Goal: Transaction & Acquisition: Purchase product/service

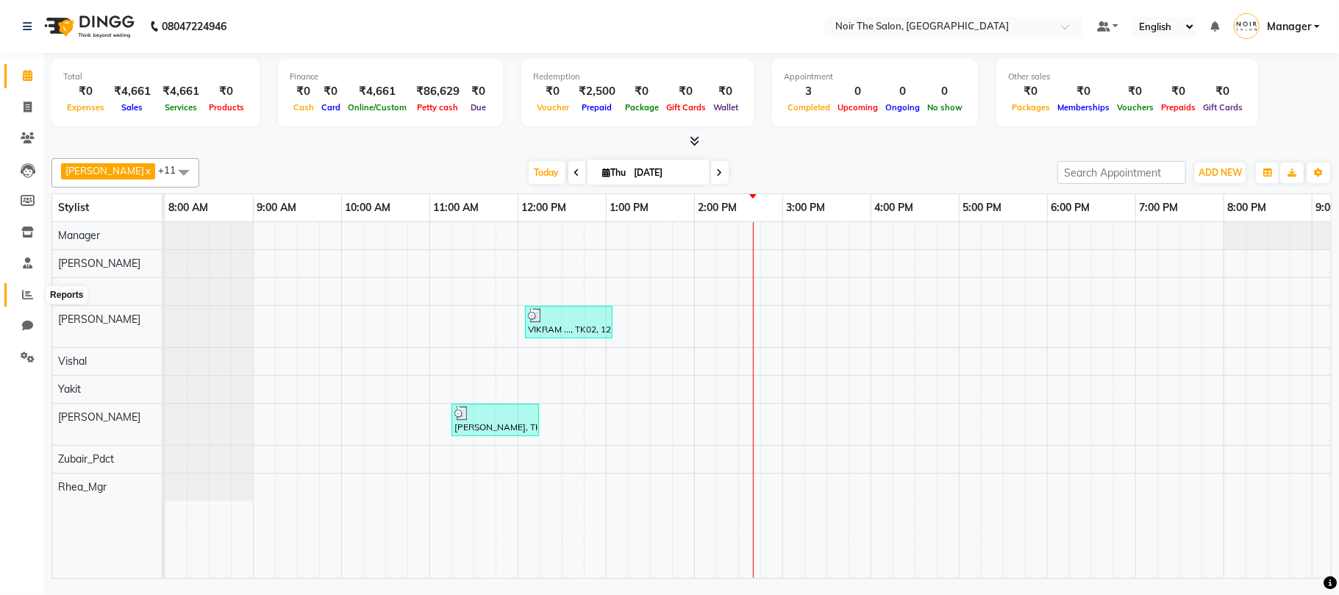
click at [22, 287] on span at bounding box center [28, 295] width 26 height 17
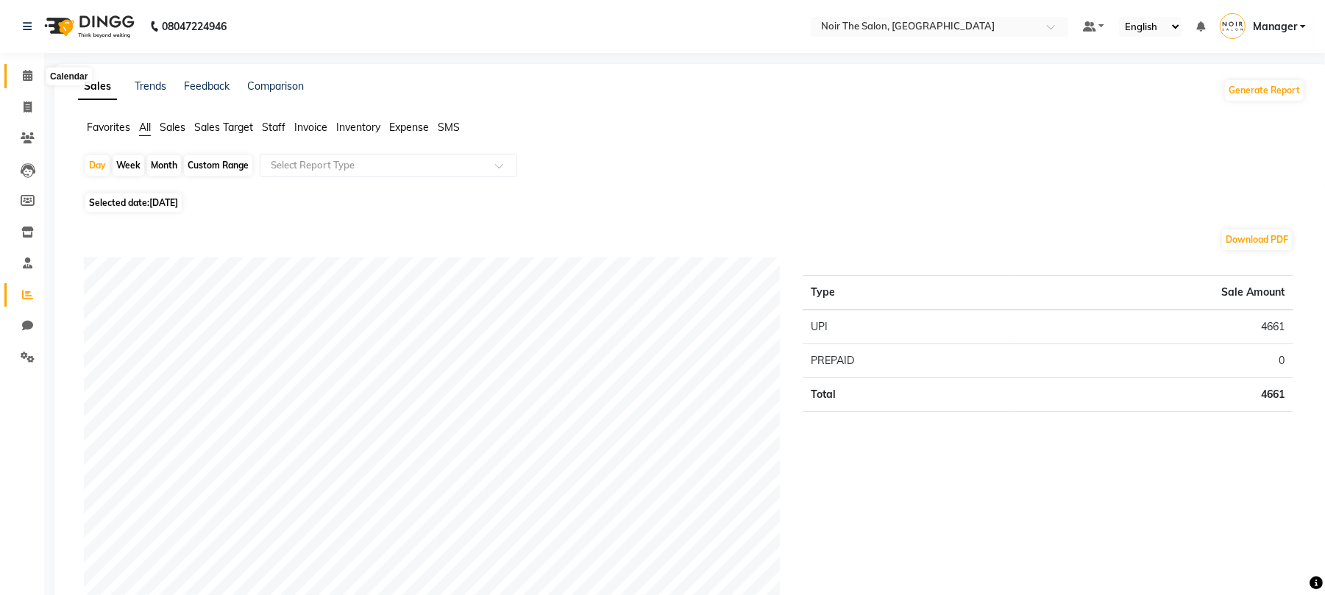
click at [27, 70] on icon at bounding box center [28, 75] width 10 height 11
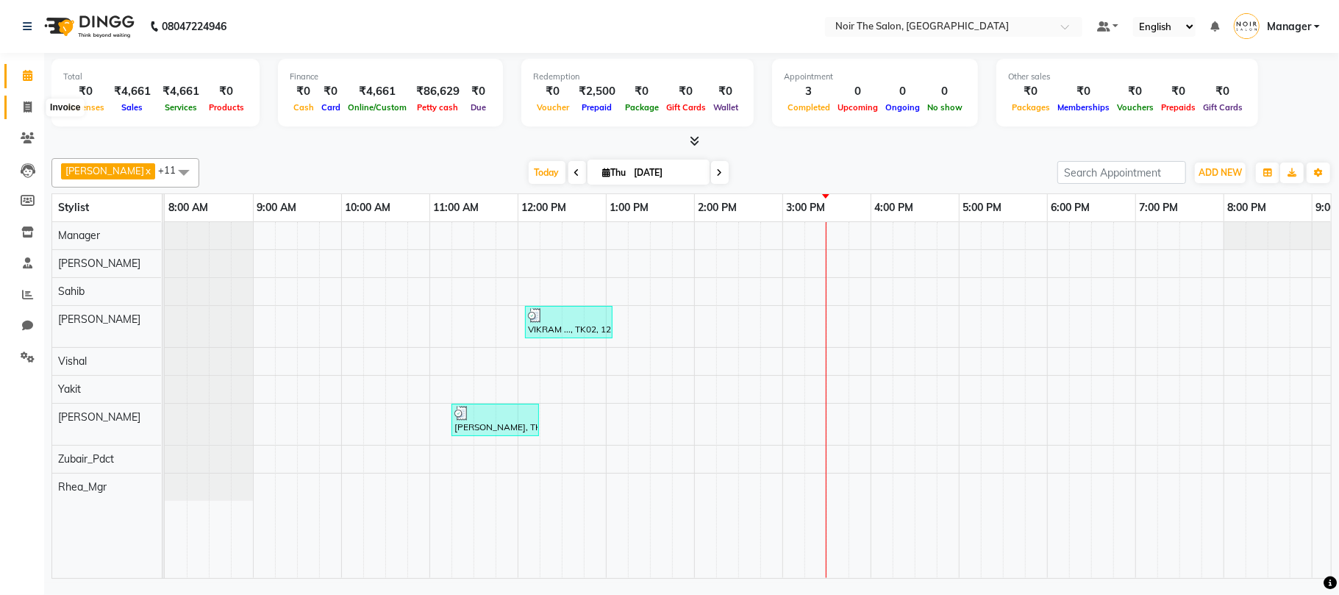
click at [27, 106] on icon at bounding box center [28, 107] width 8 height 11
select select "service"
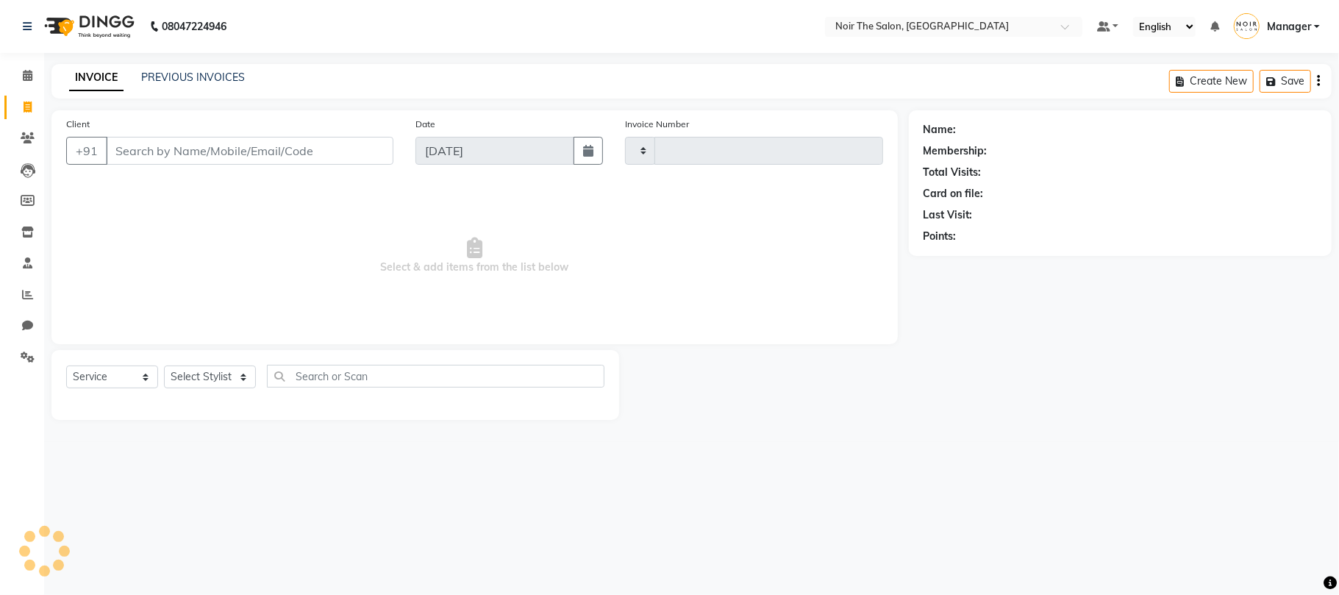
type input "3139"
select select "8026"
click at [213, 378] on select "Select Stylist Aalam Abhishek_Mgr Abhishek_Pdct [PERSON_NAME] Counter_Sales Gau…" at bounding box center [210, 377] width 92 height 23
select select "72628"
click at [164, 366] on select "Select Stylist Aalam Abhishek_Mgr Abhishek_Pdct [PERSON_NAME] Counter_Sales Gau…" at bounding box center [210, 377] width 92 height 23
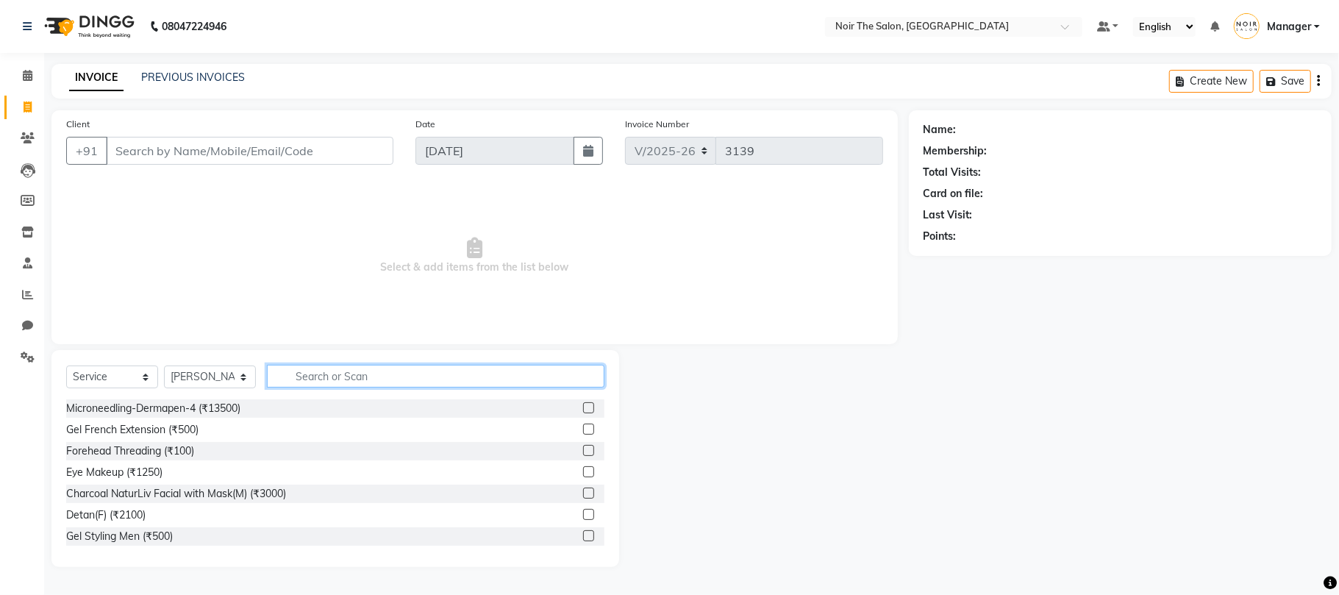
click at [327, 369] on input "text" at bounding box center [436, 376] width 338 height 23
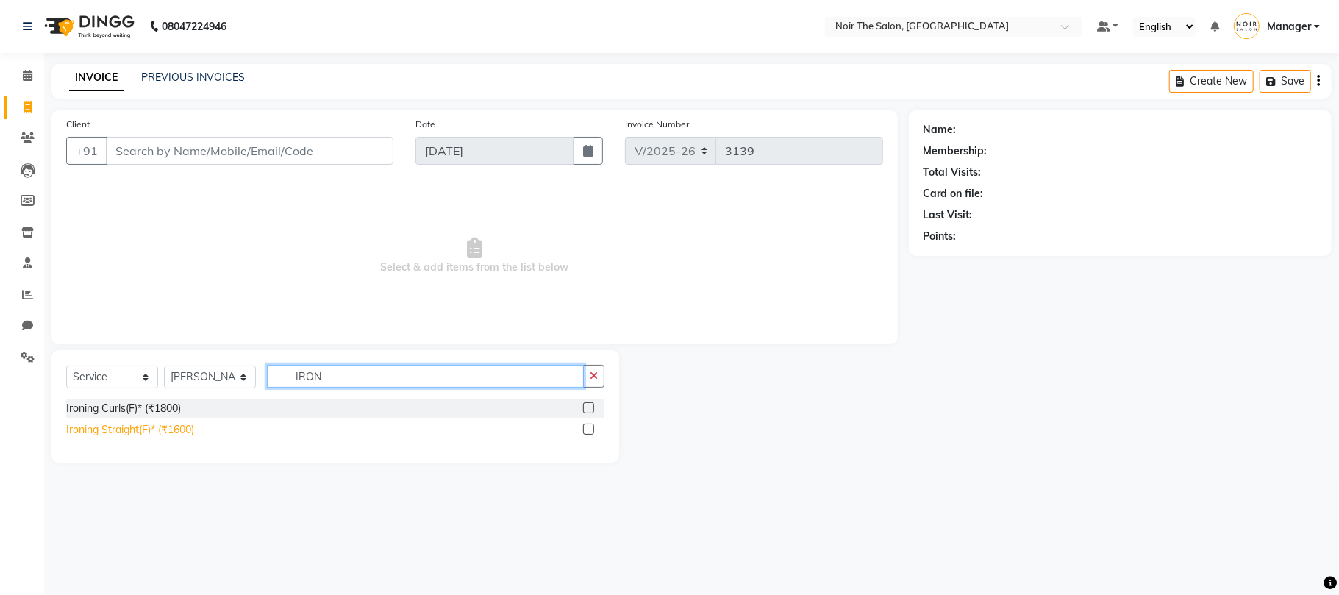
type input "IRON"
click at [186, 425] on div "Ironing Straight(F)* (₹1600)" at bounding box center [130, 429] width 128 height 15
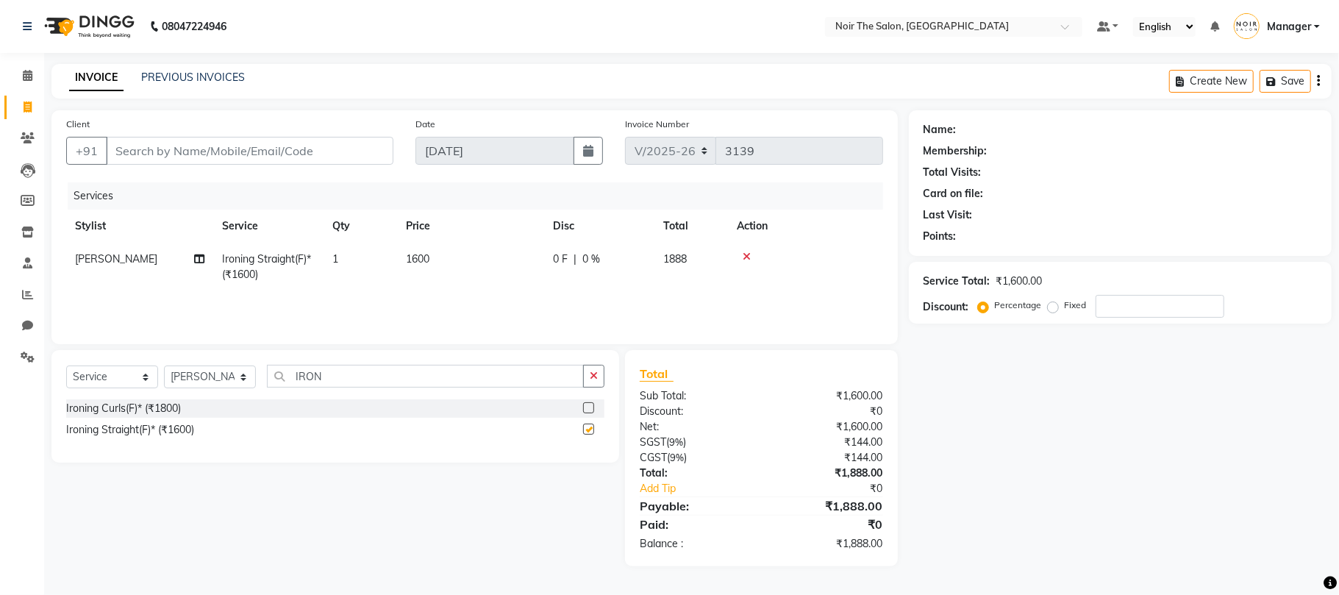
checkbox input "false"
click at [437, 256] on td "1600" at bounding box center [470, 267] width 147 height 49
select select "72628"
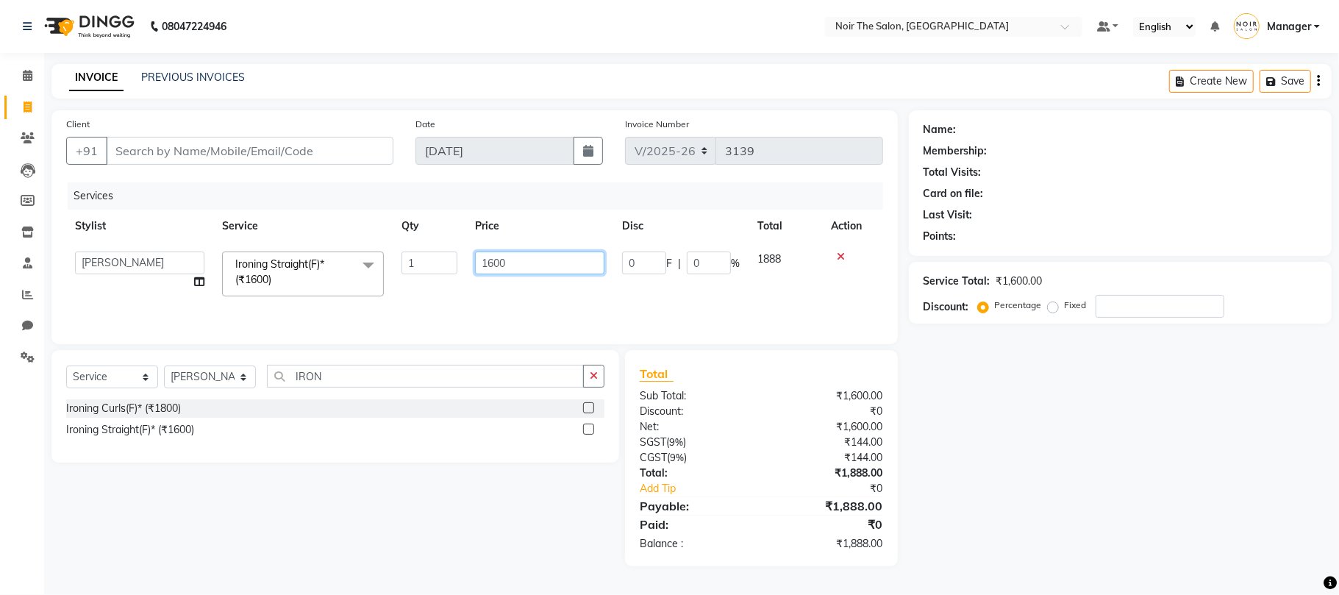
click at [493, 260] on input "1600" at bounding box center [539, 263] width 129 height 23
type input "1200"
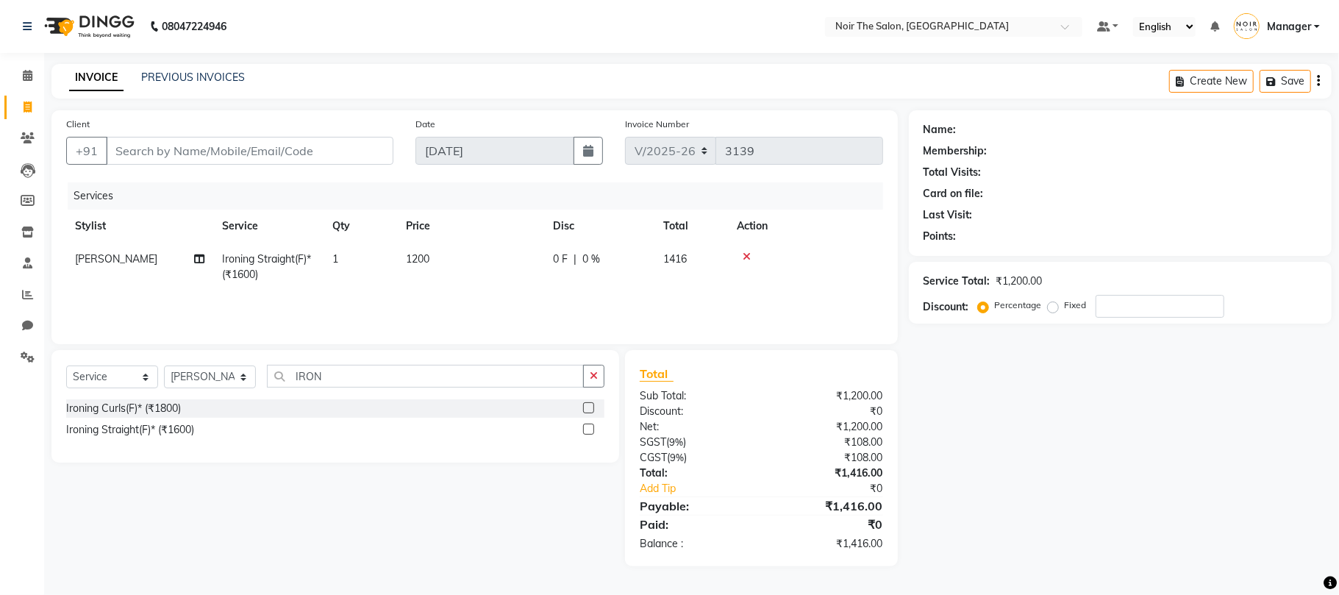
click at [519, 300] on div "Services Stylist Service Qty Price Disc Total Action Bhupinder Ironing Straight…" at bounding box center [474, 255] width 817 height 147
click at [166, 146] on input "Client" at bounding box center [250, 151] width 288 height 28
type input "9"
type input "0"
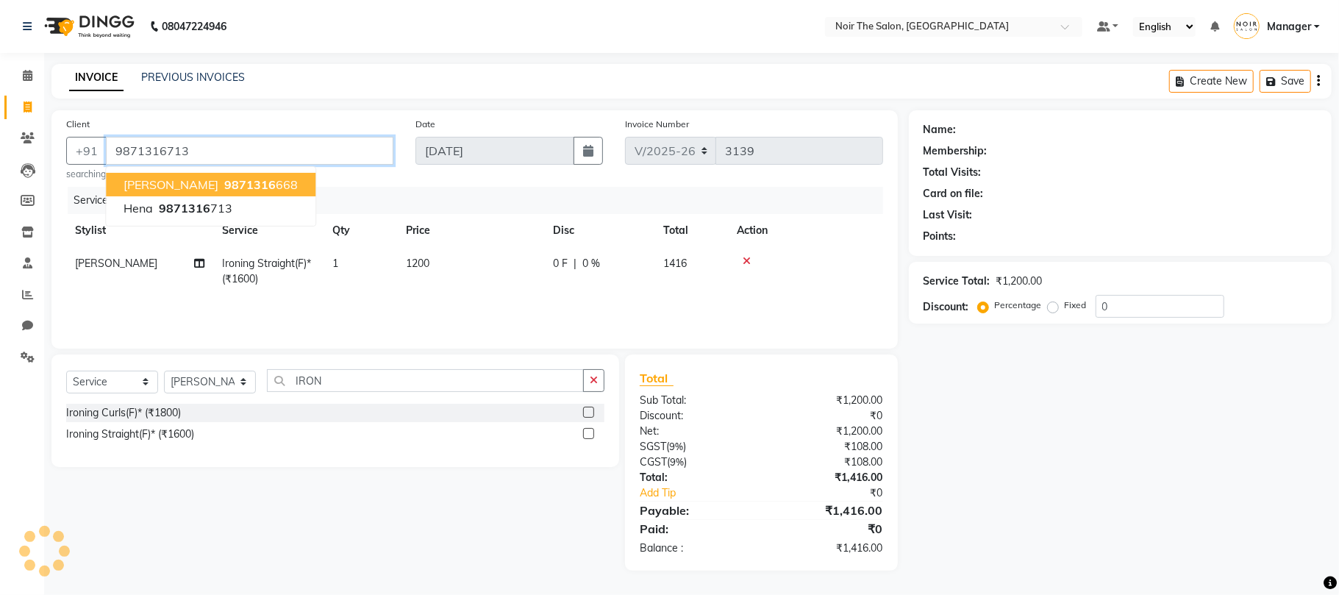
type input "9871316713"
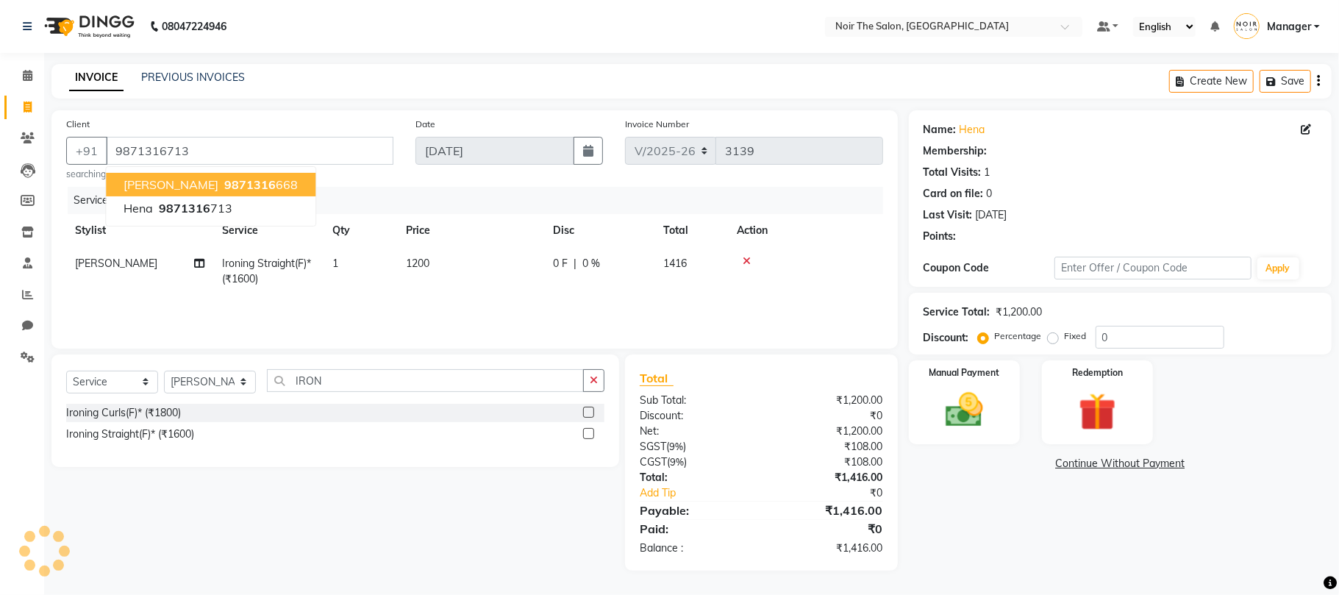
select select "1: Object"
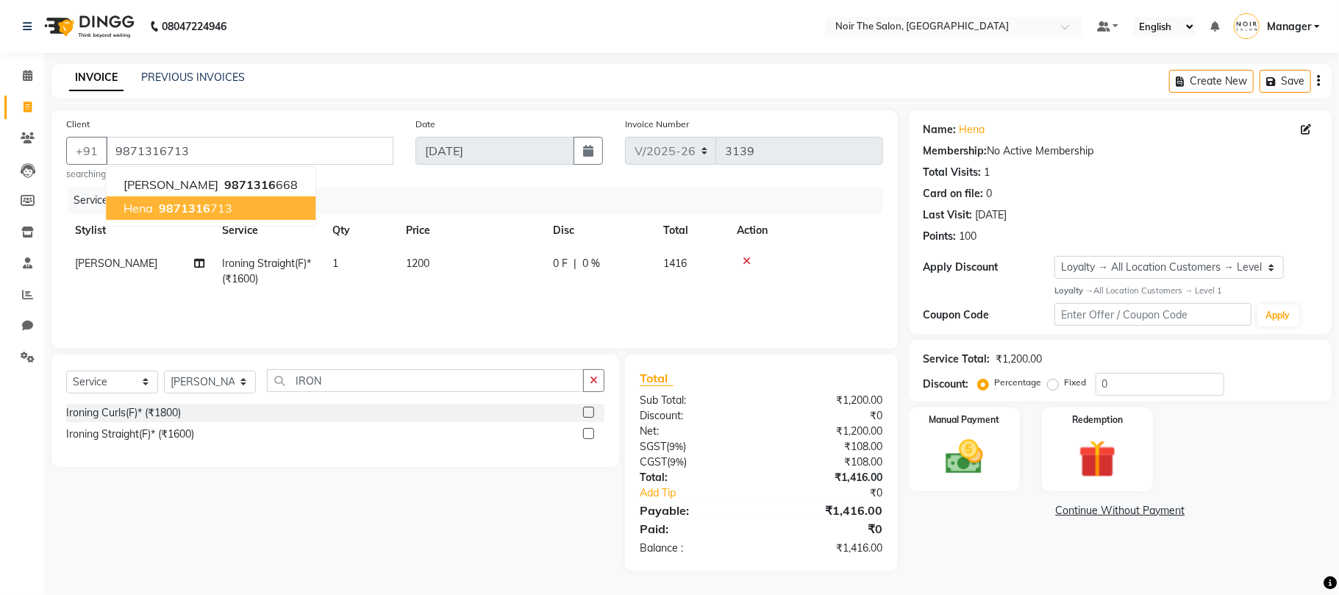
click at [221, 204] on ngb-highlight "9871316 713" at bounding box center [194, 208] width 76 height 15
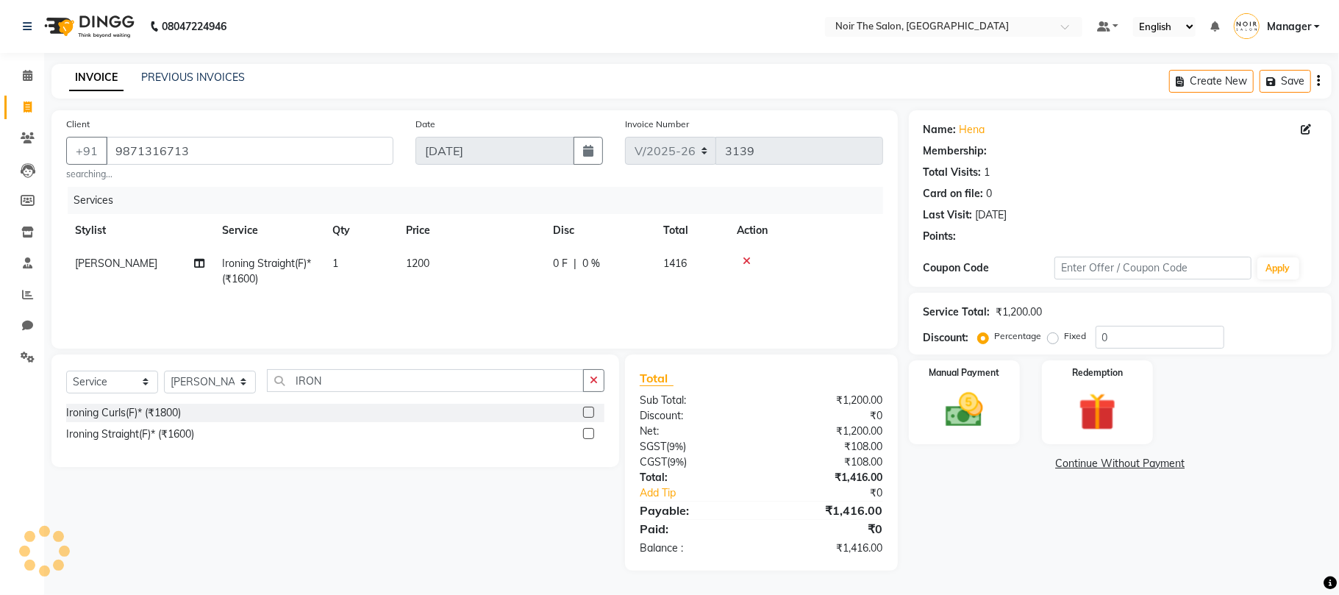
select select "1: Object"
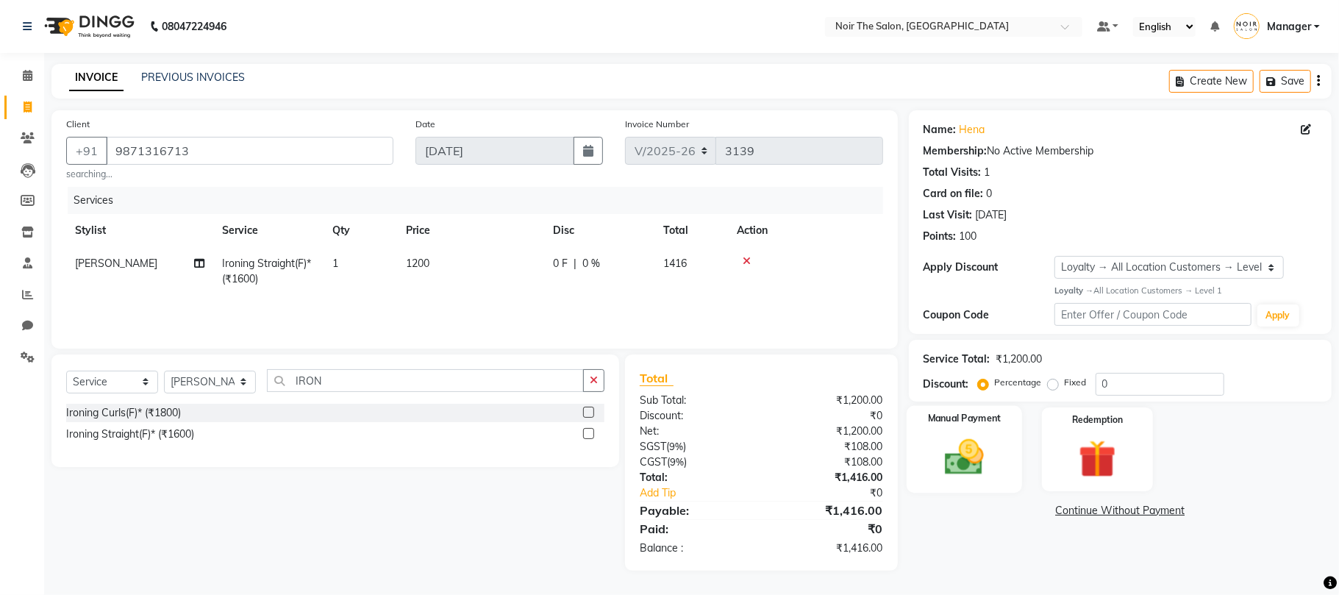
click at [977, 457] on img at bounding box center [965, 458] width 64 height 46
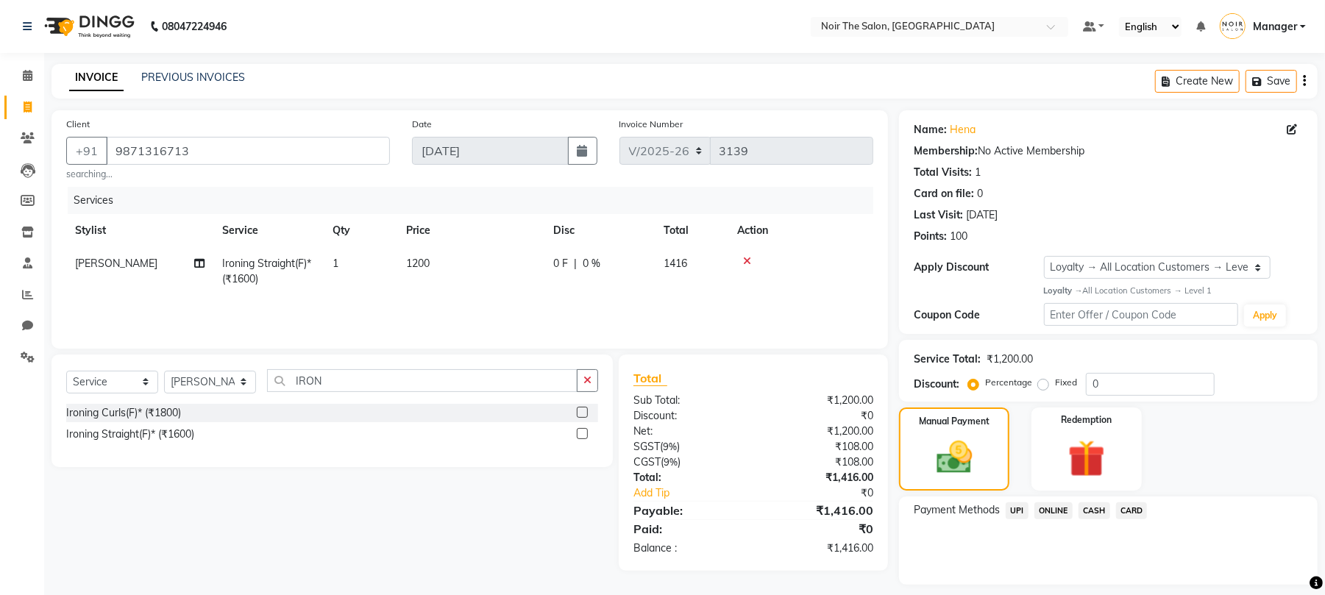
click at [1121, 509] on span "CARD" at bounding box center [1132, 510] width 32 height 17
click at [1124, 583] on button "Add Payment" at bounding box center [1177, 588] width 252 height 23
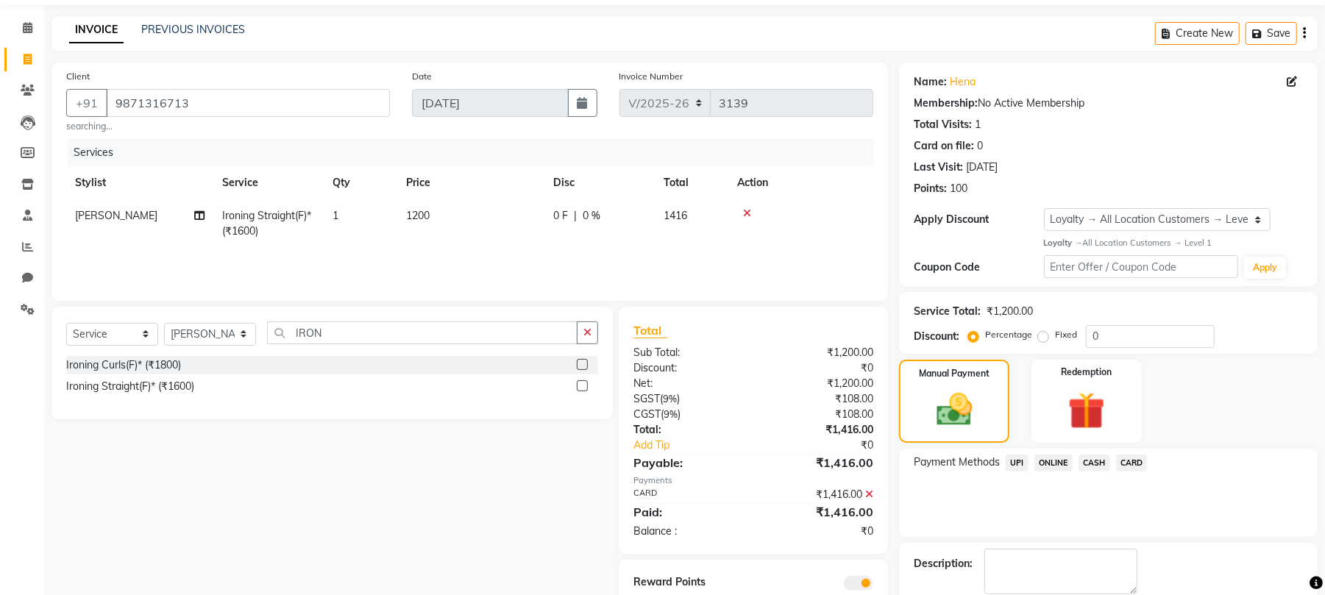
scroll to position [127, 0]
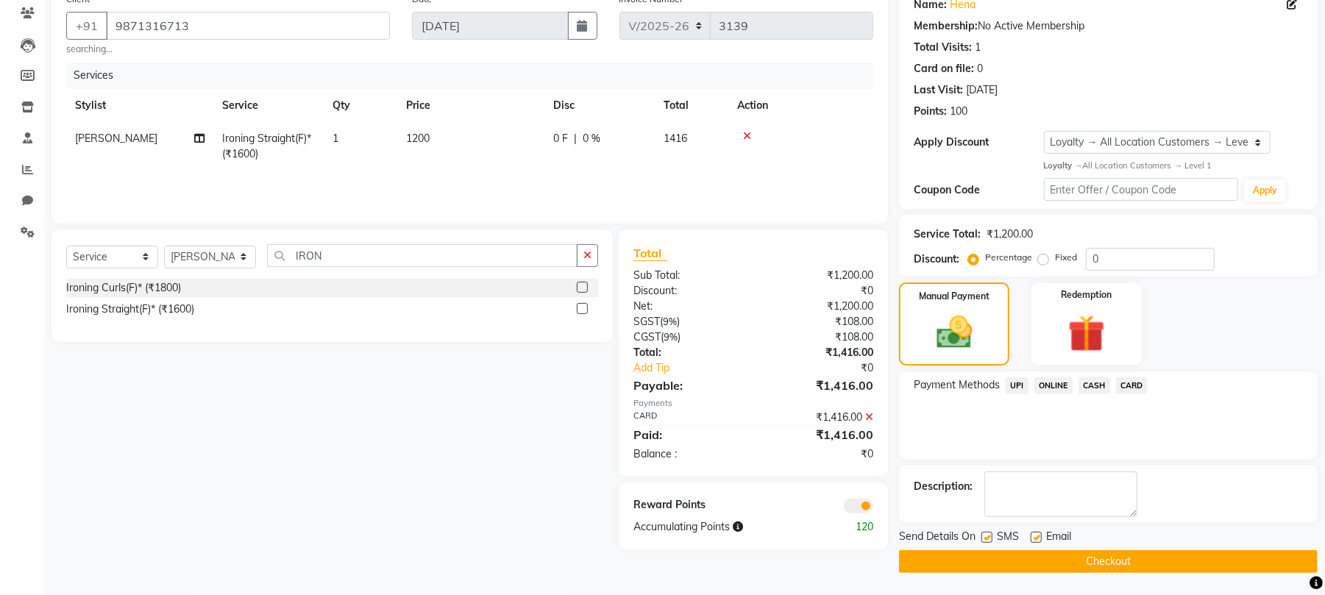
click at [858, 503] on span at bounding box center [858, 506] width 29 height 15
click at [873, 508] on input "checkbox" at bounding box center [873, 508] width 0 height 0
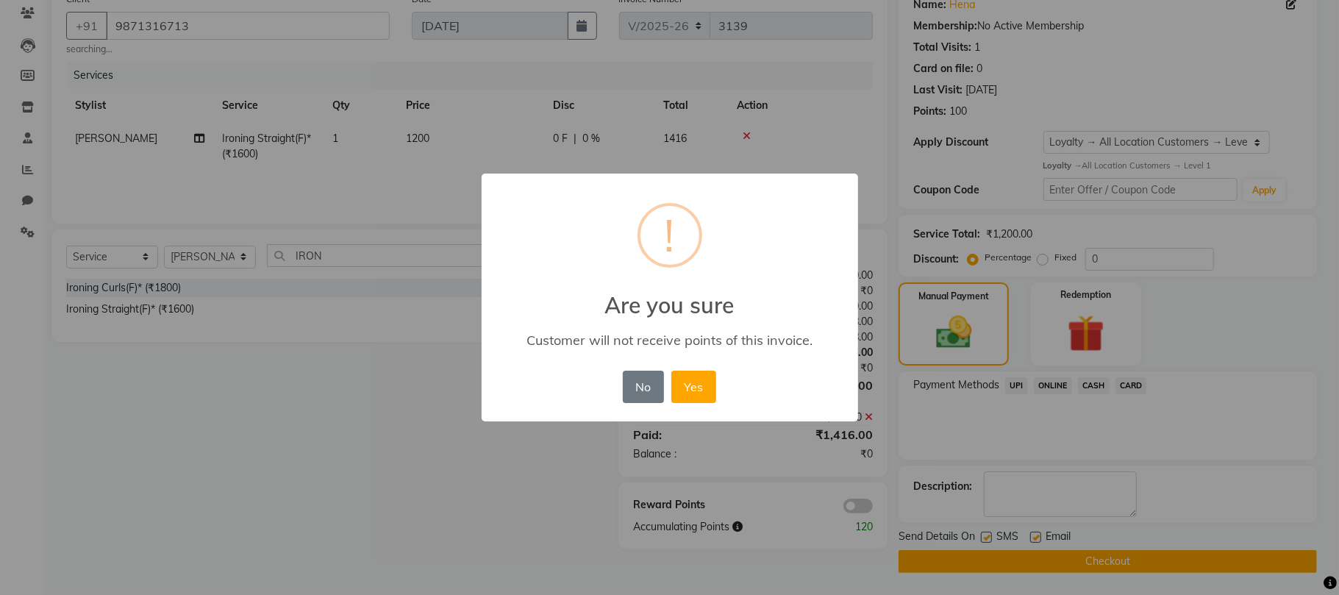
drag, startPoint x: 687, startPoint y: 382, endPoint x: 741, endPoint y: 410, distance: 60.9
click at [687, 383] on button "Yes" at bounding box center [694, 387] width 45 height 32
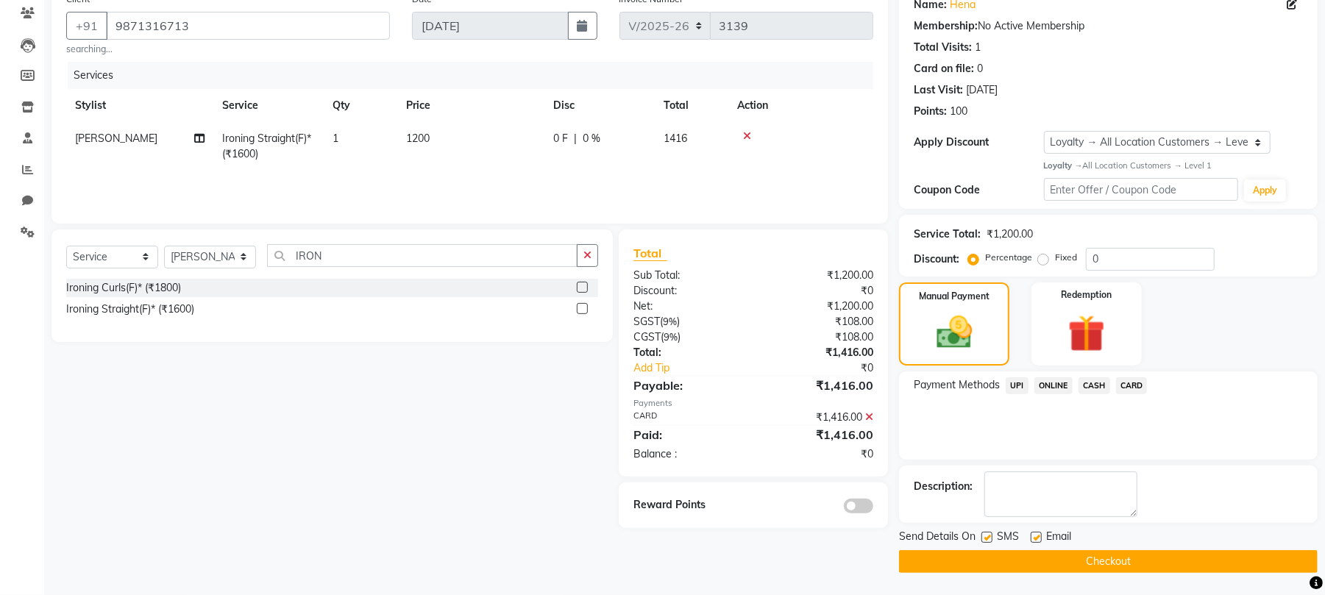
click at [993, 533] on div "SMS" at bounding box center [1005, 538] width 49 height 18
click at [989, 536] on label at bounding box center [986, 537] width 11 height 11
click at [989, 536] on input "checkbox" at bounding box center [986, 538] width 10 height 10
checkbox input "false"
click at [1037, 541] on label at bounding box center [1035, 537] width 11 height 11
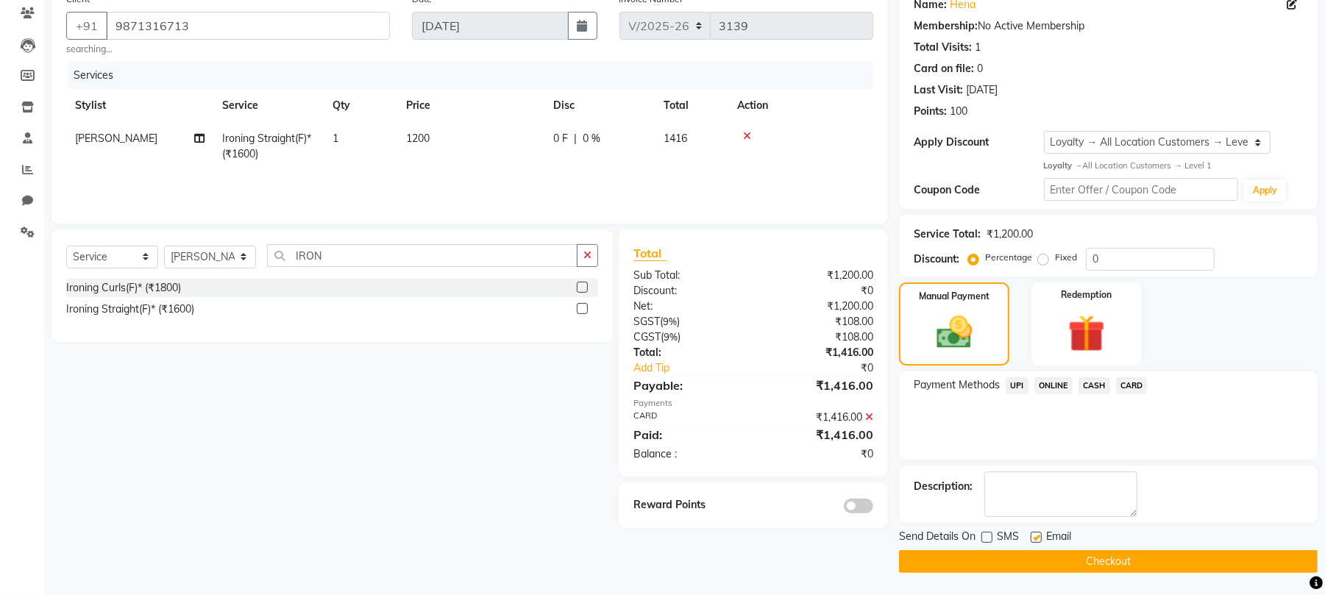
click at [1037, 541] on input "checkbox" at bounding box center [1035, 538] width 10 height 10
checkbox input "false"
click at [992, 539] on label at bounding box center [986, 537] width 11 height 11
click at [991, 539] on input "checkbox" at bounding box center [986, 538] width 10 height 10
checkbox input "true"
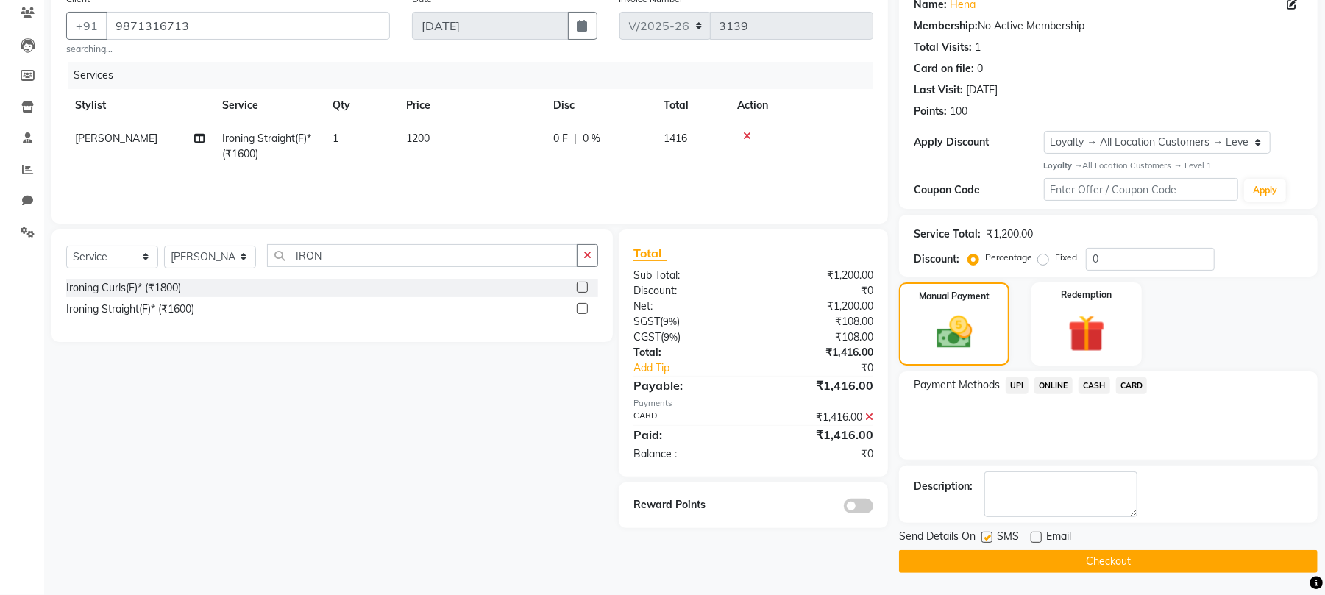
click at [991, 559] on button "Checkout" at bounding box center [1108, 561] width 419 height 23
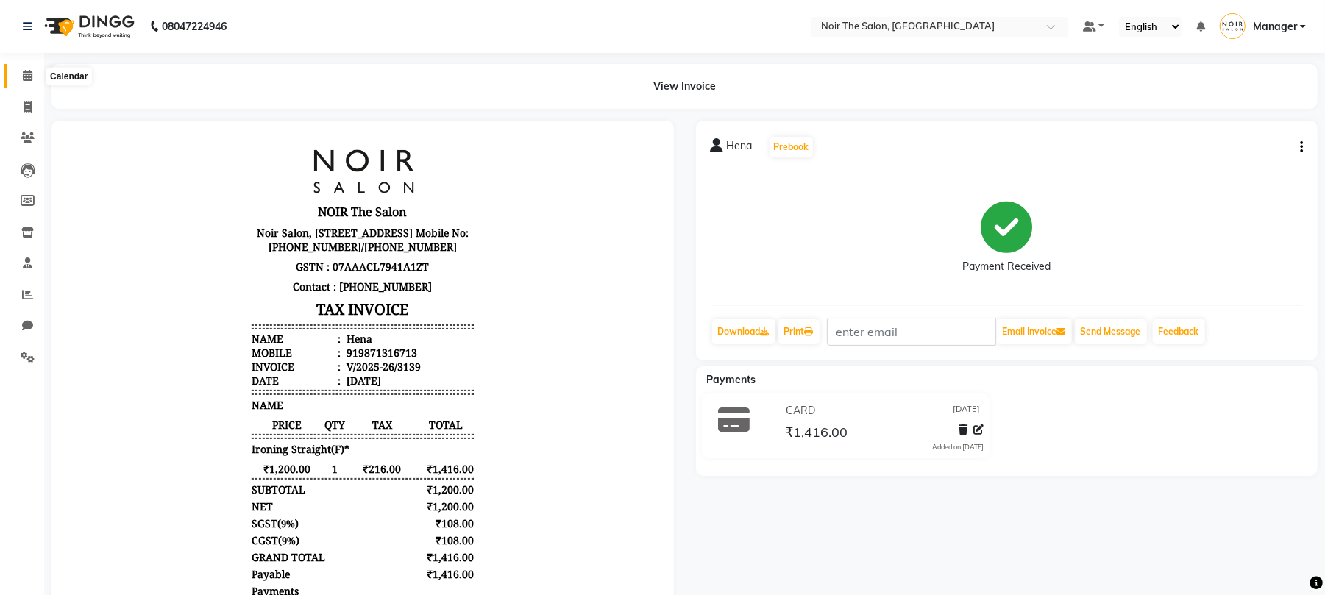
click at [25, 77] on icon at bounding box center [28, 75] width 10 height 11
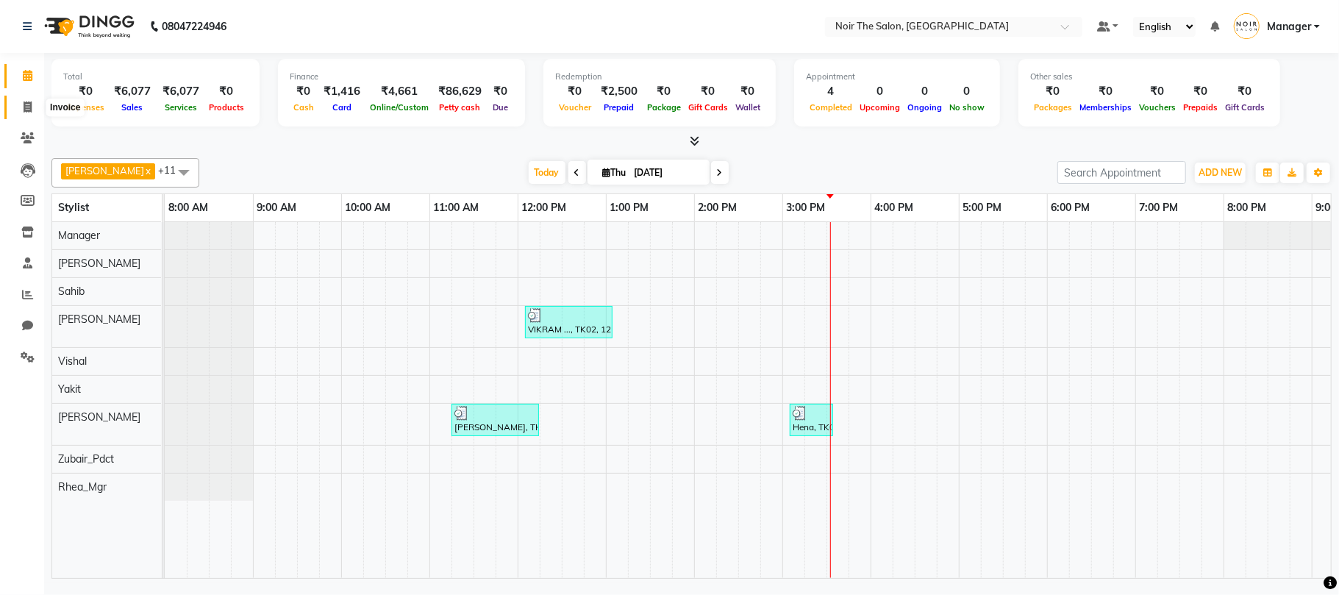
click at [25, 107] on icon at bounding box center [28, 107] width 8 height 11
select select "service"
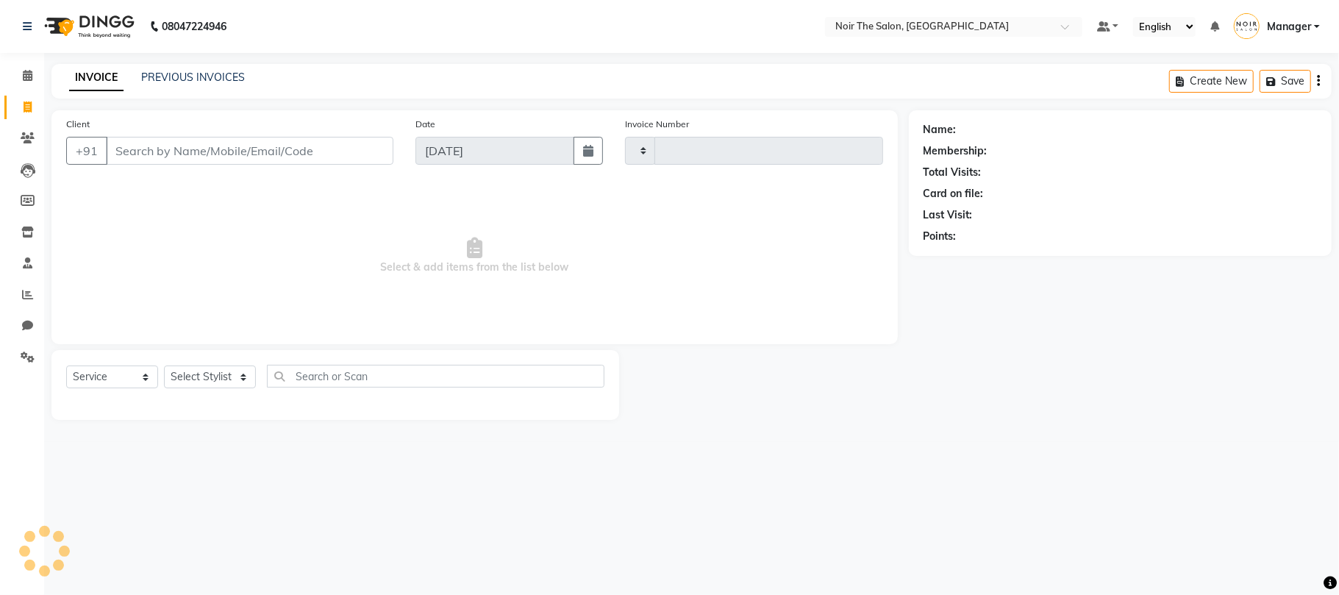
type input "3140"
select select "8026"
click at [227, 80] on link "PREVIOUS INVOICES" at bounding box center [193, 77] width 104 height 13
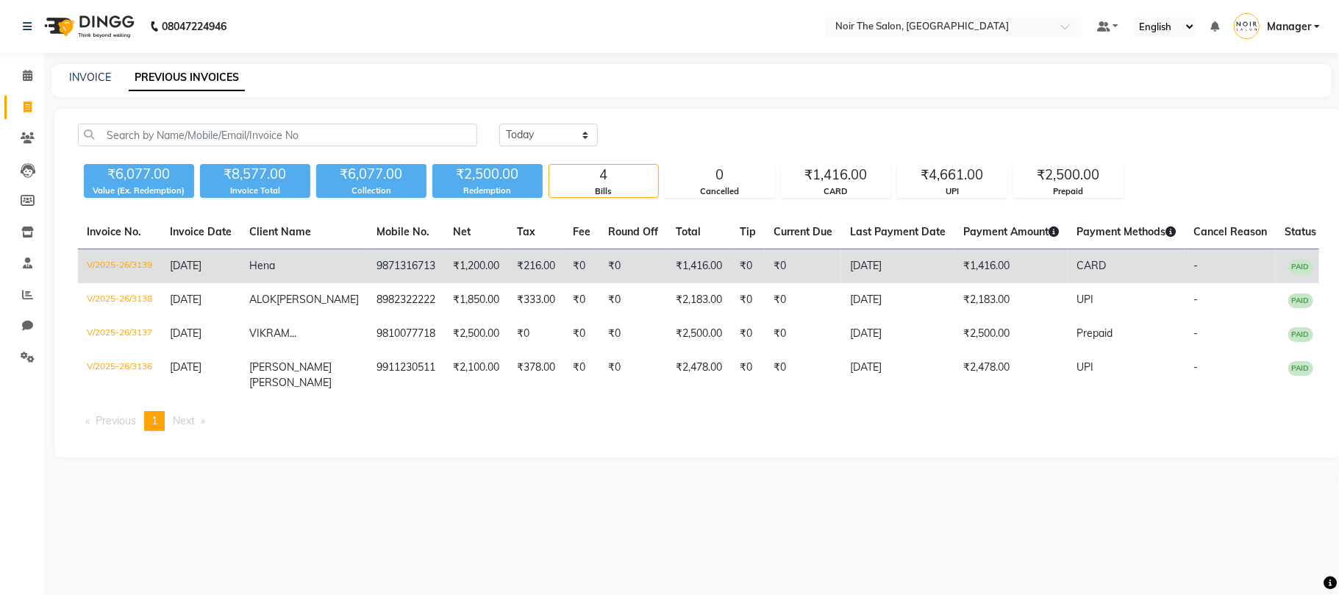
click at [109, 266] on td "V/2025-26/3139" at bounding box center [119, 266] width 83 height 35
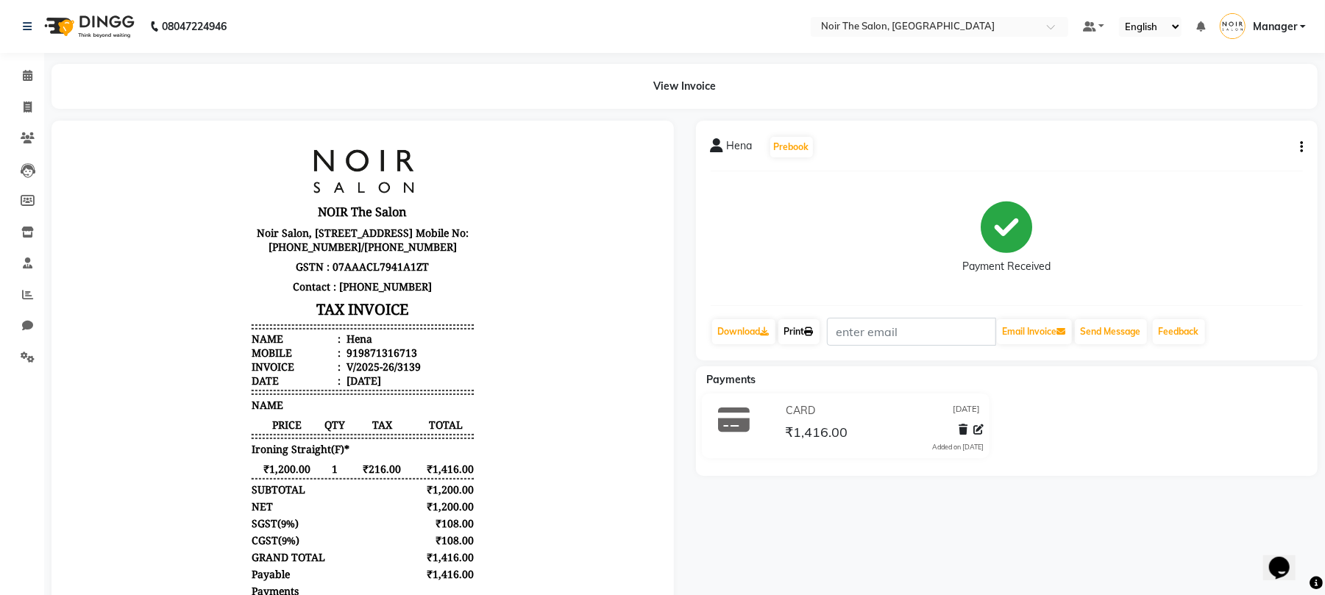
click at [798, 328] on link "Print" at bounding box center [798, 331] width 41 height 25
click at [25, 71] on icon at bounding box center [28, 75] width 10 height 11
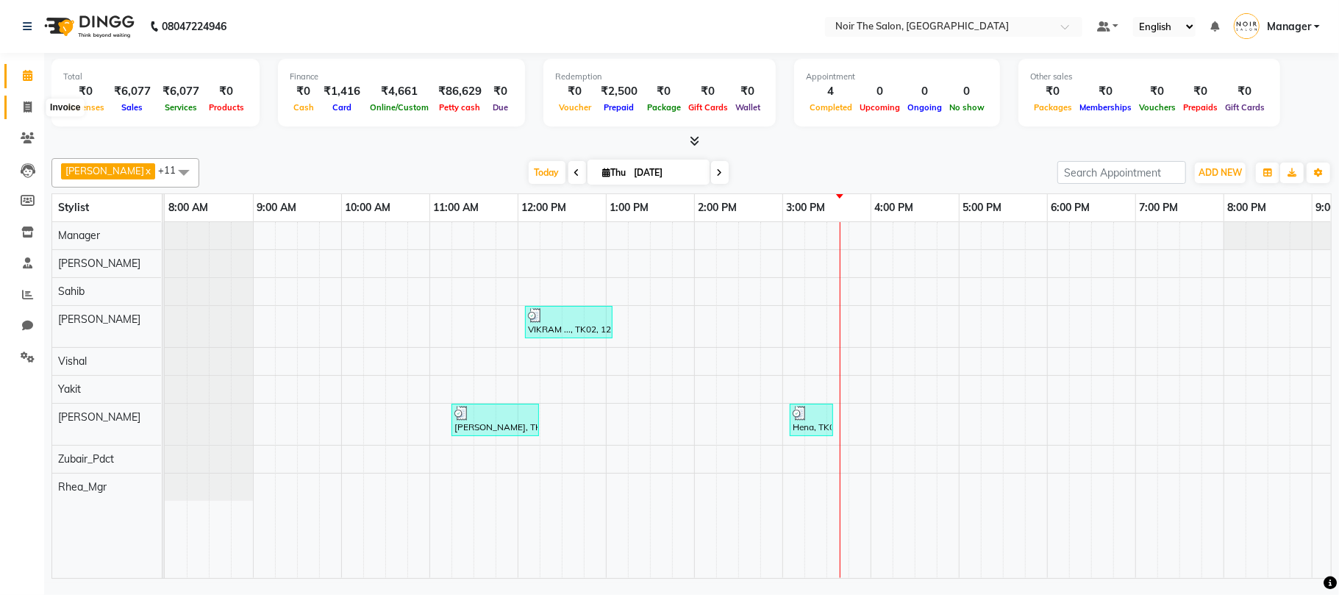
click at [29, 99] on span at bounding box center [28, 107] width 26 height 17
select select "service"
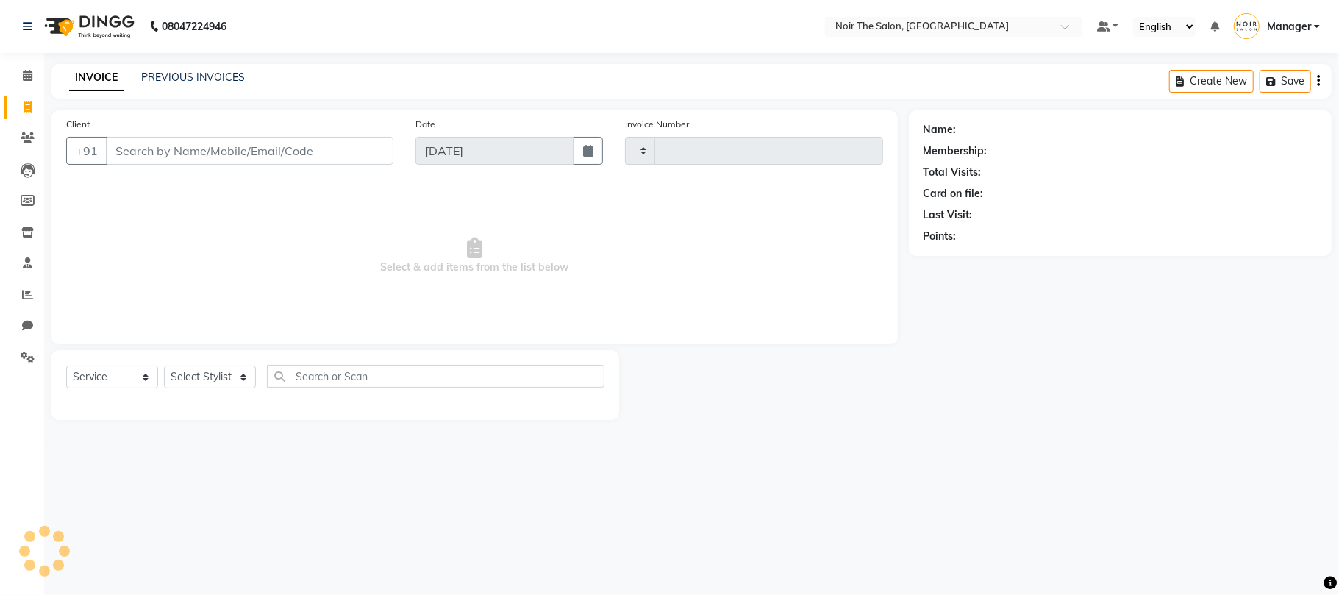
type input "3140"
select select "8026"
click at [174, 151] on input "Client" at bounding box center [250, 151] width 288 height 28
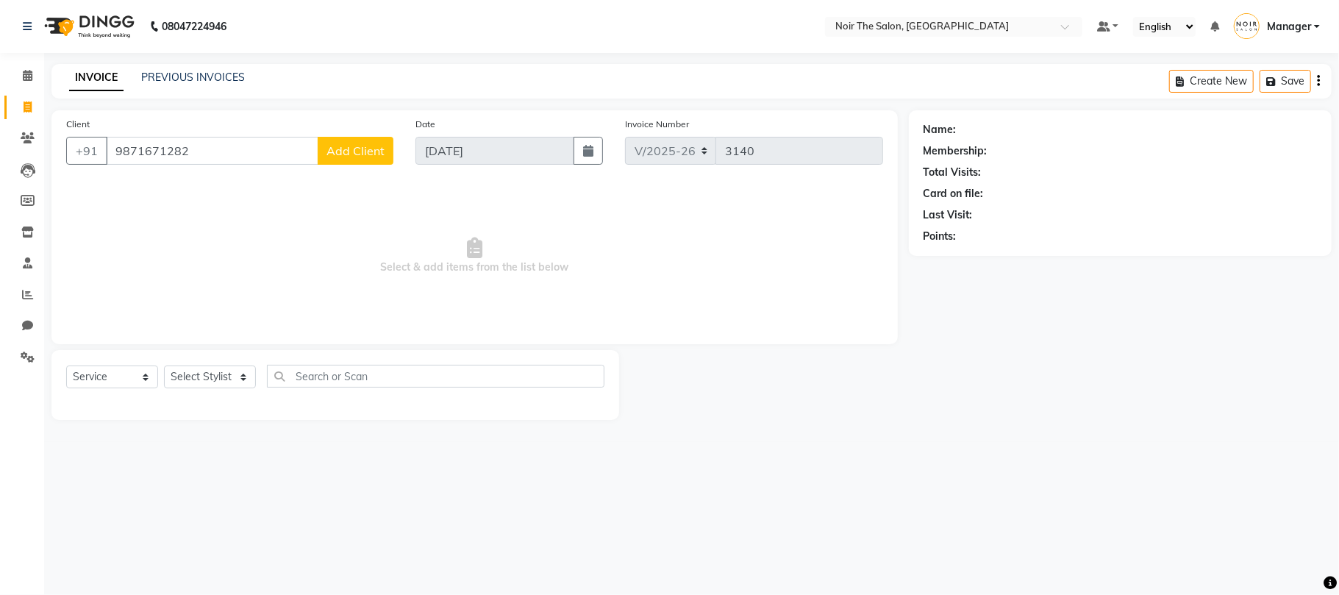
type input "9871671282"
click at [352, 160] on button "Add Client" at bounding box center [356, 151] width 76 height 28
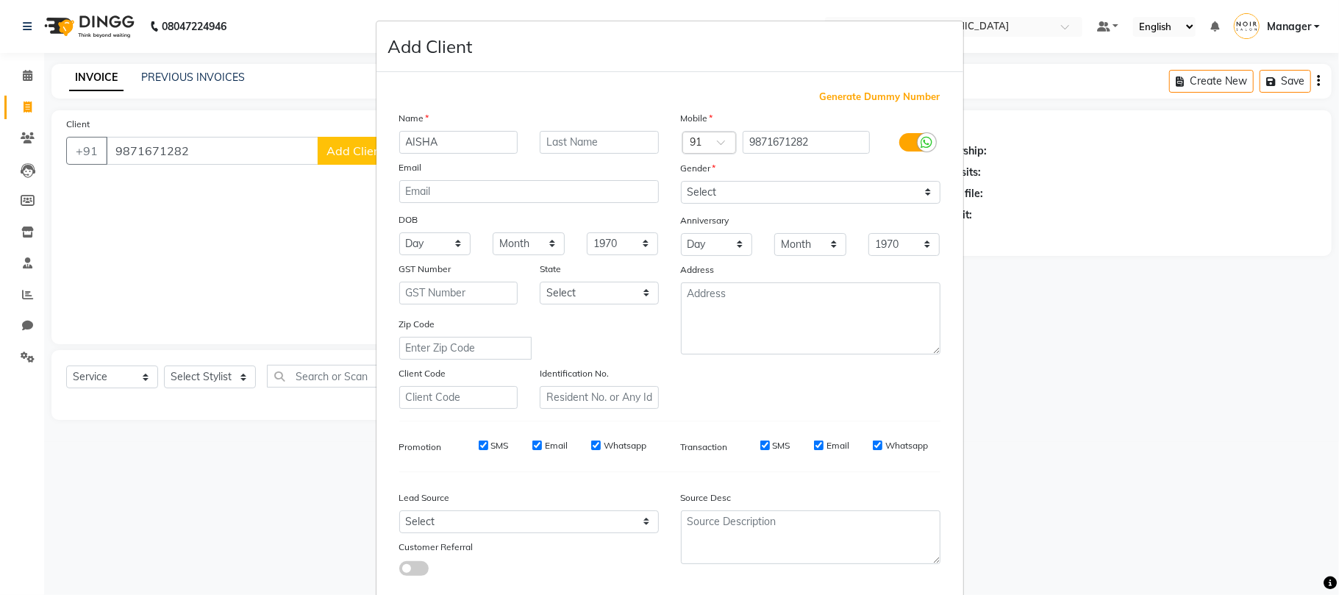
type input "AISHA"
click at [583, 140] on input "text" at bounding box center [599, 142] width 119 height 23
type input "MAAM"
click at [715, 189] on select "Select Male Female Other Prefer Not To Say" at bounding box center [811, 192] width 260 height 23
select select "female"
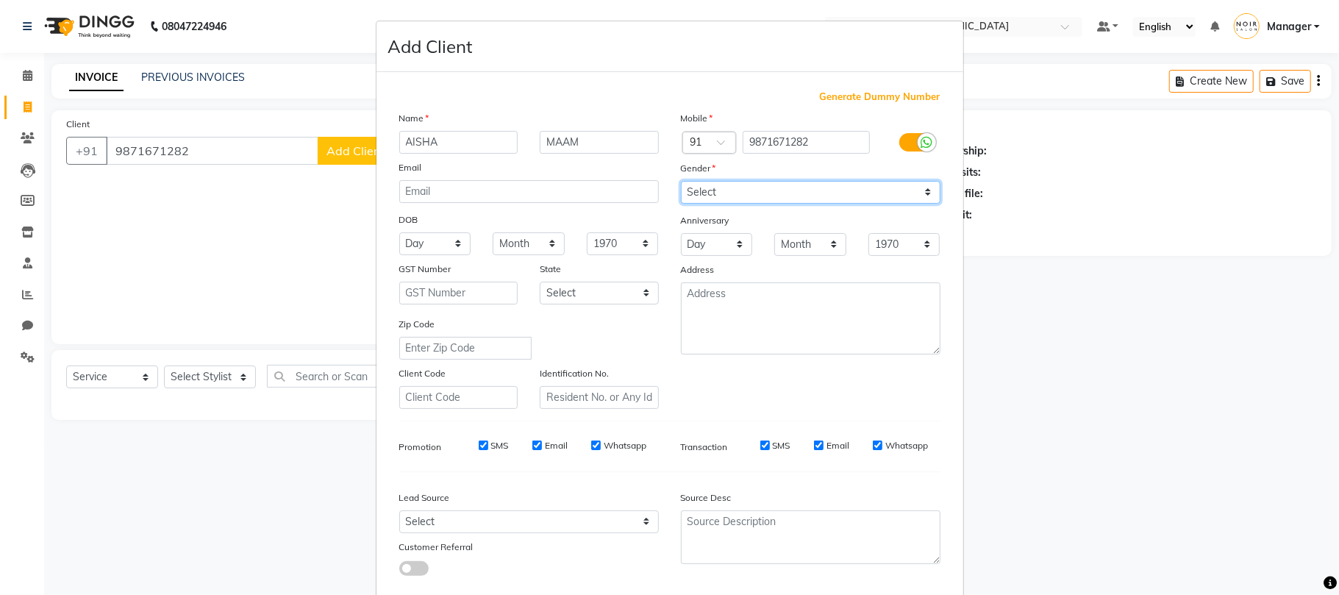
click at [681, 181] on select "Select Male Female Other Prefer Not To Say" at bounding box center [811, 192] width 260 height 23
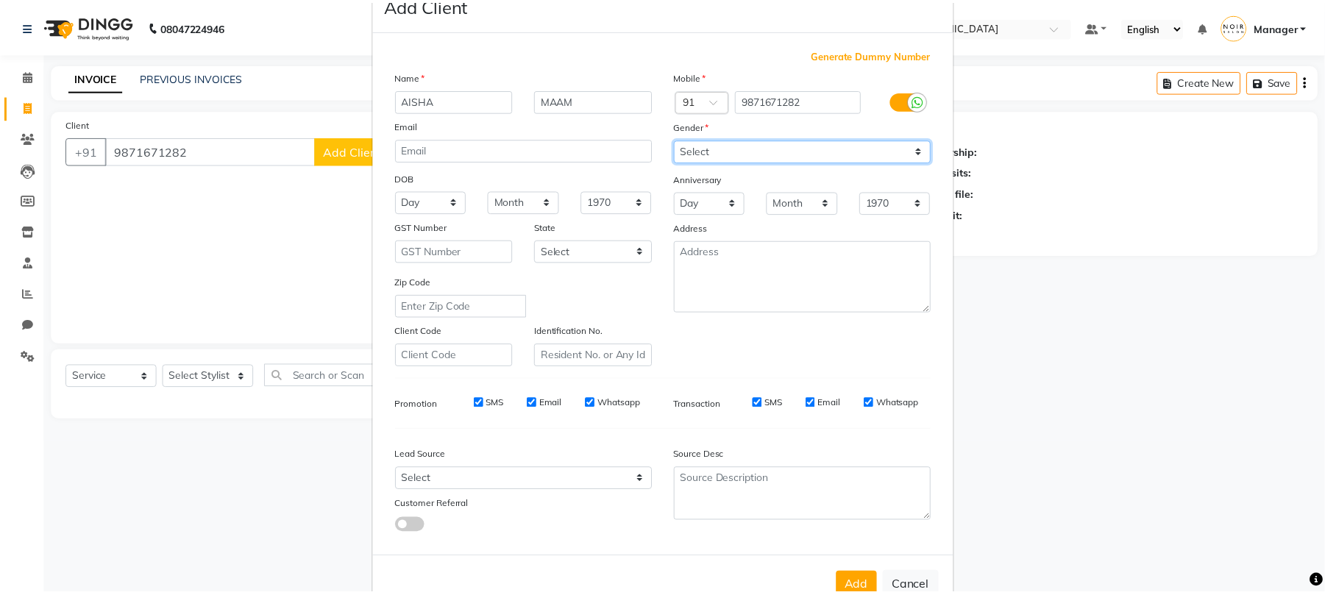
scroll to position [80, 0]
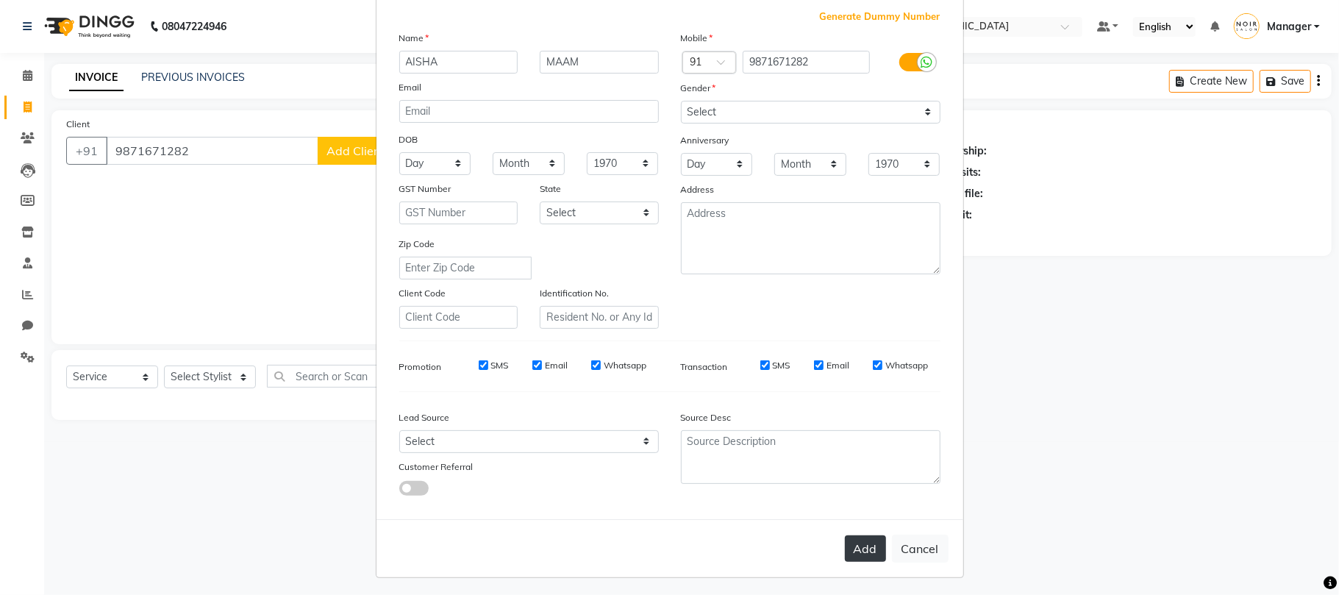
click at [858, 555] on button "Add" at bounding box center [865, 548] width 41 height 26
select select
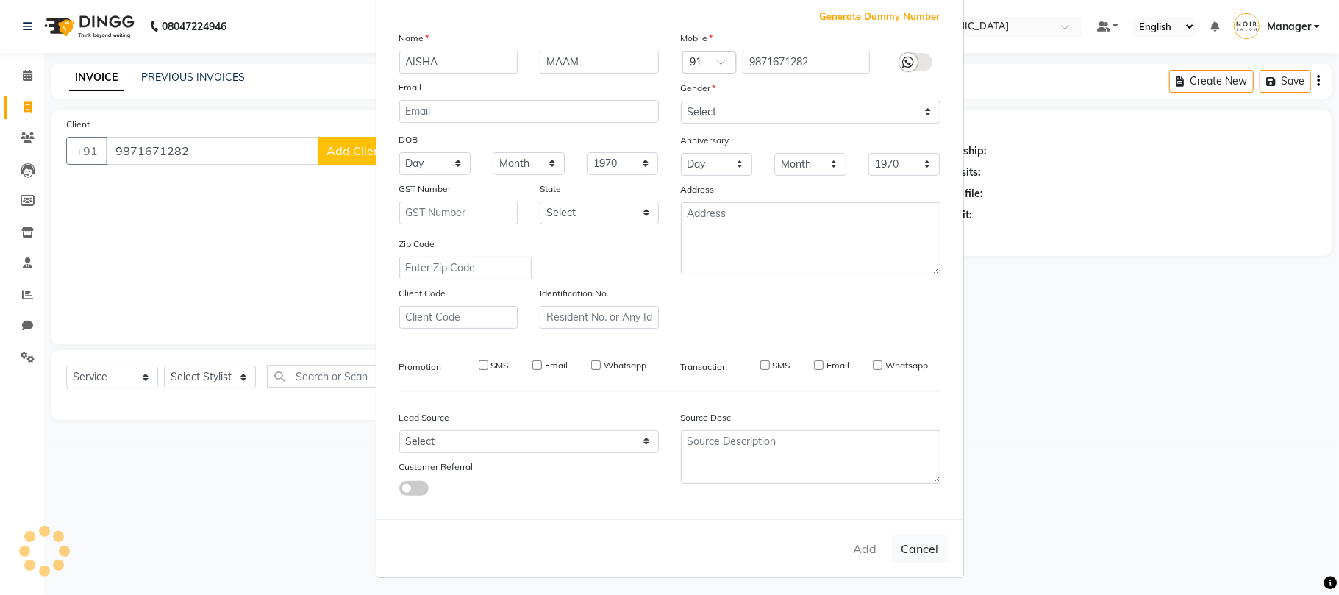
select select
checkbox input "false"
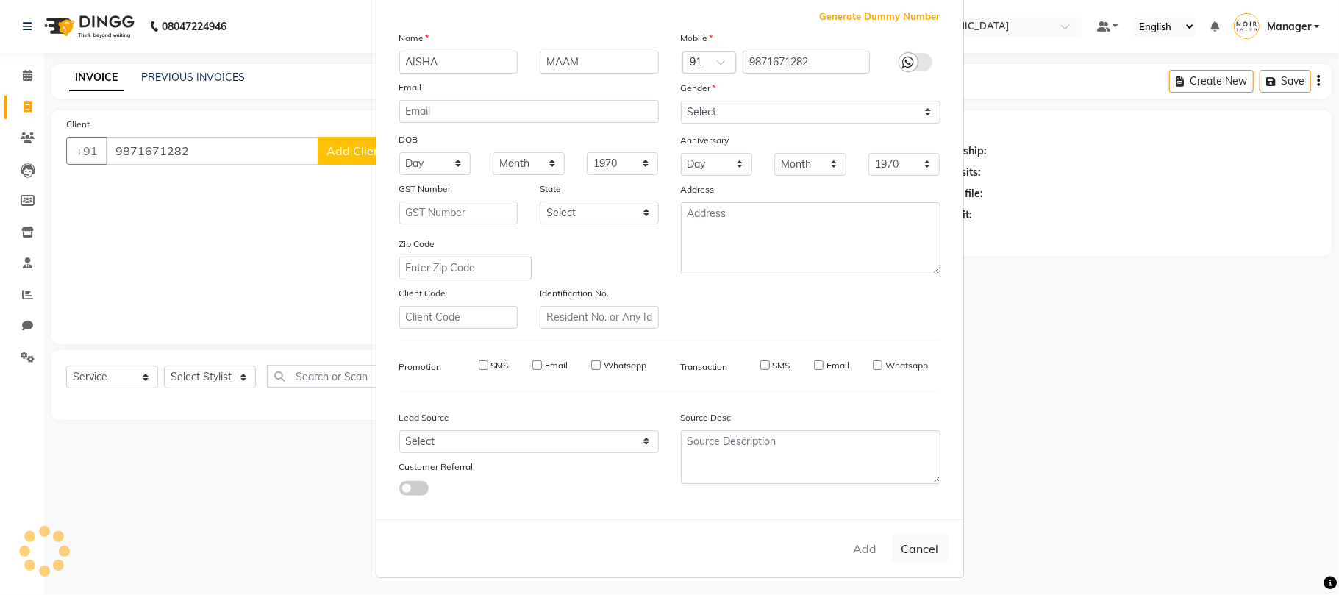
checkbox input "false"
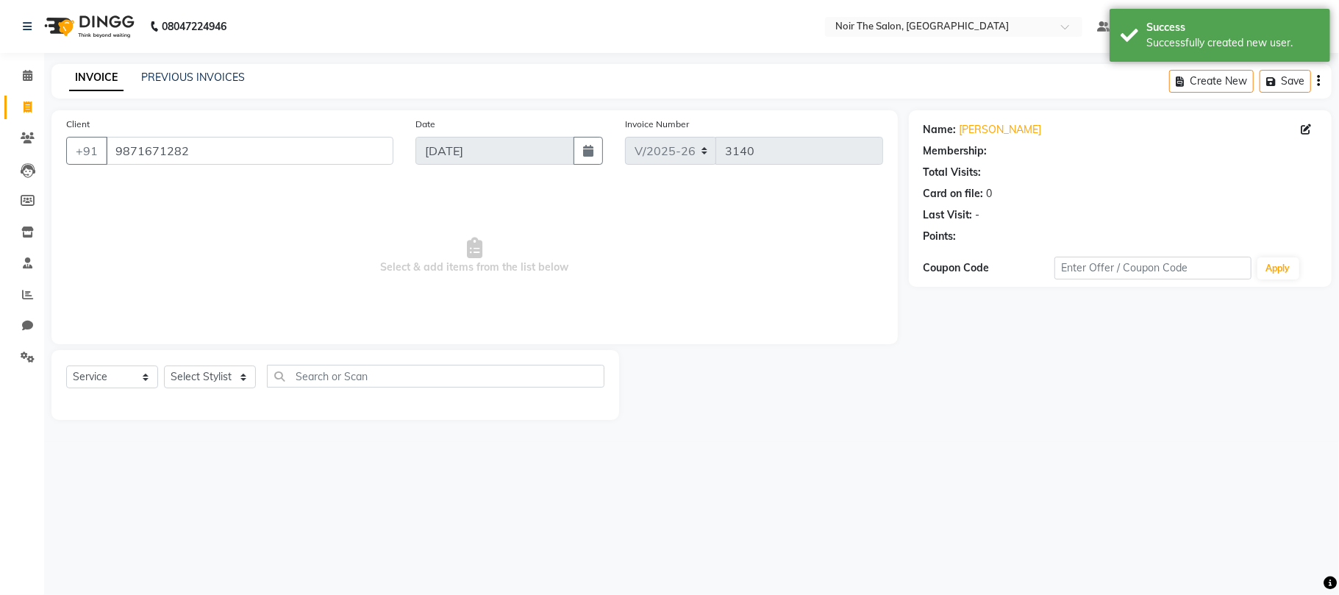
select select "1: Object"
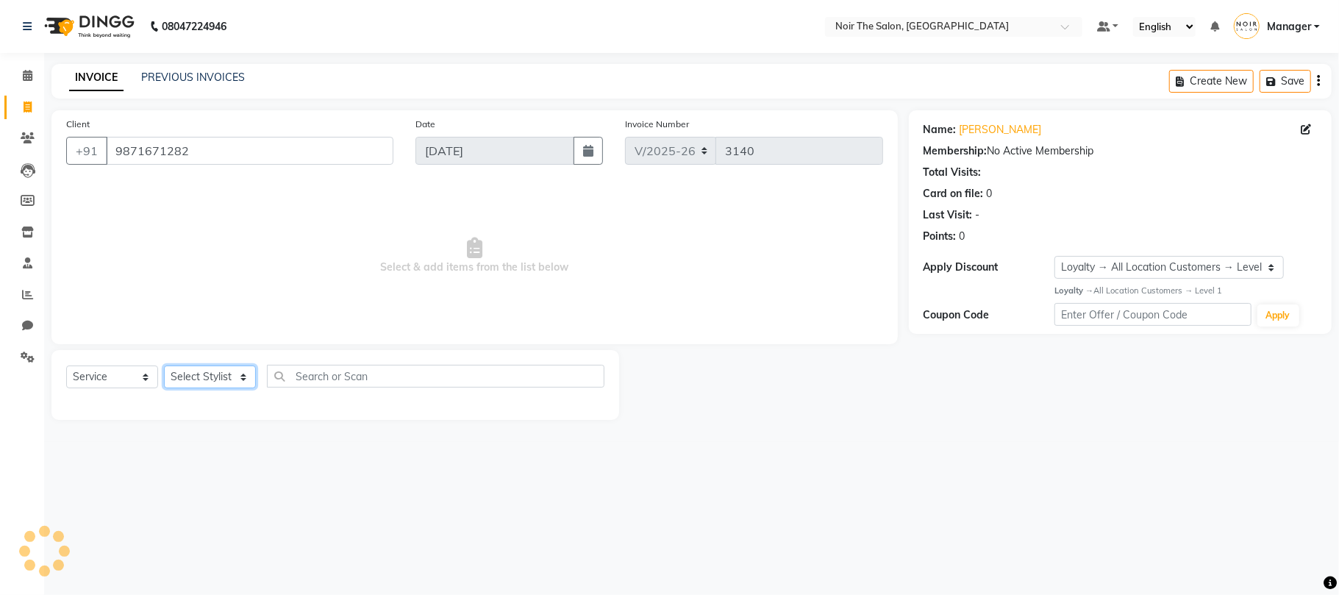
click at [213, 377] on select "Select Stylist Aalam Abhishek_Mgr Abhishek_Pdct Bhupinder Counter_Sales Gaurav_…" at bounding box center [210, 377] width 92 height 23
select select "85904"
click at [164, 366] on select "Select Stylist Aalam Abhishek_Mgr Abhishek_Pdct Bhupinder Counter_Sales Gaurav_…" at bounding box center [210, 377] width 92 height 23
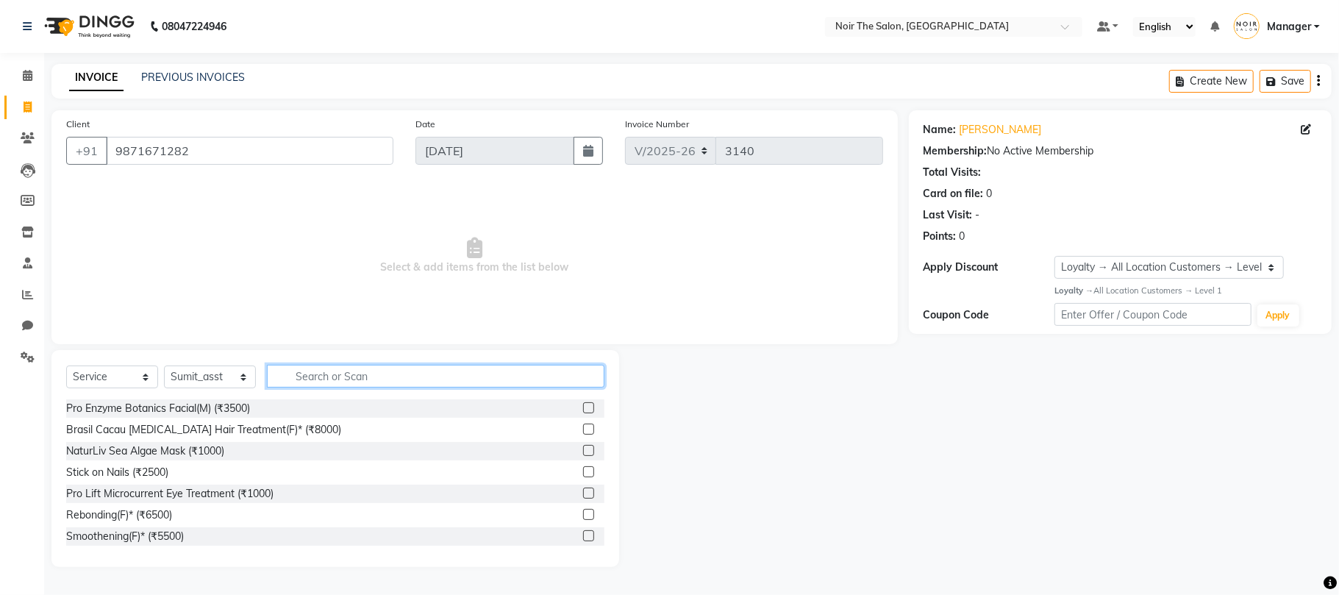
click at [303, 374] on input "text" at bounding box center [436, 376] width 338 height 23
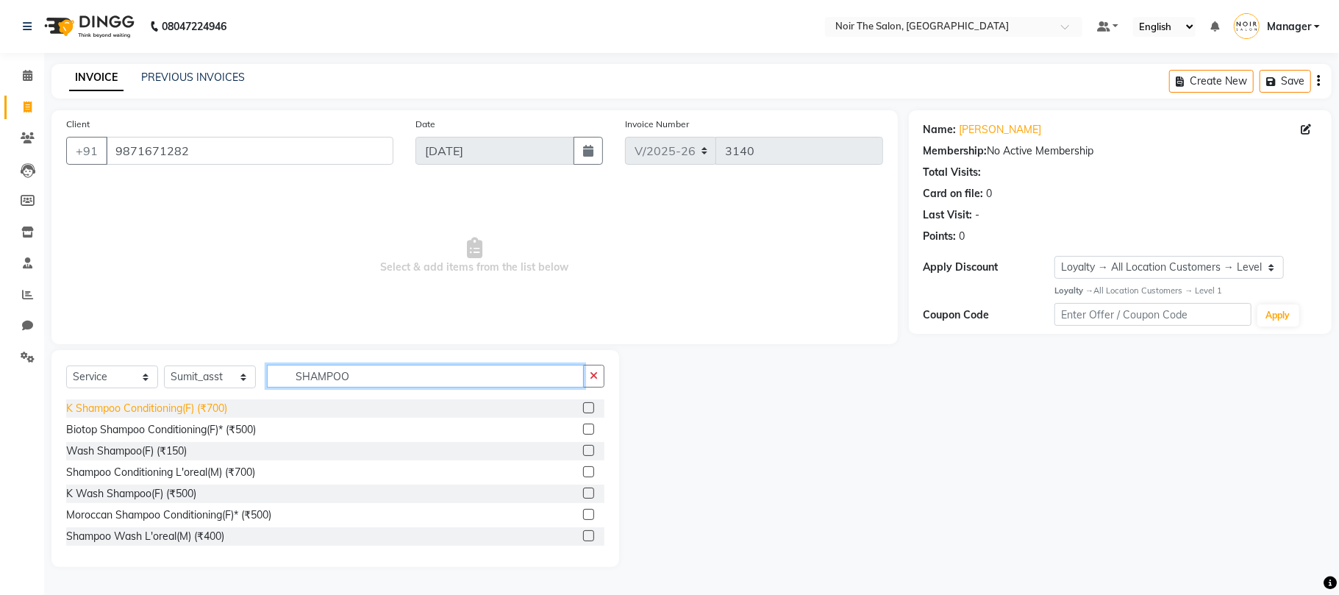
type input "SHAMPOO"
click at [184, 410] on div "K Shampoo Conditioning(F) (₹700)" at bounding box center [146, 408] width 161 height 15
checkbox input "false"
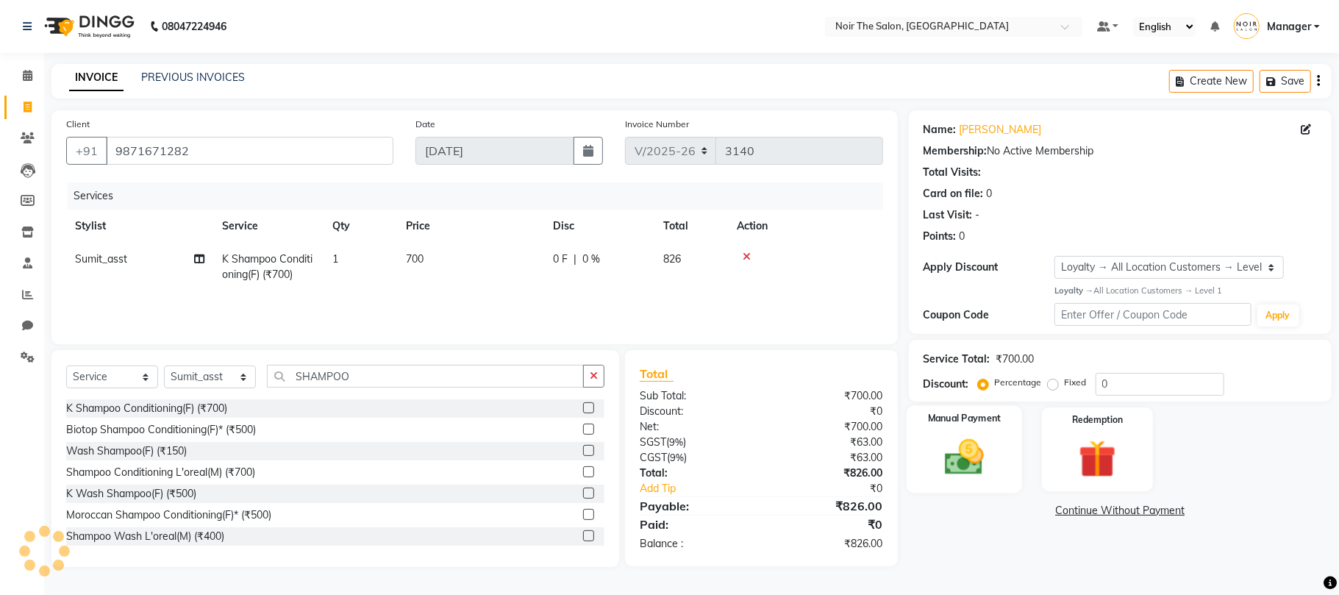
click at [966, 451] on img at bounding box center [965, 458] width 64 height 46
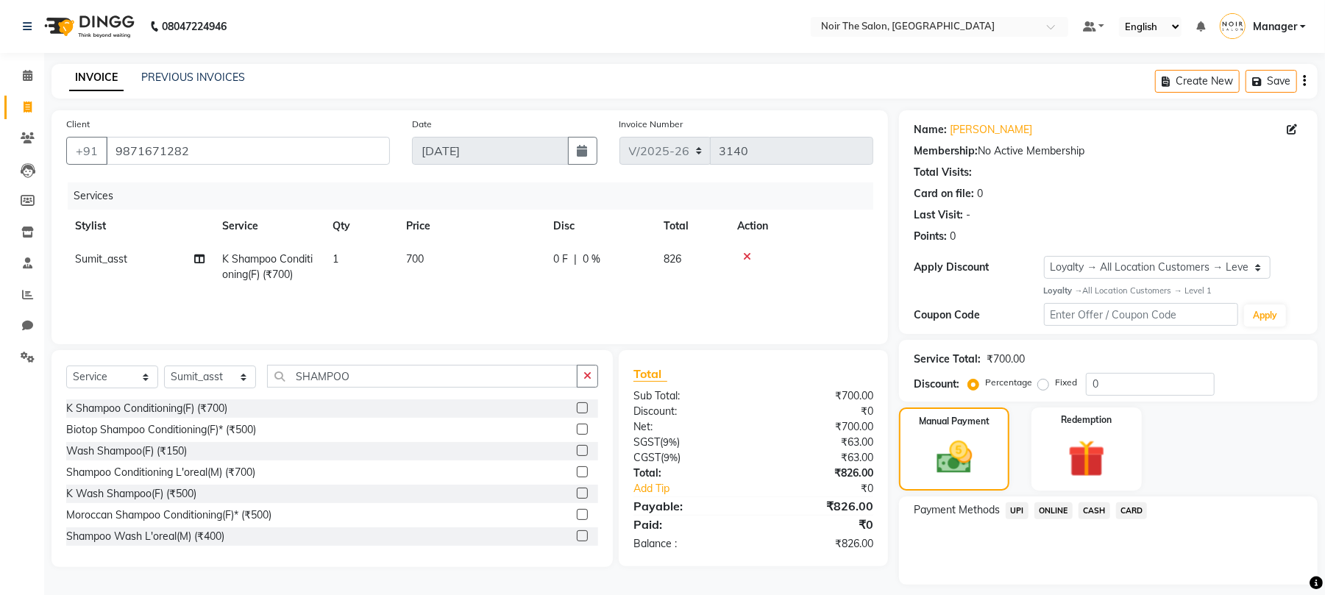
click at [1124, 507] on span "CARD" at bounding box center [1132, 510] width 32 height 17
click at [1112, 581] on button "Add Payment" at bounding box center [1177, 588] width 252 height 23
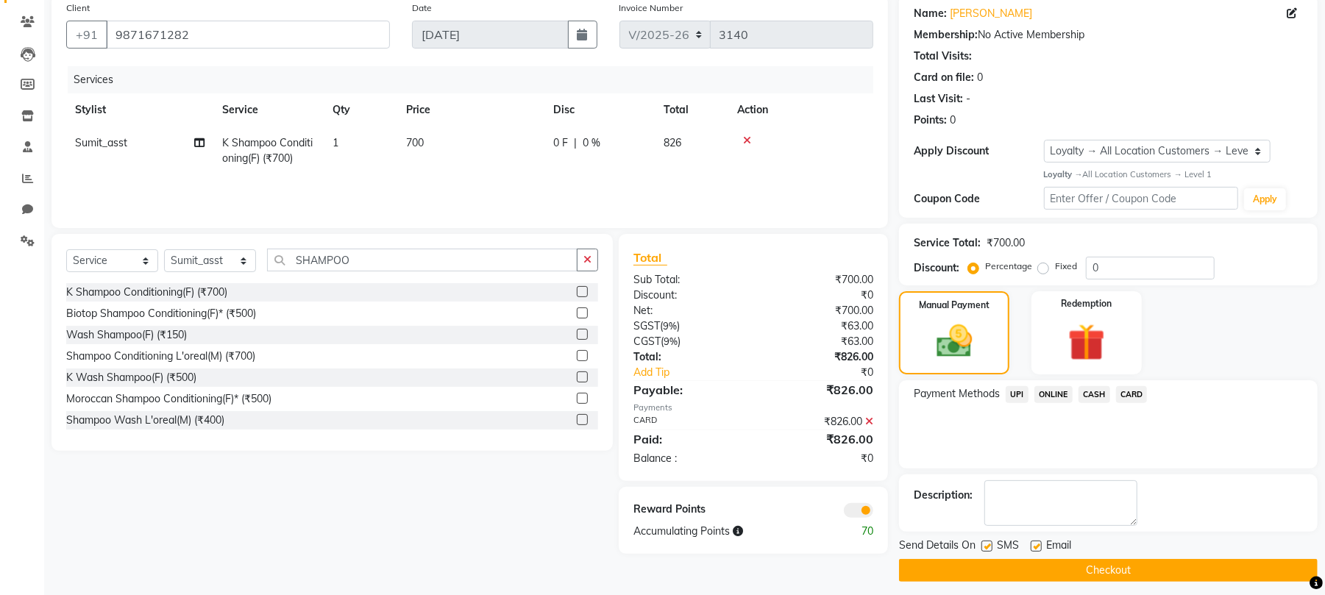
scroll to position [127, 0]
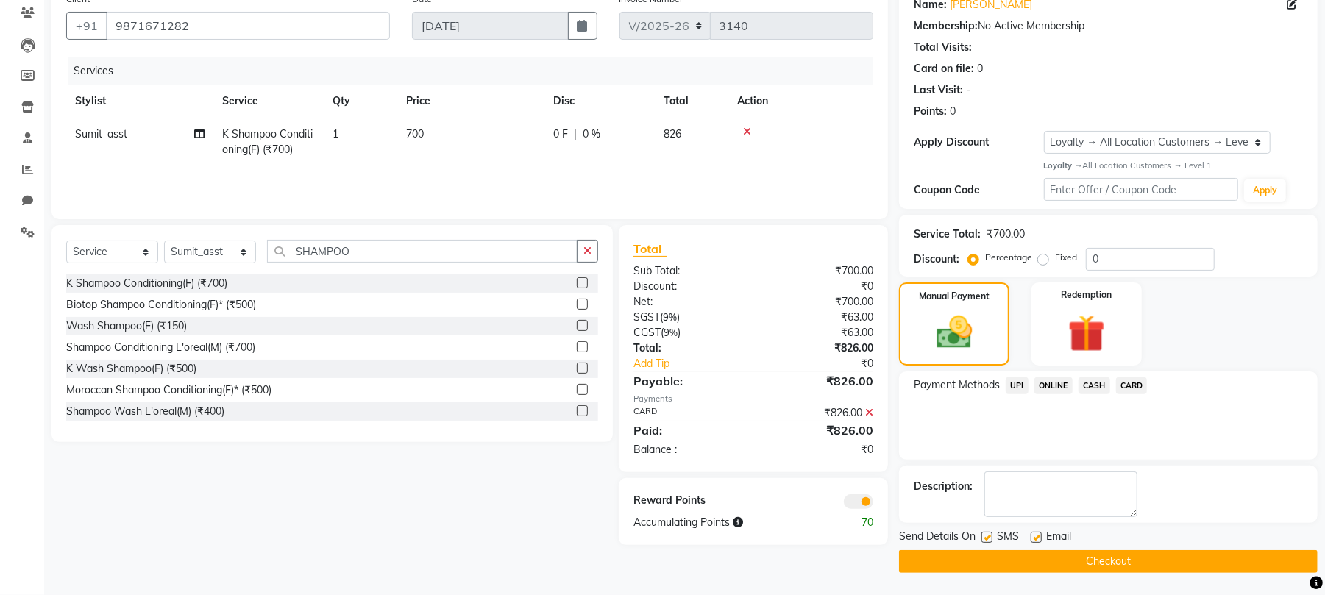
click at [855, 501] on span at bounding box center [858, 501] width 29 height 15
click at [873, 504] on input "checkbox" at bounding box center [873, 504] width 0 height 0
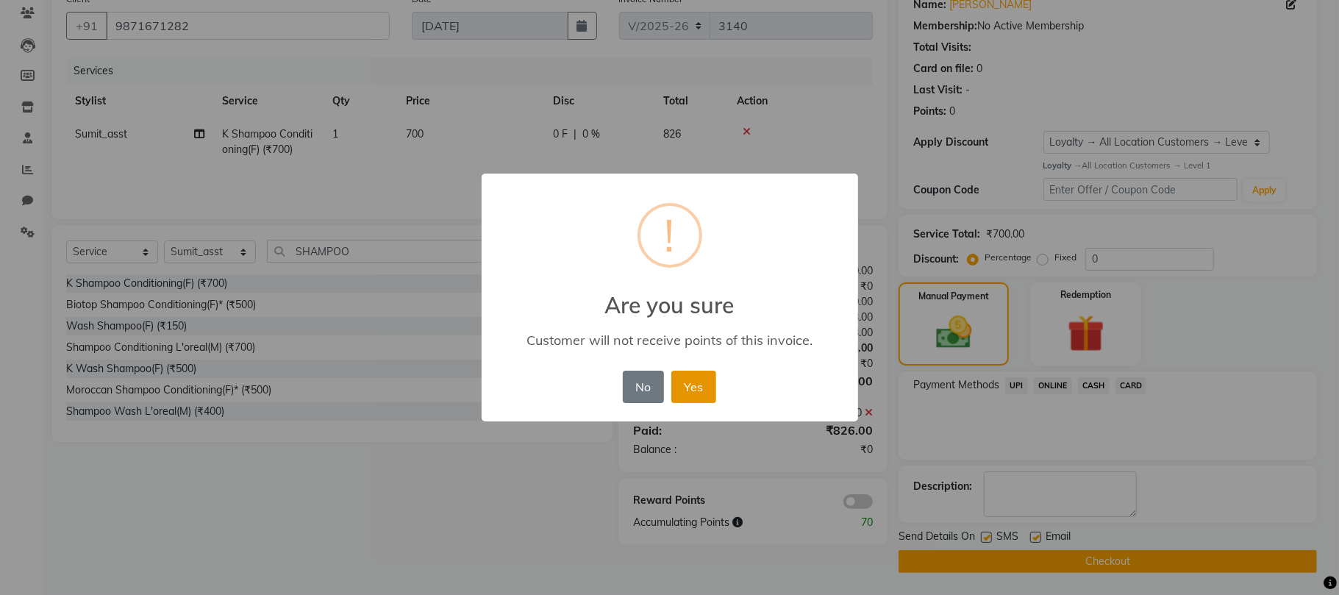
click at [692, 385] on button "Yes" at bounding box center [694, 387] width 45 height 32
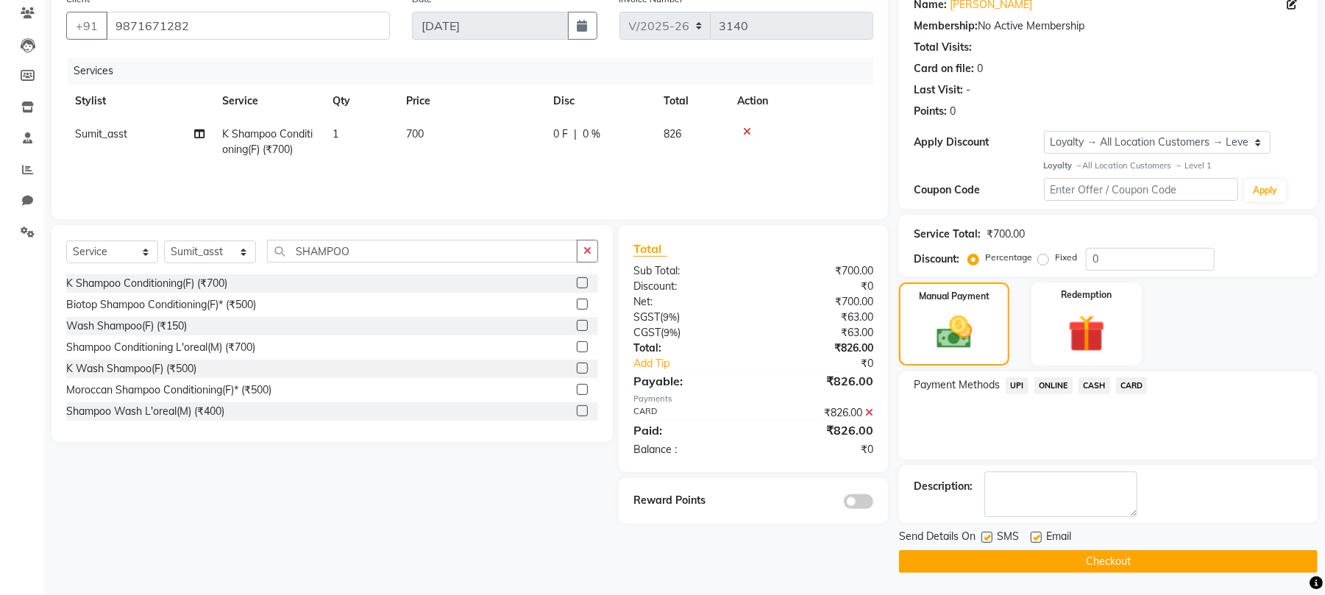
drag, startPoint x: 989, startPoint y: 533, endPoint x: 1016, endPoint y: 538, distance: 27.7
click at [989, 534] on label at bounding box center [986, 537] width 11 height 11
click at [989, 534] on input "checkbox" at bounding box center [986, 538] width 10 height 10
checkbox input "false"
click at [1034, 535] on label at bounding box center [1035, 537] width 11 height 11
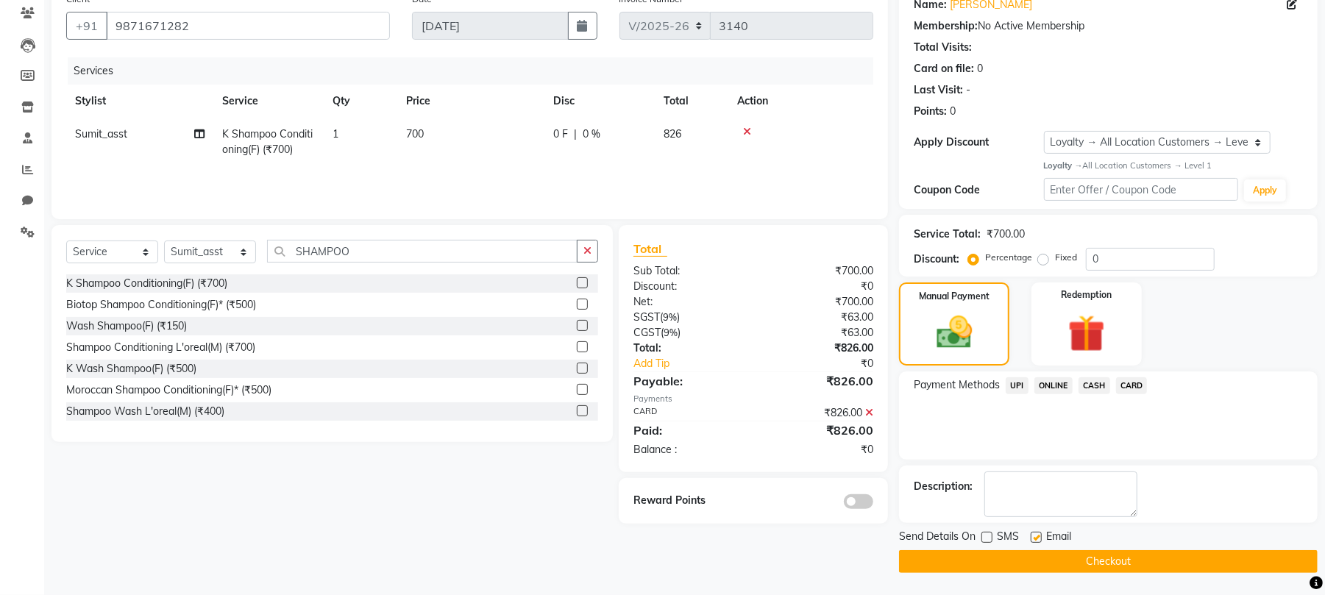
click at [1034, 535] on input "checkbox" at bounding box center [1035, 538] width 10 height 10
checkbox input "false"
click at [1016, 560] on button "Checkout" at bounding box center [1108, 561] width 419 height 23
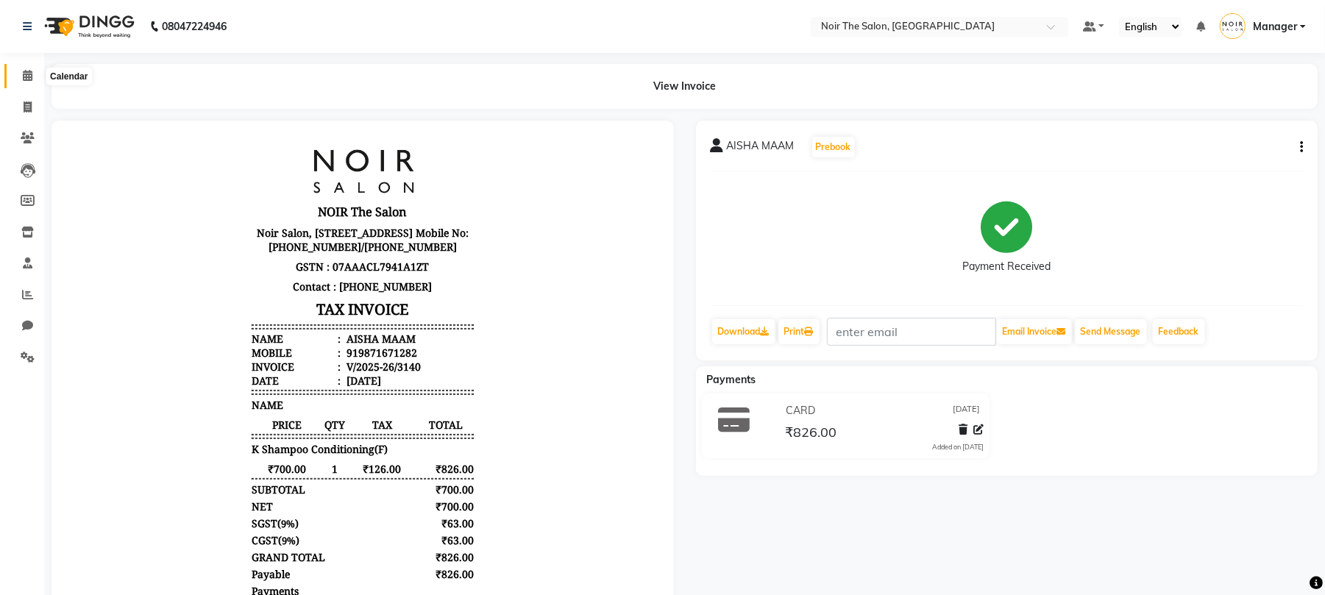
click at [33, 75] on span at bounding box center [28, 76] width 26 height 17
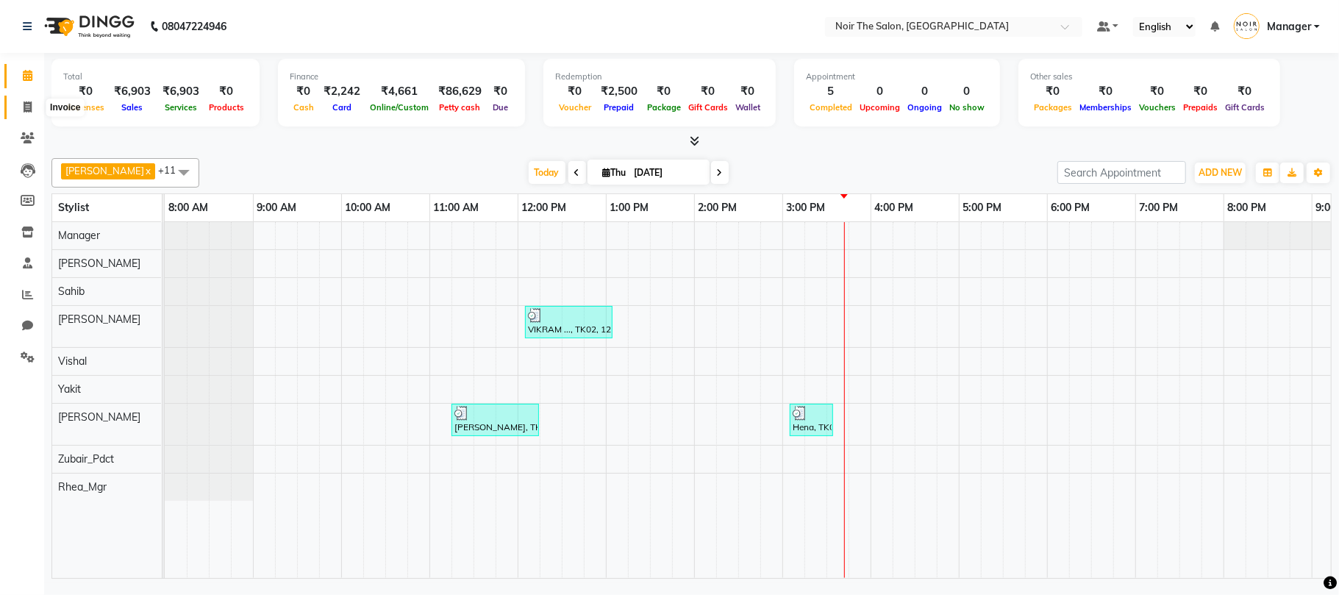
click at [32, 107] on span at bounding box center [28, 107] width 26 height 17
select select "service"
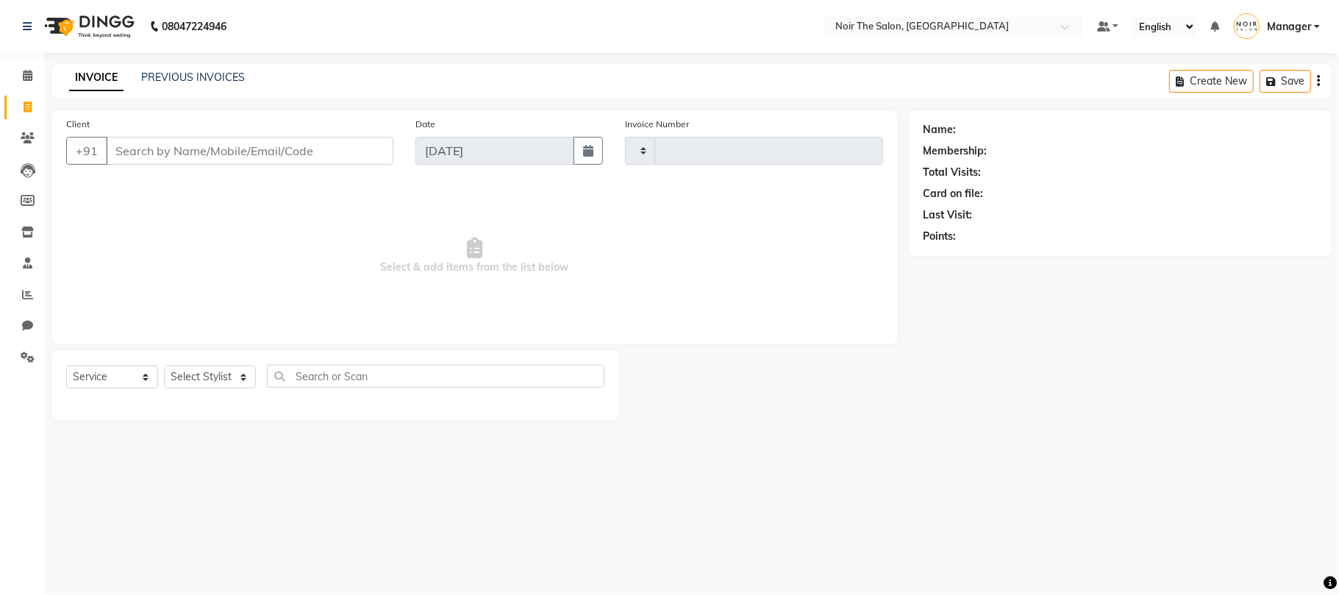
type input "3141"
select select "8026"
click at [163, 147] on input "Client" at bounding box center [250, 151] width 288 height 28
click at [124, 156] on input "Client" at bounding box center [250, 151] width 288 height 28
type input "9818032258"
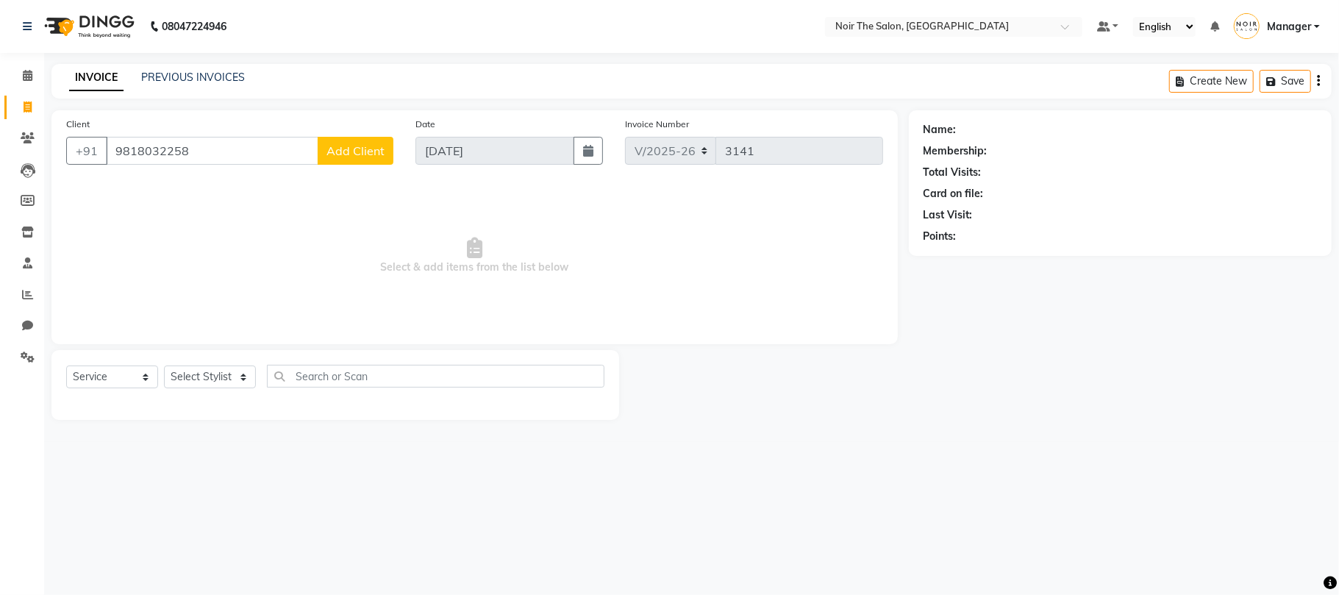
click at [334, 154] on span "Add Client" at bounding box center [356, 150] width 58 height 15
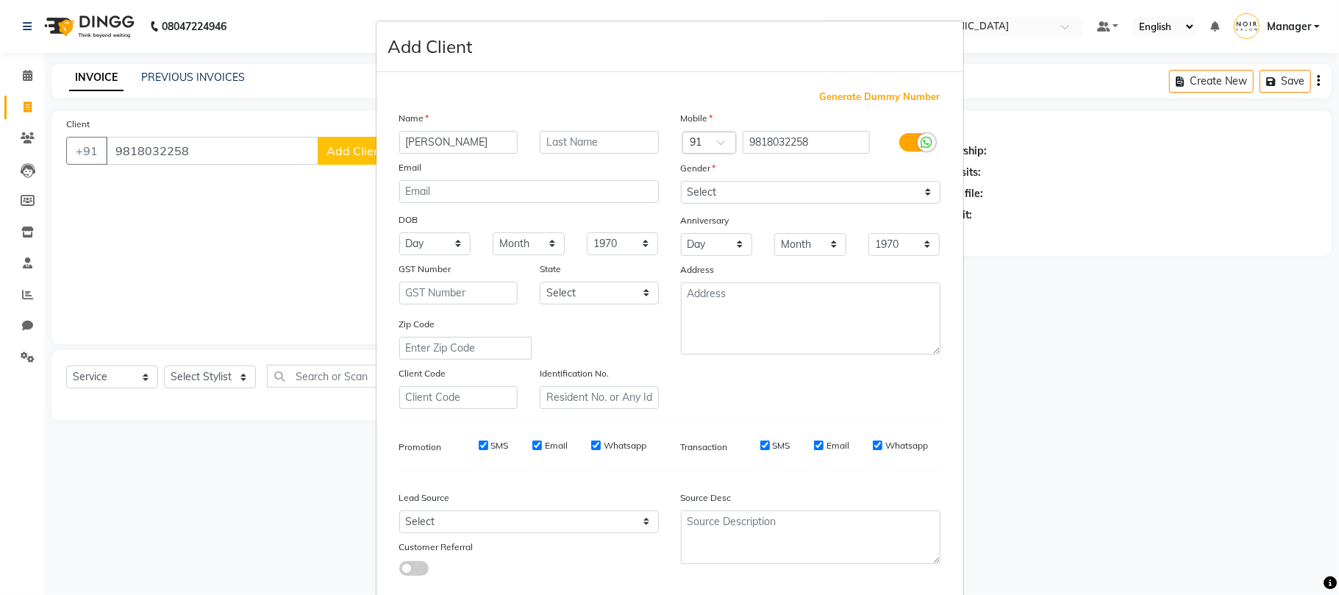
type input "ISHITA"
click at [557, 139] on input "text" at bounding box center [599, 142] width 119 height 23
type input "MAAM"
click at [683, 187] on select "Select Male Female Other Prefer Not To Say" at bounding box center [811, 192] width 260 height 23
select select "female"
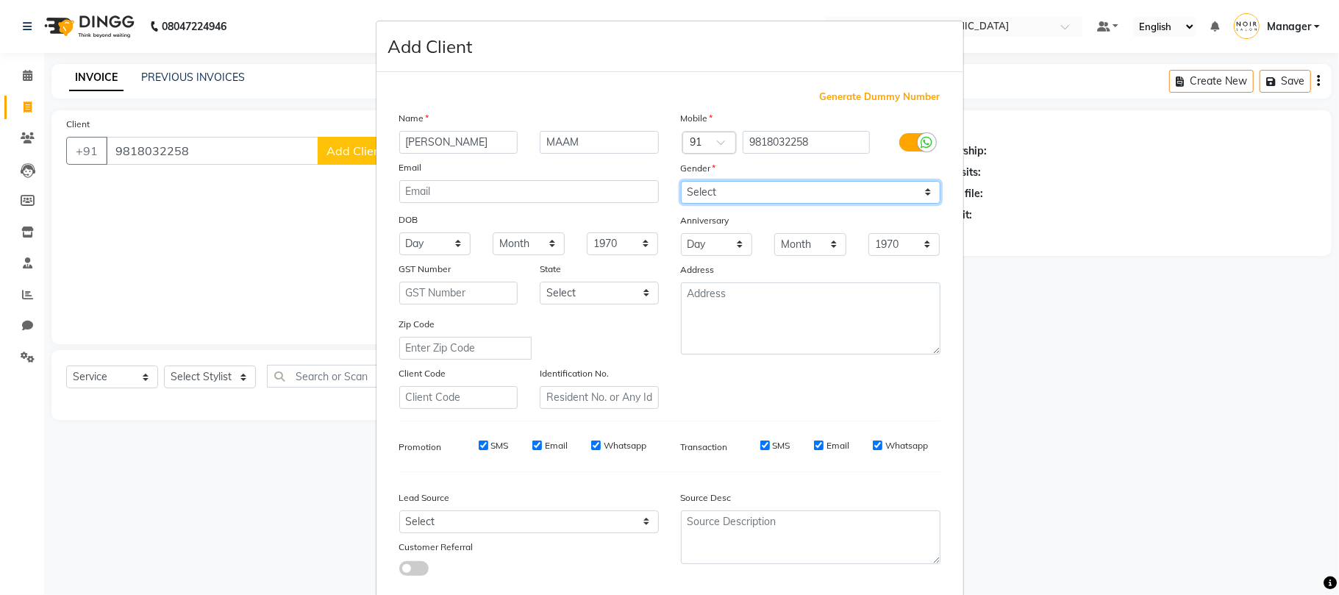
click at [681, 181] on select "Select Male Female Other Prefer Not To Say" at bounding box center [811, 192] width 260 height 23
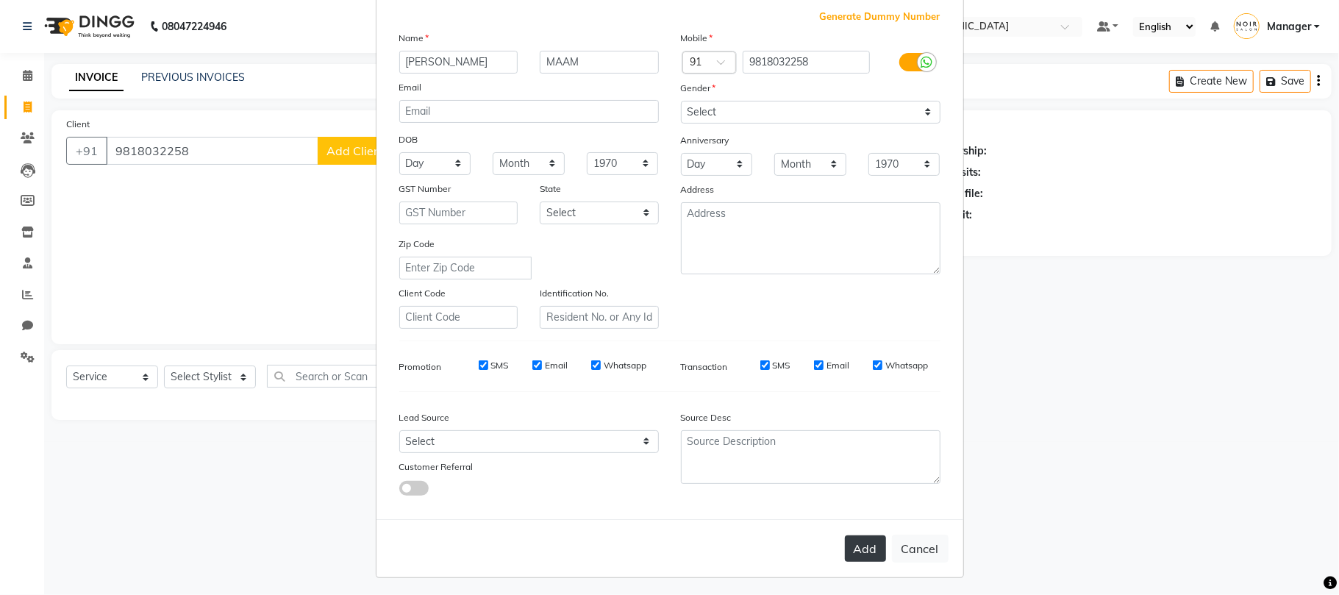
click at [866, 542] on button "Add" at bounding box center [865, 548] width 41 height 26
select select
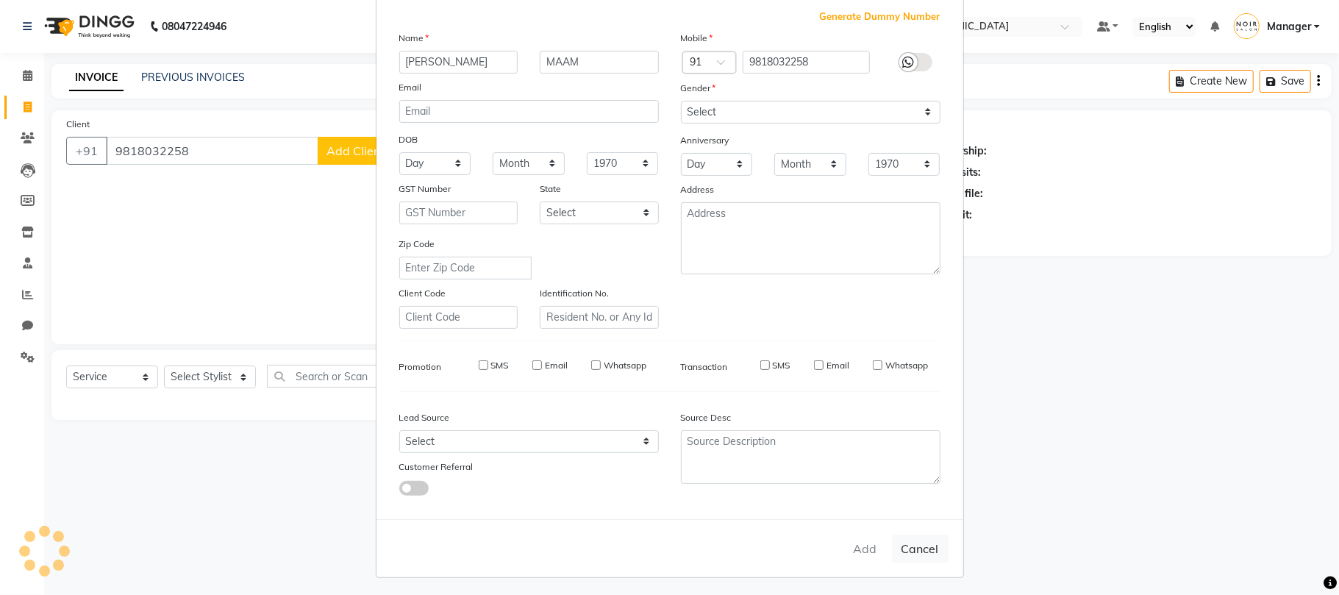
select select
checkbox input "false"
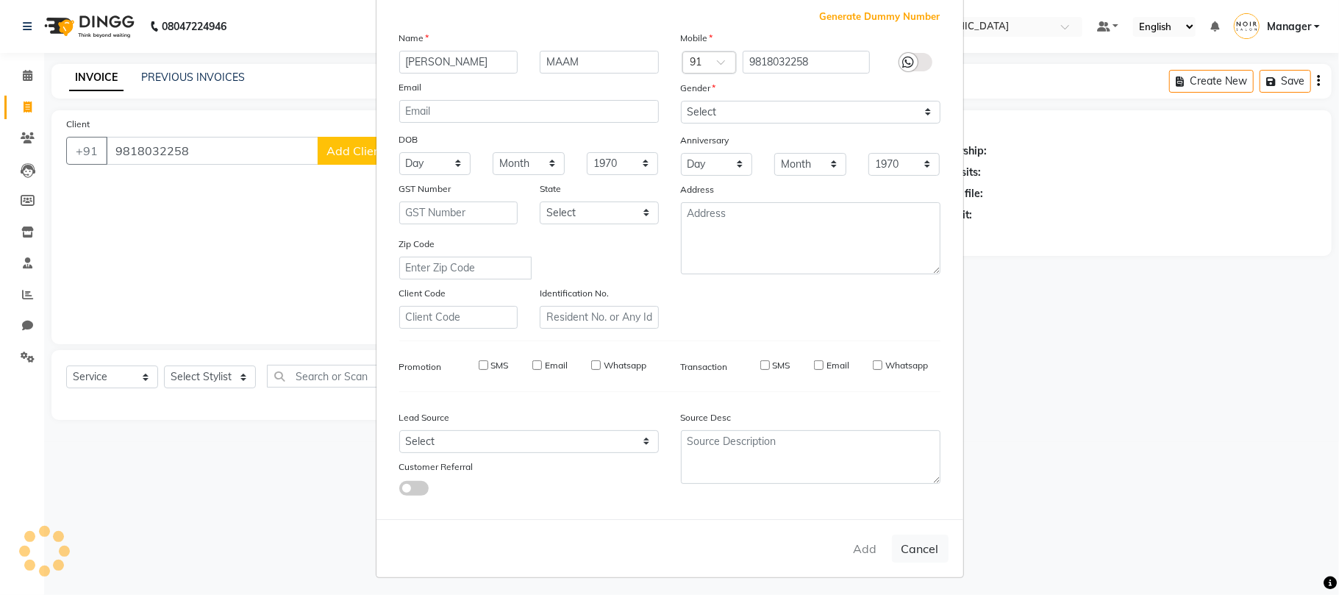
checkbox input "false"
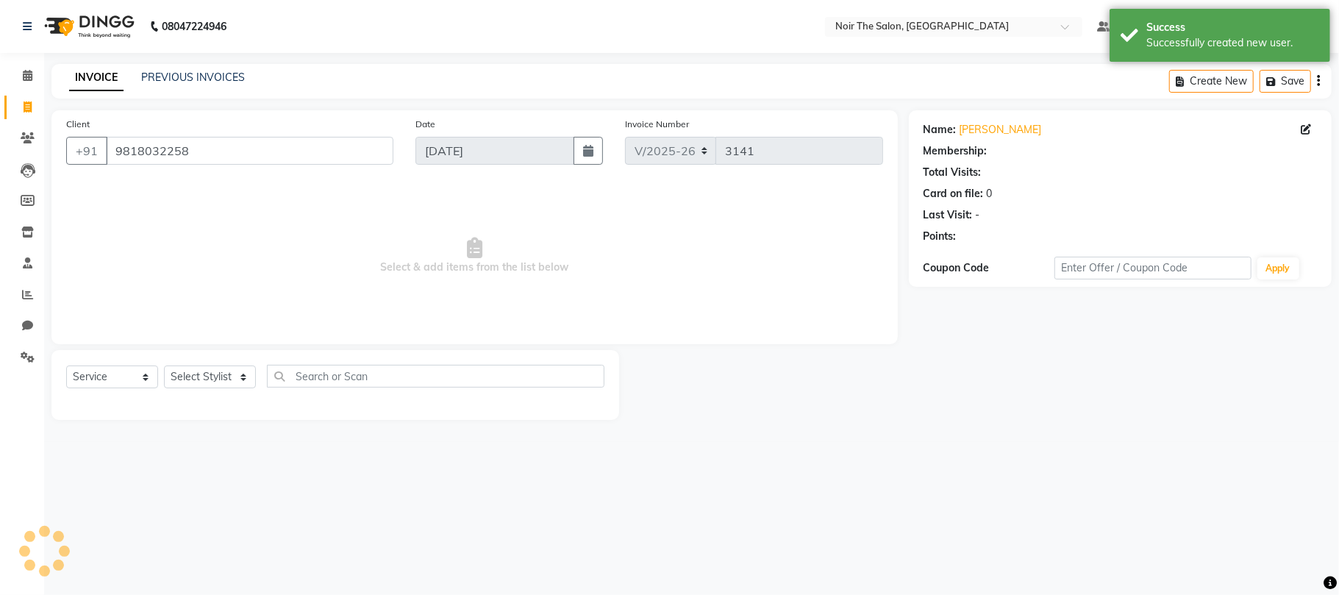
select select "1: Object"
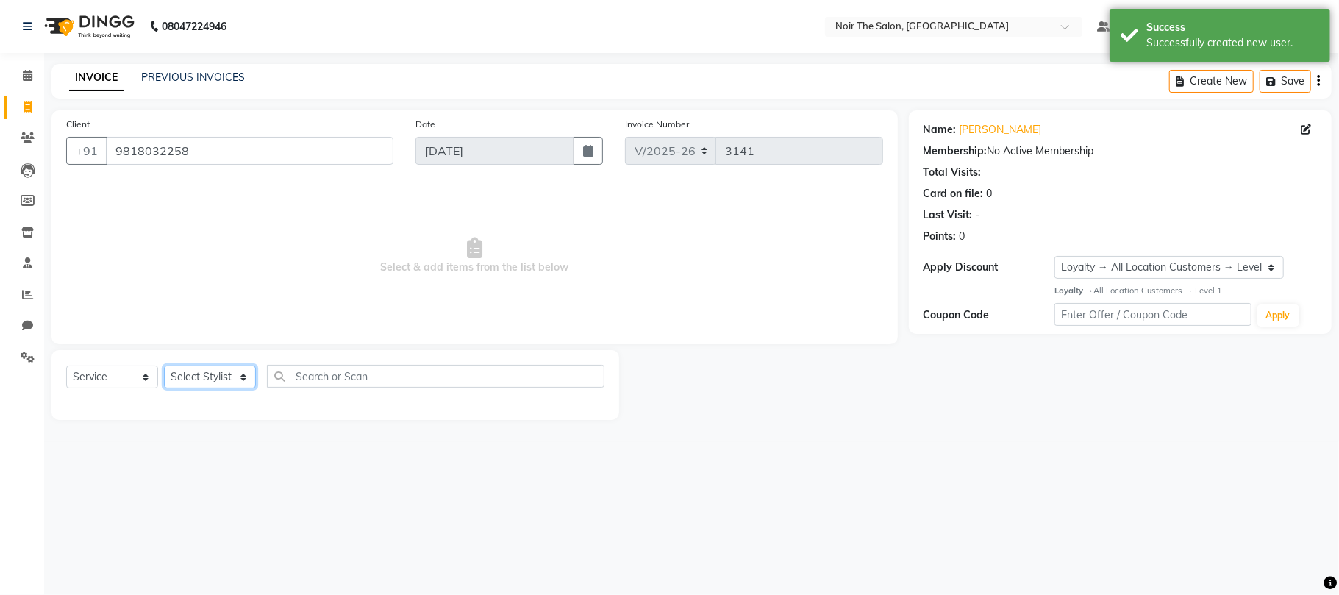
click at [198, 374] on select "Select Stylist Aalam Abhishek_Mgr Abhishek_Pdct Bhupinder Counter_Sales Gaurav_…" at bounding box center [210, 377] width 92 height 23
select select "72623"
click at [164, 366] on select "Select Stylist Aalam Abhishek_Mgr Abhishek_Pdct Bhupinder Counter_Sales Gaurav_…" at bounding box center [210, 377] width 92 height 23
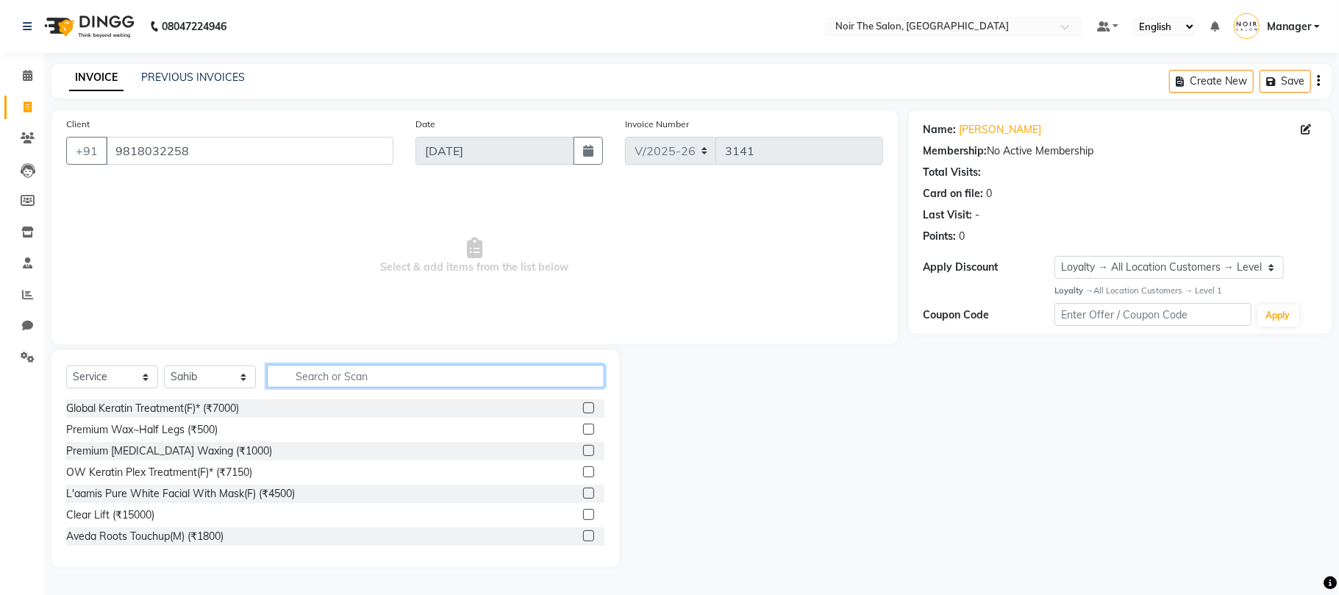
click at [344, 378] on input "text" at bounding box center [436, 376] width 338 height 23
type input "I"
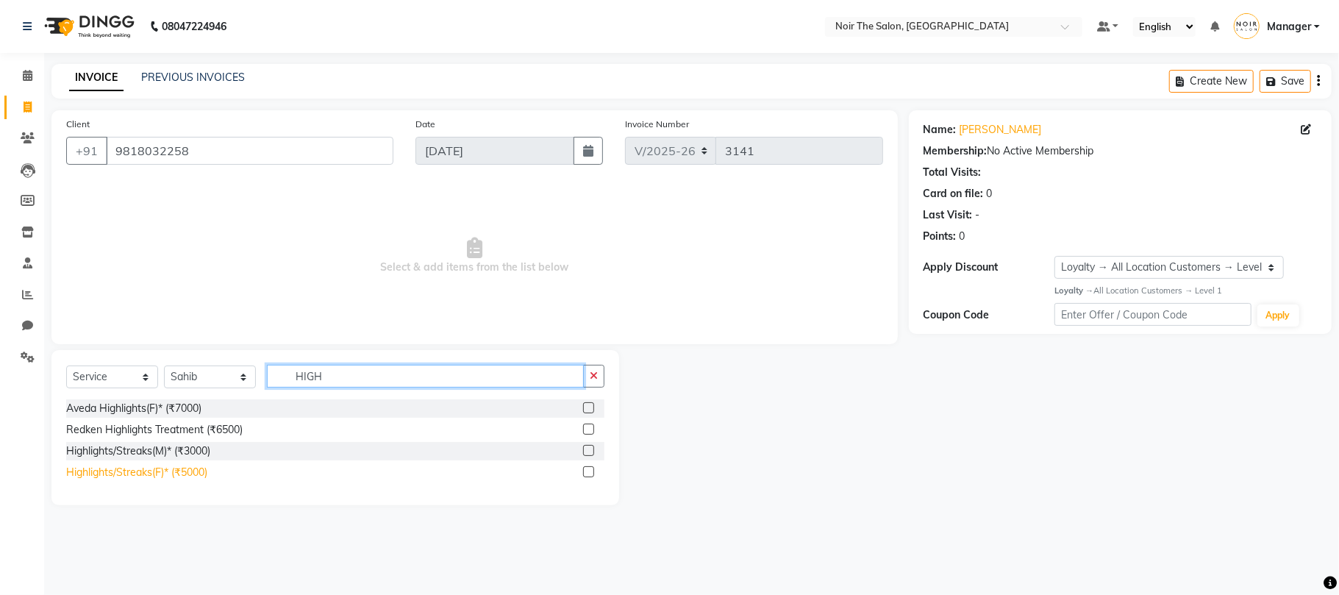
type input "HIGH"
click at [200, 466] on div "Highlights/Streaks(F)* (₹5000)" at bounding box center [136, 472] width 141 height 15
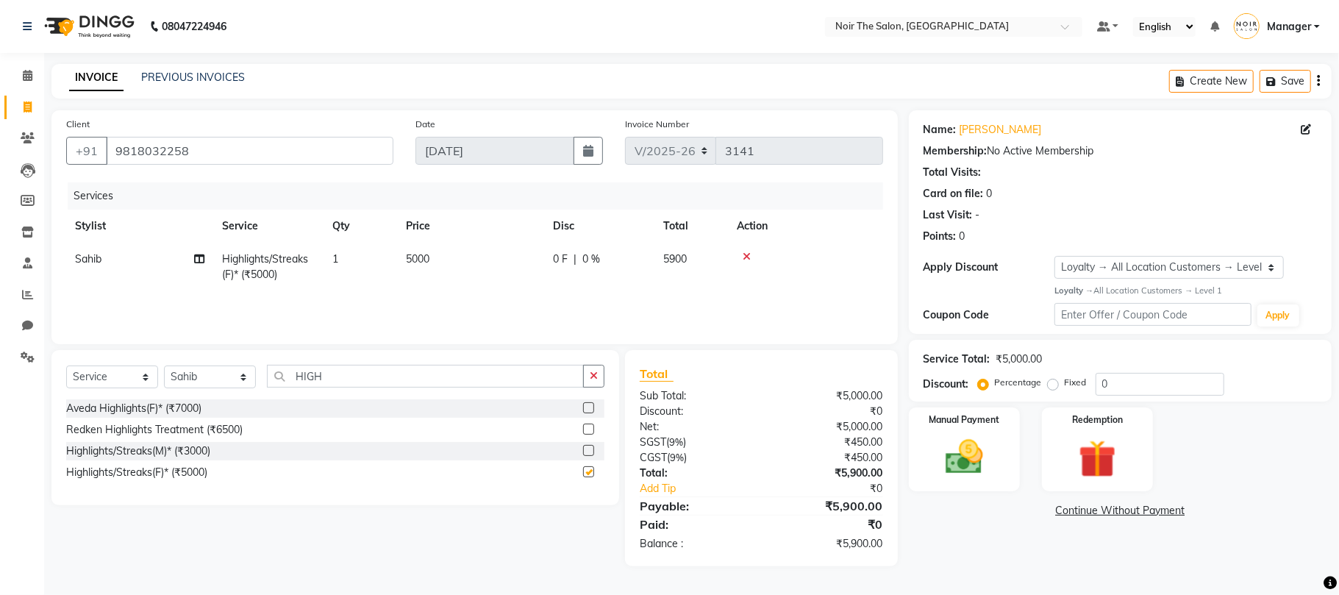
checkbox input "false"
click at [403, 248] on td "5000" at bounding box center [470, 267] width 147 height 49
select select "72623"
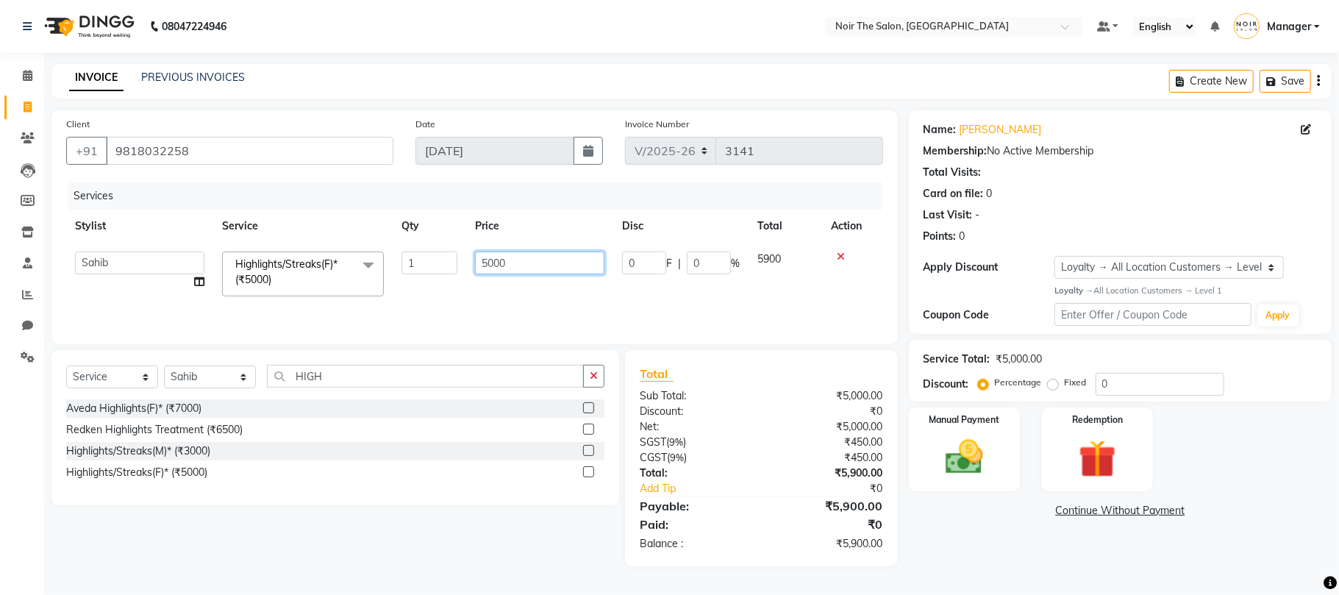
click at [482, 268] on input "5000" at bounding box center [539, 263] width 129 height 23
type input "15000"
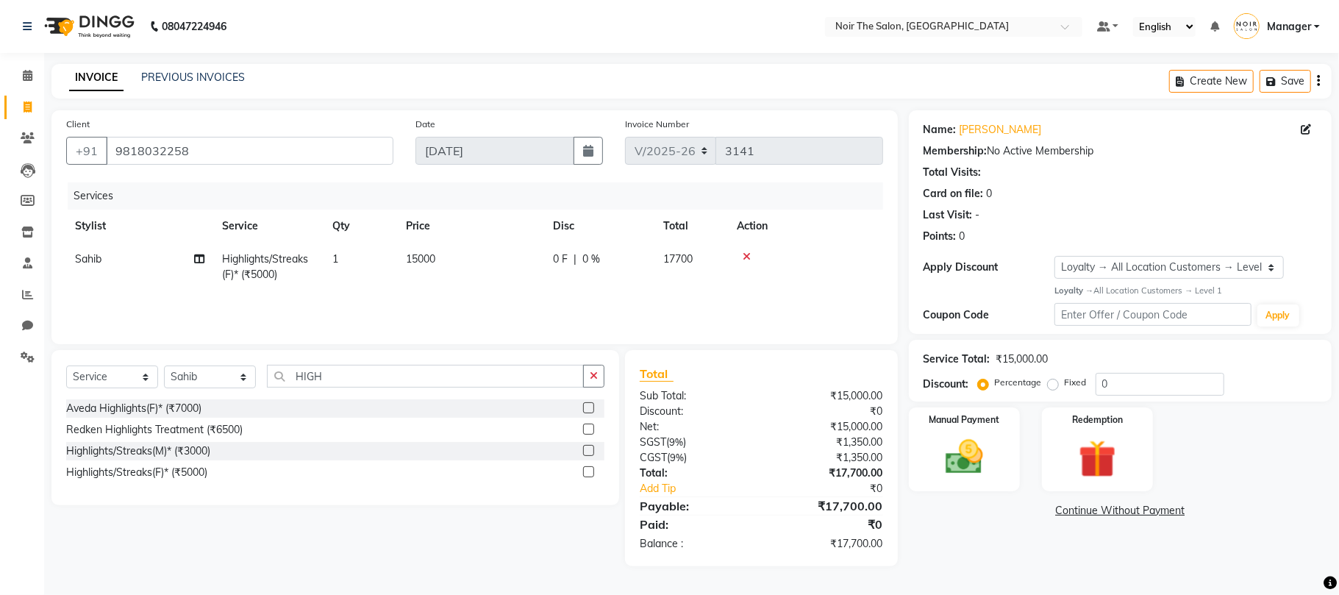
click at [471, 288] on td "15000" at bounding box center [470, 267] width 147 height 49
select select "72623"
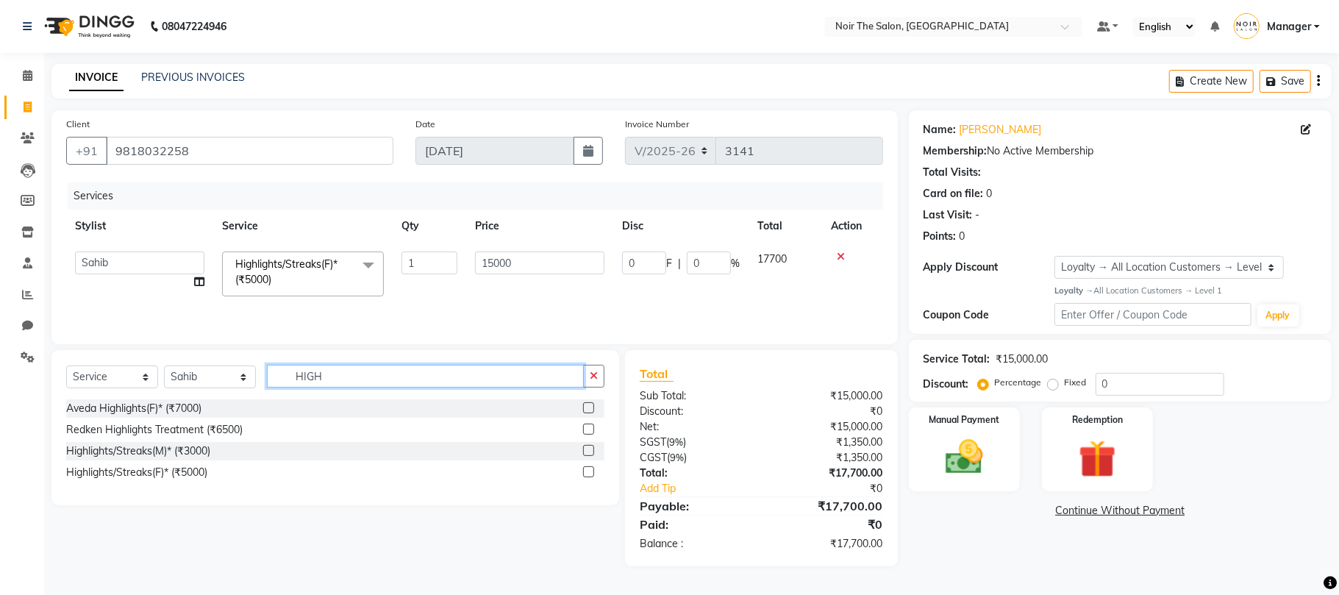
drag, startPoint x: 339, startPoint y: 381, endPoint x: 292, endPoint y: 383, distance: 47.1
click at [292, 383] on input "HIGH" at bounding box center [425, 376] width 317 height 23
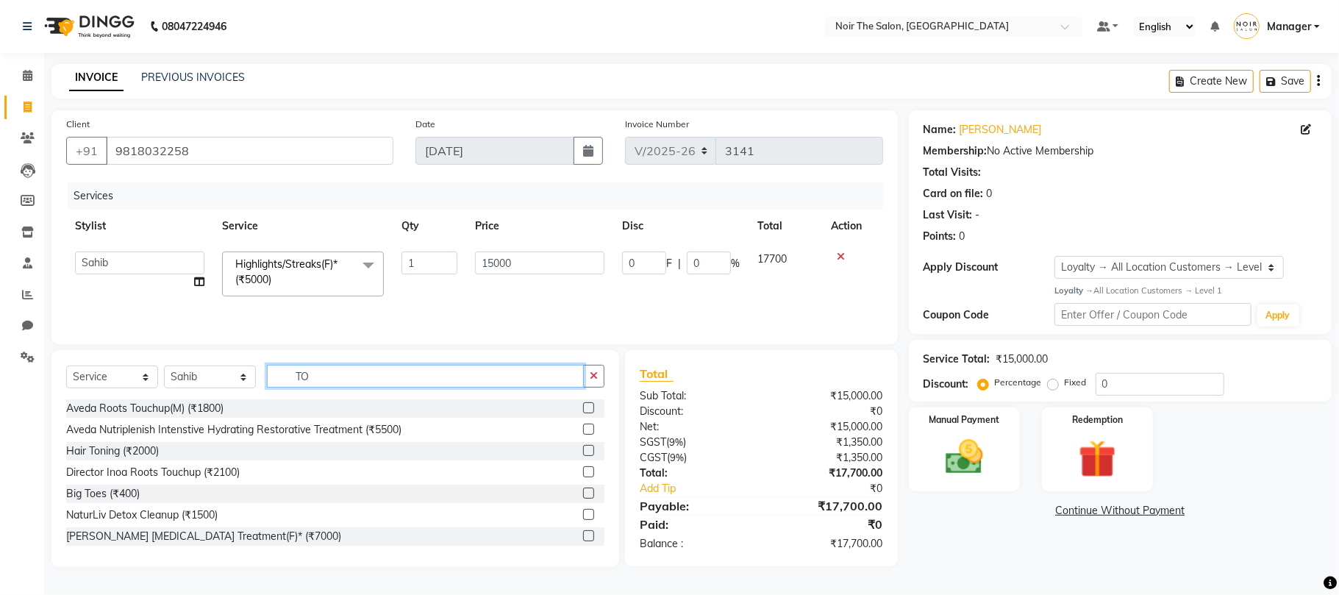
type input "TO"
click at [493, 265] on input "15000" at bounding box center [539, 263] width 129 height 23
type input "18000"
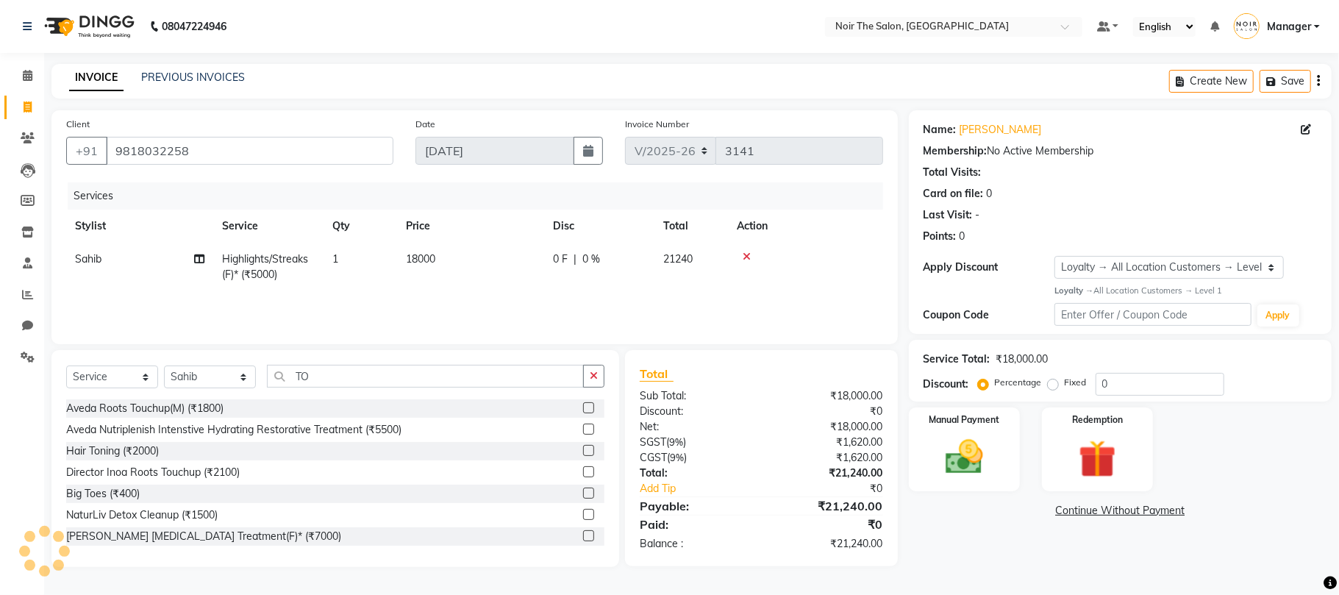
click at [521, 288] on td "18000" at bounding box center [470, 267] width 147 height 49
select select "72623"
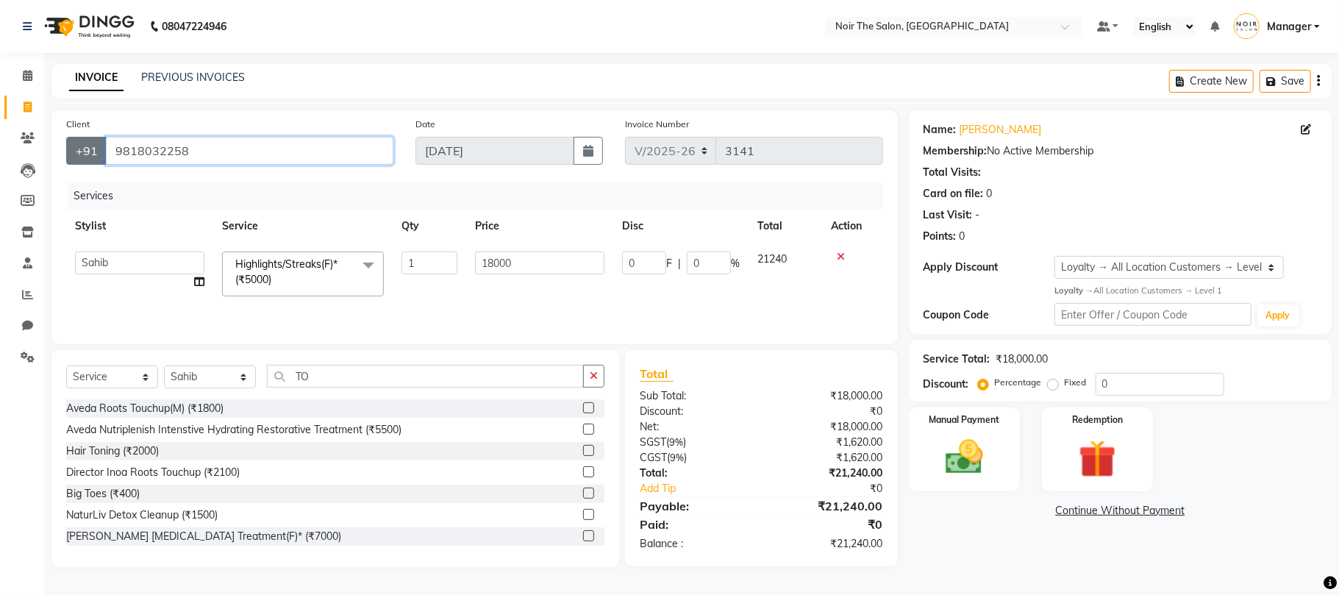
drag, startPoint x: 215, startPoint y: 154, endPoint x: 88, endPoint y: 154, distance: 126.5
click at [88, 154] on div "+91 9818032258" at bounding box center [229, 151] width 327 height 28
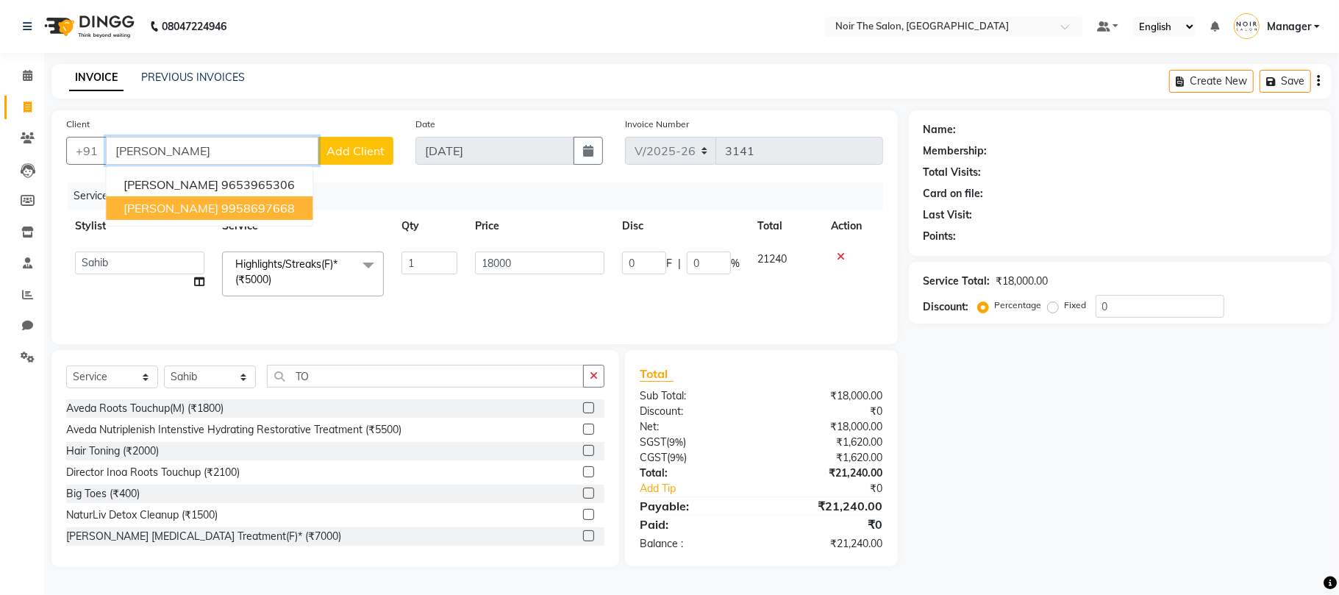
click at [221, 209] on ngb-highlight "9958697668" at bounding box center [258, 208] width 74 height 15
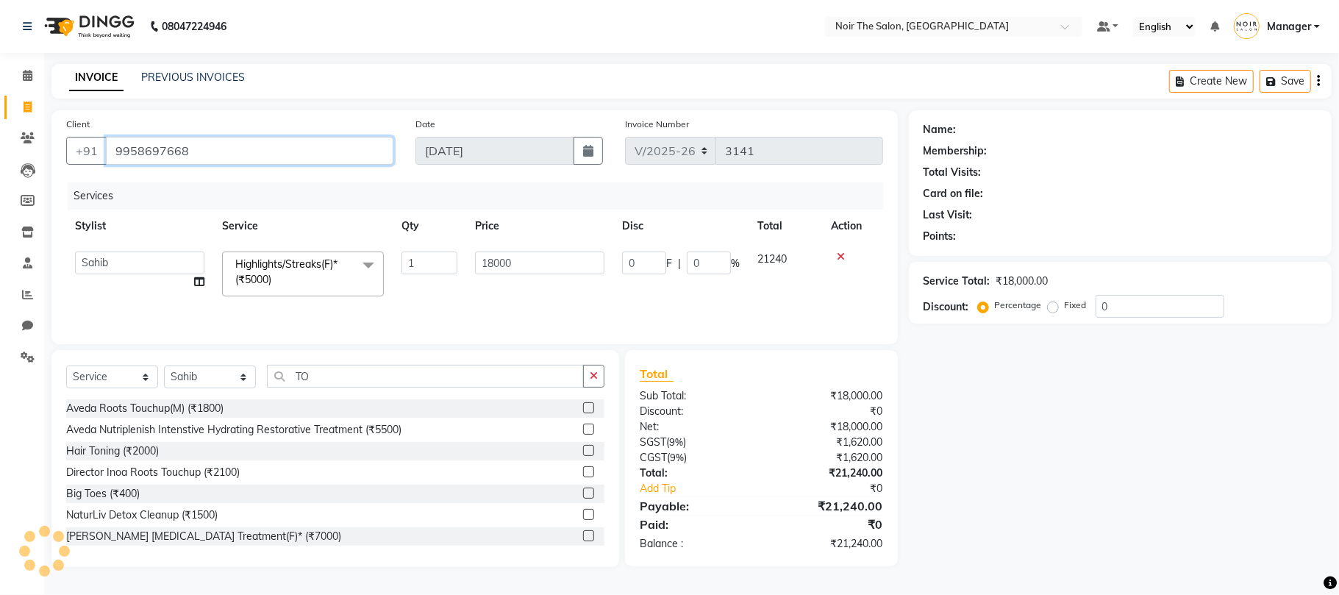
type input "9958697668"
select select "1: Object"
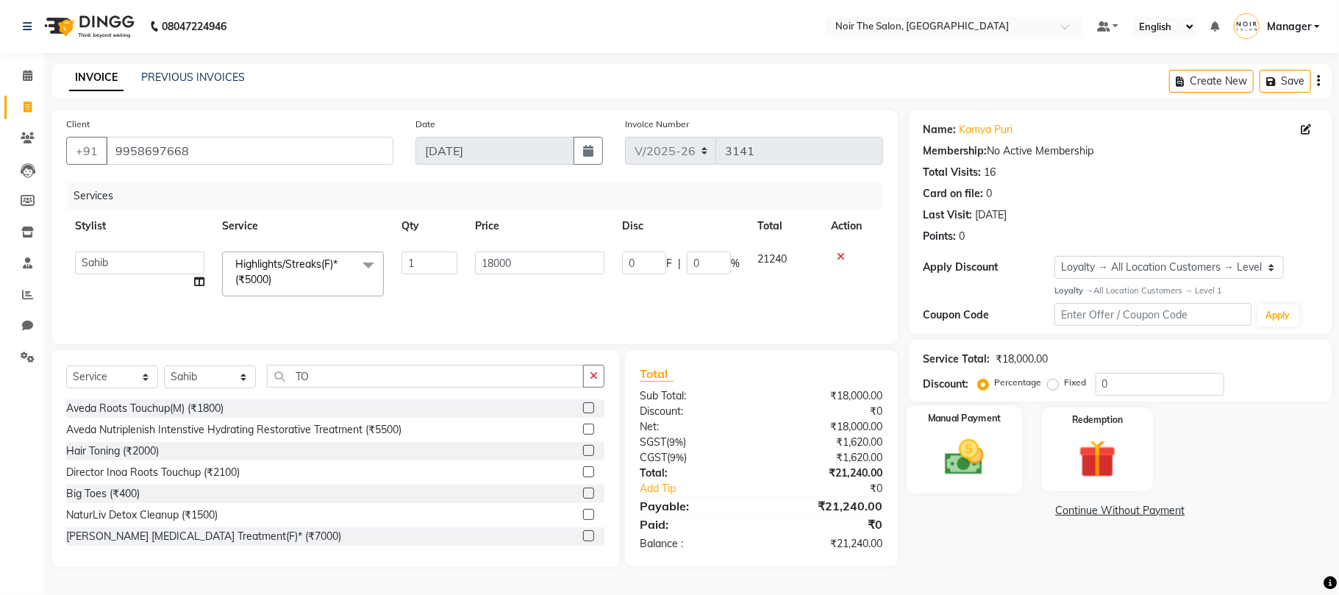
click at [971, 447] on img at bounding box center [965, 458] width 64 height 46
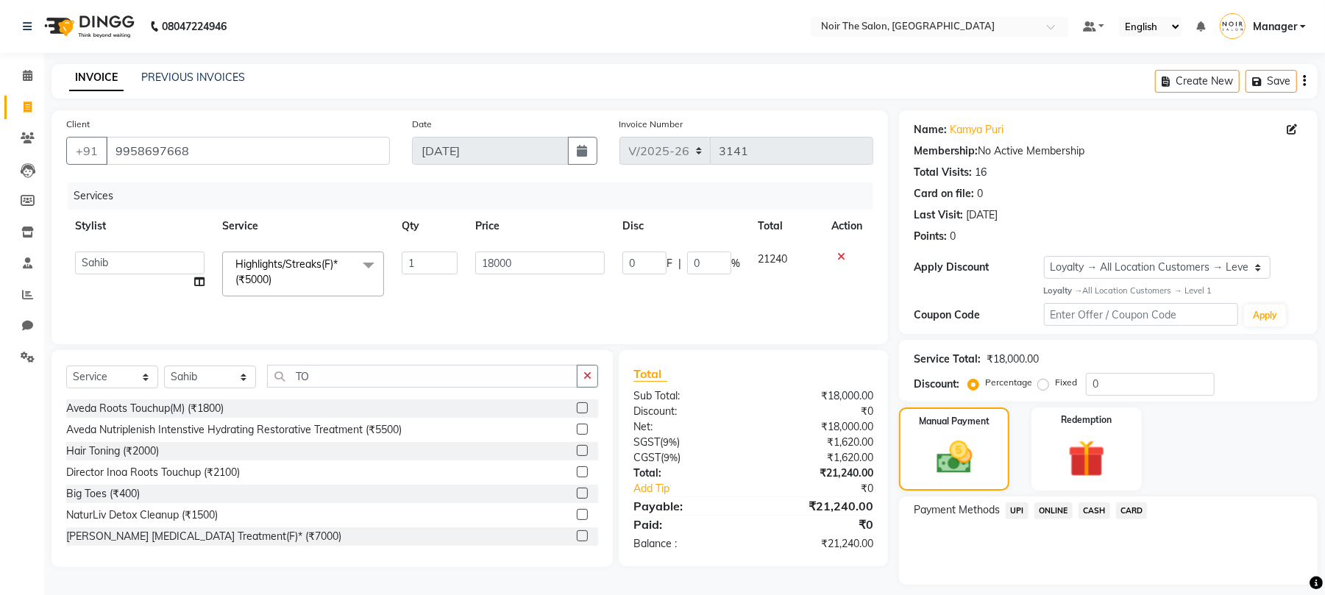
click at [1121, 510] on span "CARD" at bounding box center [1132, 510] width 32 height 17
click at [1089, 580] on button "Add Payment" at bounding box center [1177, 588] width 252 height 23
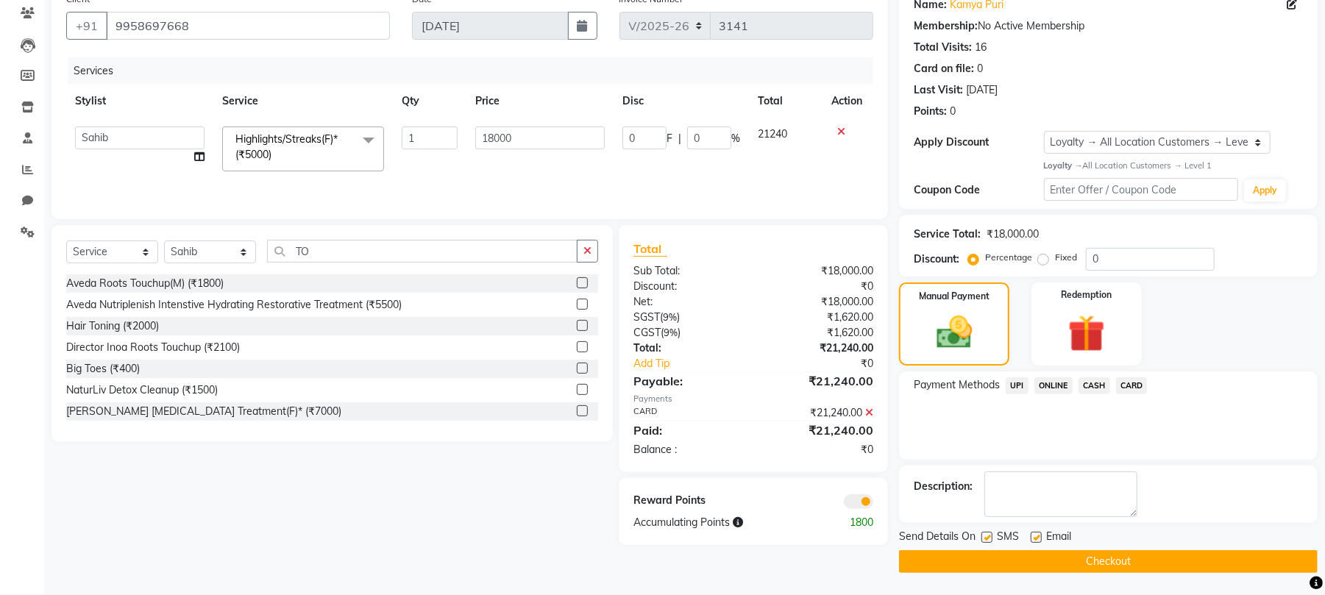
click at [860, 503] on span at bounding box center [858, 501] width 29 height 15
click at [873, 504] on input "checkbox" at bounding box center [873, 504] width 0 height 0
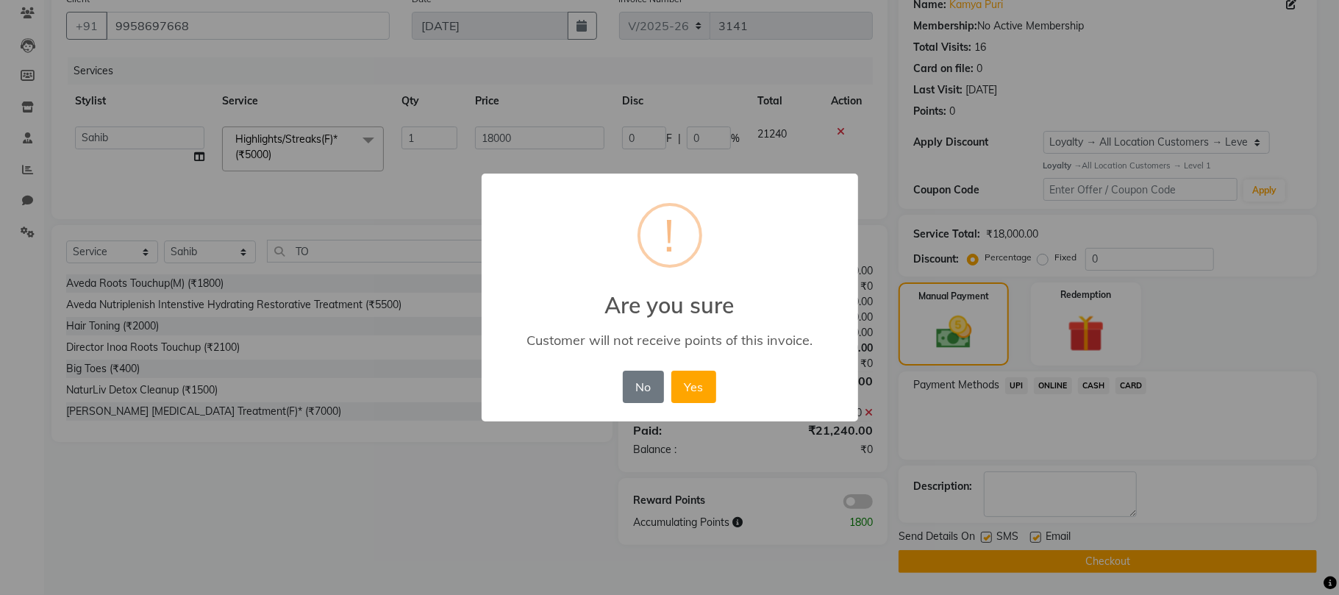
drag, startPoint x: 698, startPoint y: 384, endPoint x: 737, endPoint y: 413, distance: 48.4
click at [697, 385] on button "Yes" at bounding box center [694, 387] width 45 height 32
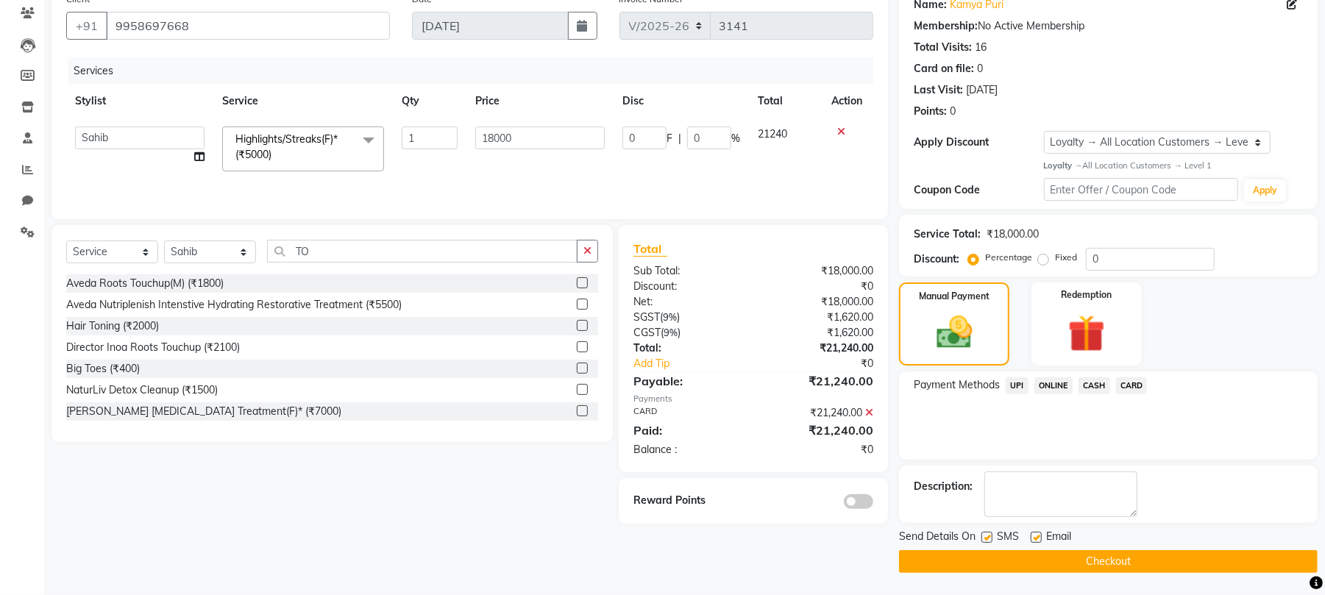
click at [983, 533] on label at bounding box center [986, 537] width 11 height 11
click at [983, 533] on input "checkbox" at bounding box center [986, 538] width 10 height 10
checkbox input "false"
click at [1034, 533] on label at bounding box center [1035, 537] width 11 height 11
click at [1034, 533] on input "checkbox" at bounding box center [1035, 538] width 10 height 10
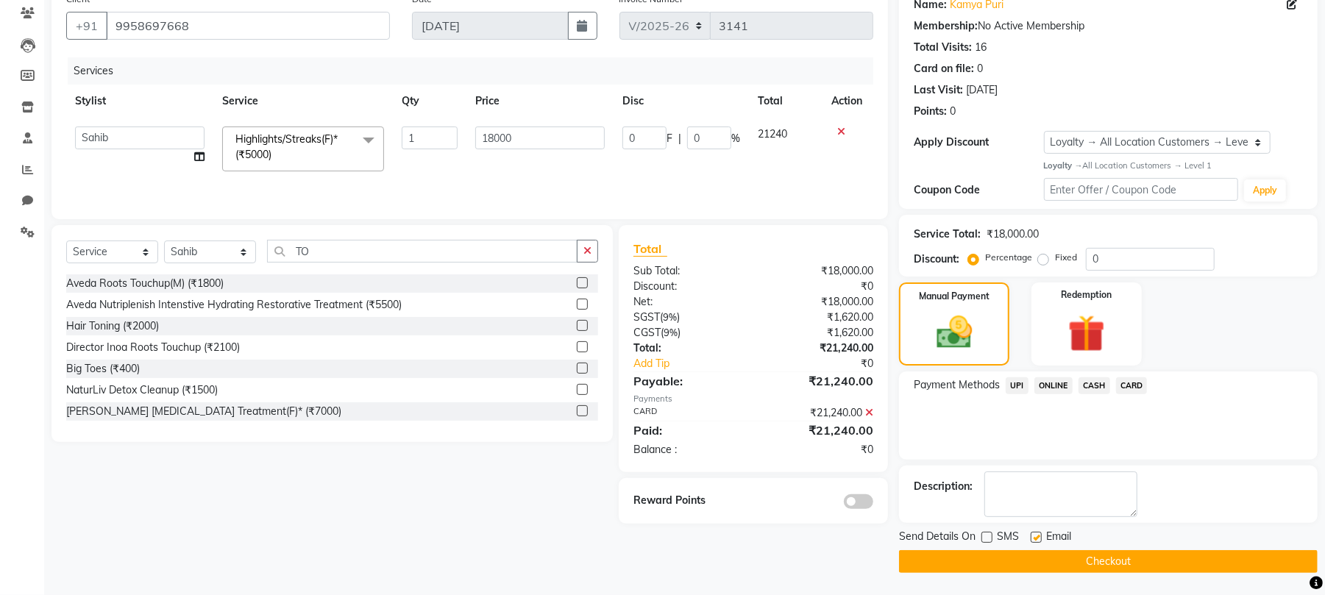
checkbox input "false"
drag, startPoint x: 1033, startPoint y: 556, endPoint x: 1002, endPoint y: 553, distance: 31.8
click at [1033, 557] on button "Checkout" at bounding box center [1108, 561] width 419 height 23
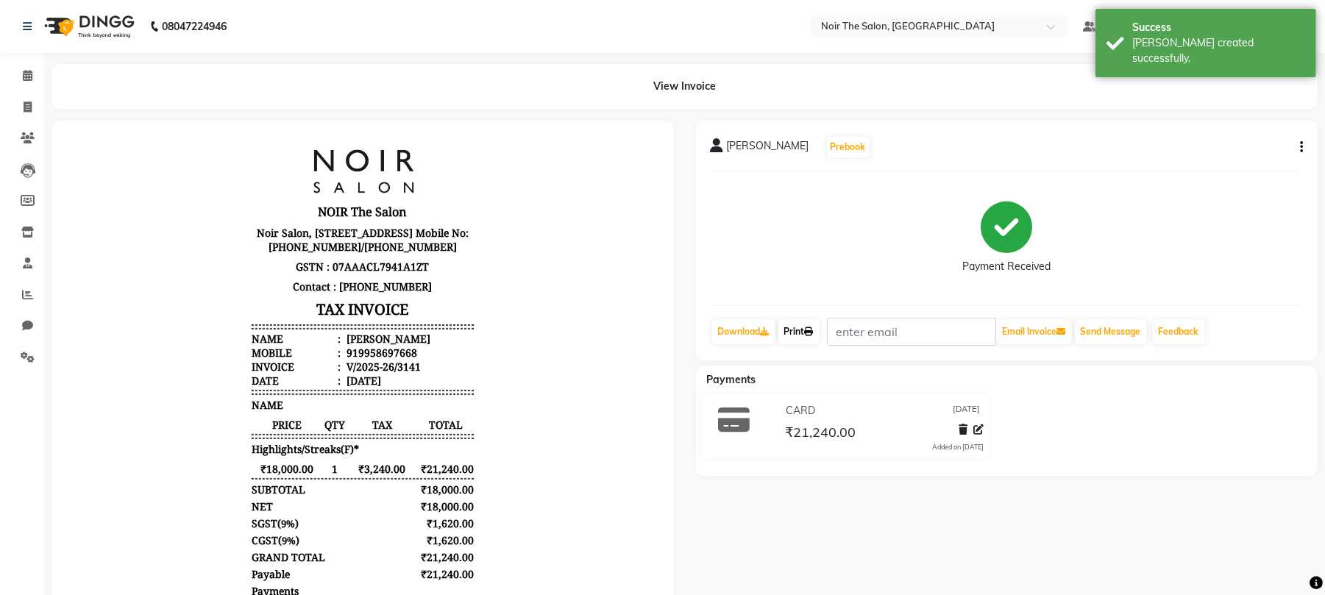
click at [799, 327] on link "Print" at bounding box center [798, 331] width 41 height 25
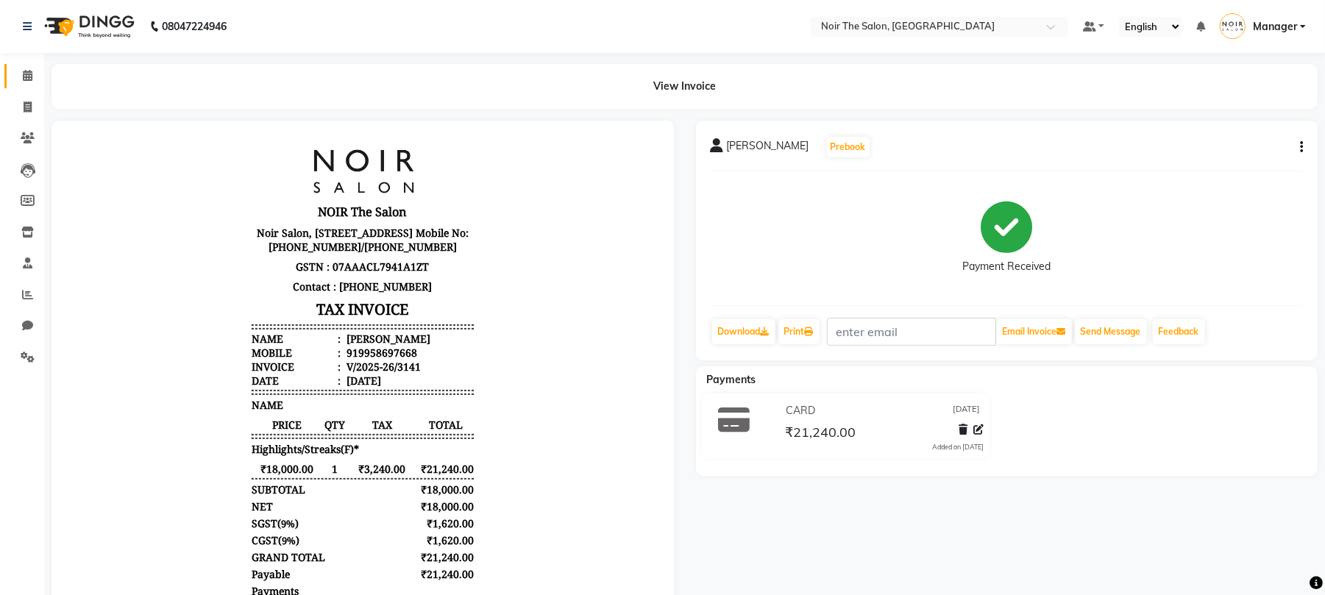
click at [12, 69] on link "Calendar" at bounding box center [21, 76] width 35 height 24
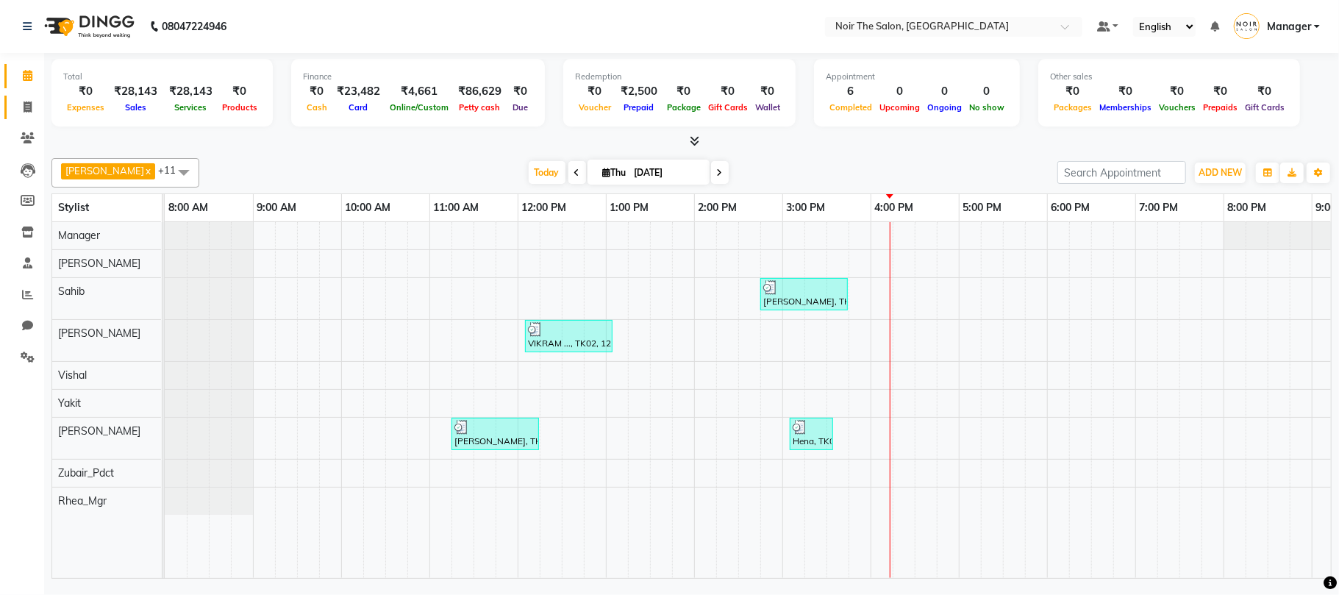
click at [15, 97] on link "Invoice" at bounding box center [21, 108] width 35 height 24
select select "service"
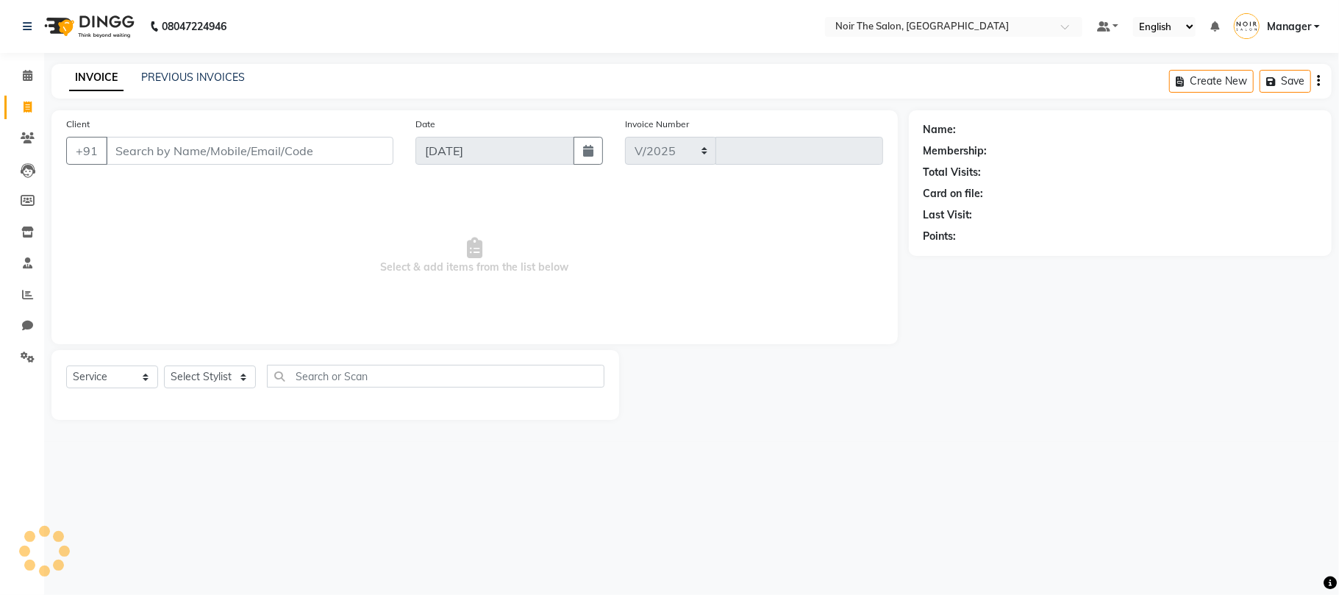
select select "8026"
type input "3142"
click at [215, 368] on select "Select Stylist Aalam Abhishek_Mgr Abhishek_Pdct Bhupinder Counter_Sales Gaurav_…" at bounding box center [210, 377] width 92 height 23
select select "72625"
click at [164, 366] on select "Select Stylist Aalam Abhishek_Mgr Abhishek_Pdct Bhupinder Counter_Sales Gaurav_…" at bounding box center [210, 377] width 92 height 23
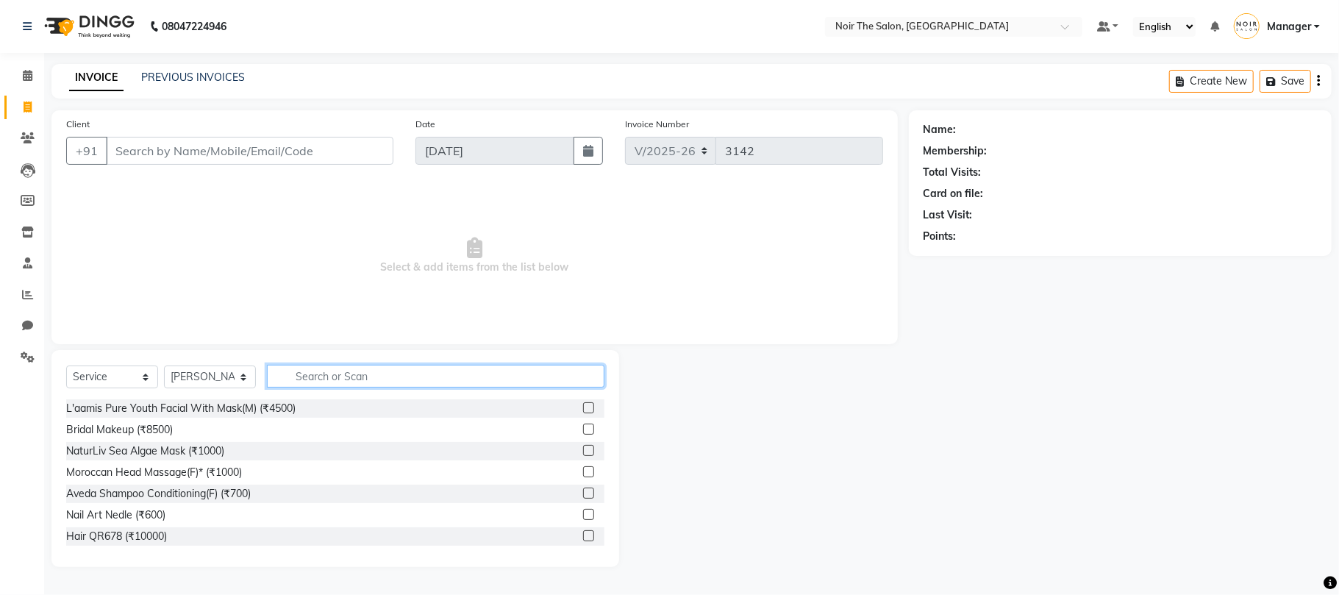
click at [302, 385] on input "text" at bounding box center [436, 376] width 338 height 23
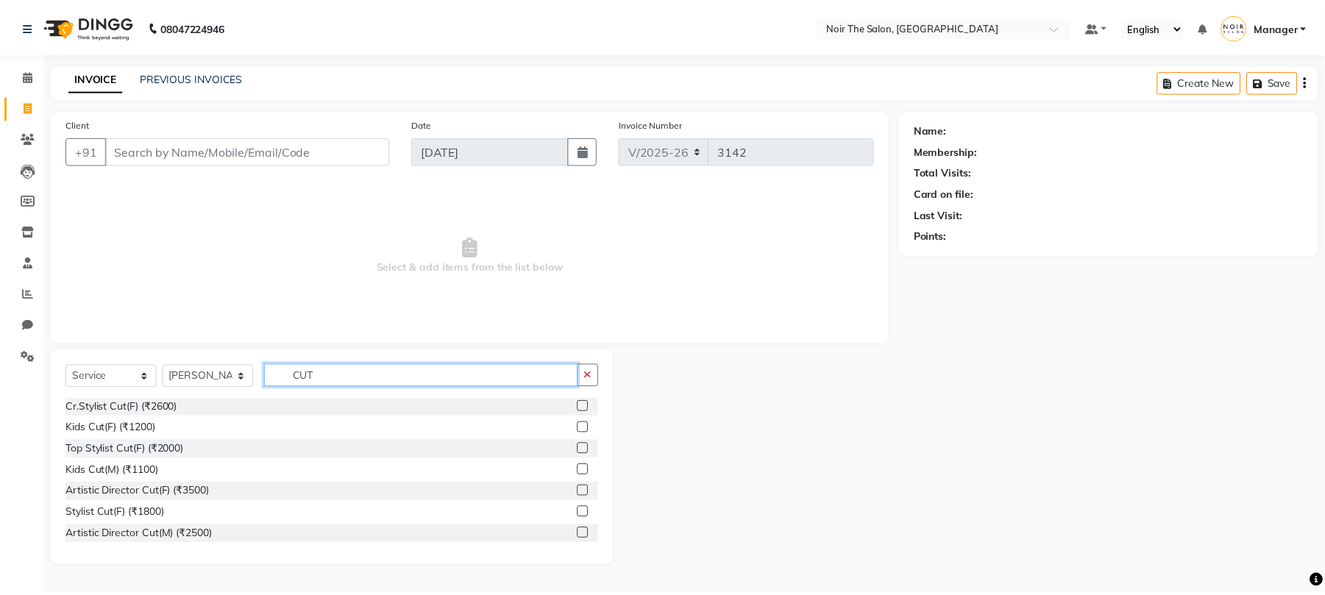
scroll to position [172, 0]
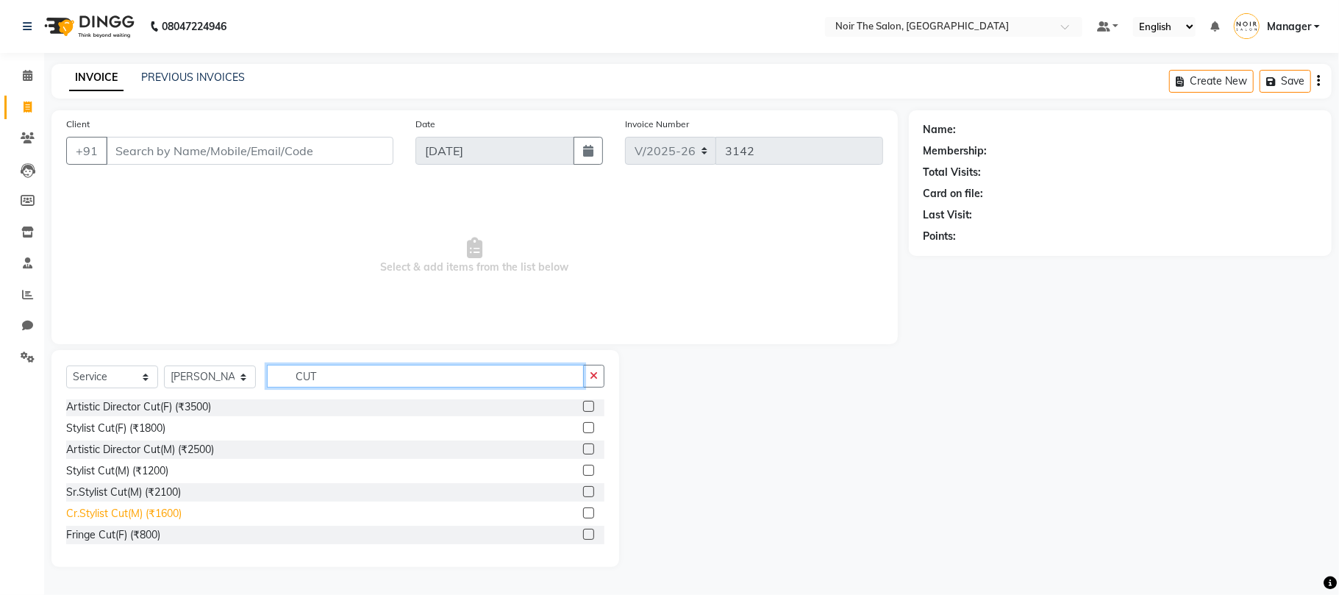
type input "CUT"
click at [131, 510] on div "Cr.Stylist Cut(M) (₹1600)" at bounding box center [123, 513] width 115 height 15
checkbox input "false"
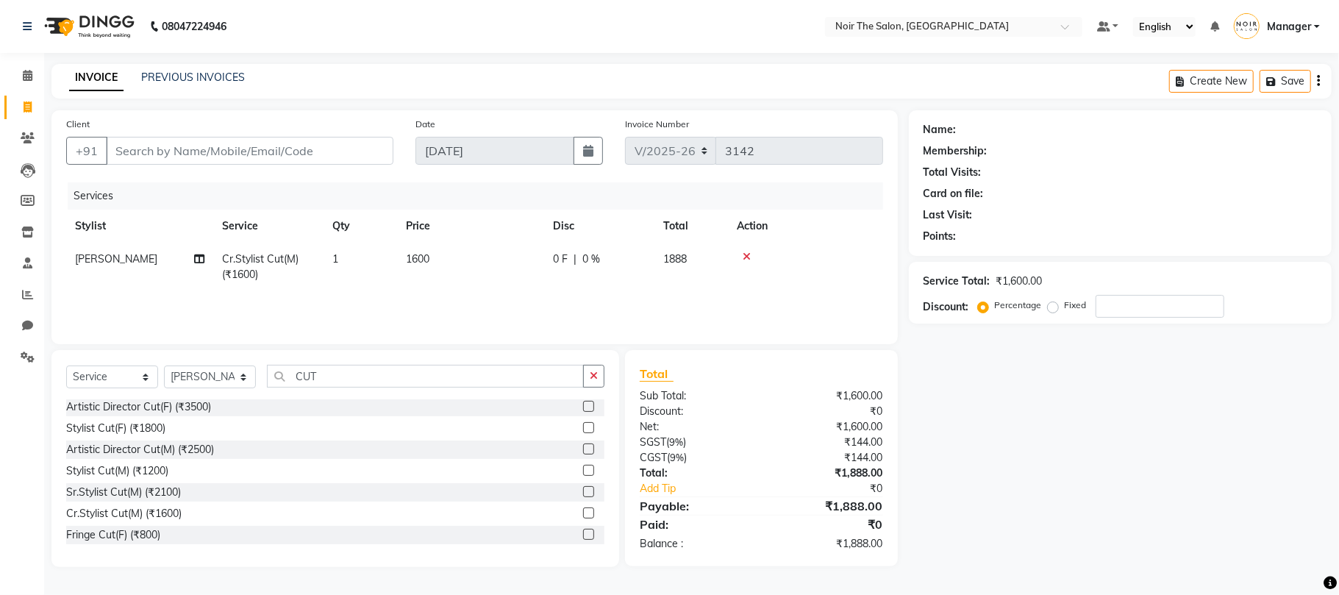
click at [412, 254] on span "1600" at bounding box center [418, 258] width 24 height 13
select select "72625"
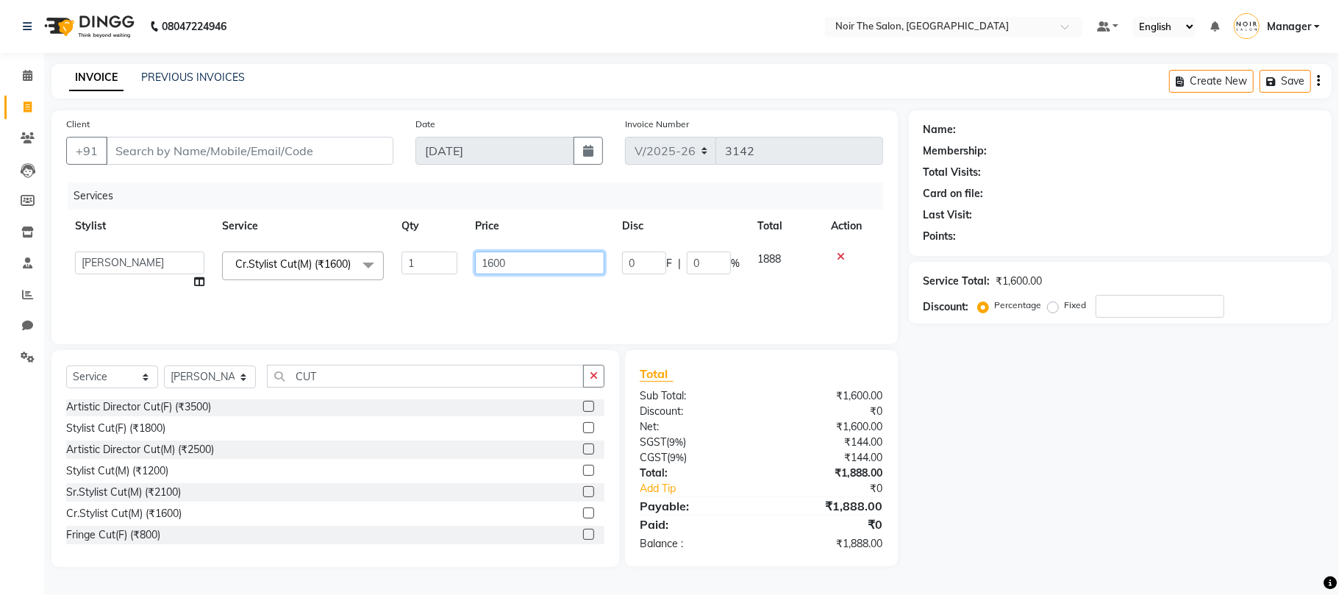
click at [490, 269] on input "1600" at bounding box center [539, 263] width 129 height 23
type input "1200"
click at [535, 301] on div "Services Stylist Service Qty Price Disc Total Action Aalam Abhishek_Mgr Abhishe…" at bounding box center [474, 255] width 817 height 147
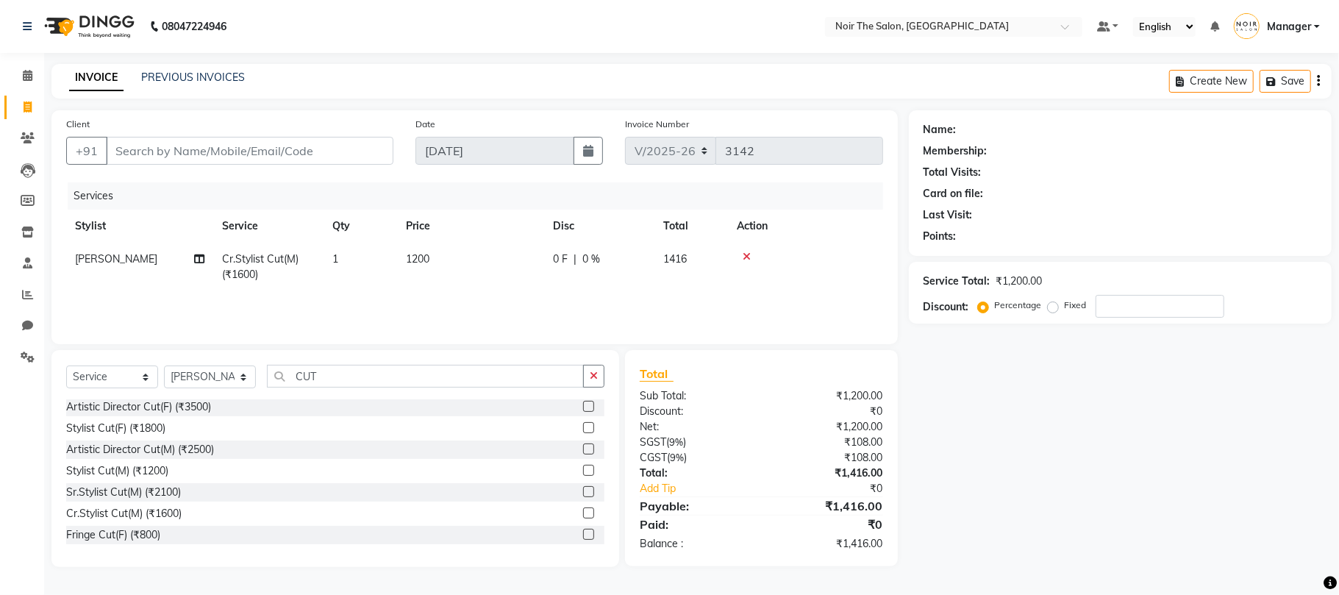
click at [227, 119] on div "Client +91" at bounding box center [229, 146] width 349 height 60
click at [224, 143] on input "Client" at bounding box center [250, 151] width 288 height 28
type input "8"
type input "0"
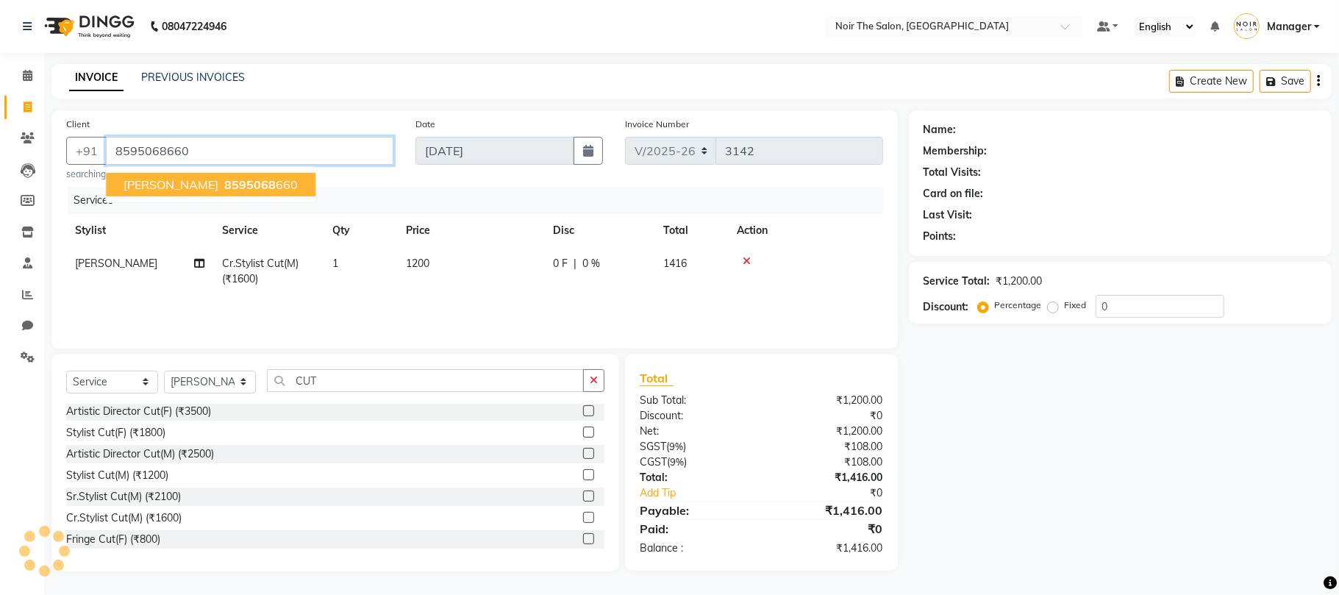
type input "8595068660"
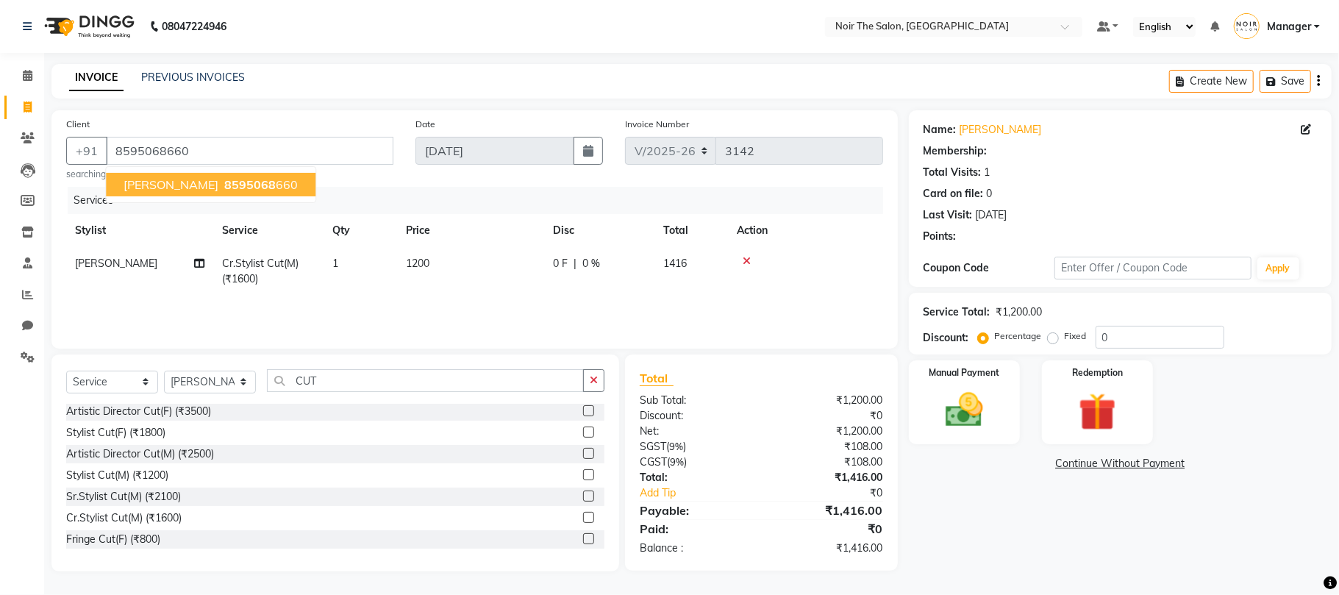
select select "1: Object"
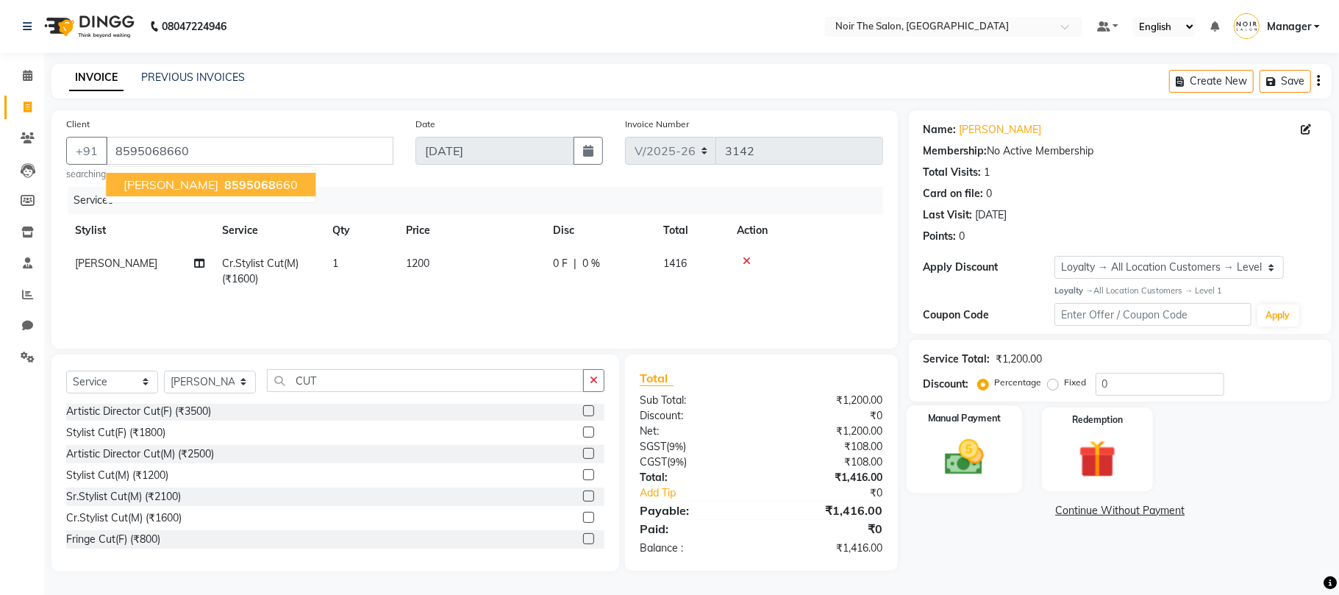
click at [968, 471] on img at bounding box center [965, 458] width 64 height 46
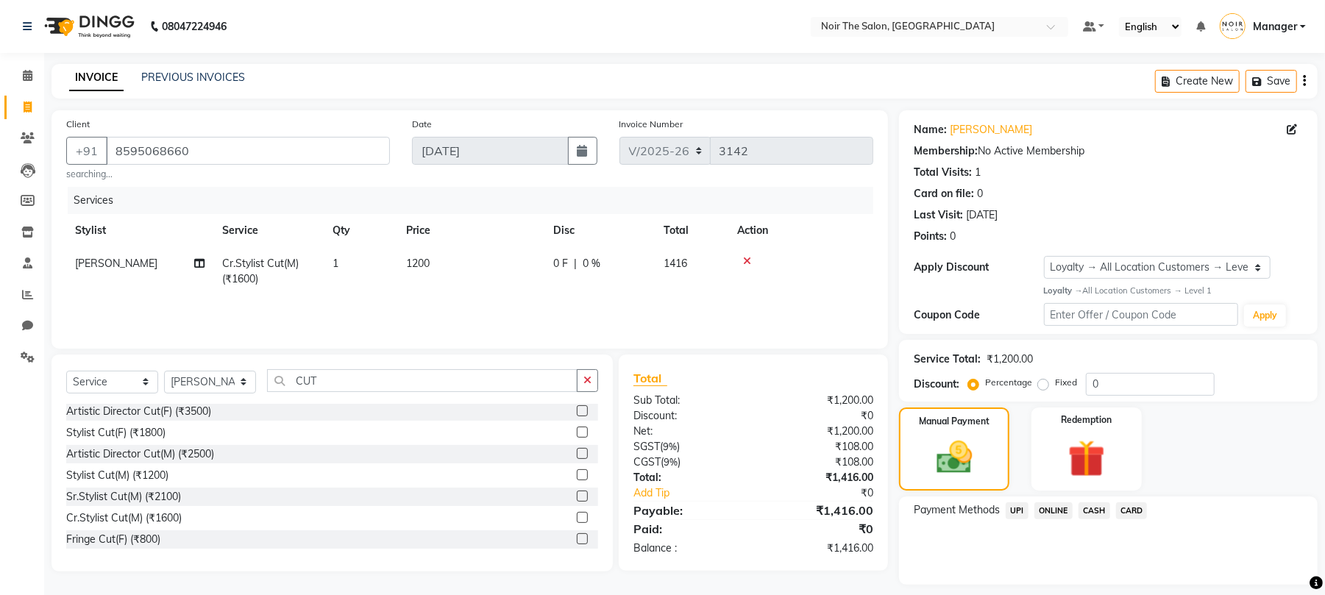
click at [1133, 510] on span "CARD" at bounding box center [1132, 510] width 32 height 17
click at [1122, 580] on button "Add Payment" at bounding box center [1177, 588] width 252 height 23
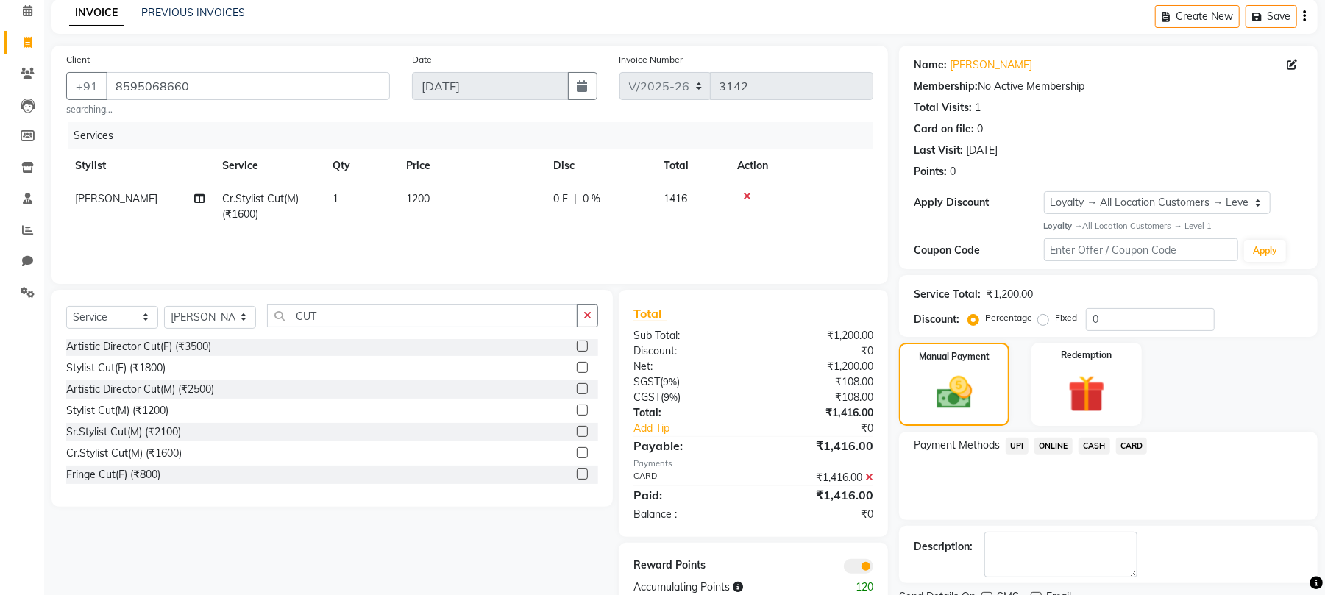
scroll to position [127, 0]
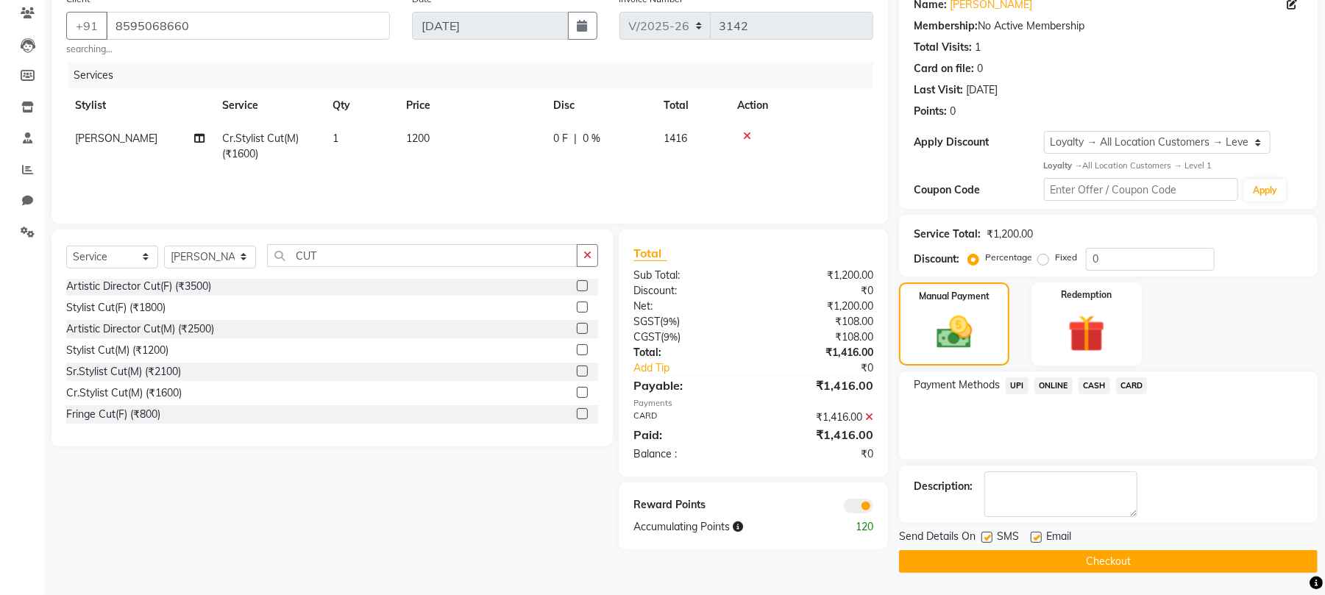
click at [862, 509] on span at bounding box center [858, 506] width 29 height 15
click at [873, 508] on input "checkbox" at bounding box center [873, 508] width 0 height 0
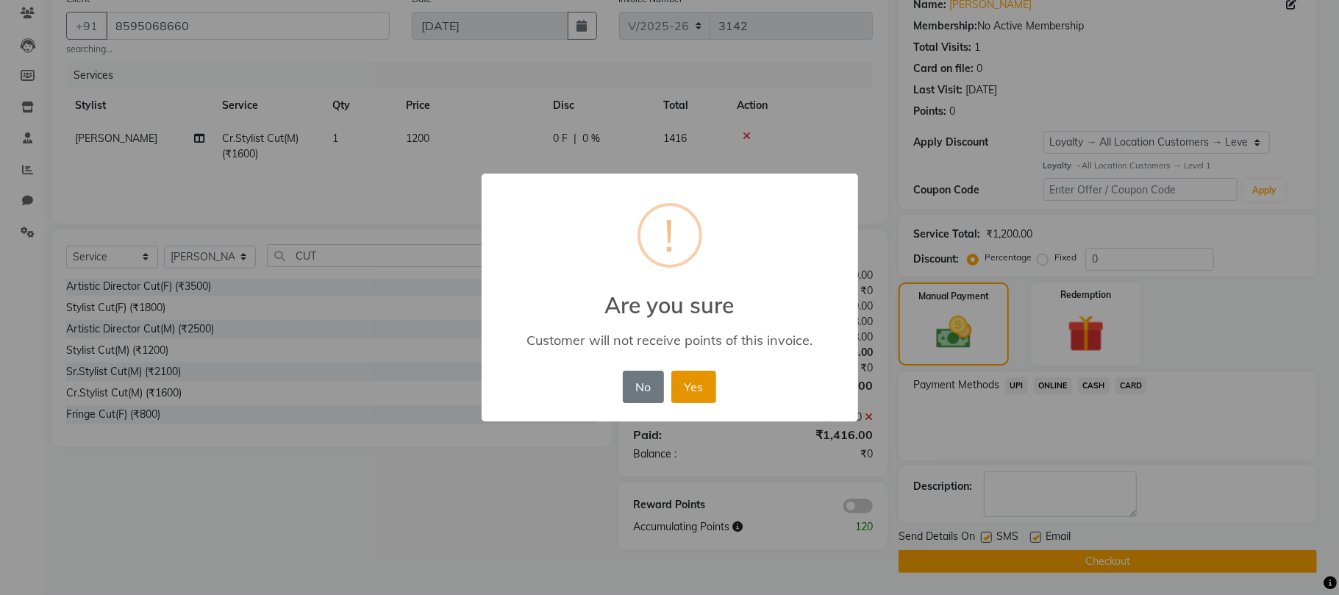
click at [712, 387] on button "Yes" at bounding box center [694, 387] width 45 height 32
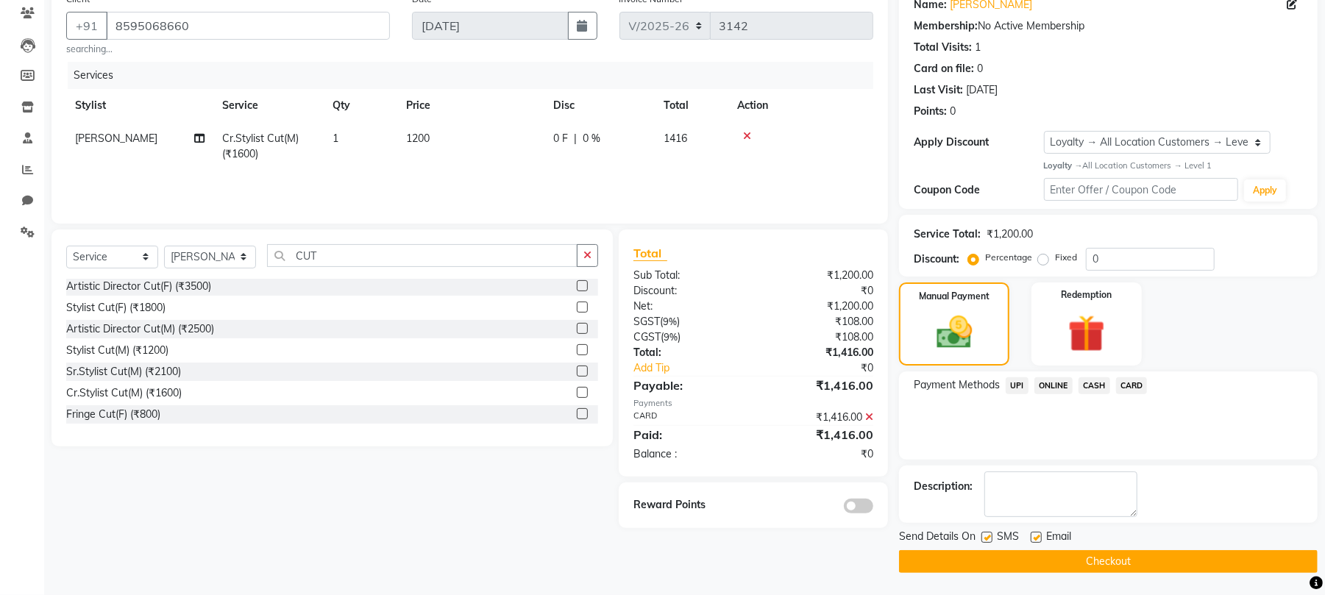
click at [1042, 541] on div "Email" at bounding box center [1056, 538] width 52 height 18
click at [1033, 538] on label at bounding box center [1035, 537] width 11 height 11
click at [1033, 538] on input "checkbox" at bounding box center [1035, 538] width 10 height 10
checkbox input "false"
click at [980, 540] on div "Send Details On SMS Email" at bounding box center [1108, 538] width 419 height 18
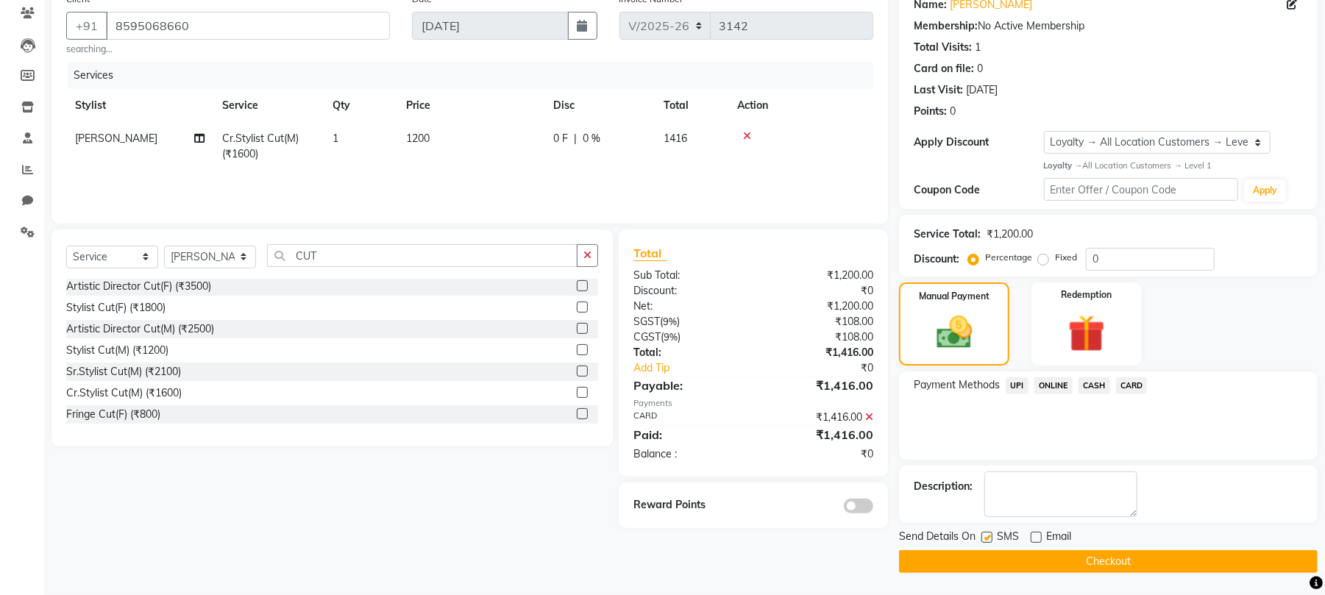
click at [990, 537] on label at bounding box center [986, 537] width 11 height 11
click at [990, 537] on input "checkbox" at bounding box center [986, 538] width 10 height 10
checkbox input "false"
click at [993, 554] on button "Checkout" at bounding box center [1108, 561] width 419 height 23
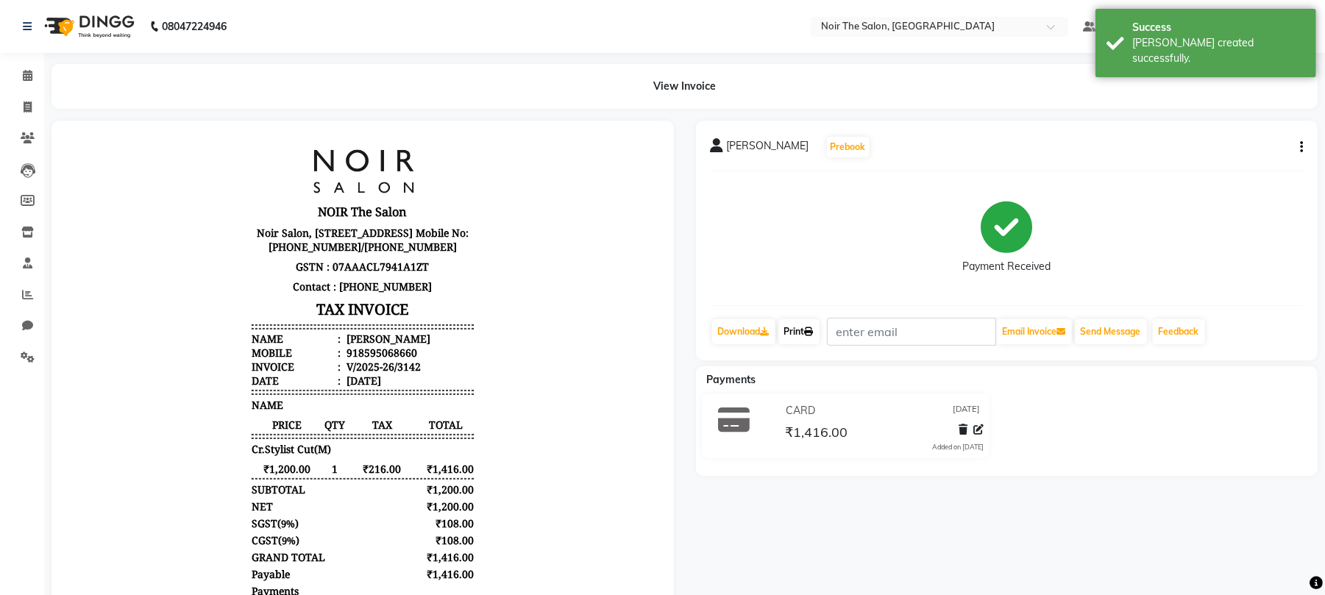
click at [806, 336] on link "Print" at bounding box center [798, 331] width 41 height 25
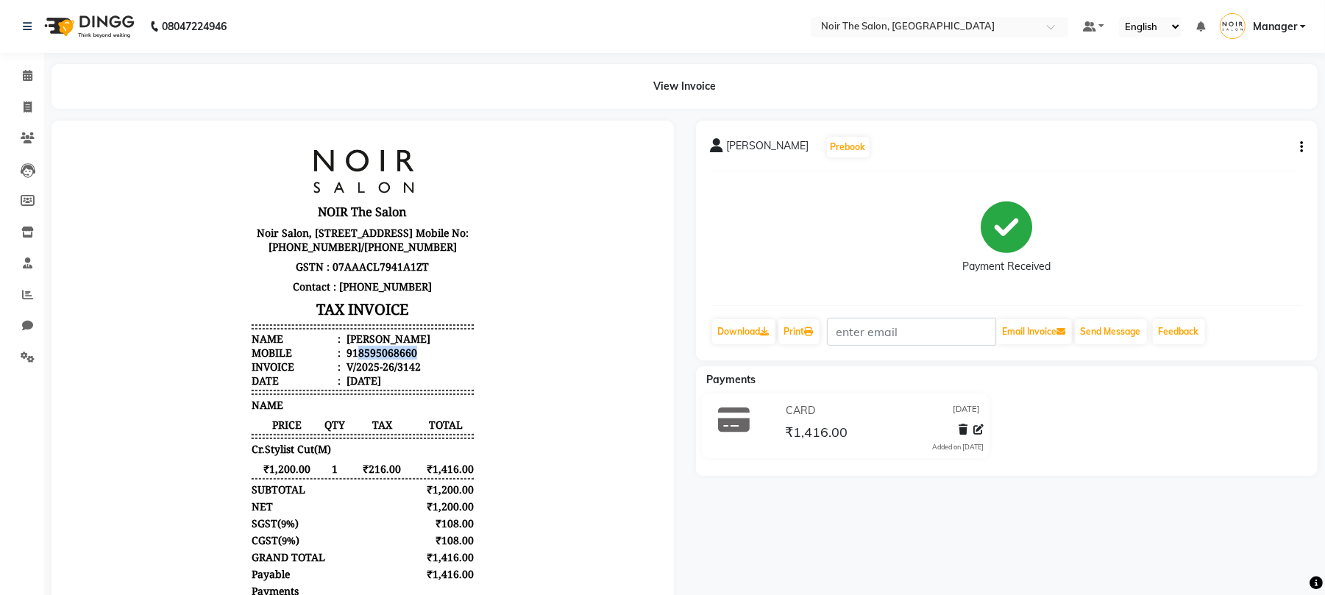
drag, startPoint x: 342, startPoint y: 383, endPoint x: 403, endPoint y: 382, distance: 61.1
click at [403, 359] on li "Mobile : 918595068660" at bounding box center [362, 352] width 222 height 14
copy div "8595068660"
click at [22, 121] on li "Invoice" at bounding box center [22, 108] width 44 height 32
click at [26, 113] on icon at bounding box center [28, 107] width 8 height 11
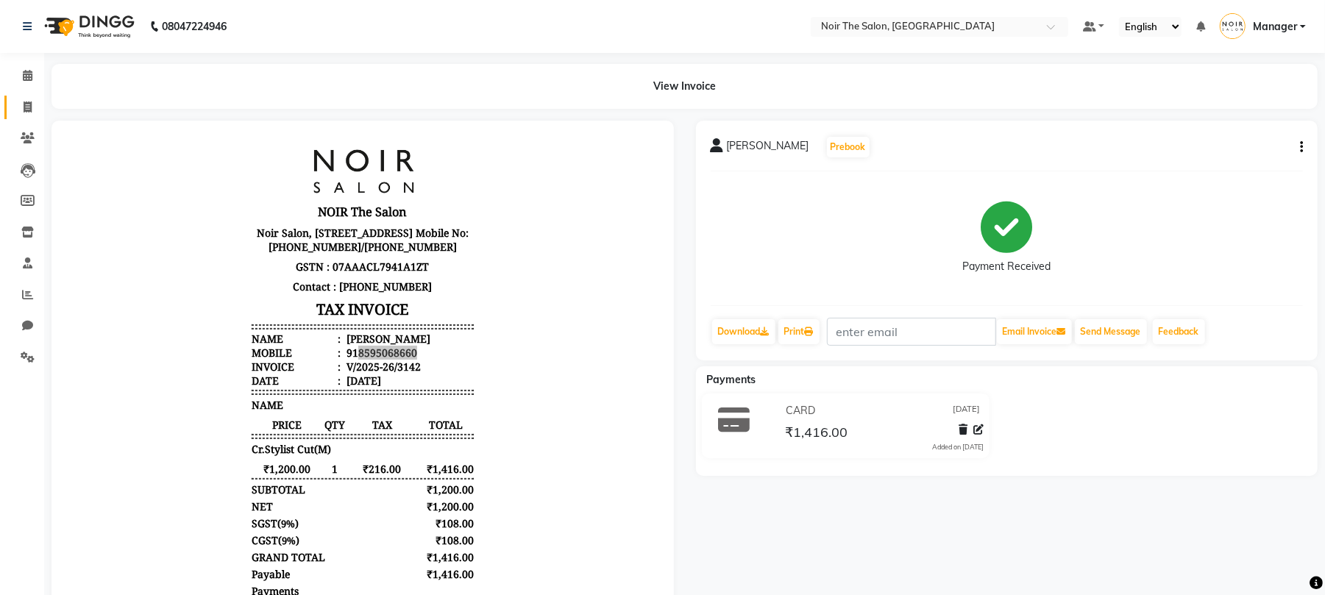
select select "service"
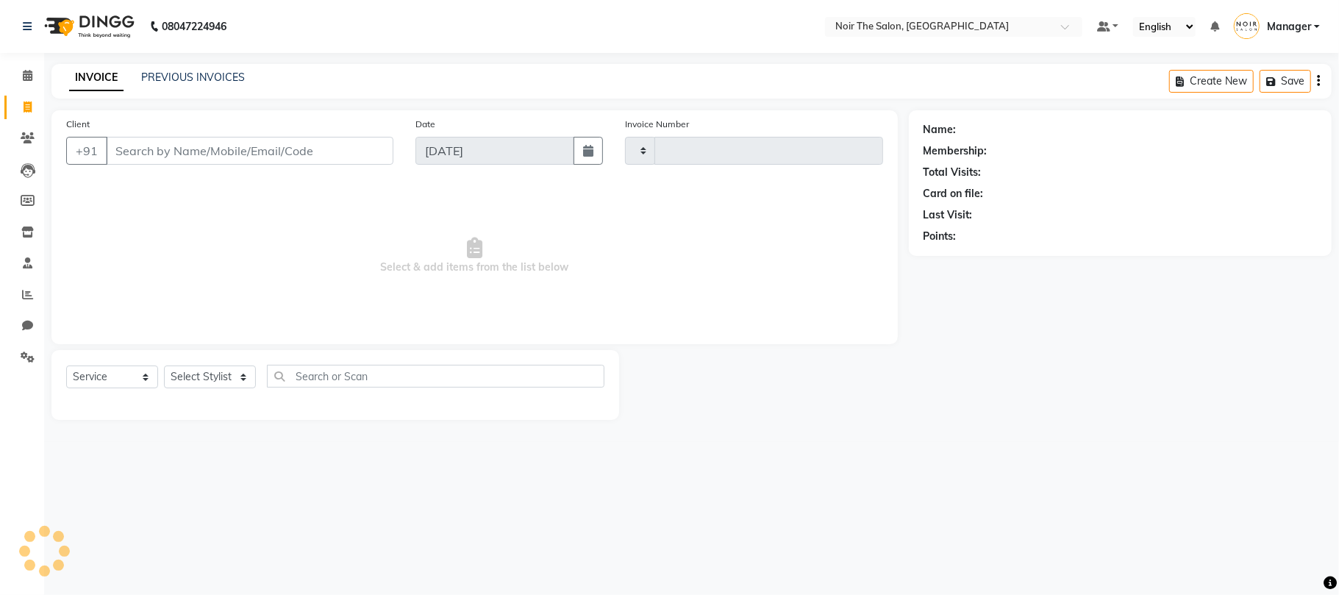
type input "3143"
select select "8026"
click at [127, 133] on div "Client +91" at bounding box center [229, 146] width 349 height 60
click at [139, 145] on input "Client" at bounding box center [250, 151] width 288 height 28
paste input "8595068660"
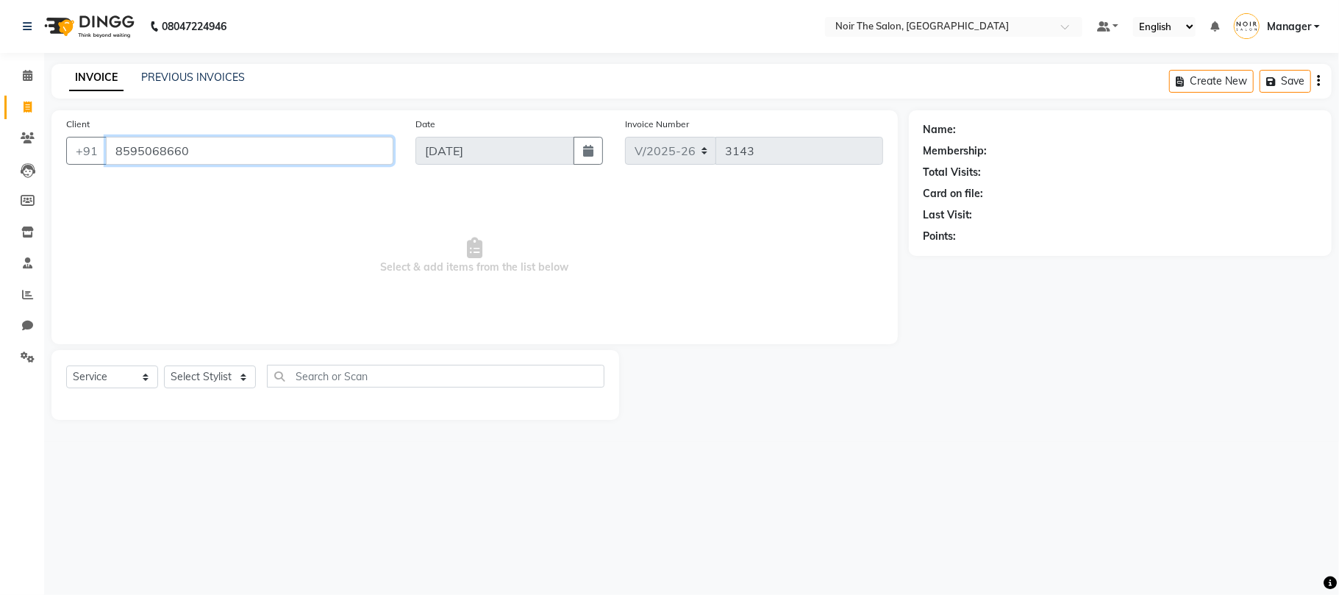
type input "8595068660"
select select "1: Object"
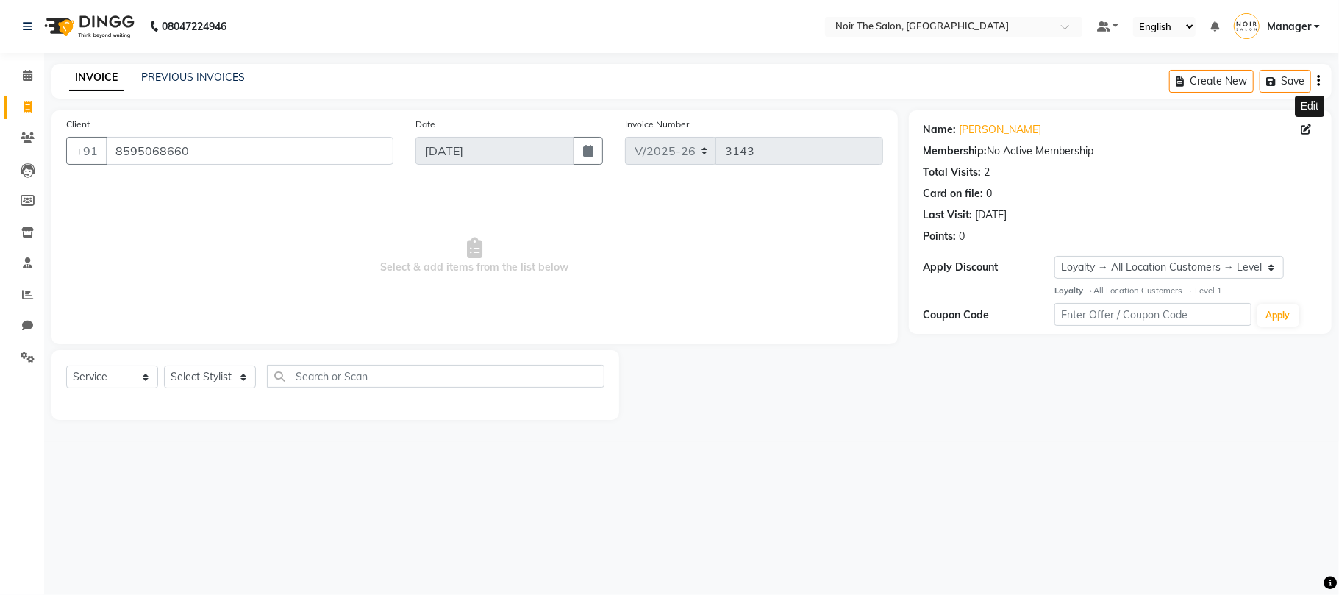
click at [1302, 125] on icon at bounding box center [1306, 129] width 10 height 10
select select "female"
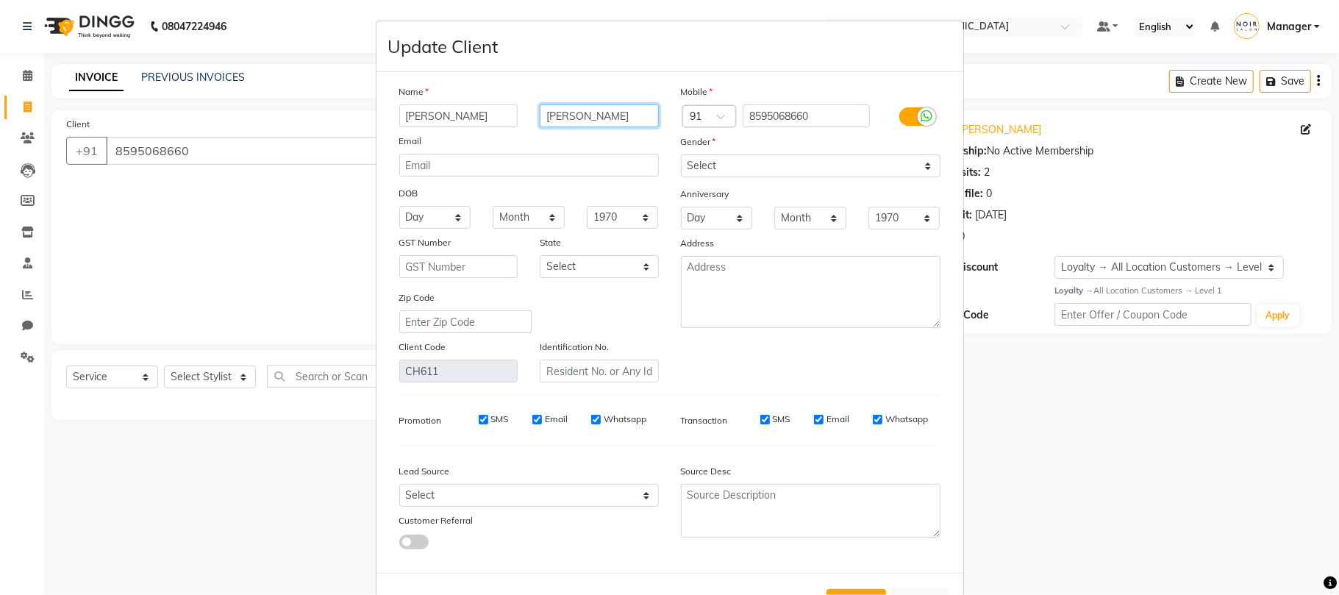
click at [585, 122] on input "DALAL" at bounding box center [599, 115] width 119 height 23
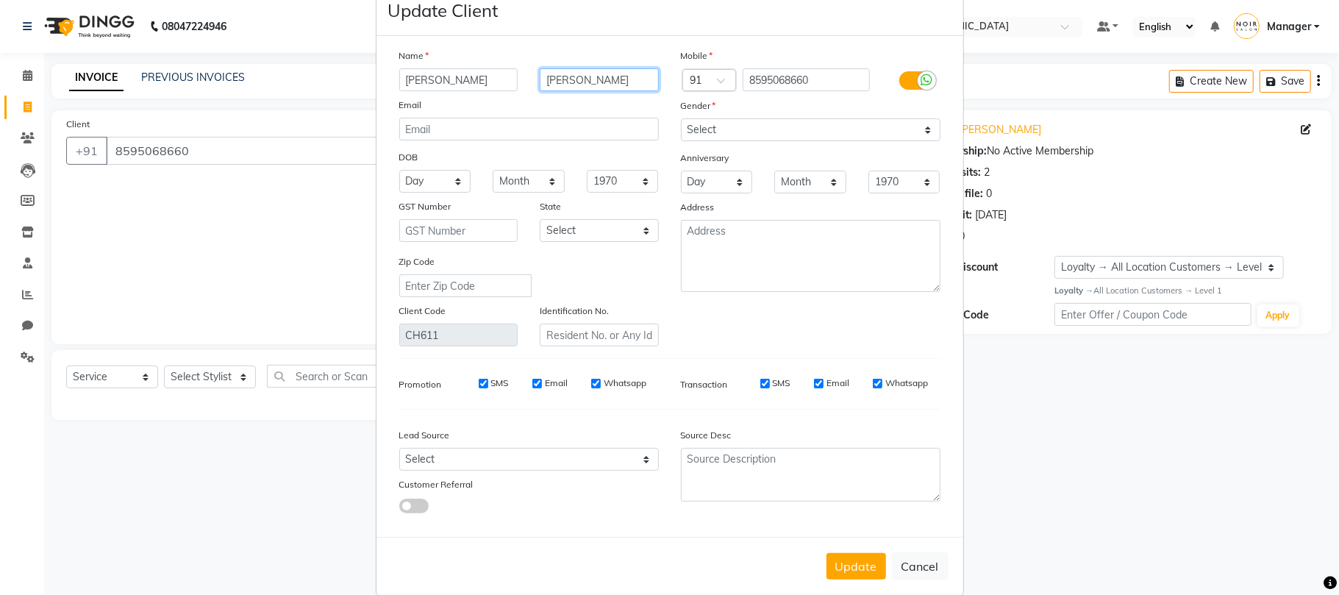
scroll to position [54, 0]
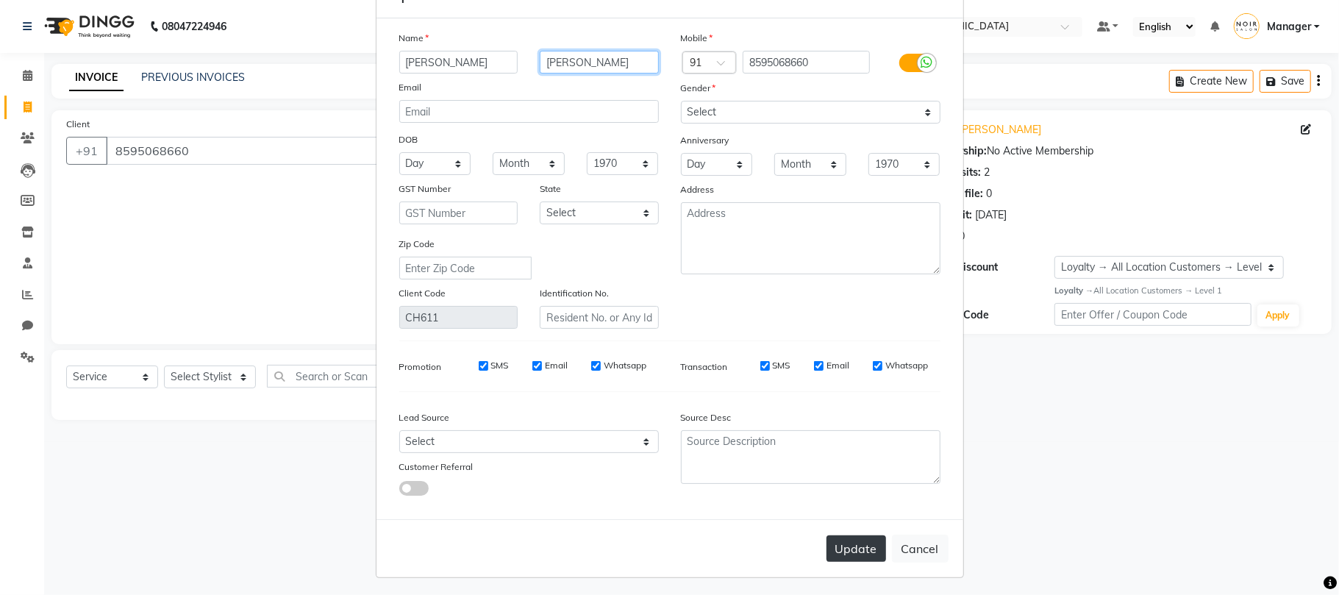
type input "MALIK"
click at [860, 539] on button "Update" at bounding box center [857, 548] width 60 height 26
select select
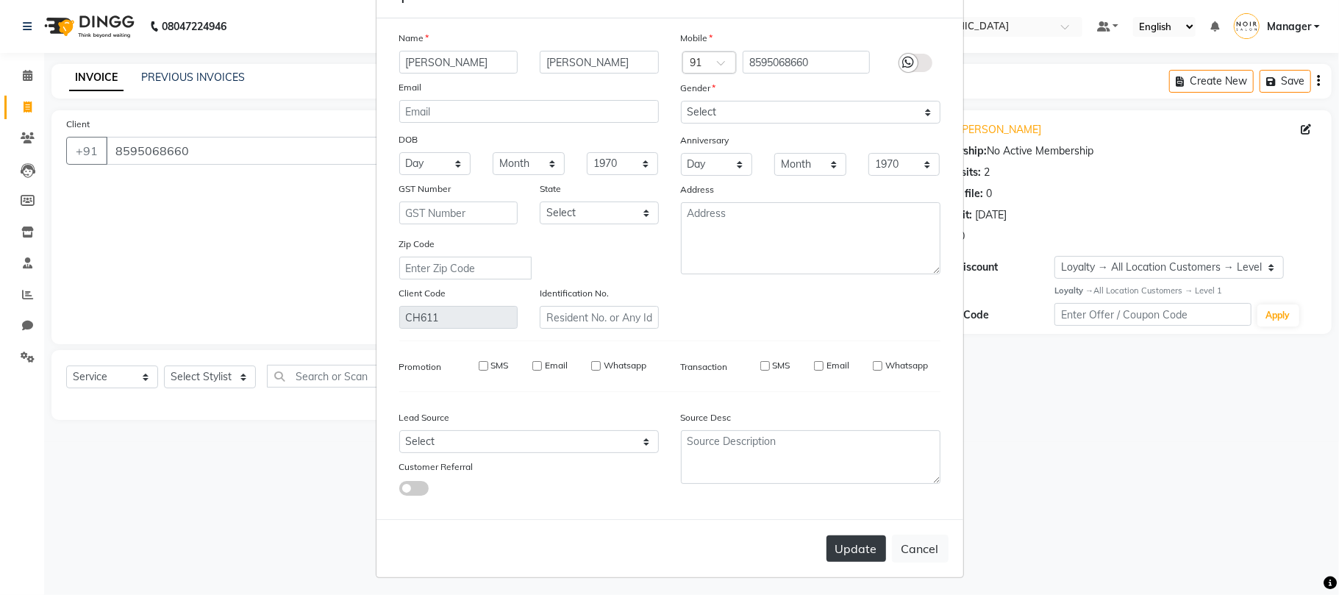
select select
checkbox input "false"
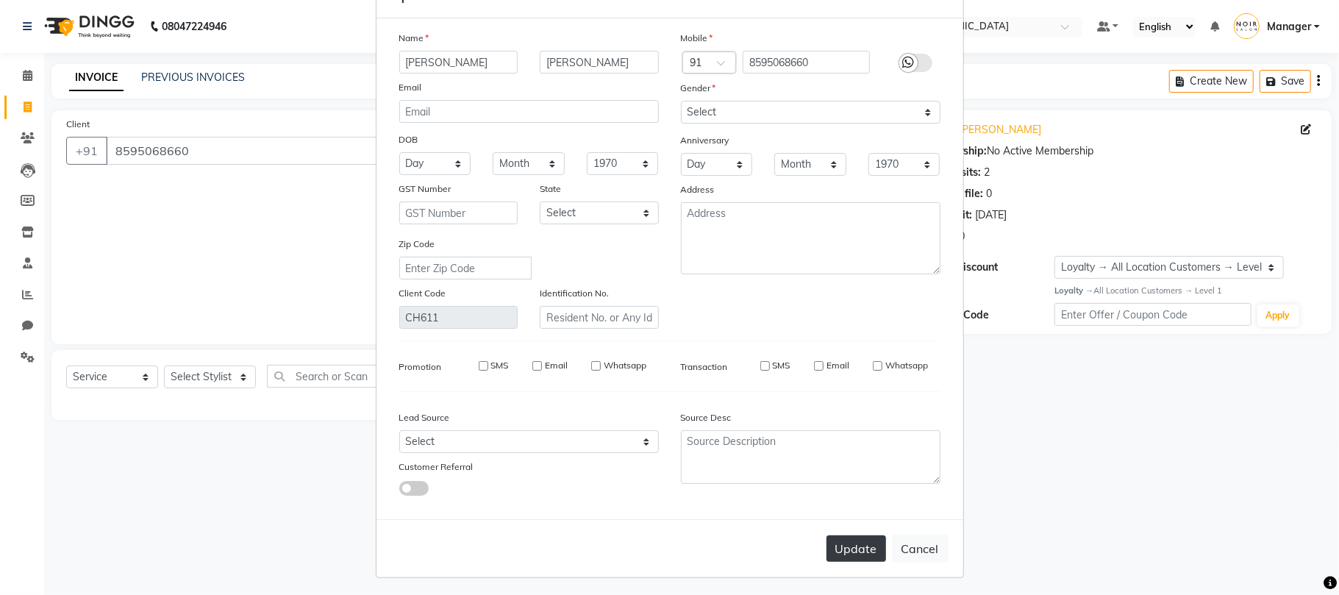
checkbox input "false"
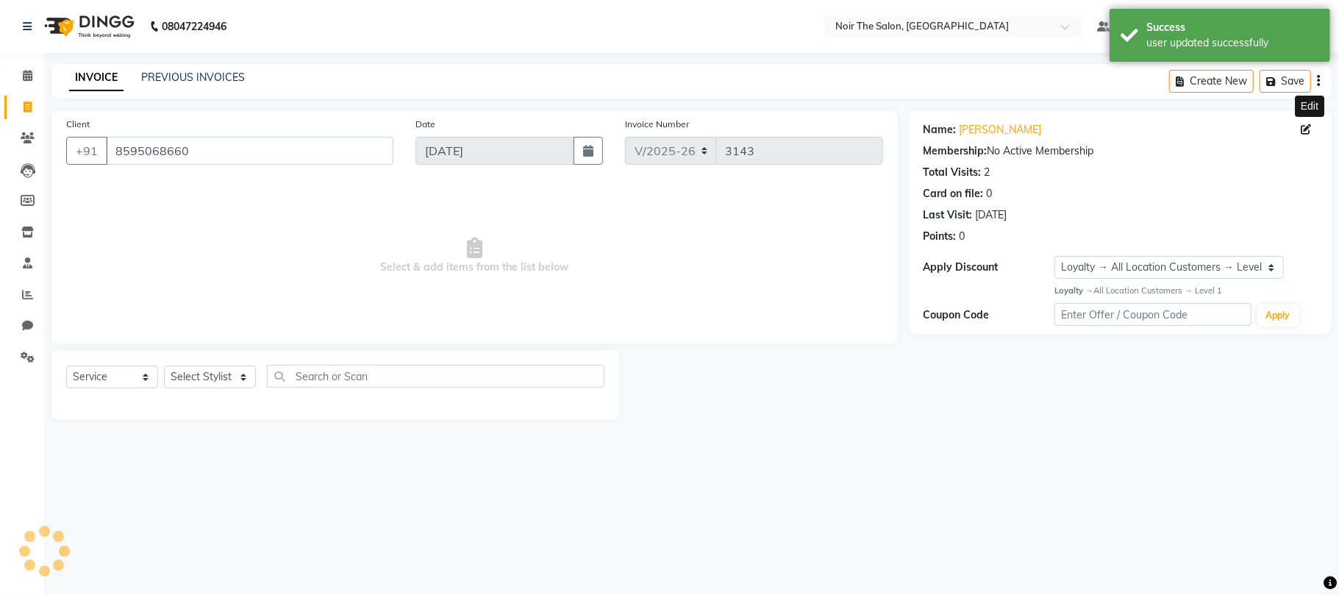
select select "1: Object"
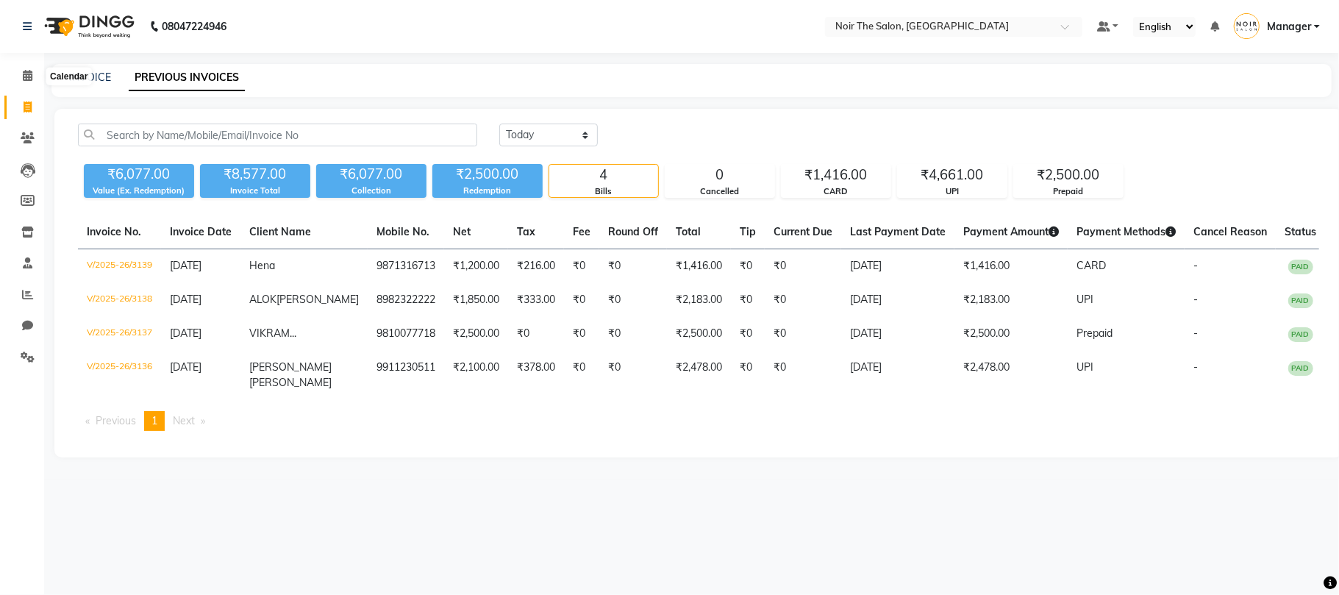
click at [24, 75] on icon at bounding box center [28, 75] width 10 height 11
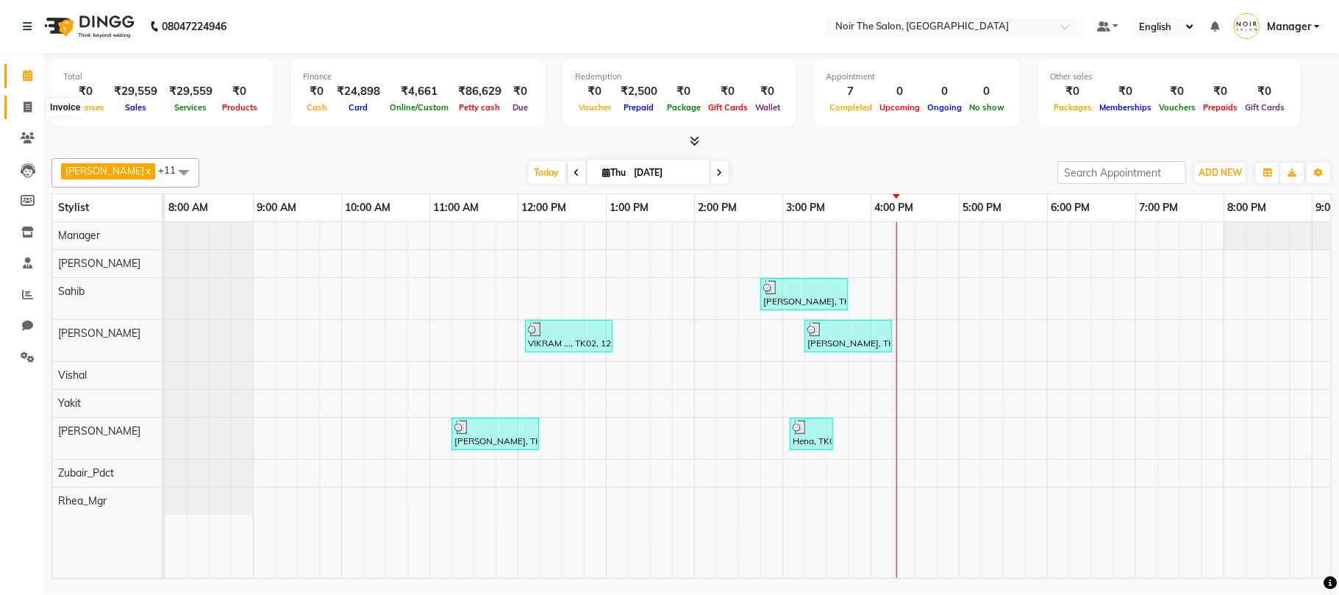
click at [22, 99] on span at bounding box center [28, 107] width 26 height 17
select select "service"
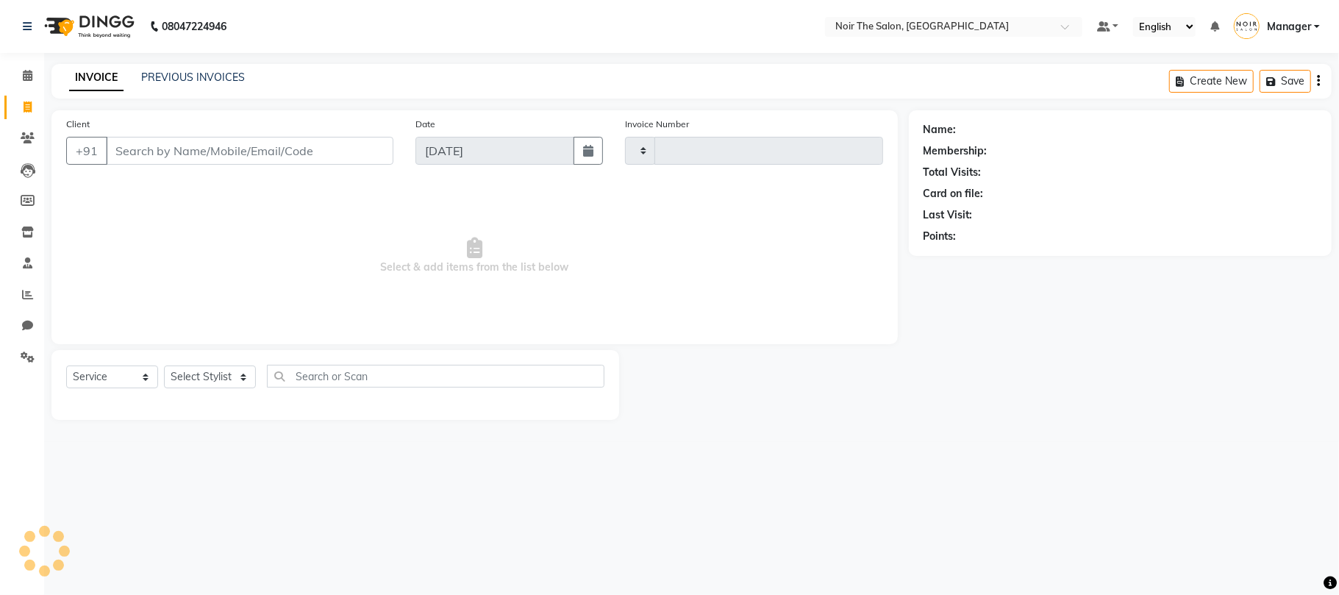
type input "3143"
select select "8026"
click at [23, 78] on icon at bounding box center [28, 75] width 10 height 11
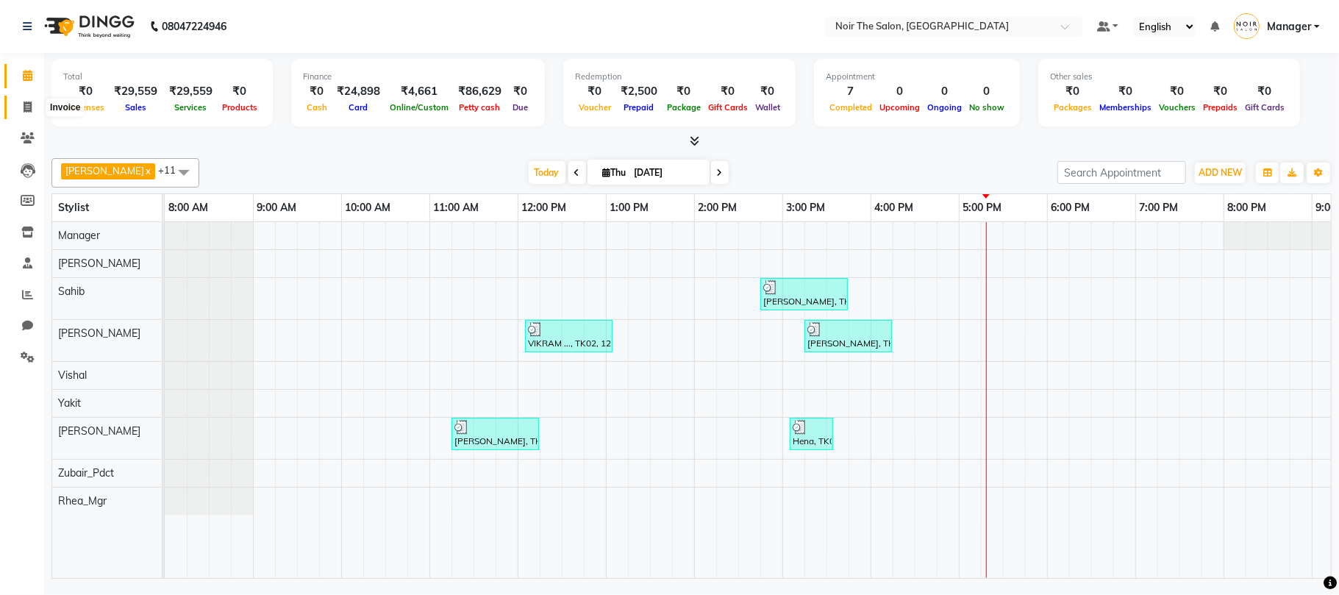
click at [32, 100] on span at bounding box center [28, 107] width 26 height 17
select select "service"
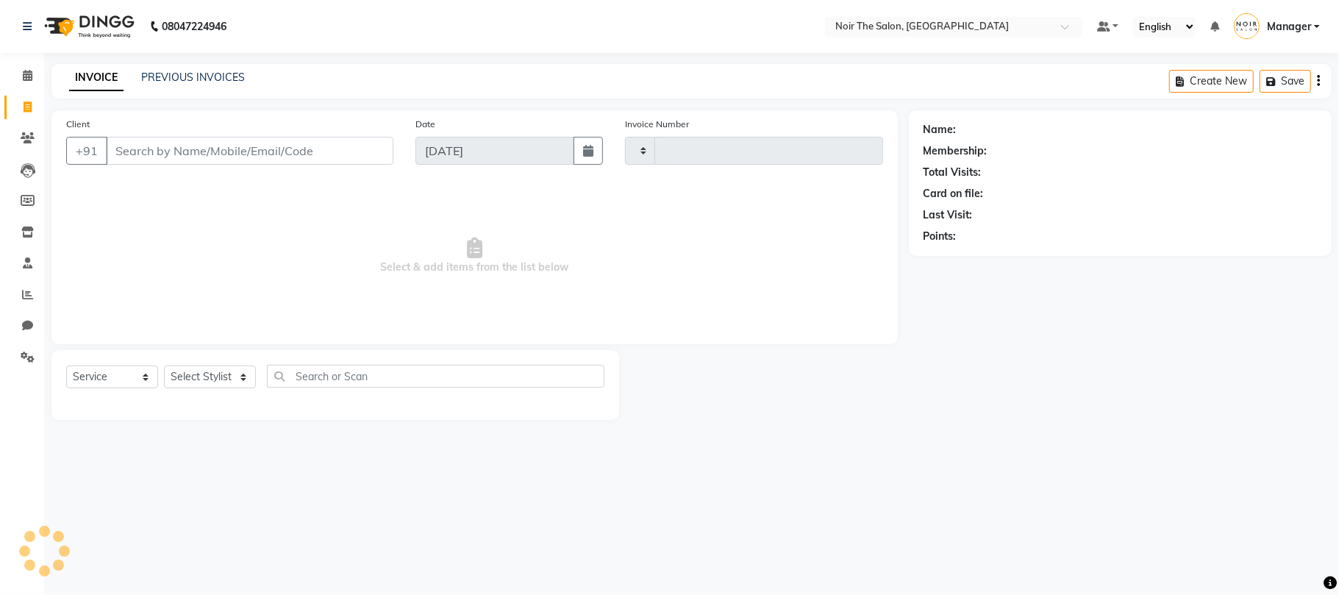
type input "3143"
select select "8026"
click at [204, 148] on input "Client" at bounding box center [250, 151] width 288 height 28
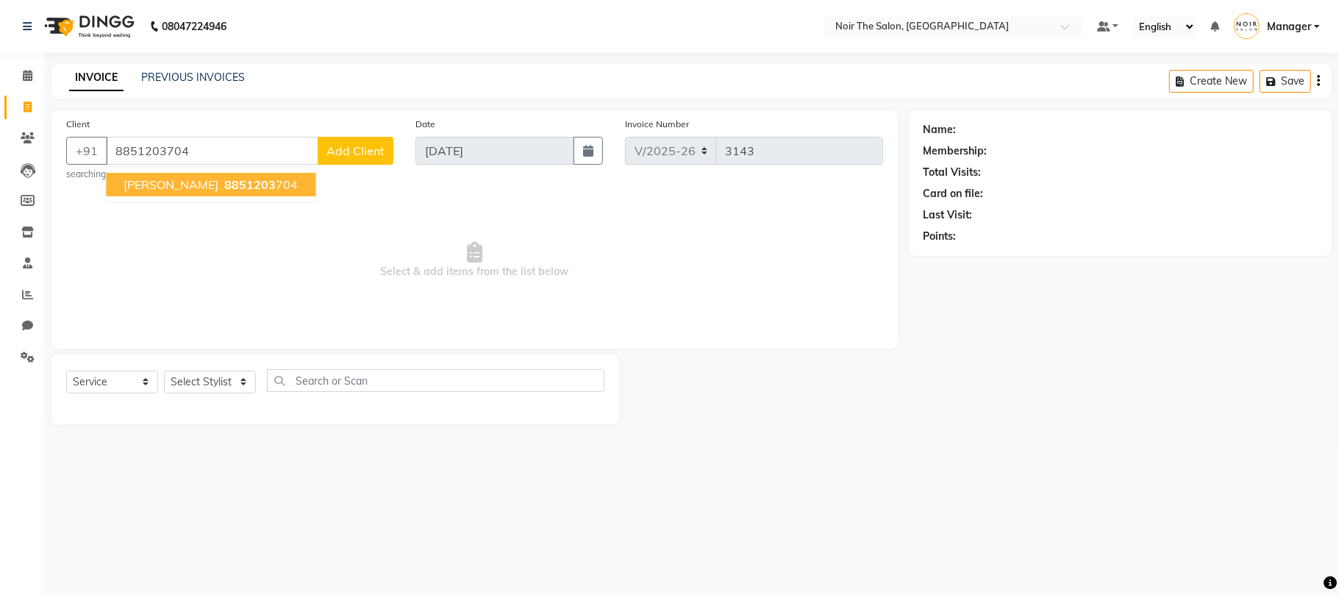
type input "8851203704"
select select "1: Object"
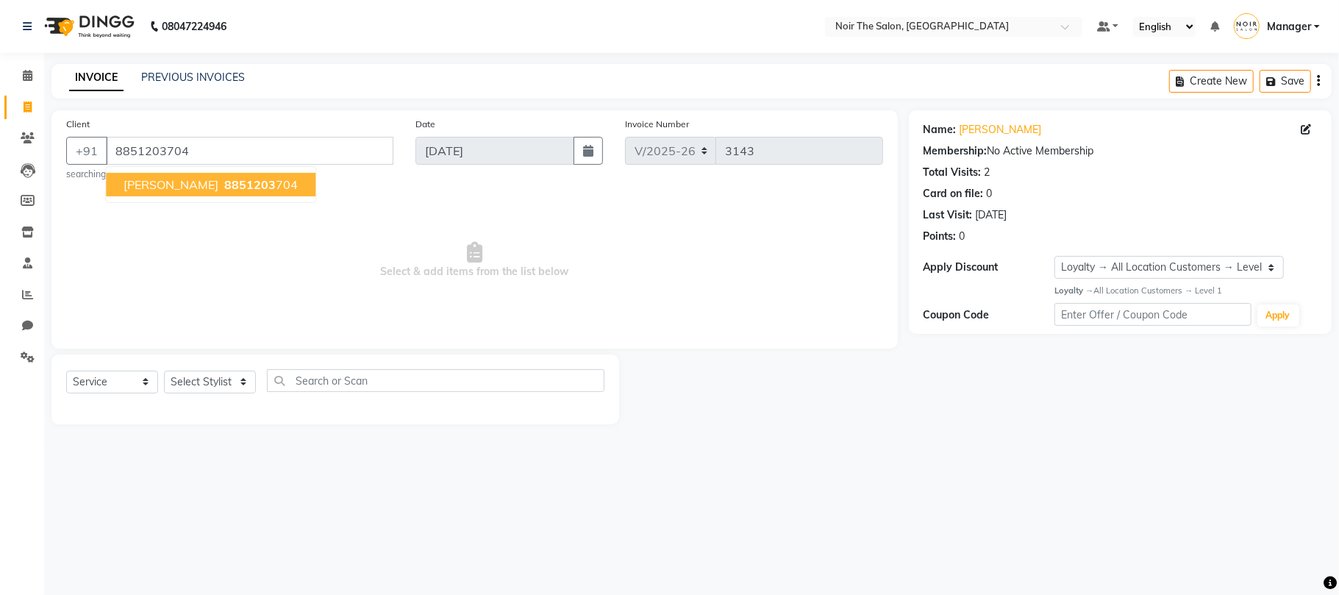
click at [453, 294] on span "Select & add items from the list below" at bounding box center [474, 260] width 817 height 147
click at [160, 384] on div "Select Service Product Membership Package Voucher Prepaid Gift Card Select Styl…" at bounding box center [335, 386] width 538 height 35
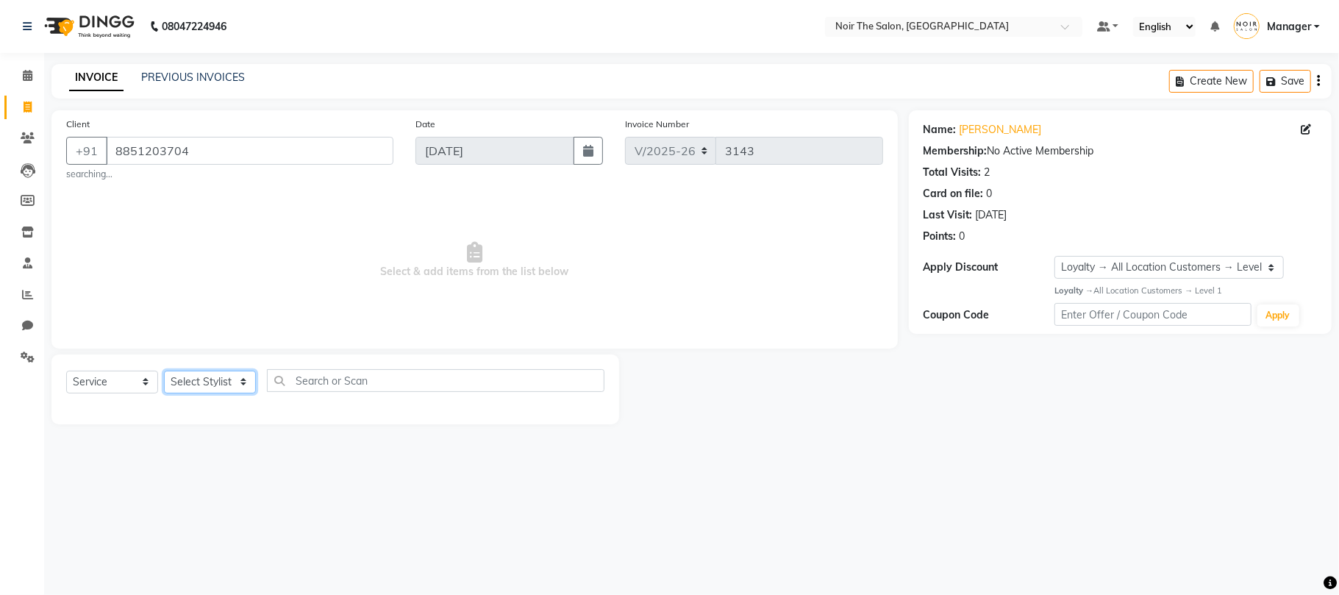
click at [186, 384] on select "Select Stylist Aalam Abhishek_Mgr Abhishek_Pdct Bhupinder Counter_Sales Gaurav_…" at bounding box center [210, 382] width 92 height 23
click at [353, 304] on span "Select & add items from the list below" at bounding box center [474, 260] width 817 height 147
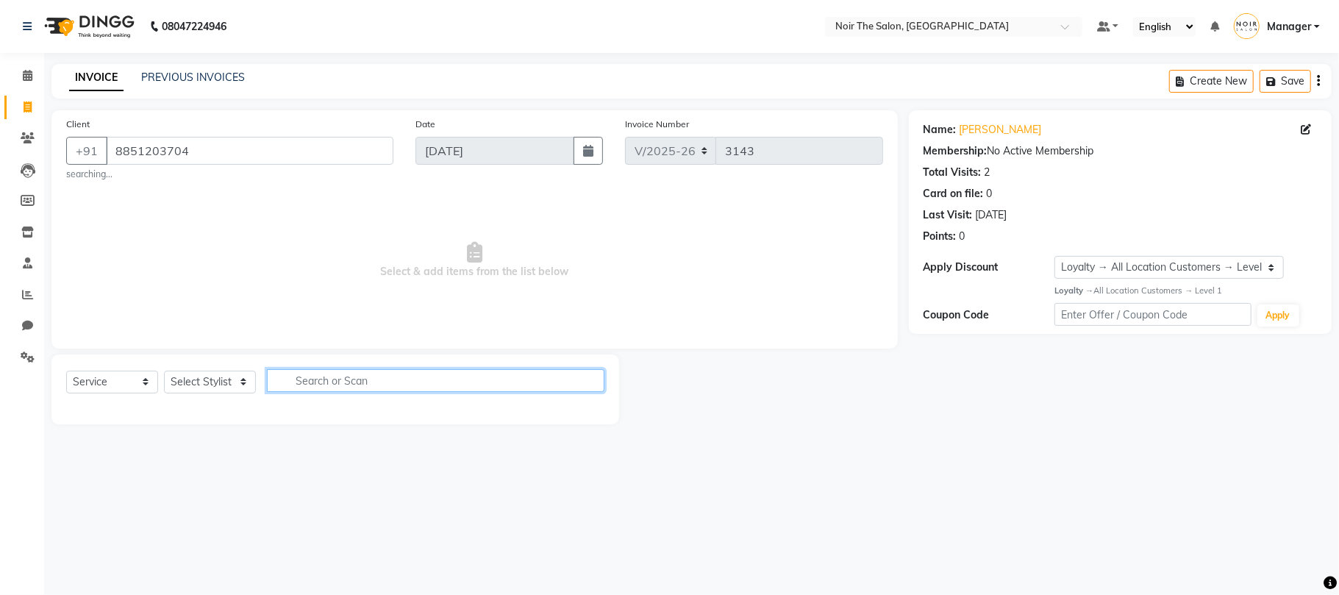
click at [333, 377] on input "text" at bounding box center [436, 380] width 338 height 23
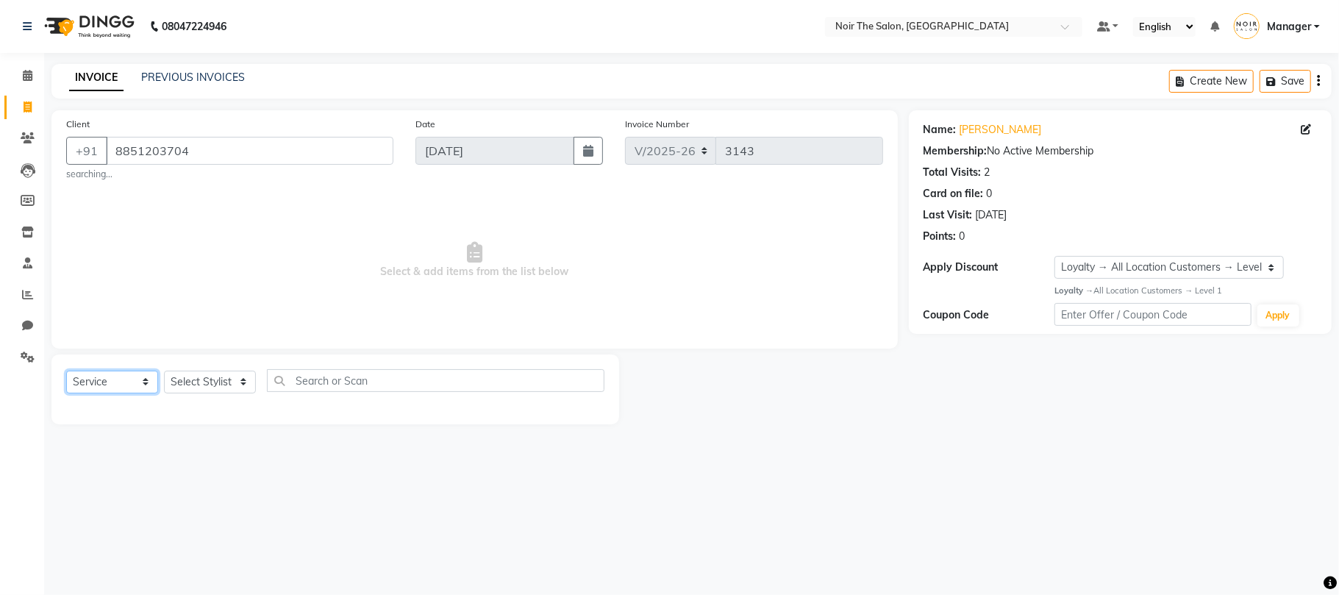
drag, startPoint x: 121, startPoint y: 389, endPoint x: 242, endPoint y: 377, distance: 122.0
click at [134, 389] on select "Select Service Product Membership Package Voucher Prepaid Gift Card" at bounding box center [112, 382] width 92 height 23
click at [246, 374] on select "Select Stylist Aalam Abhishek_Mgr Abhishek_Pdct Bhupinder Counter_Sales Gaurav_…" at bounding box center [210, 382] width 92 height 23
select select "83407"
click at [164, 371] on select "Select Stylist Aalam Abhishek_Mgr Abhishek_Pdct Bhupinder Counter_Sales Gaurav_…" at bounding box center [210, 382] width 92 height 23
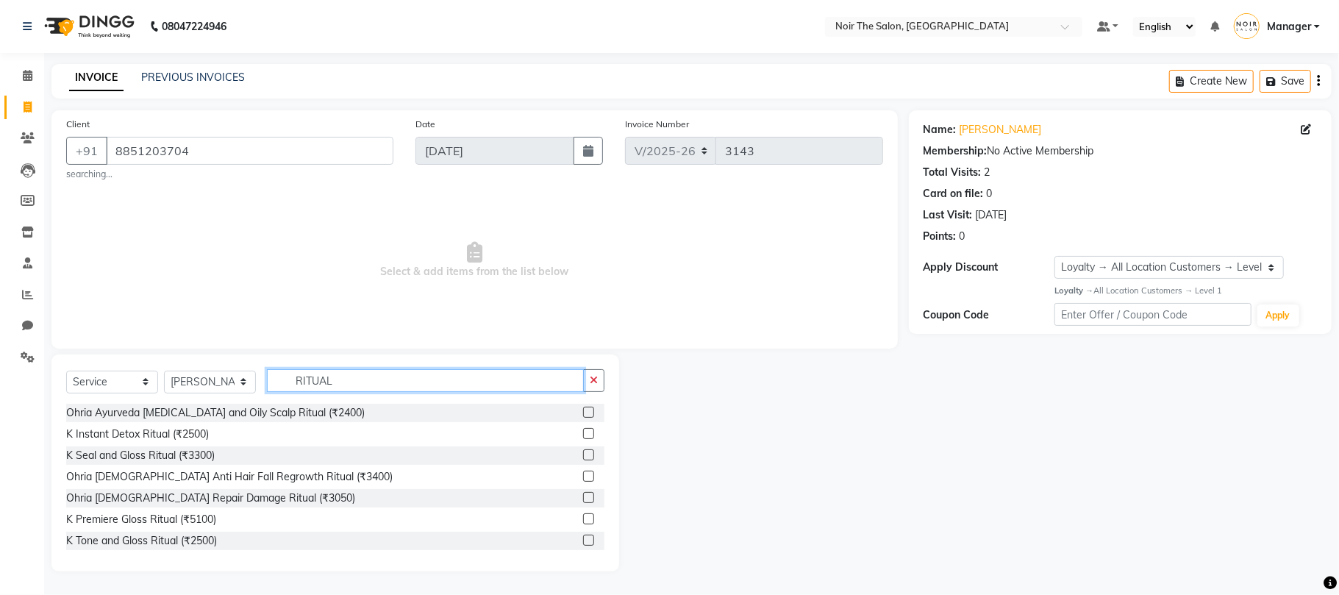
click at [334, 383] on input "RITUAL" at bounding box center [425, 380] width 317 height 23
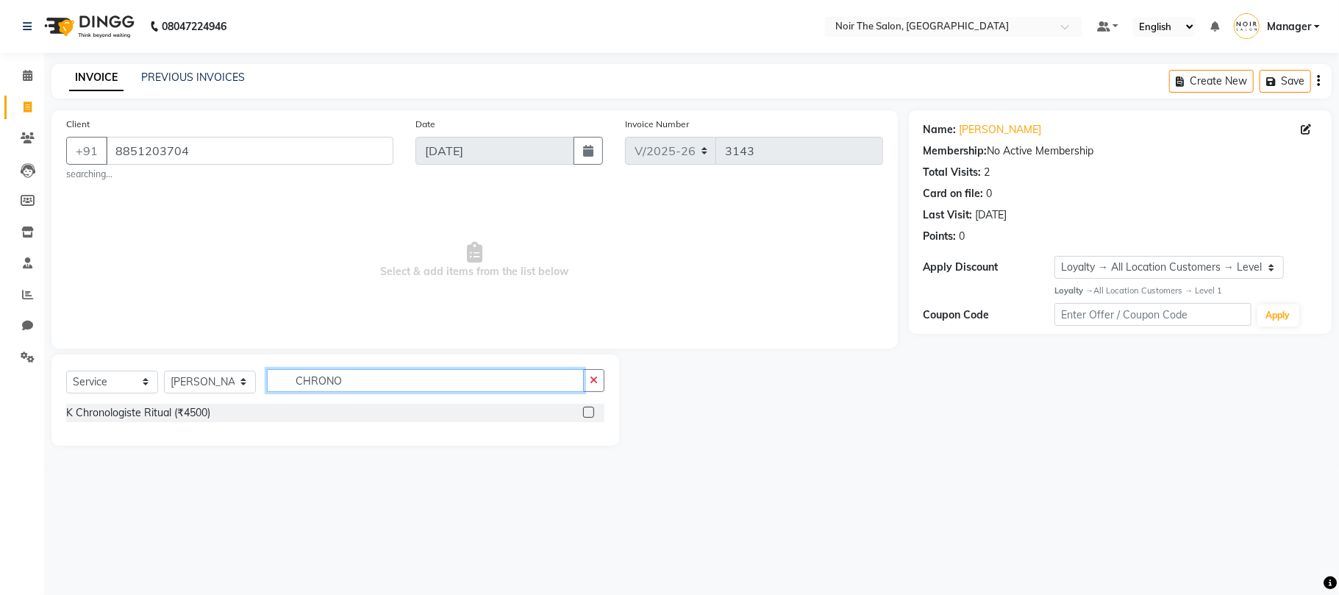
type input "CHRONO"
click at [163, 404] on div "Select Service Product Membership Package Voucher Prepaid Gift Card Select Styl…" at bounding box center [335, 386] width 538 height 35
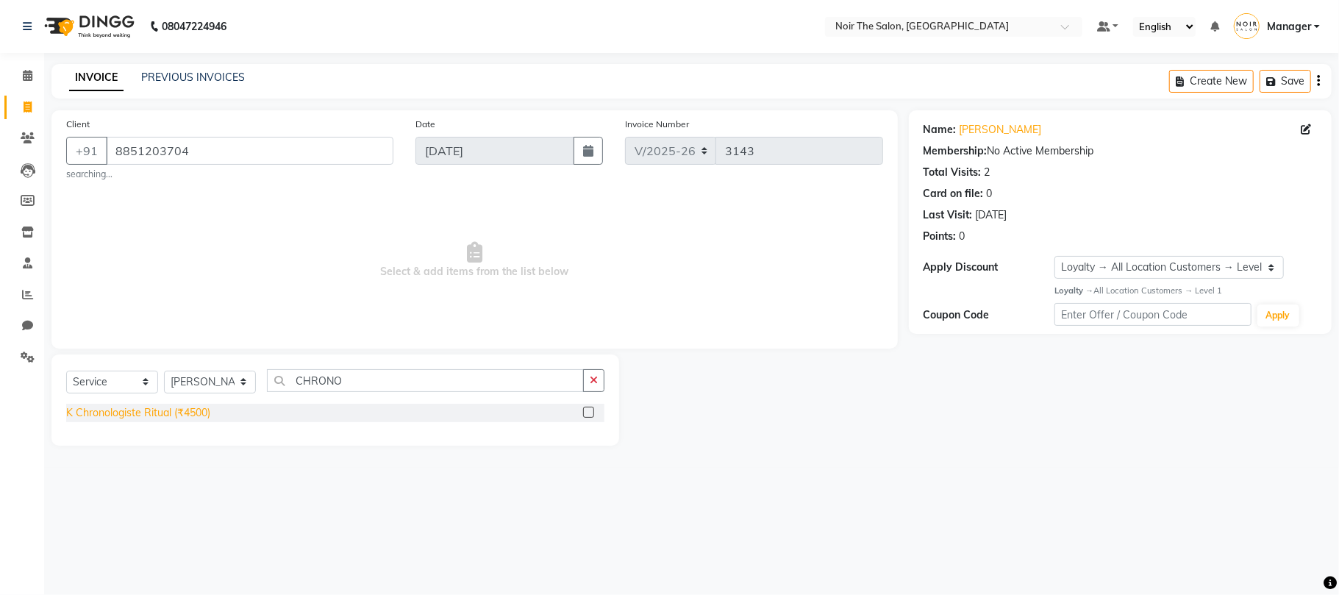
click at [163, 412] on div "K Chronologiste Ritual (₹4500)" at bounding box center [138, 412] width 144 height 15
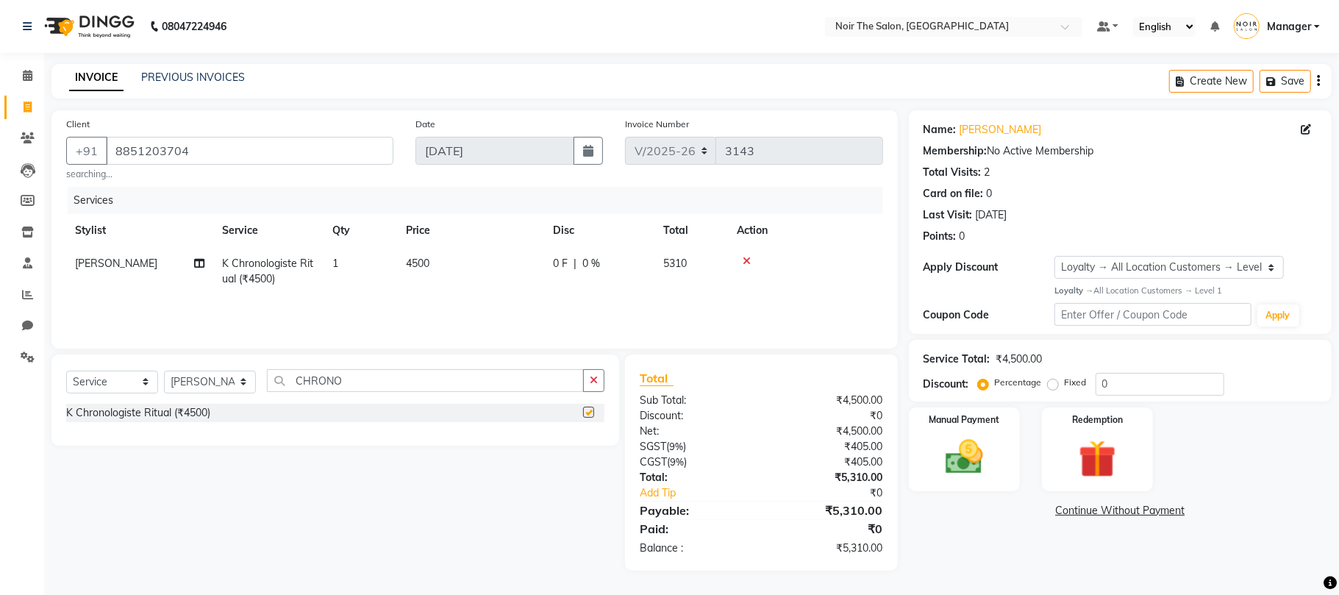
checkbox input "false"
click at [416, 262] on span "4500" at bounding box center [418, 263] width 24 height 13
select select "83407"
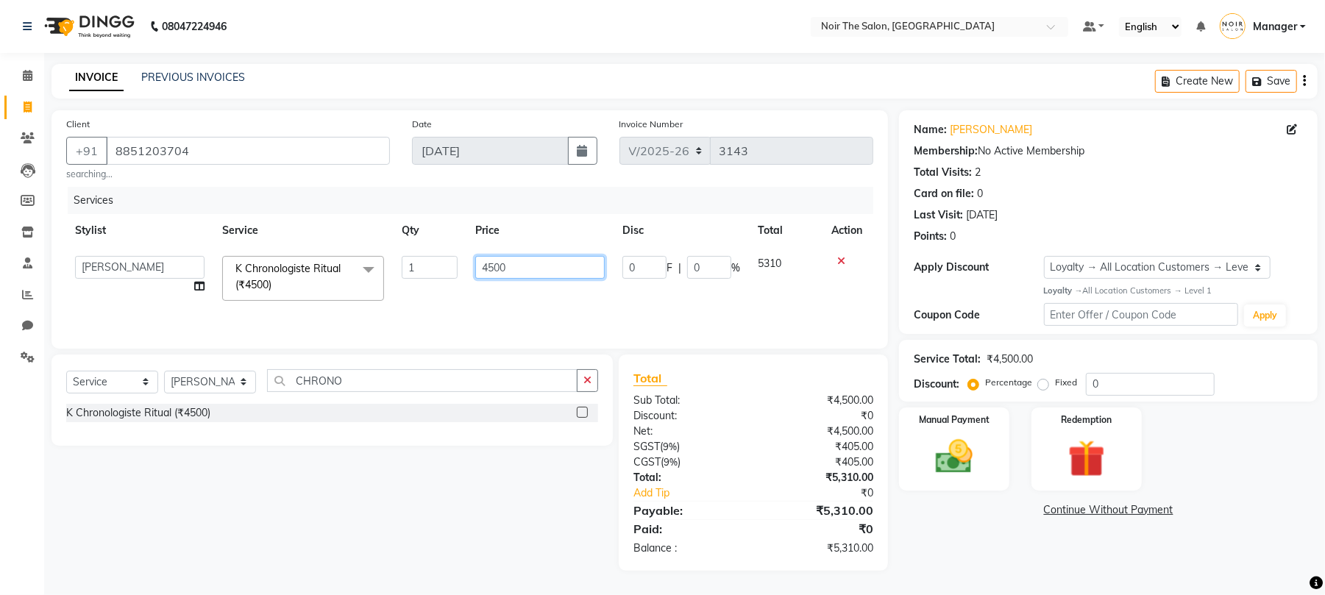
click at [490, 274] on input "4500" at bounding box center [539, 267] width 129 height 23
type input "5500"
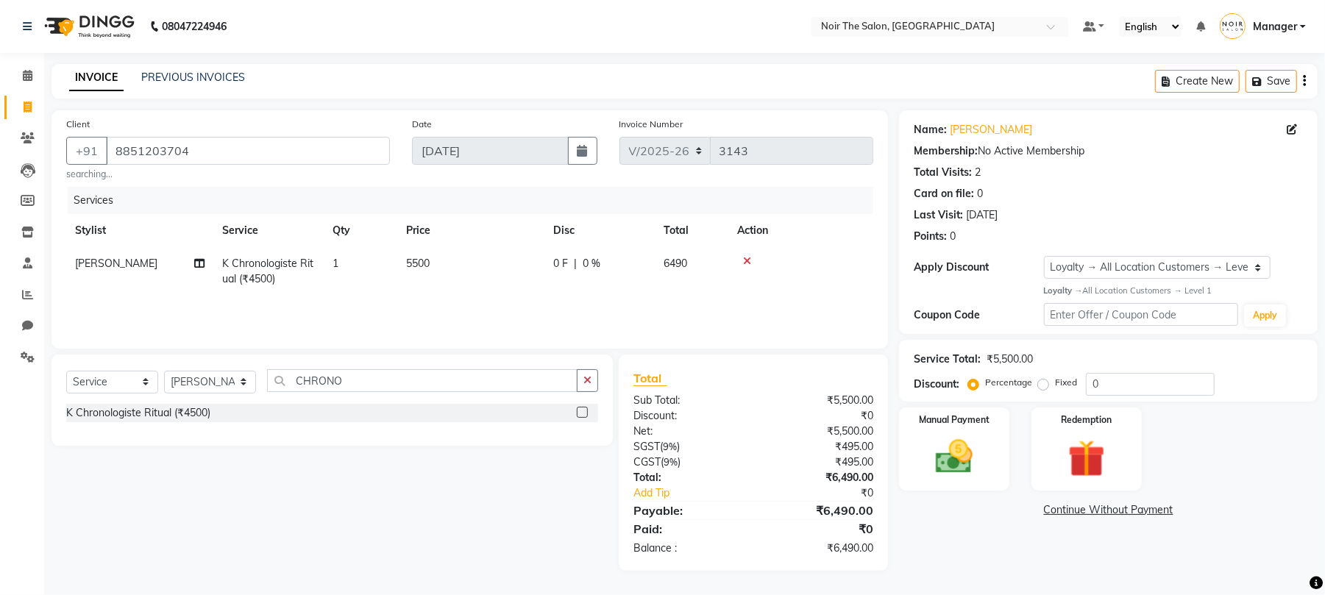
click at [500, 298] on div "Services Stylist Service Qty Price Disc Total Action Prasansha K Chronologiste …" at bounding box center [469, 260] width 807 height 147
click at [945, 468] on img at bounding box center [965, 458] width 64 height 46
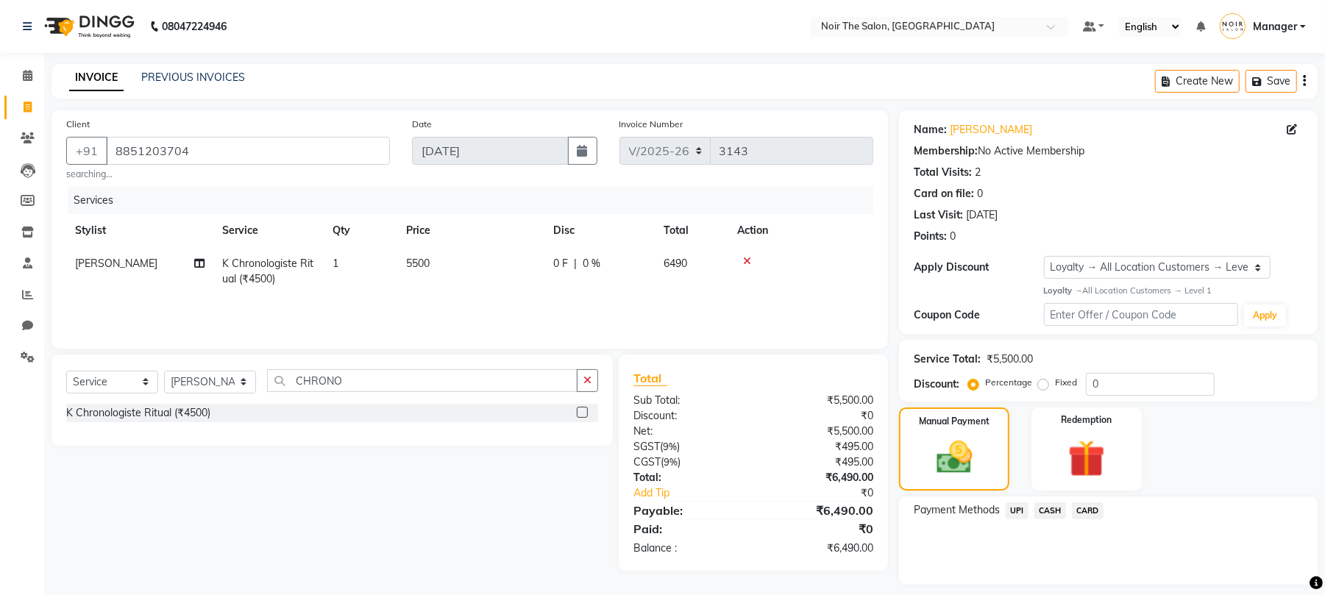
click at [1019, 513] on span "UPI" at bounding box center [1016, 510] width 23 height 17
click at [1075, 589] on button "Add Payment" at bounding box center [1177, 588] width 252 height 23
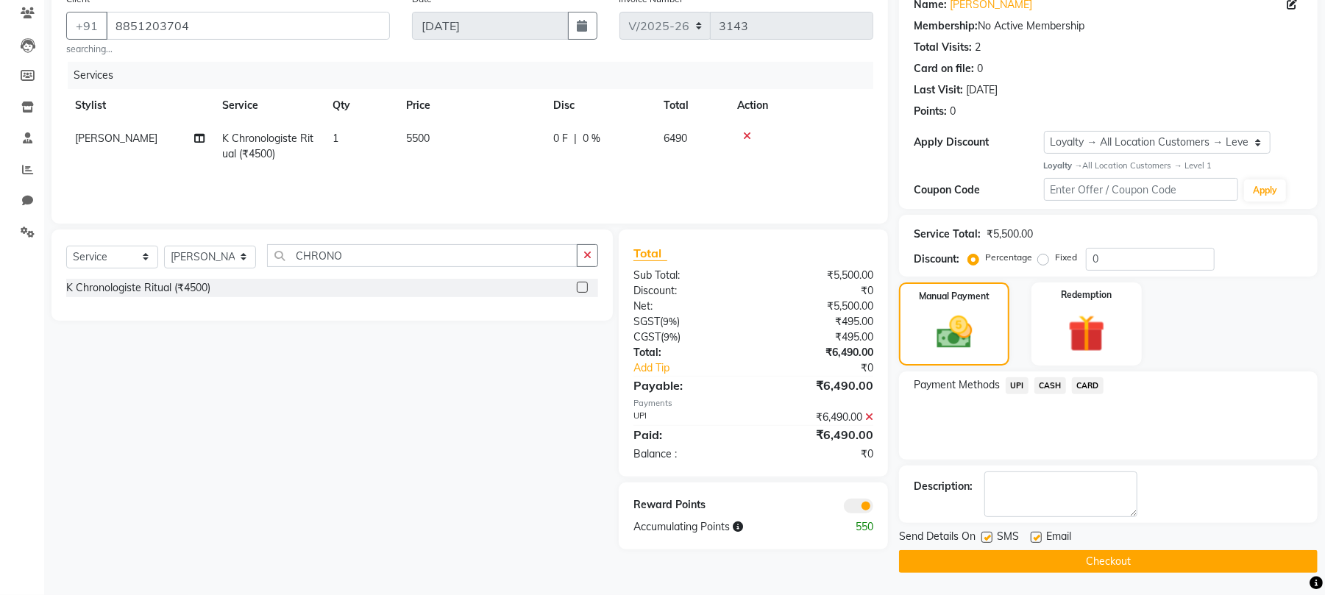
click at [869, 510] on span at bounding box center [858, 506] width 29 height 15
click at [873, 508] on input "checkbox" at bounding box center [873, 508] width 0 height 0
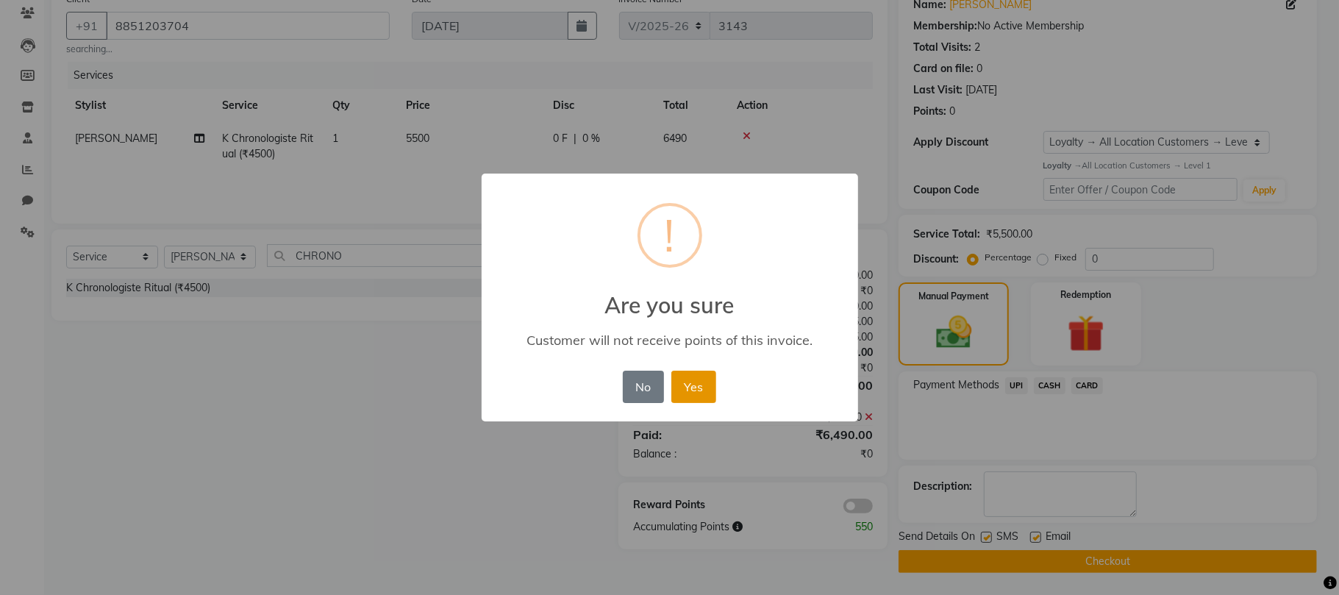
click at [698, 378] on button "Yes" at bounding box center [694, 387] width 45 height 32
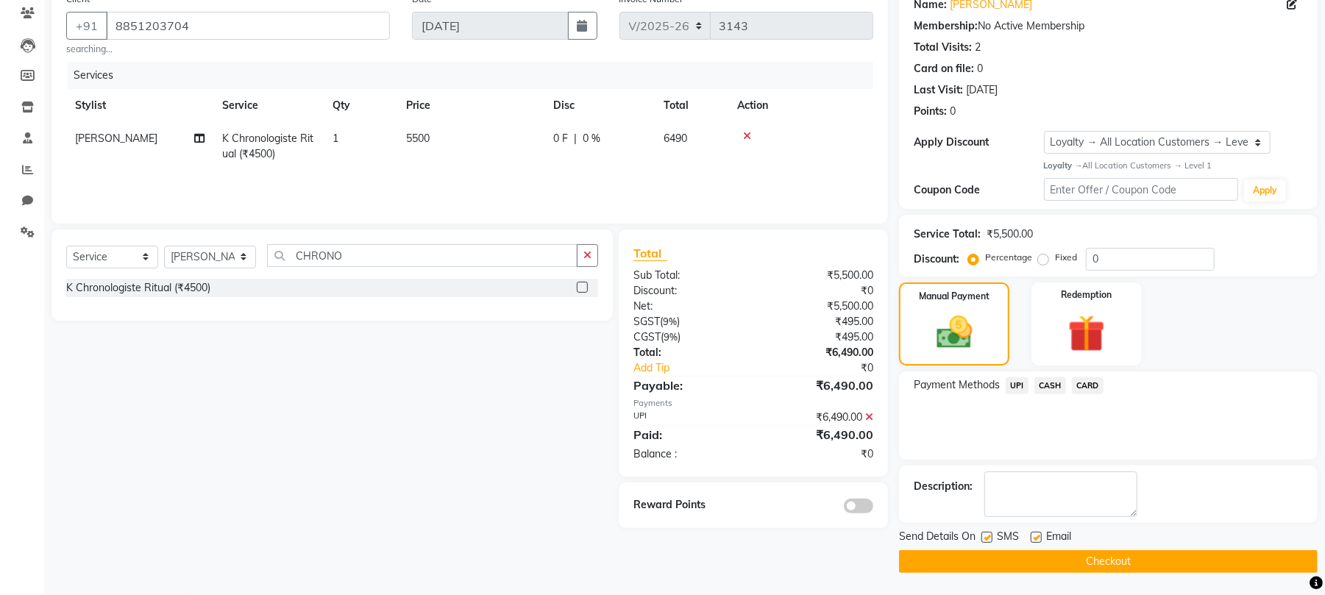
click at [1039, 535] on label at bounding box center [1035, 537] width 11 height 11
click at [1039, 535] on input "checkbox" at bounding box center [1035, 538] width 10 height 10
checkbox input "false"
click at [991, 540] on label at bounding box center [986, 537] width 11 height 11
click at [991, 540] on input "checkbox" at bounding box center [986, 538] width 10 height 10
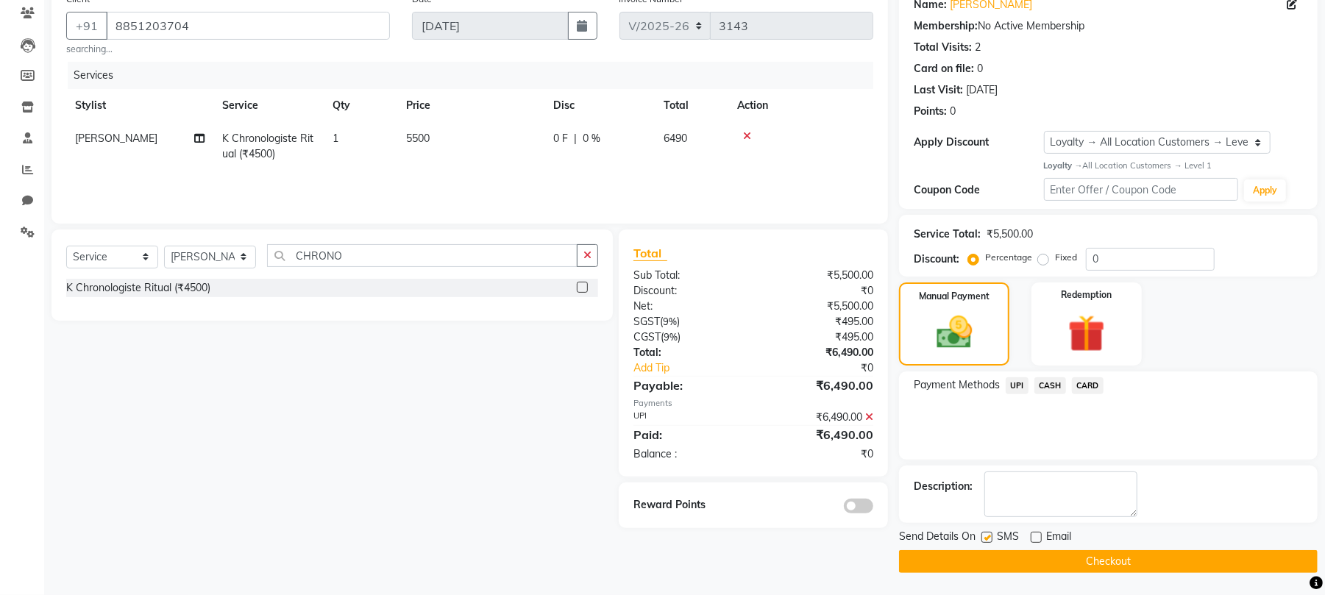
checkbox input "false"
click at [1009, 571] on button "Checkout" at bounding box center [1108, 561] width 419 height 23
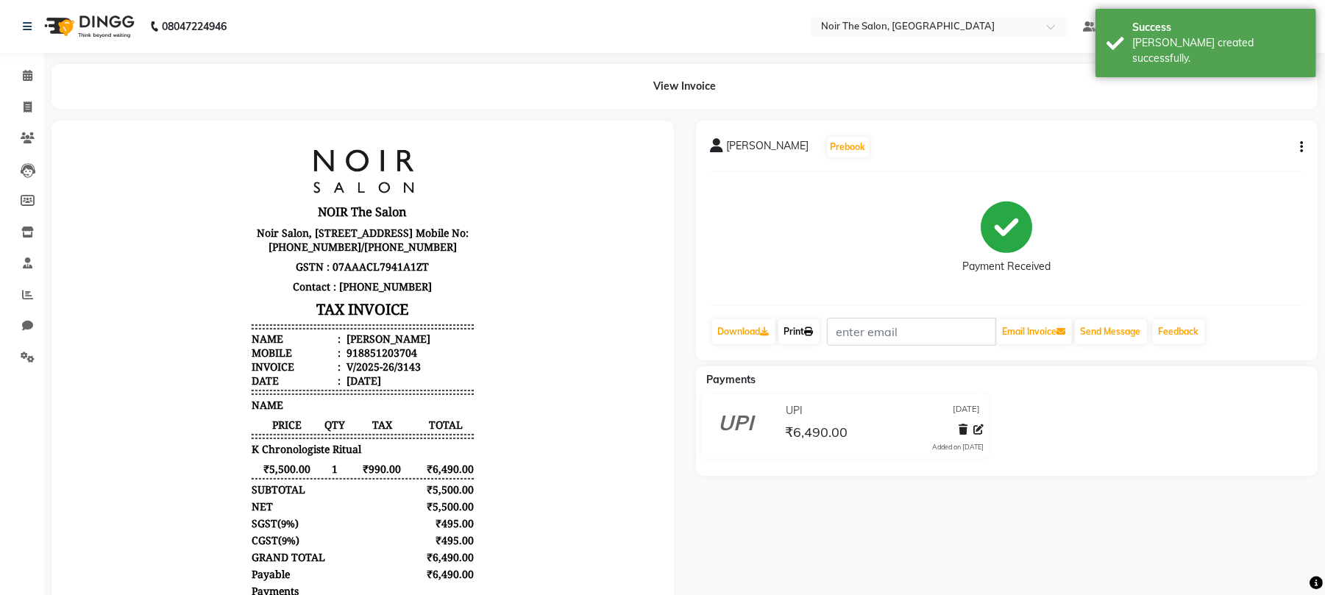
click at [813, 334] on icon at bounding box center [809, 331] width 9 height 9
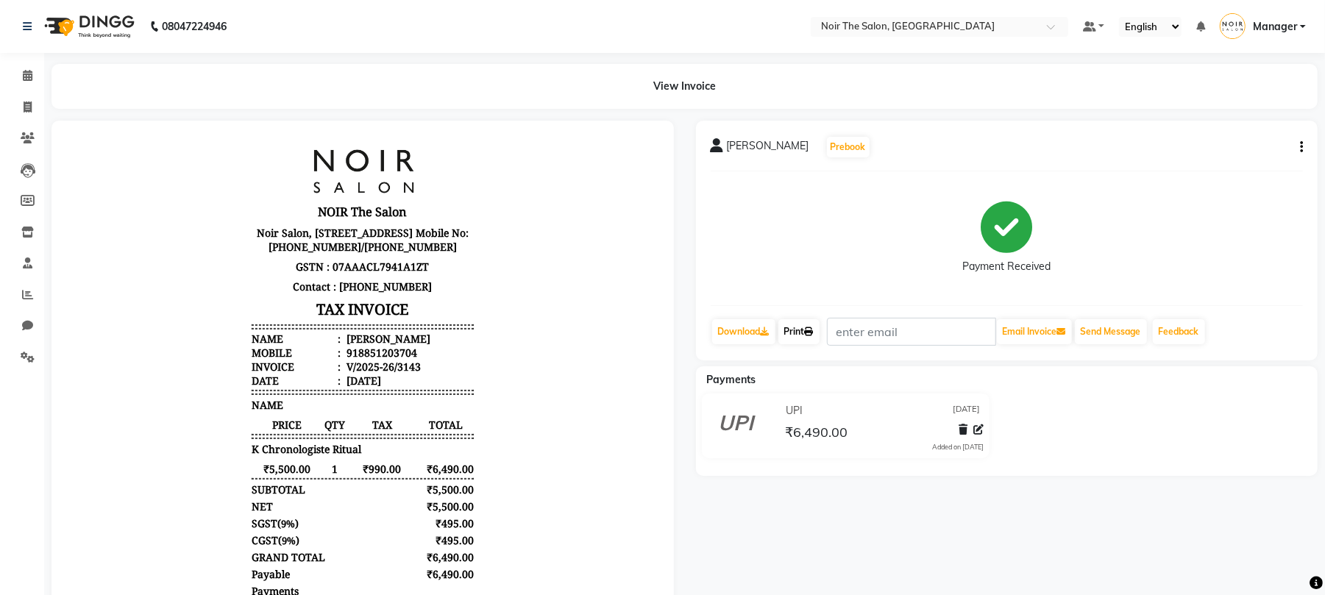
drag, startPoint x: 809, startPoint y: 333, endPoint x: 818, endPoint y: 333, distance: 8.8
click at [808, 333] on link "Print" at bounding box center [798, 331] width 41 height 25
click at [803, 340] on link "Print" at bounding box center [798, 331] width 41 height 25
click at [25, 70] on icon at bounding box center [28, 75] width 10 height 11
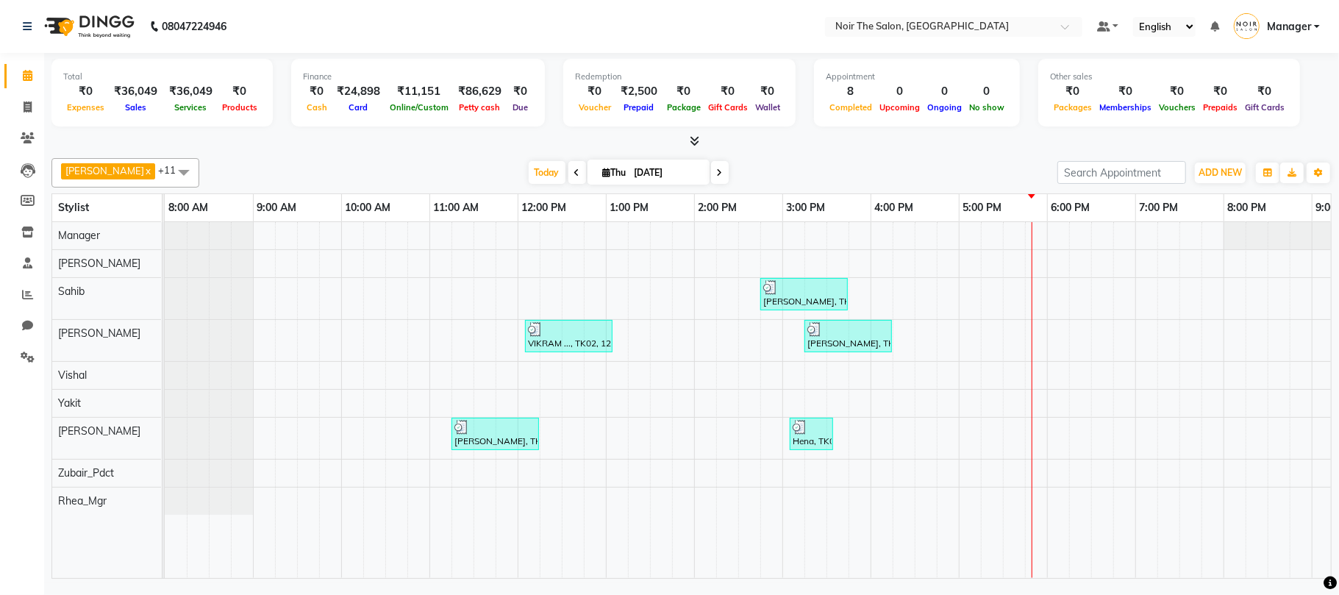
click at [25, 92] on li "Invoice" at bounding box center [22, 108] width 44 height 32
click at [30, 102] on icon at bounding box center [28, 107] width 8 height 11
select select "service"
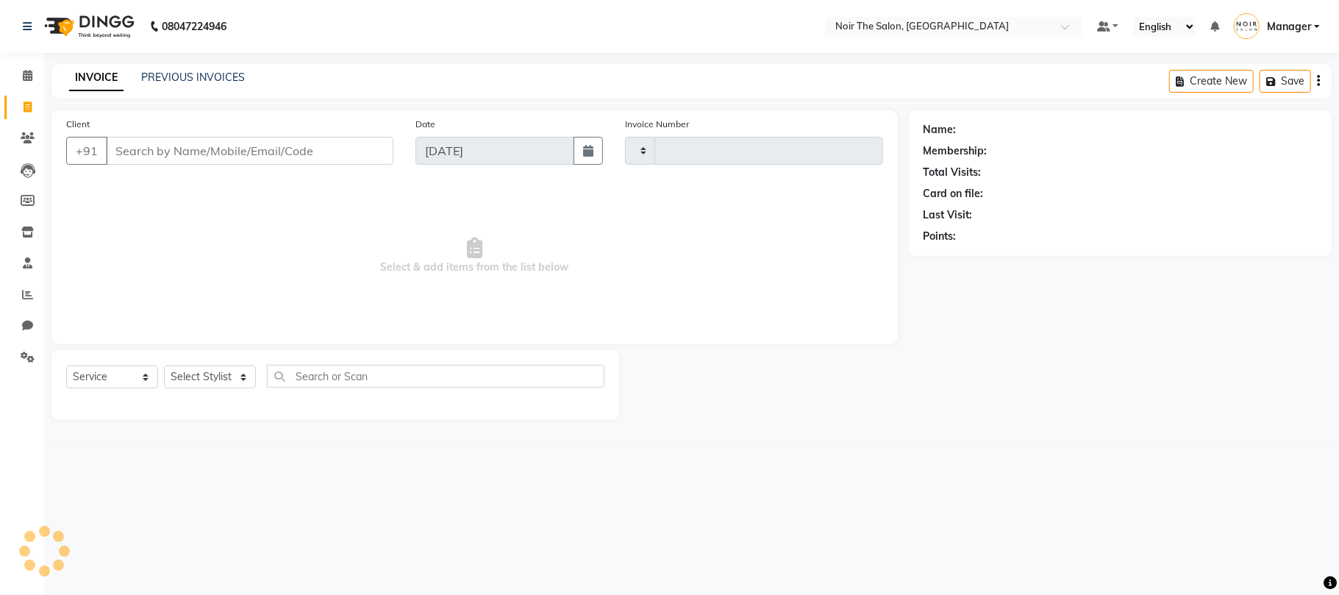
type input "3144"
select select "8026"
click at [153, 147] on input "Client" at bounding box center [250, 151] width 288 height 28
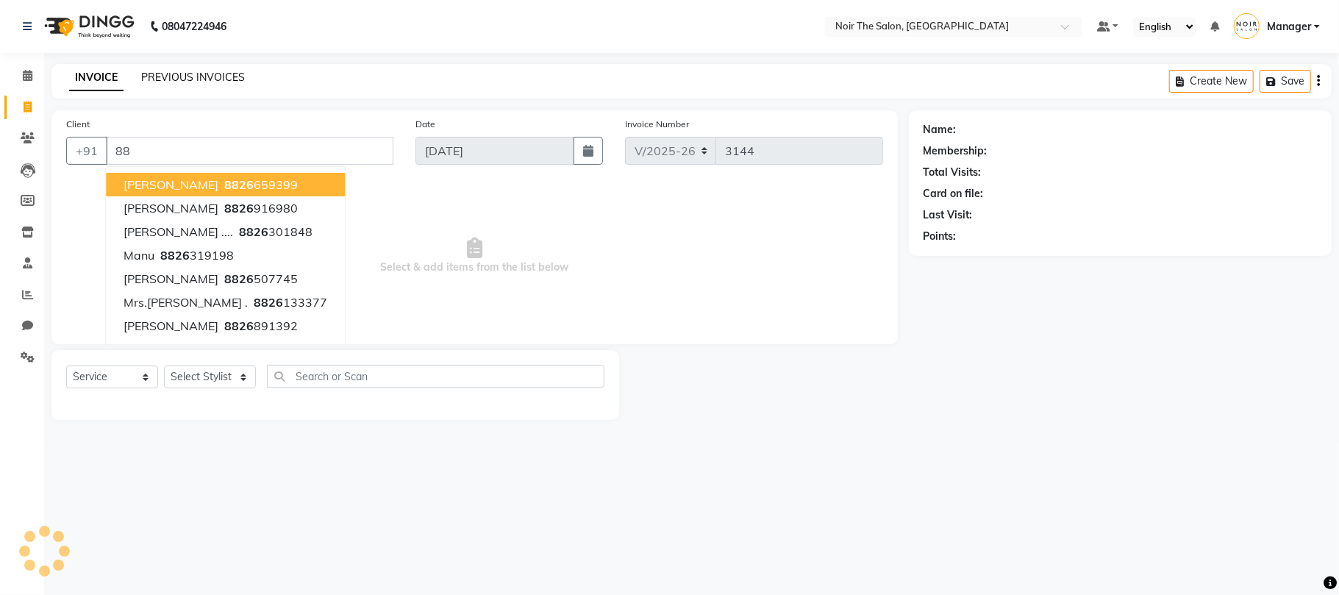
type input "8"
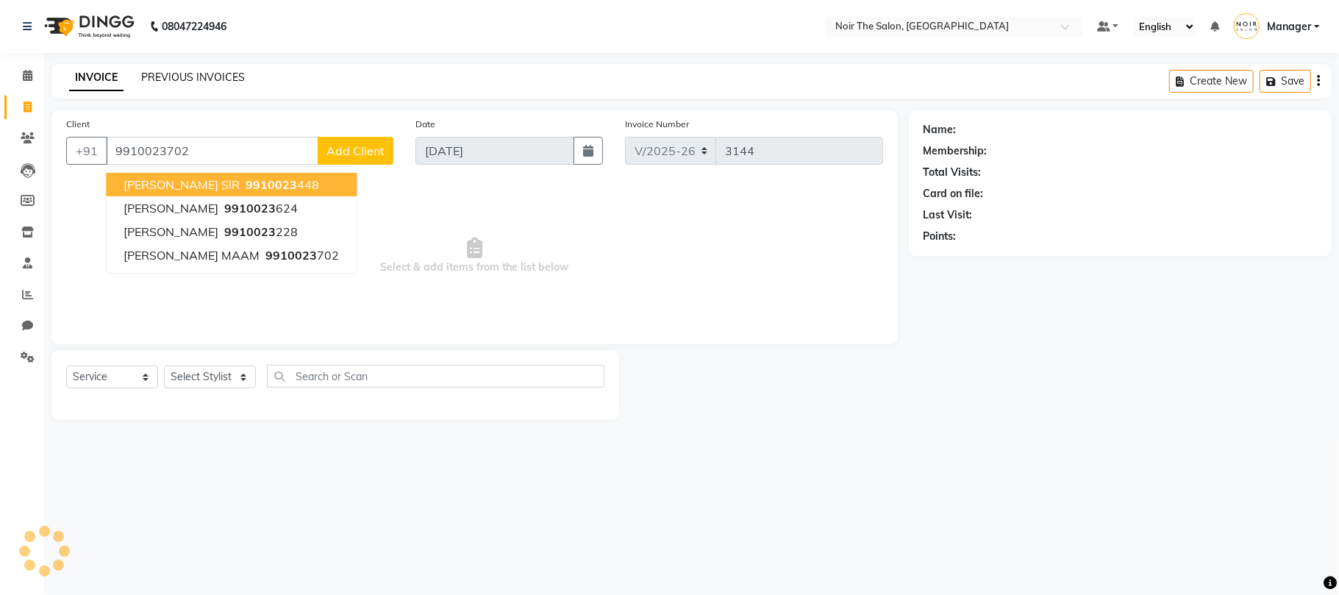
type input "9910023702"
select select "1: Object"
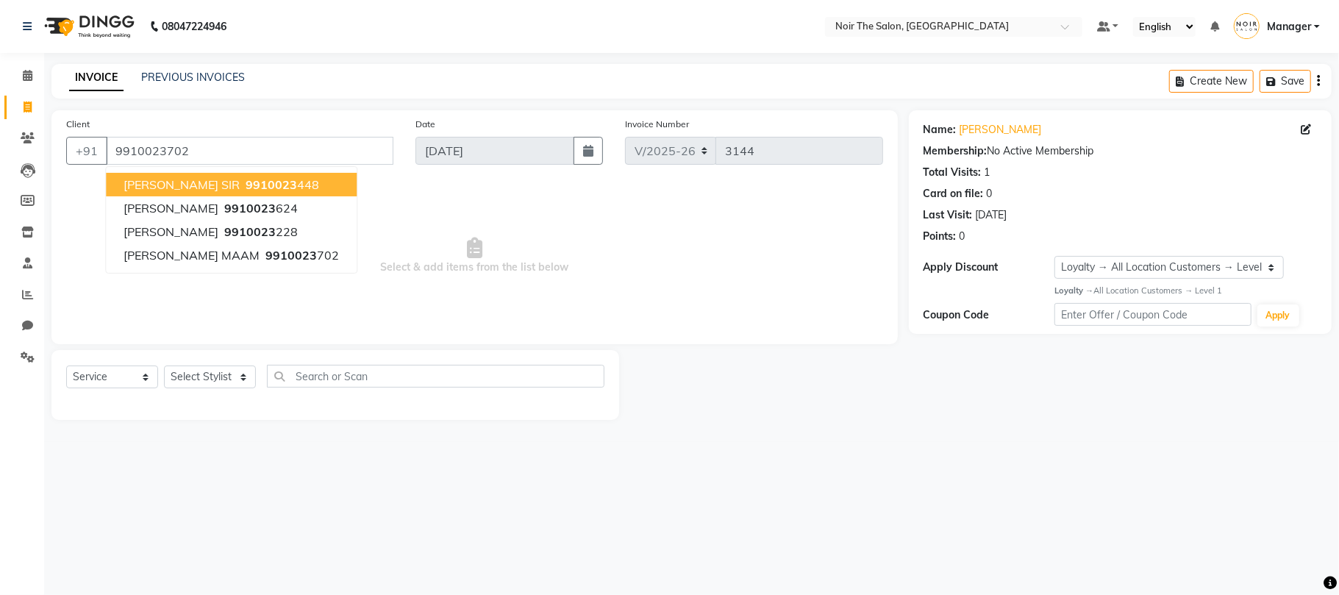
click at [522, 330] on div "Client +91 9910023702 TANMAY SIR 9910023 448 CHERRY Jain 9910023 624 AAYUSHI 99…" at bounding box center [474, 227] width 847 height 234
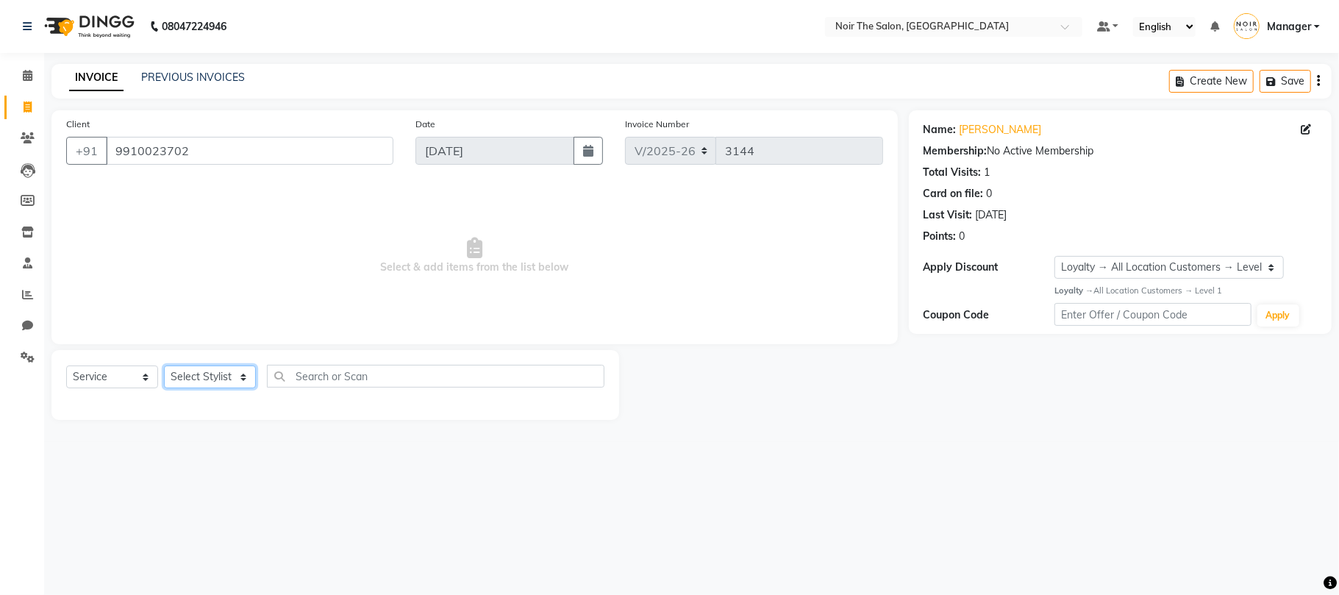
click at [197, 386] on select "Select Stylist Aalam Abhishek_Mgr Abhishek_Pdct Bhupinder Counter_Sales Gaurav_…" at bounding box center [210, 377] width 92 height 23
select select "72623"
click at [327, 382] on input "text" at bounding box center [436, 376] width 338 height 23
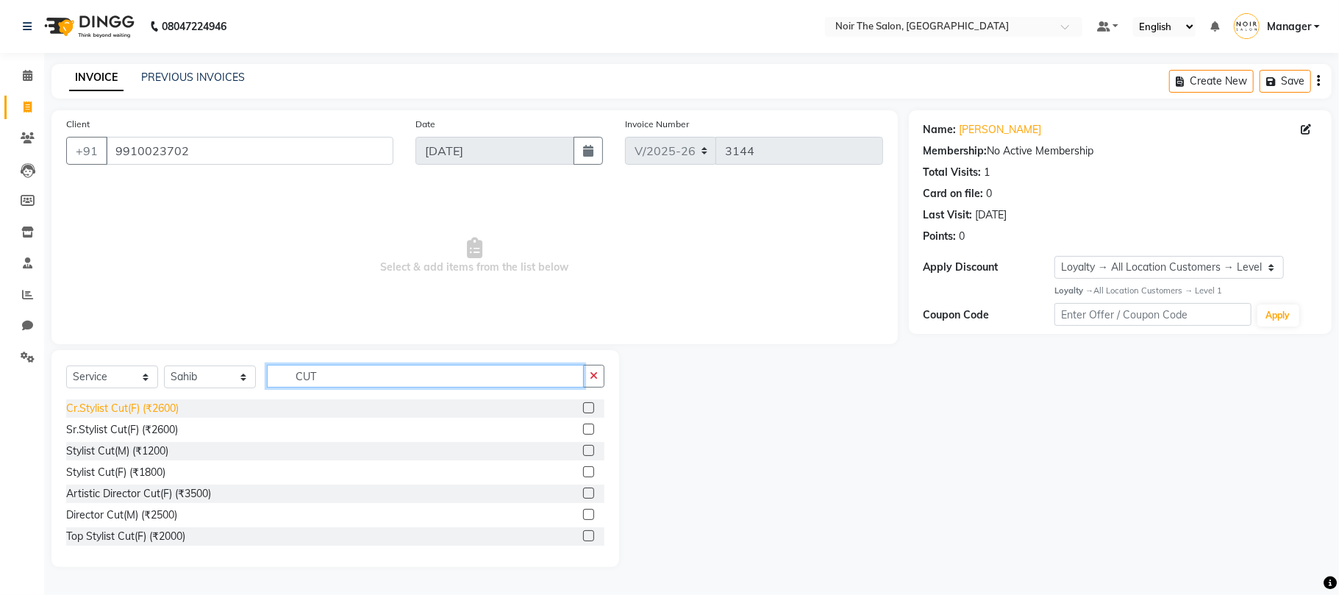
type input "CUT"
click at [128, 412] on div "Cr.Stylist Cut(F) (₹2600)" at bounding box center [122, 408] width 113 height 15
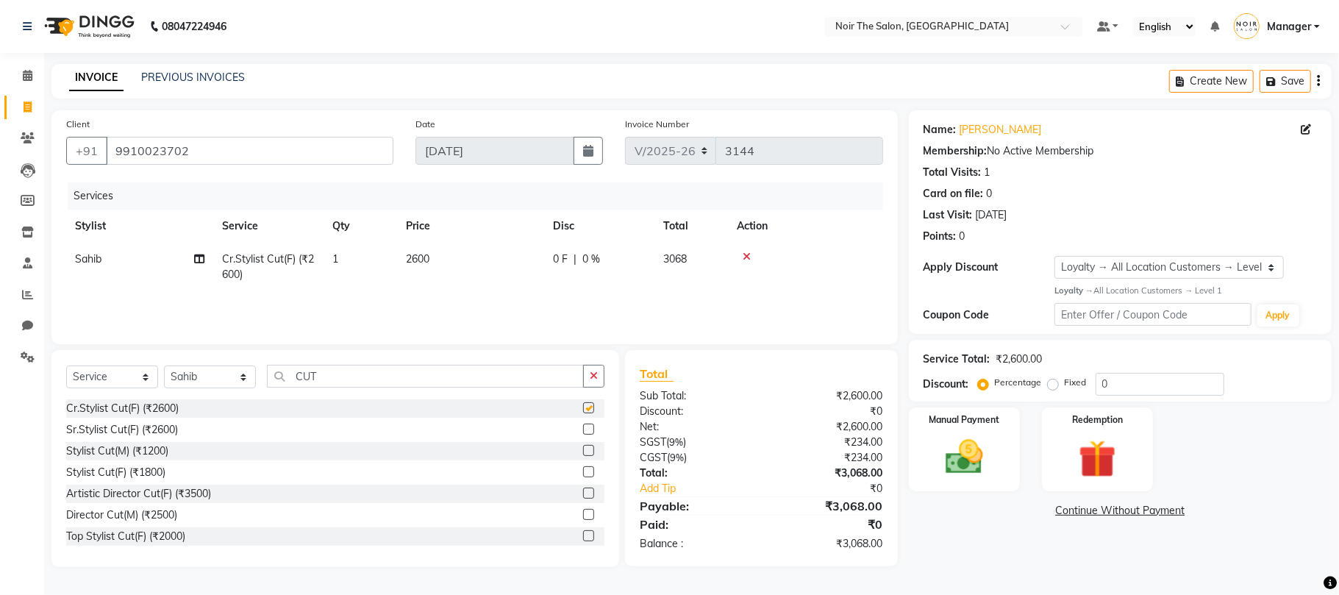
checkbox input "false"
click at [980, 463] on img at bounding box center [965, 458] width 64 height 46
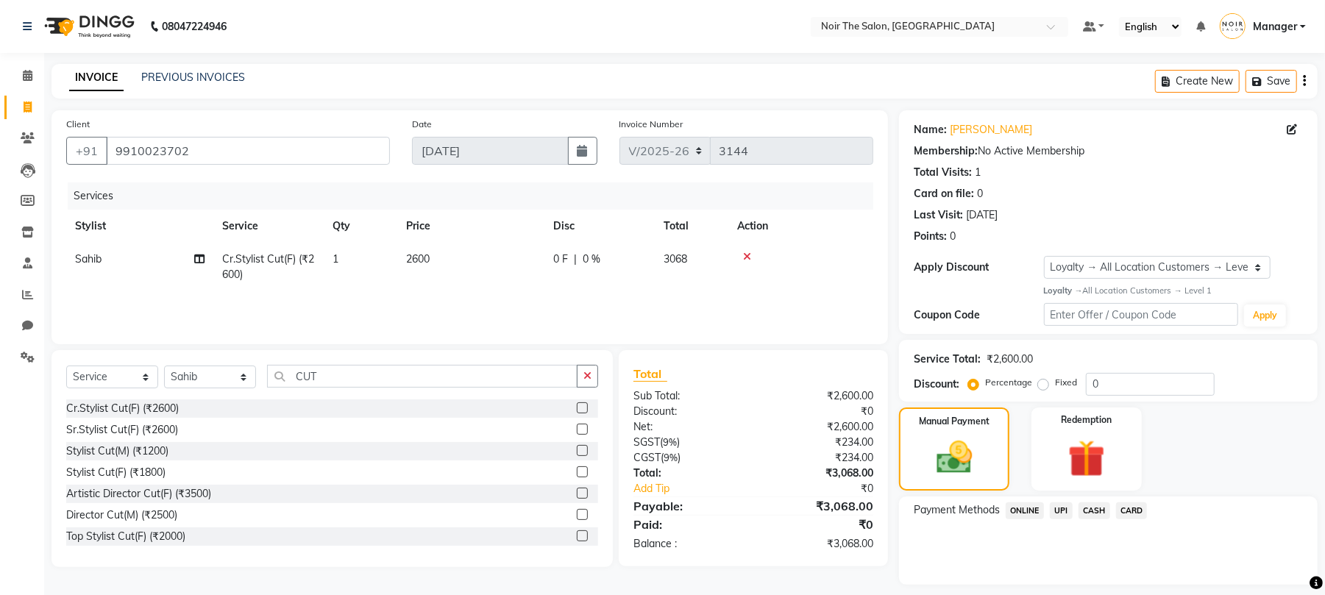
click at [1147, 510] on div "Payment Methods ONLINE UPI CASH CARD" at bounding box center [1108, 512] width 389 height 20
click at [1142, 510] on span "CARD" at bounding box center [1132, 510] width 32 height 17
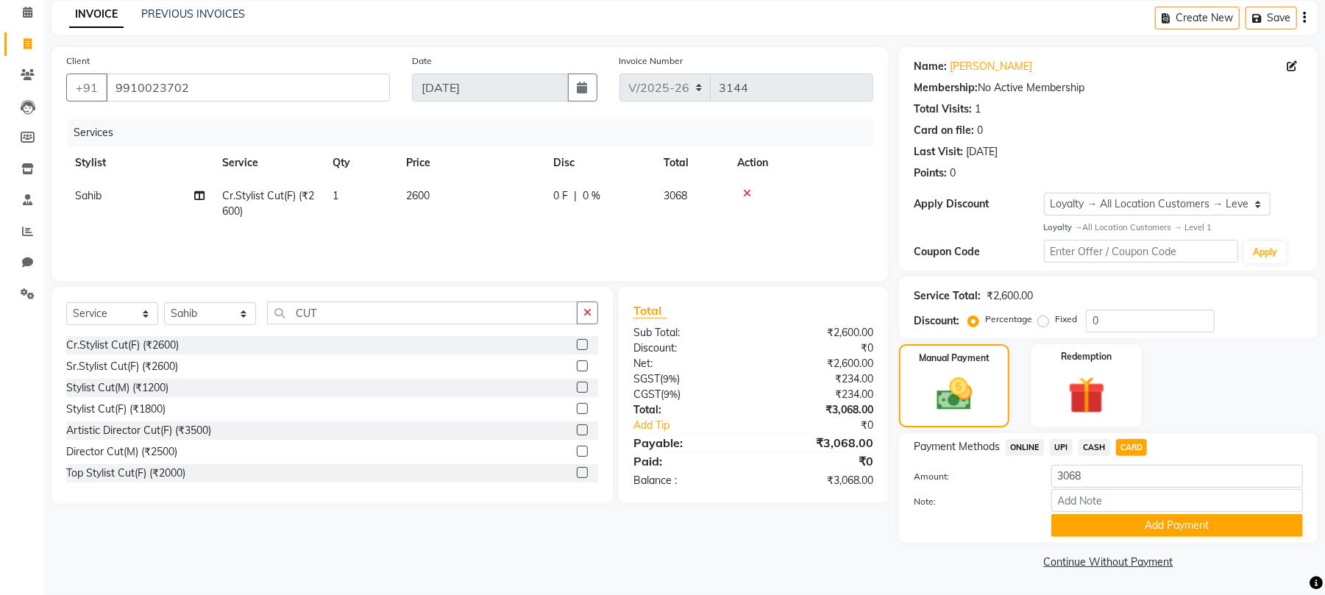
click at [1125, 540] on div "Payment Methods ONLINE UPI CASH CARD Amount: 3068 Note: Add Payment" at bounding box center [1108, 488] width 419 height 110
click at [1119, 530] on button "Add Payment" at bounding box center [1177, 525] width 252 height 23
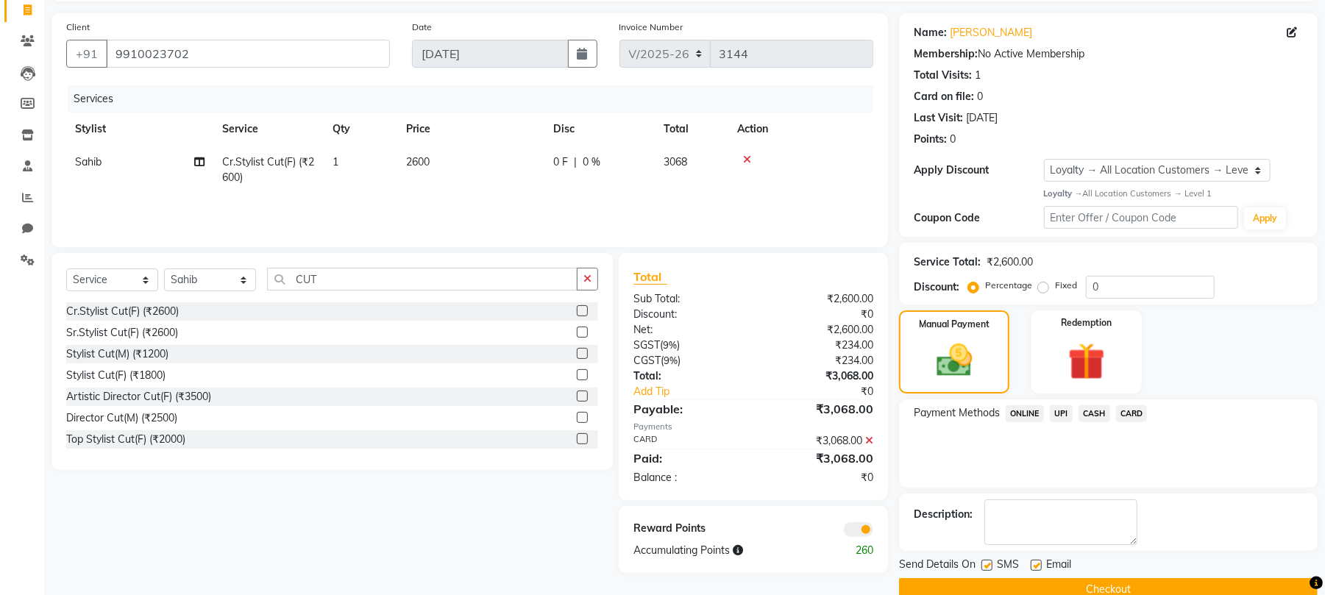
scroll to position [127, 0]
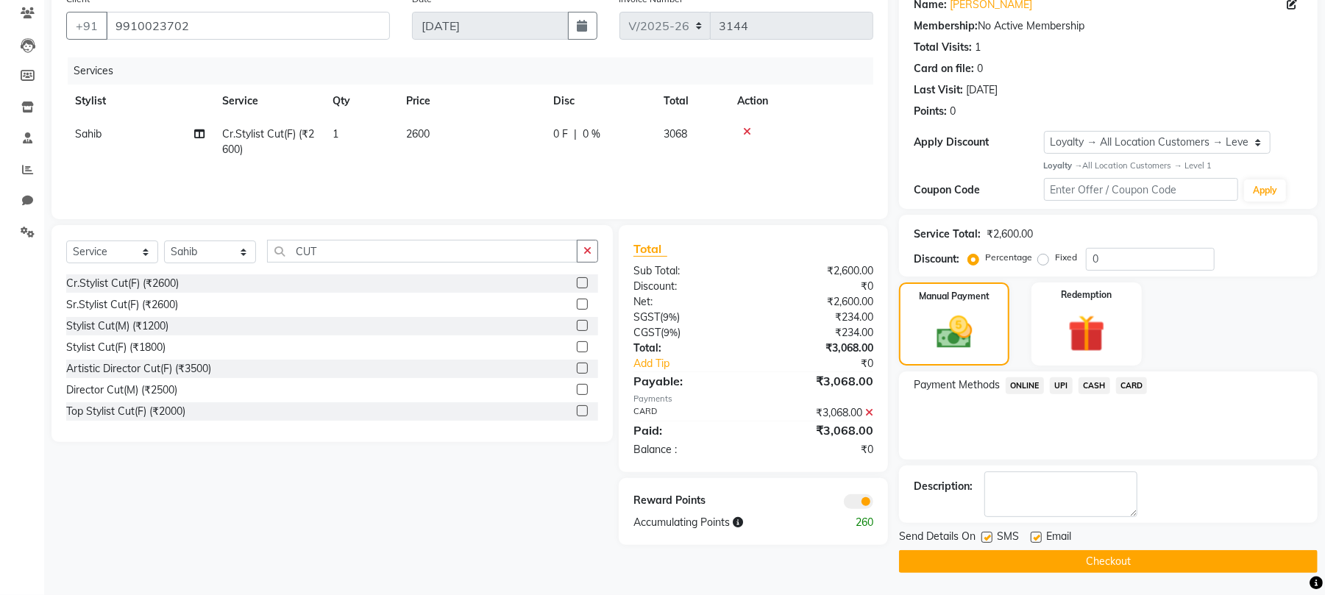
click at [869, 503] on span at bounding box center [858, 501] width 29 height 15
click at [873, 504] on input "checkbox" at bounding box center [873, 504] width 0 height 0
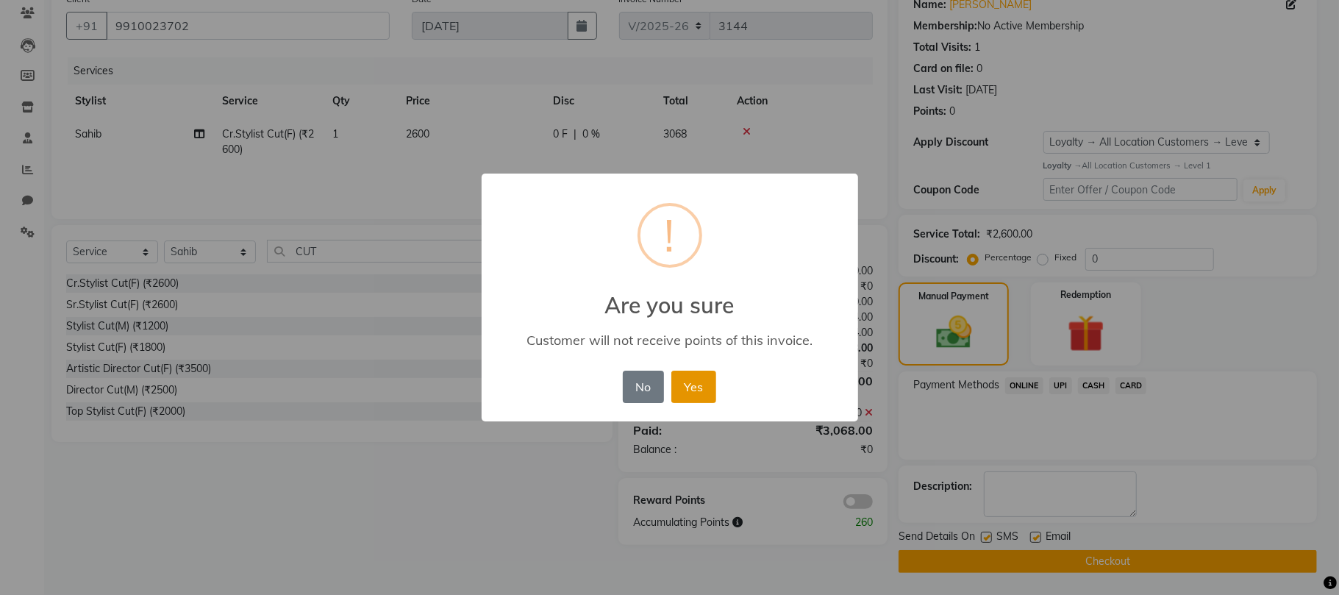
click at [689, 386] on button "Yes" at bounding box center [694, 387] width 45 height 32
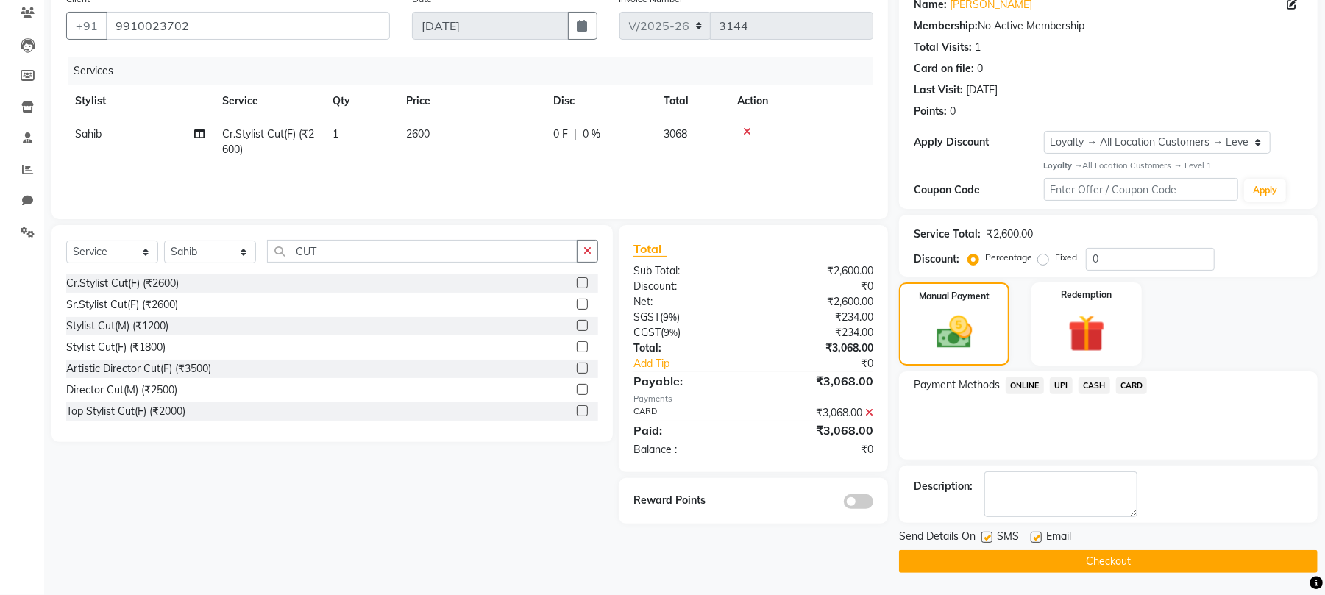
click at [1031, 534] on label at bounding box center [1035, 537] width 11 height 11
click at [1031, 534] on input "checkbox" at bounding box center [1035, 538] width 10 height 10
checkbox input "false"
click at [992, 533] on label at bounding box center [986, 537] width 11 height 11
click at [991, 533] on input "checkbox" at bounding box center [986, 538] width 10 height 10
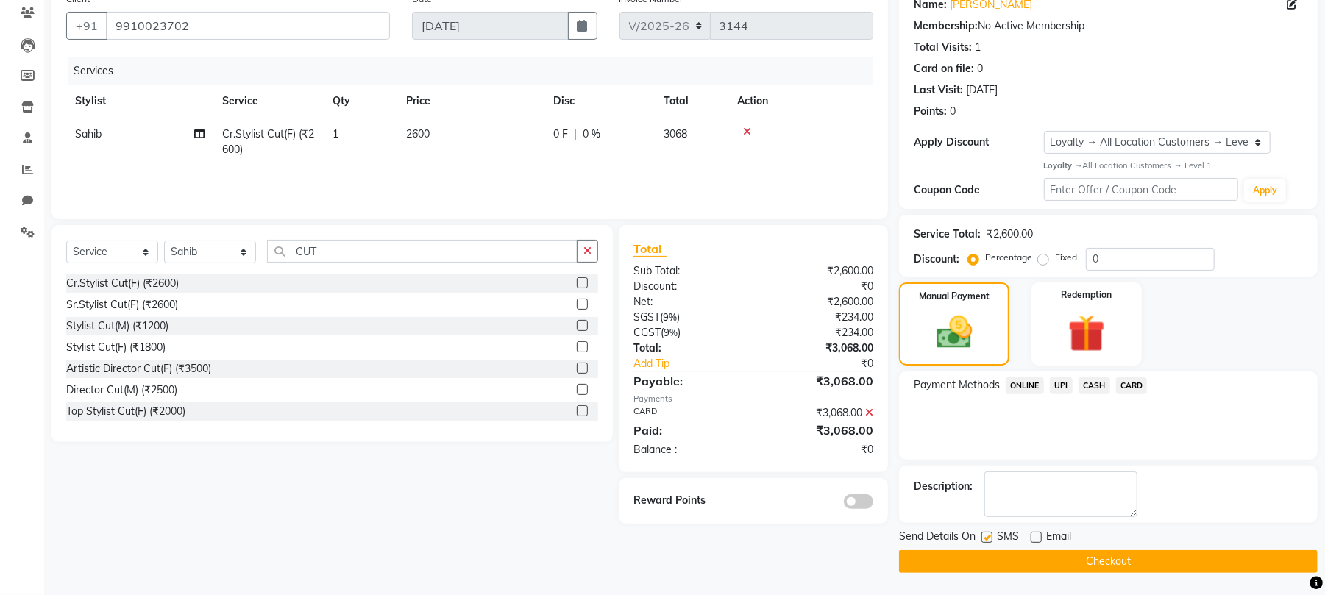
checkbox input "false"
click at [992, 566] on button "Checkout" at bounding box center [1108, 561] width 419 height 23
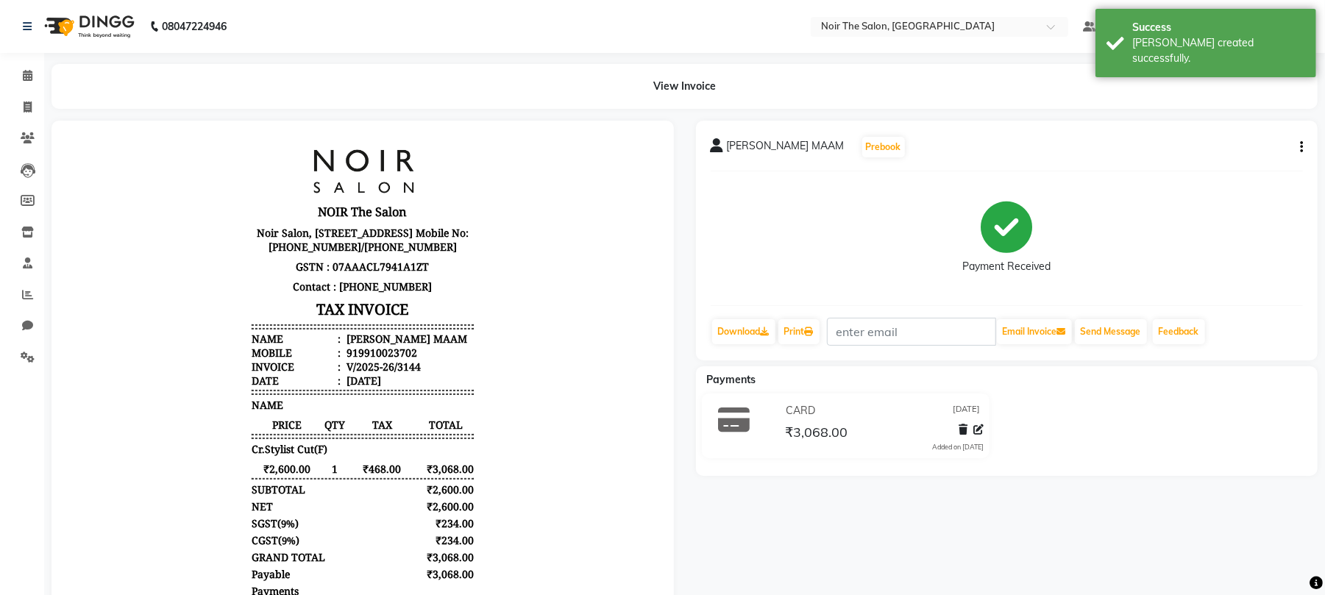
drag, startPoint x: 1299, startPoint y: 146, endPoint x: 1293, endPoint y: 153, distance: 9.4
click at [1300, 147] on icon "button" at bounding box center [1301, 147] width 3 height 1
click at [1205, 154] on div "Edit Item Staff" at bounding box center [1227, 155] width 101 height 18
select select "72623"
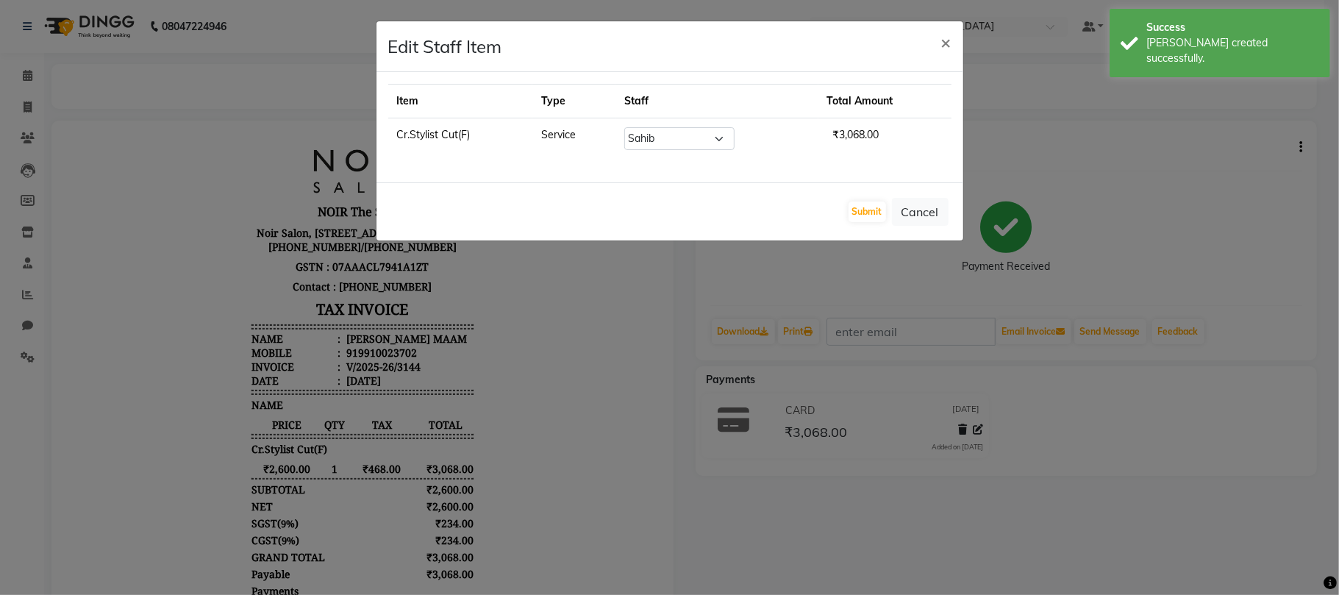
click at [1236, 275] on ngb-modal-window "Edit Staff Item × Item Type Staff Total Amount Cr.Stylist Cut(F) Service Select…" at bounding box center [669, 297] width 1339 height 595
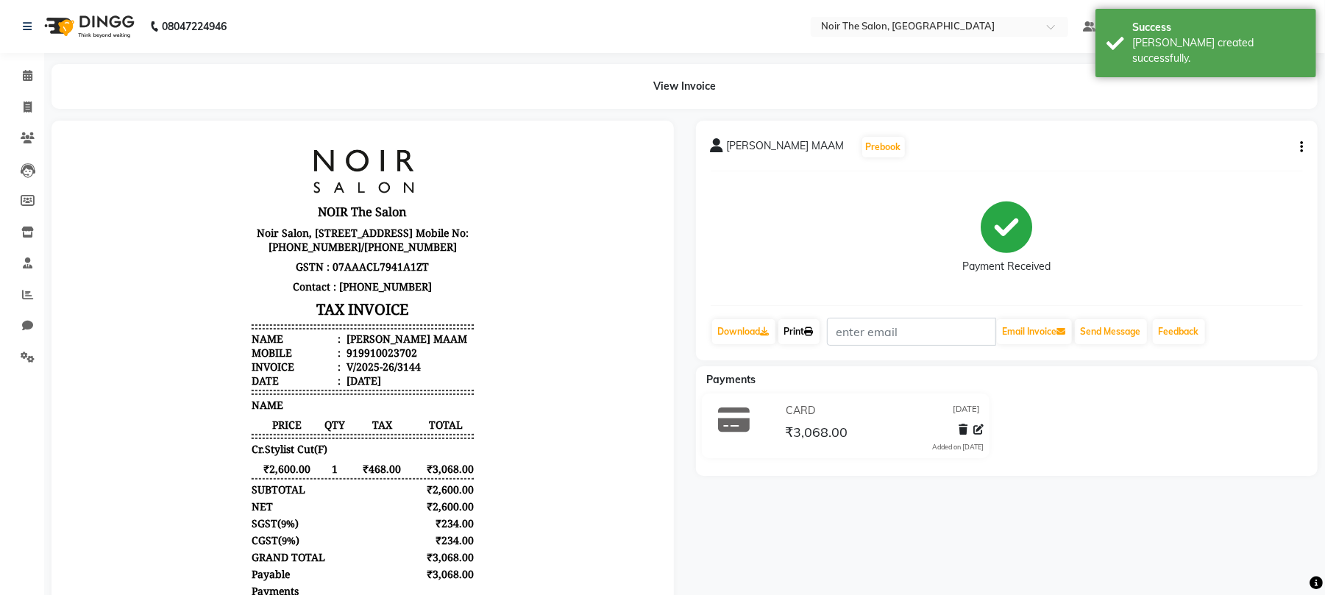
click at [796, 333] on link "Print" at bounding box center [798, 331] width 41 height 25
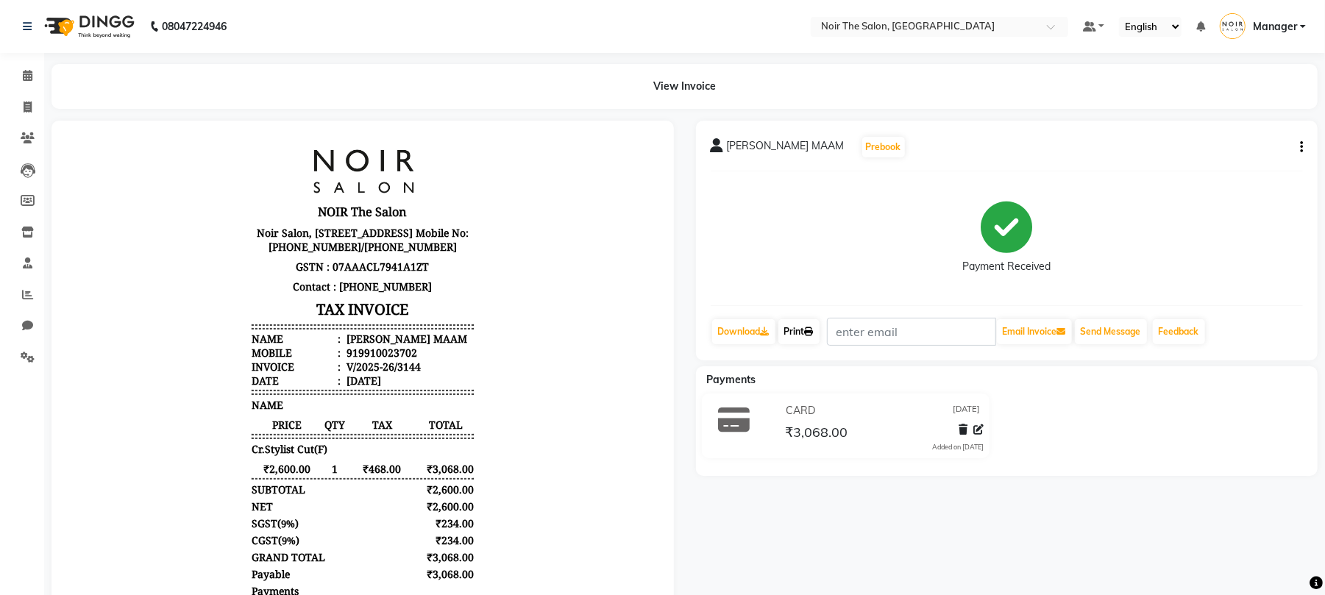
click at [798, 328] on link "Print" at bounding box center [798, 331] width 41 height 25
click at [18, 75] on span at bounding box center [28, 76] width 26 height 17
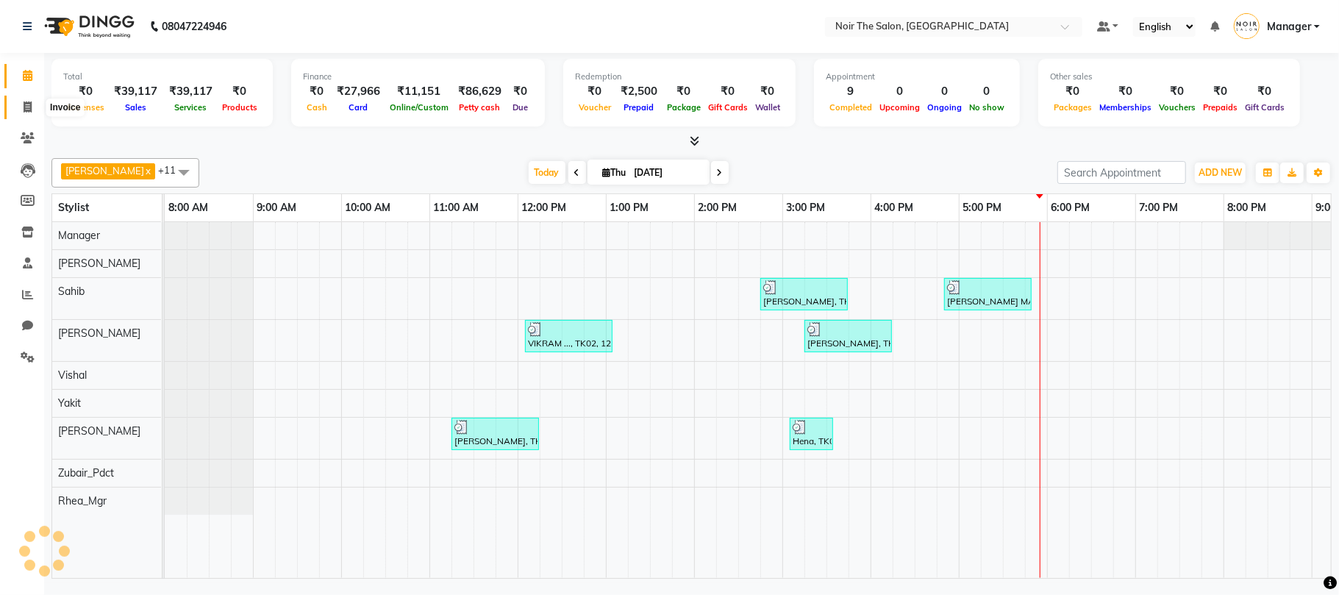
click at [32, 110] on span at bounding box center [28, 107] width 26 height 17
select select "service"
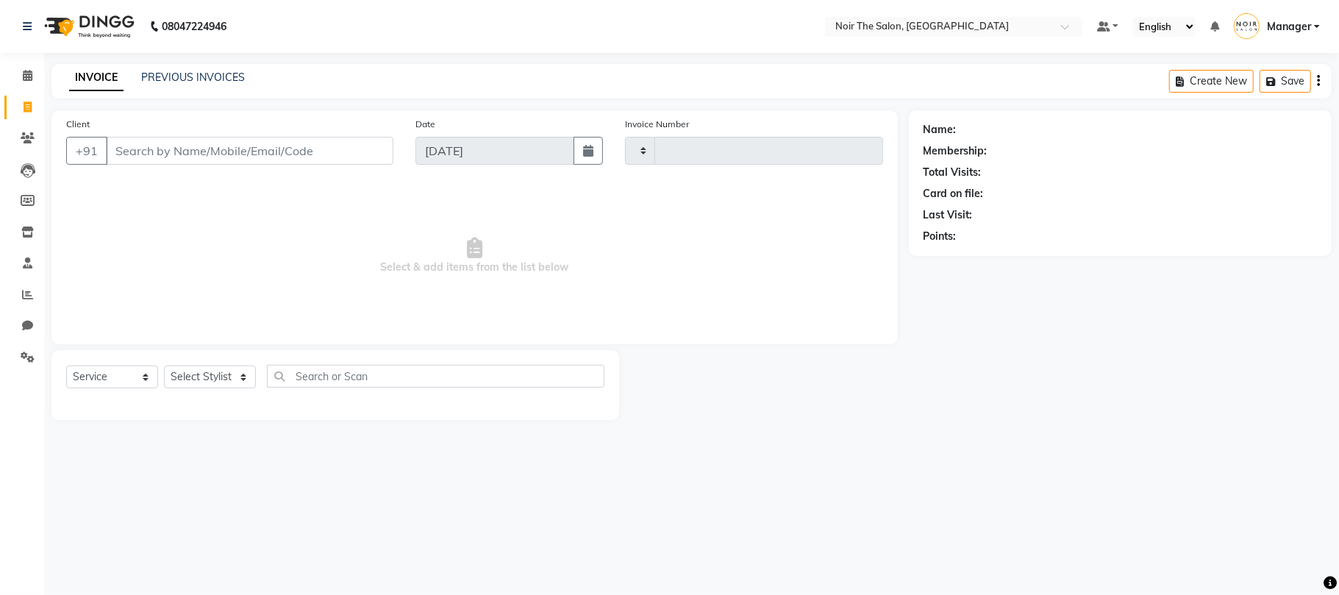
type input "3145"
select select "8026"
click at [165, 75] on link "PREVIOUS INVOICES" at bounding box center [193, 77] width 104 height 13
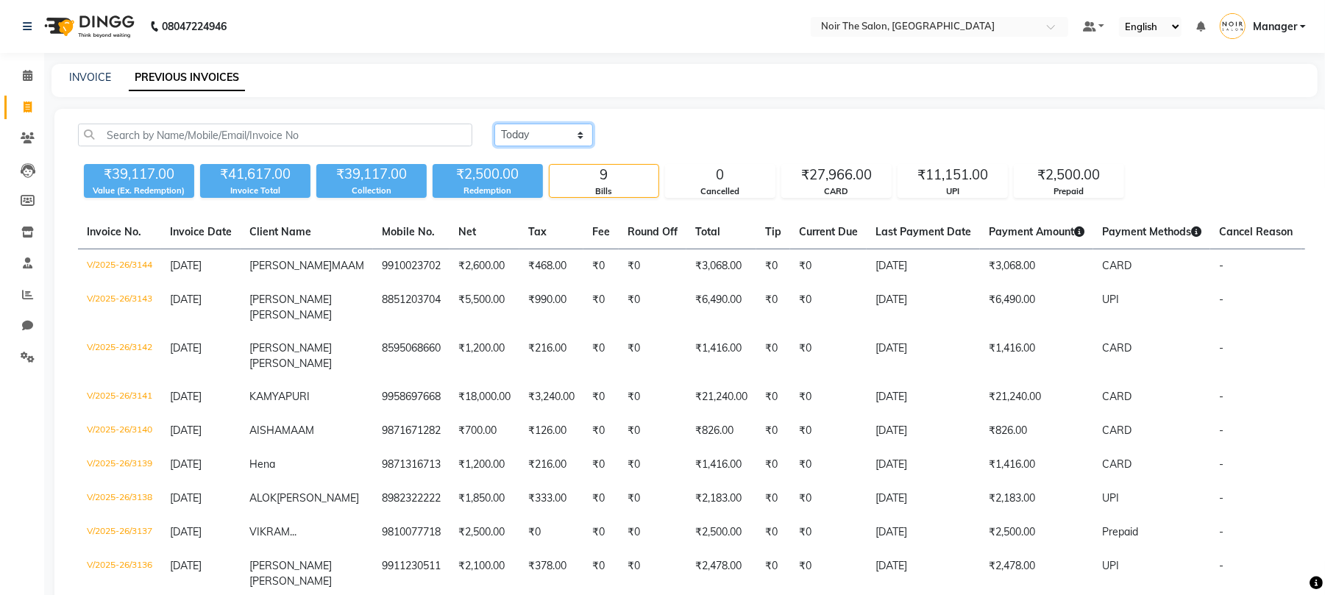
click at [571, 135] on select "Today Yesterday Custom Range" at bounding box center [543, 135] width 99 height 23
select select "range"
click at [494, 124] on select "Today Yesterday Custom Range" at bounding box center [543, 135] width 99 height 23
click at [660, 136] on input "04-09-2025" at bounding box center [663, 135] width 103 height 21
select select "9"
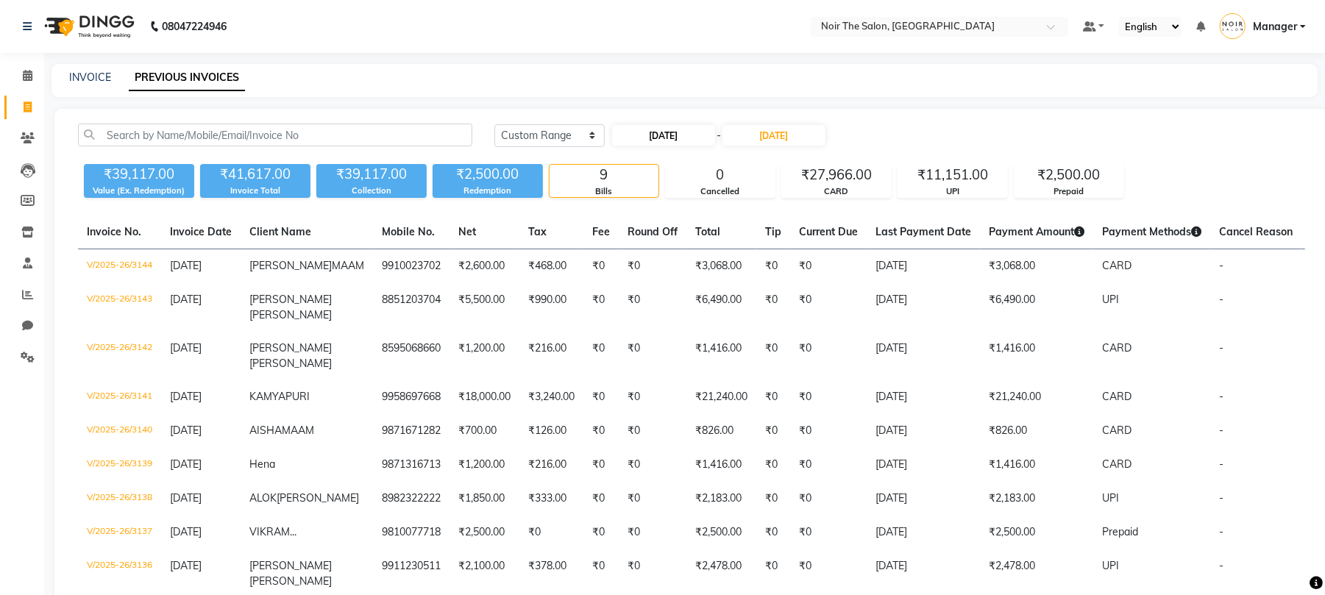
select select "2025"
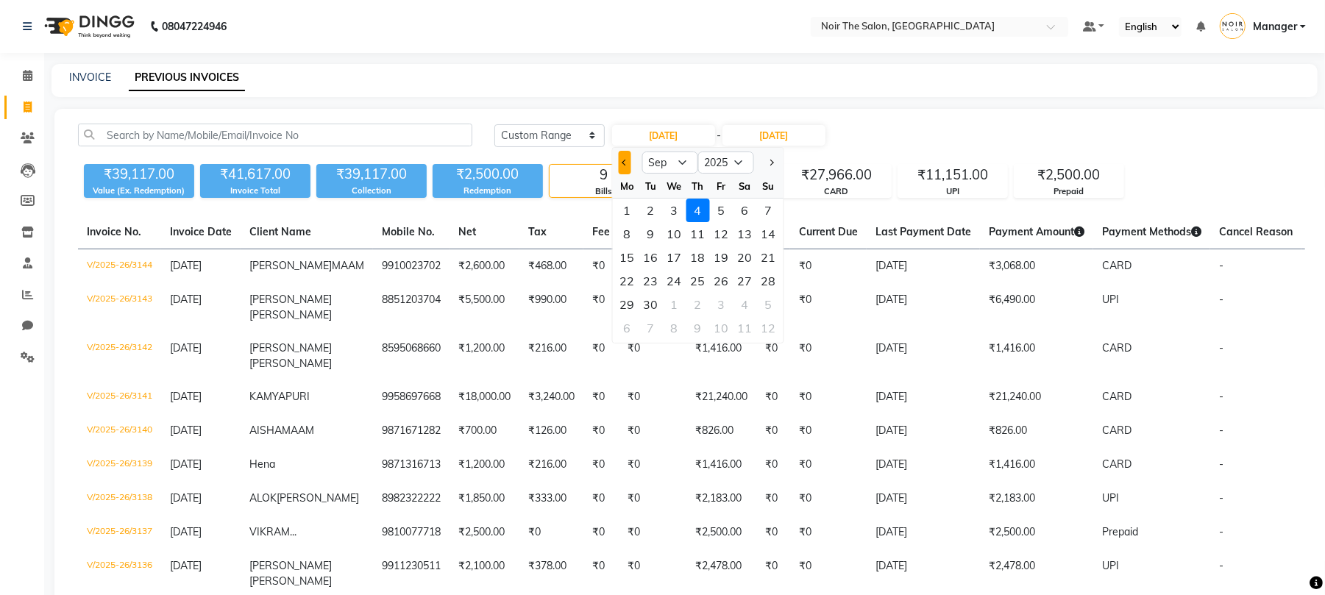
click at [619, 163] on button "Previous month" at bounding box center [625, 163] width 13 height 24
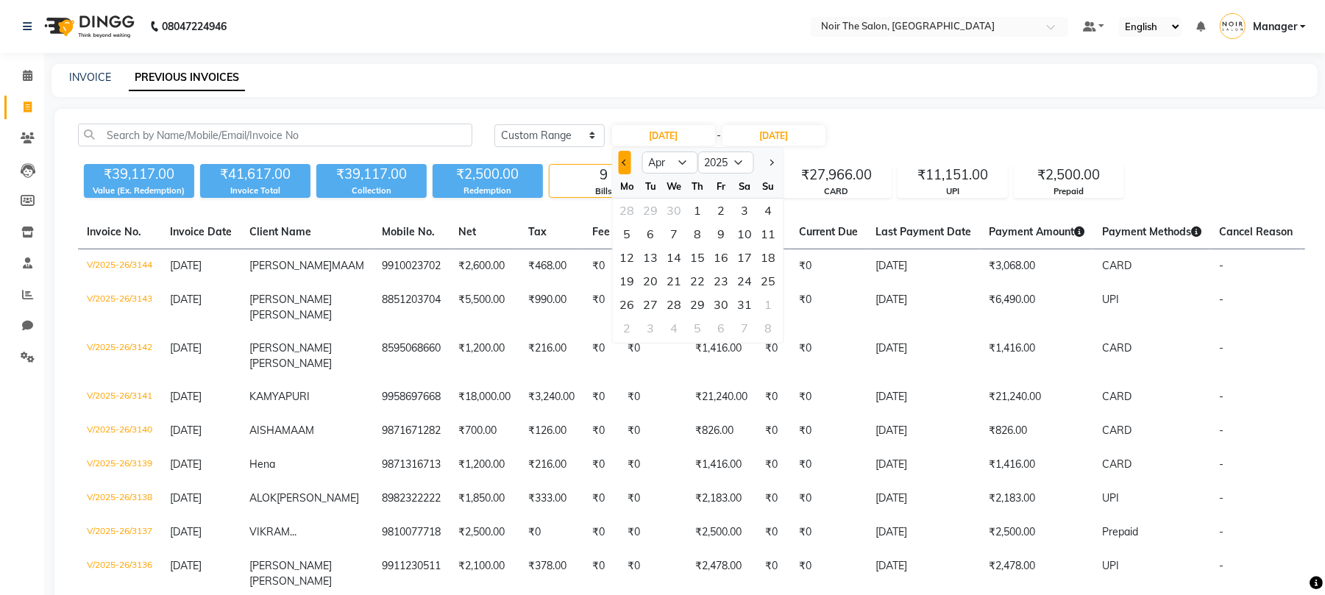
click at [619, 163] on button "Previous month" at bounding box center [625, 163] width 13 height 24
click at [774, 168] on button "Next month" at bounding box center [770, 163] width 13 height 24
select select "4"
click at [652, 229] on div "8" at bounding box center [651, 234] width 24 height 24
type input "[DATE]"
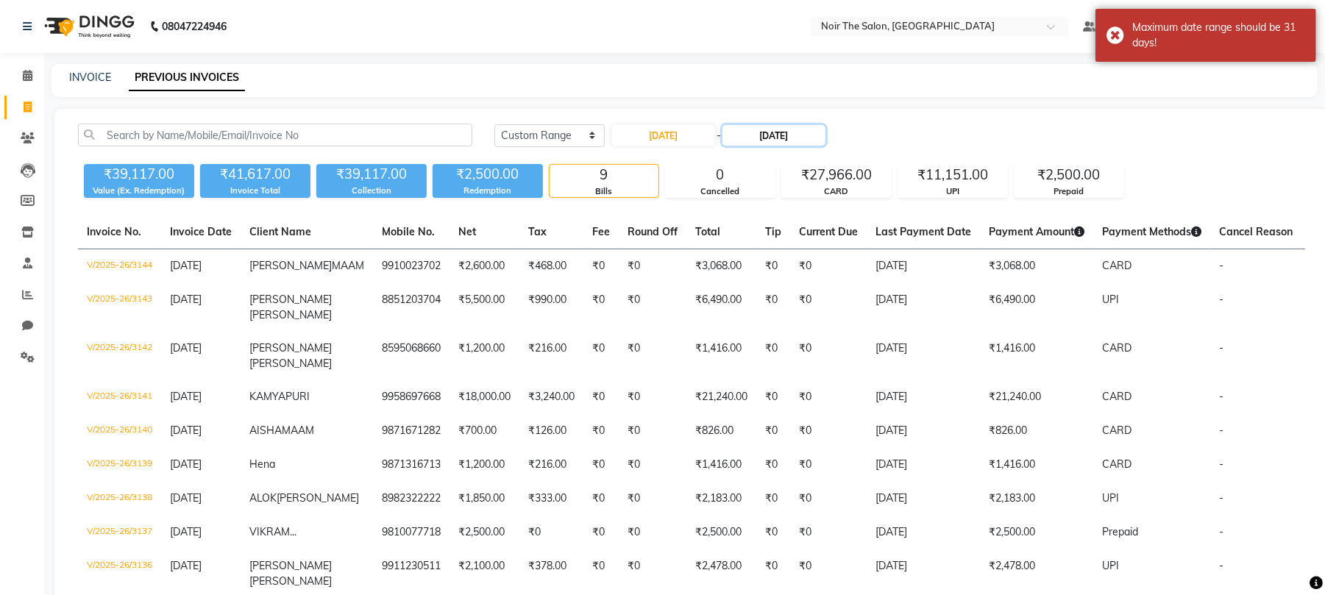
click at [769, 139] on input "04-09-2025" at bounding box center [773, 135] width 103 height 21
select select "9"
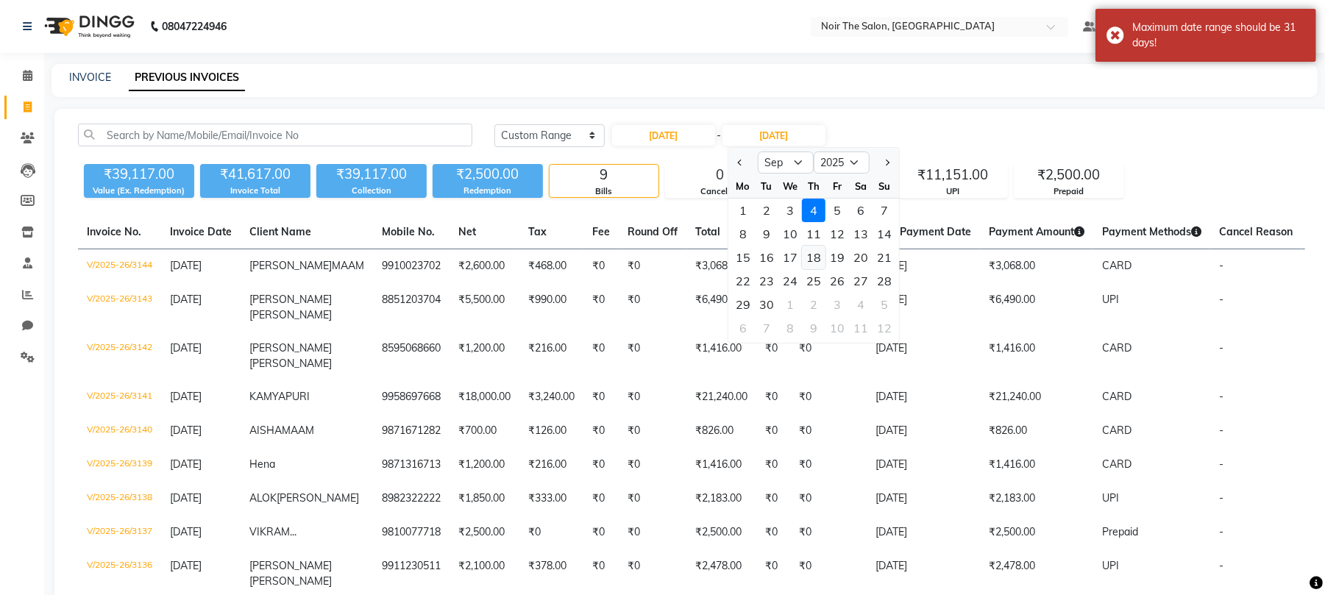
click at [812, 257] on div "18" at bounding box center [814, 258] width 24 height 24
type input "18-09-2025"
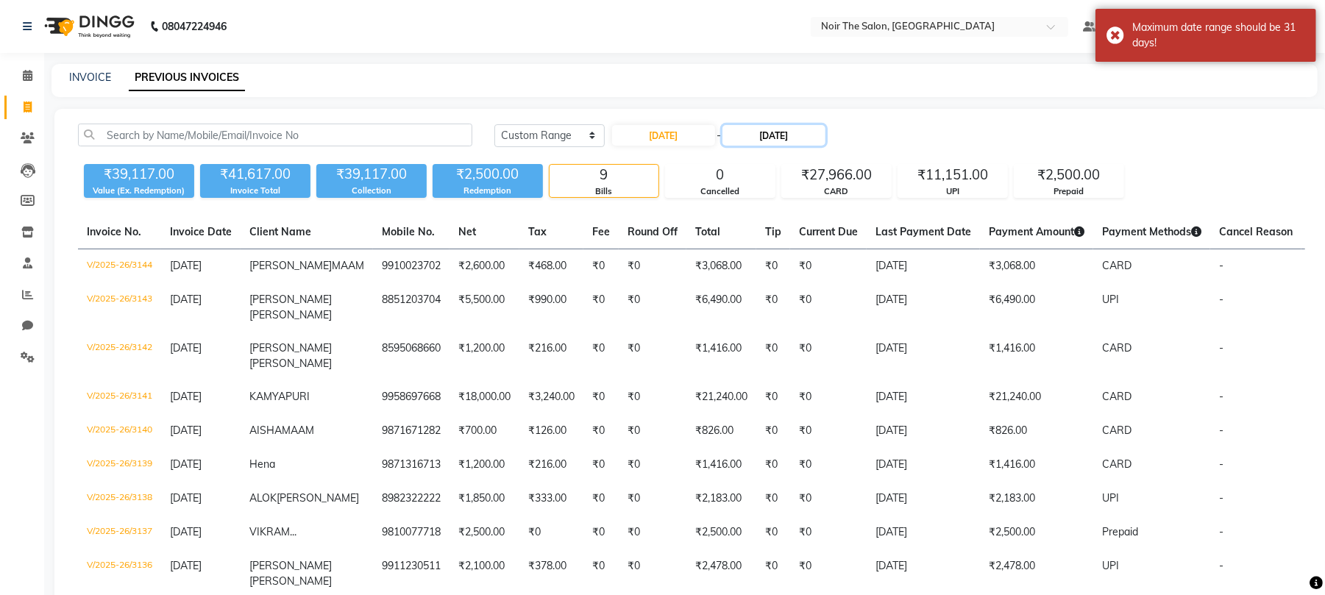
click at [811, 133] on input "18-09-2025" at bounding box center [773, 135] width 103 height 21
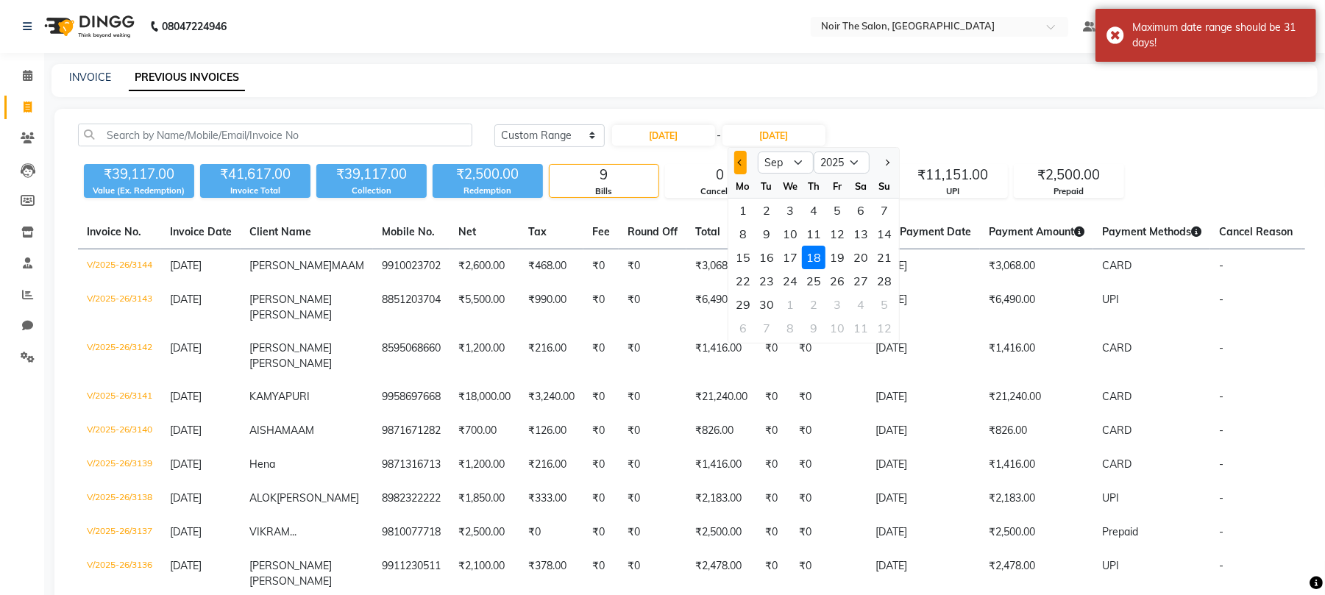
click at [742, 160] on span "Previous month" at bounding box center [741, 163] width 6 height 6
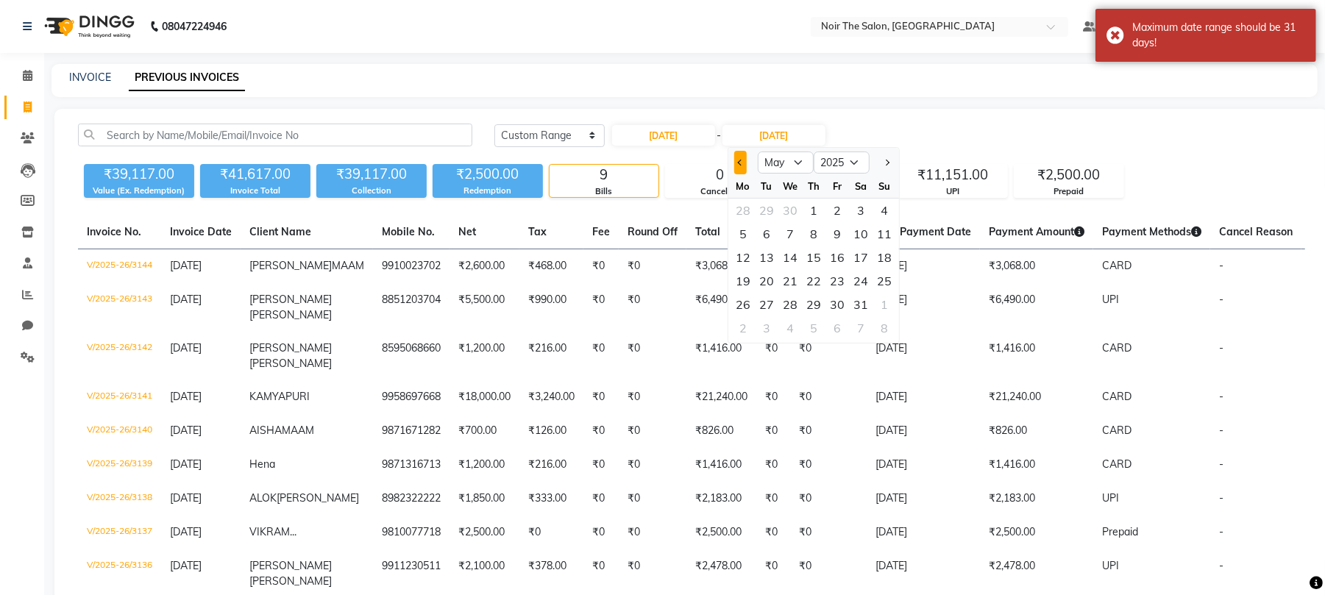
select select "4"
click at [742, 160] on div at bounding box center [742, 163] width 29 height 24
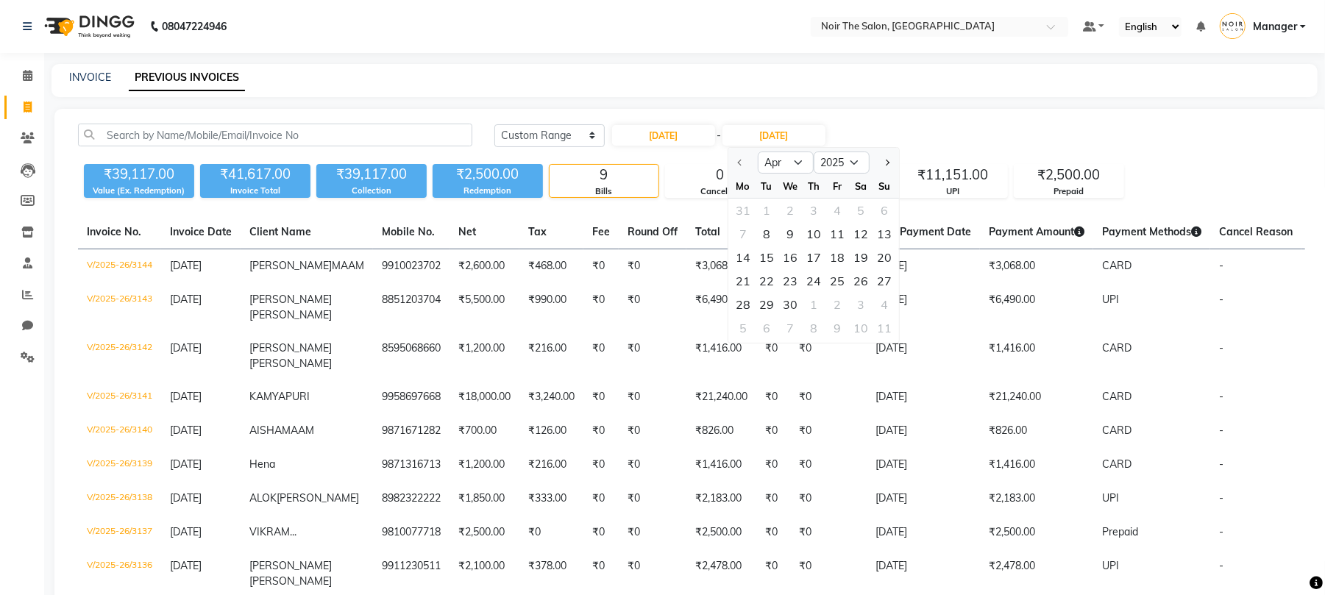
click at [769, 235] on div "8" at bounding box center [767, 234] width 24 height 24
type input "[DATE]"
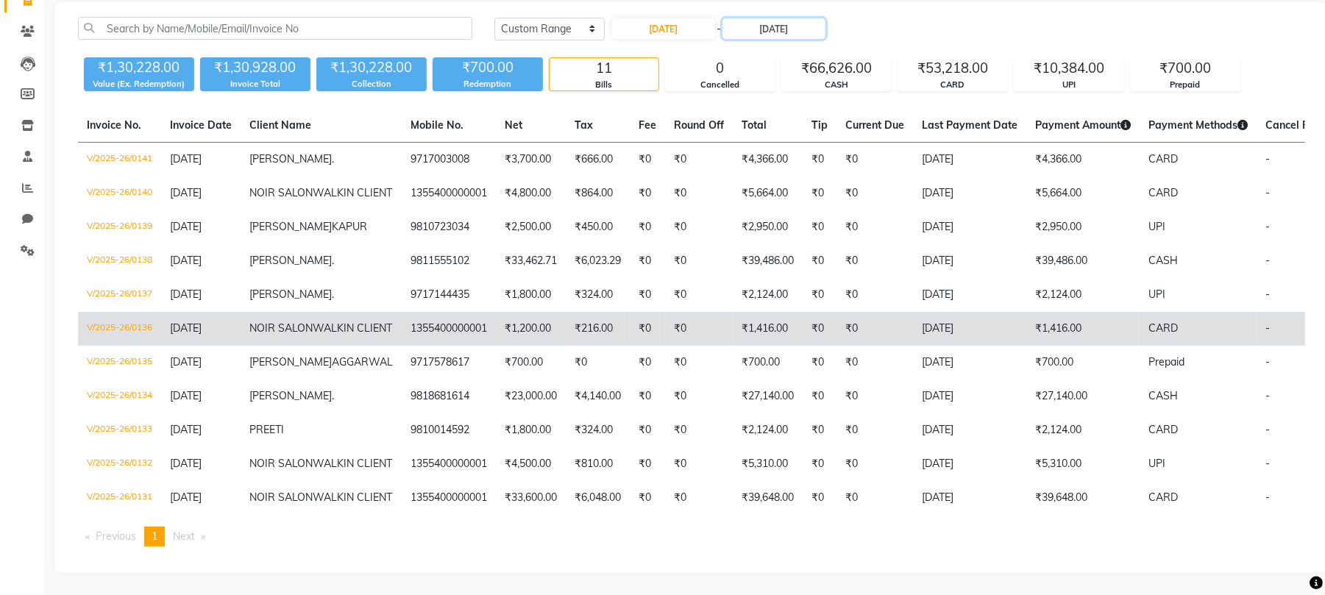
scroll to position [332, 0]
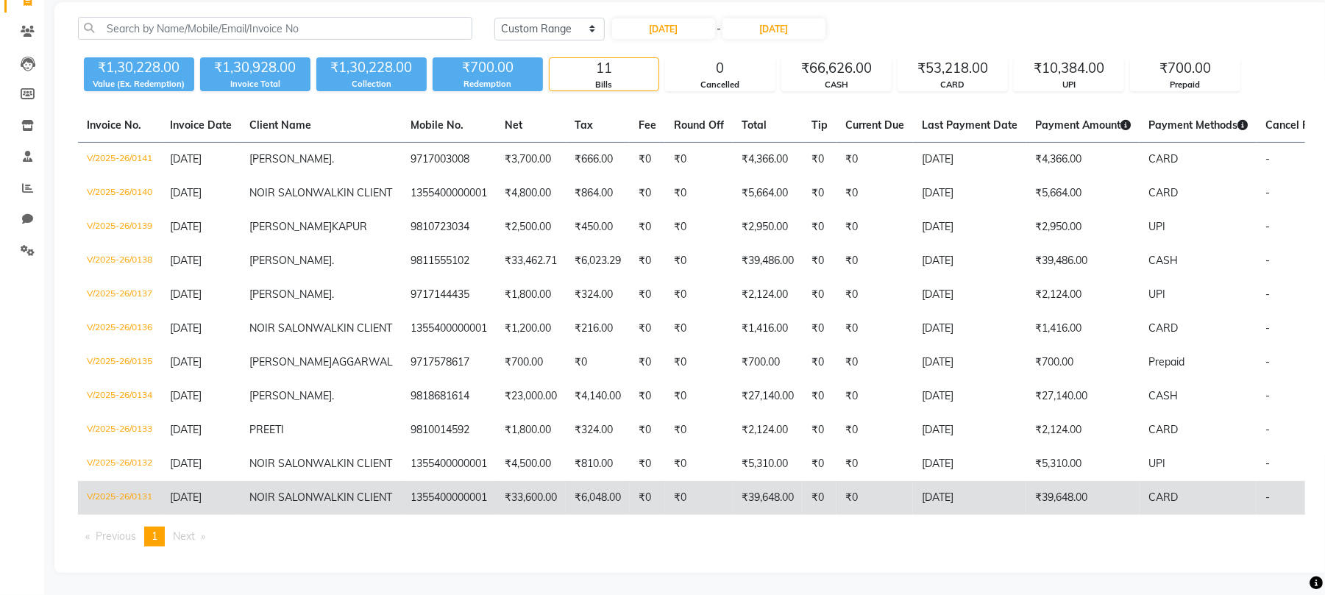
click at [127, 481] on td "V/2025-26/0131" at bounding box center [119, 498] width 83 height 34
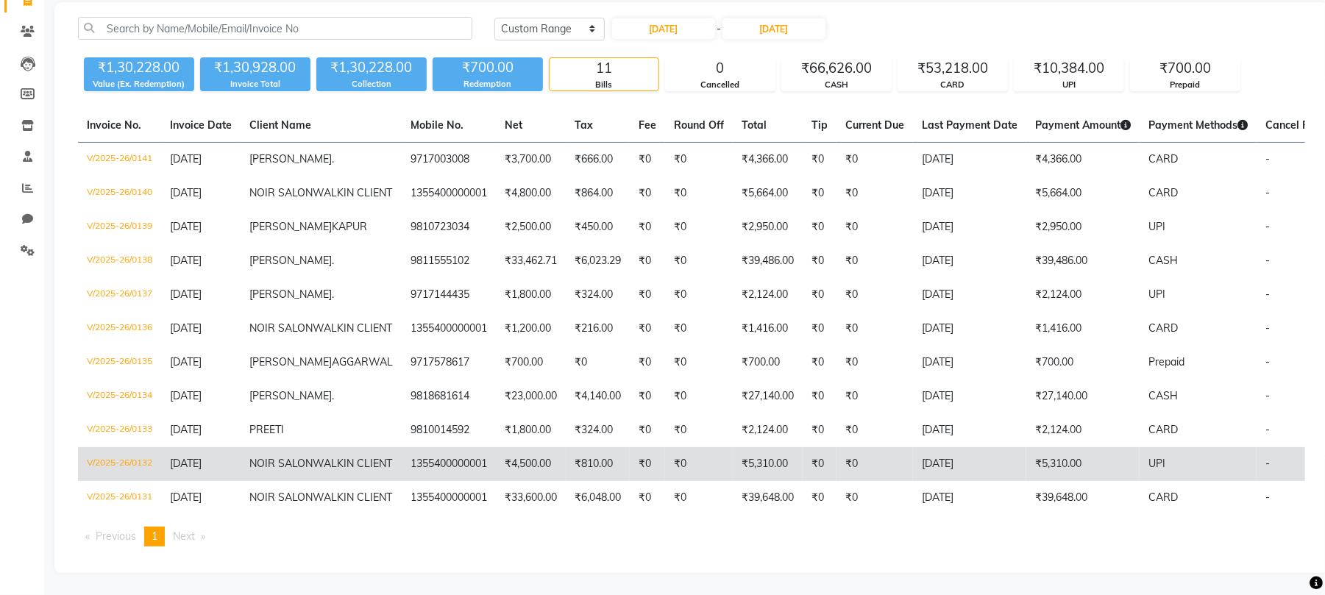
click at [134, 447] on td "V/2025-26/0132" at bounding box center [119, 464] width 83 height 34
click at [160, 447] on td "V/2025-26/0132" at bounding box center [119, 464] width 83 height 34
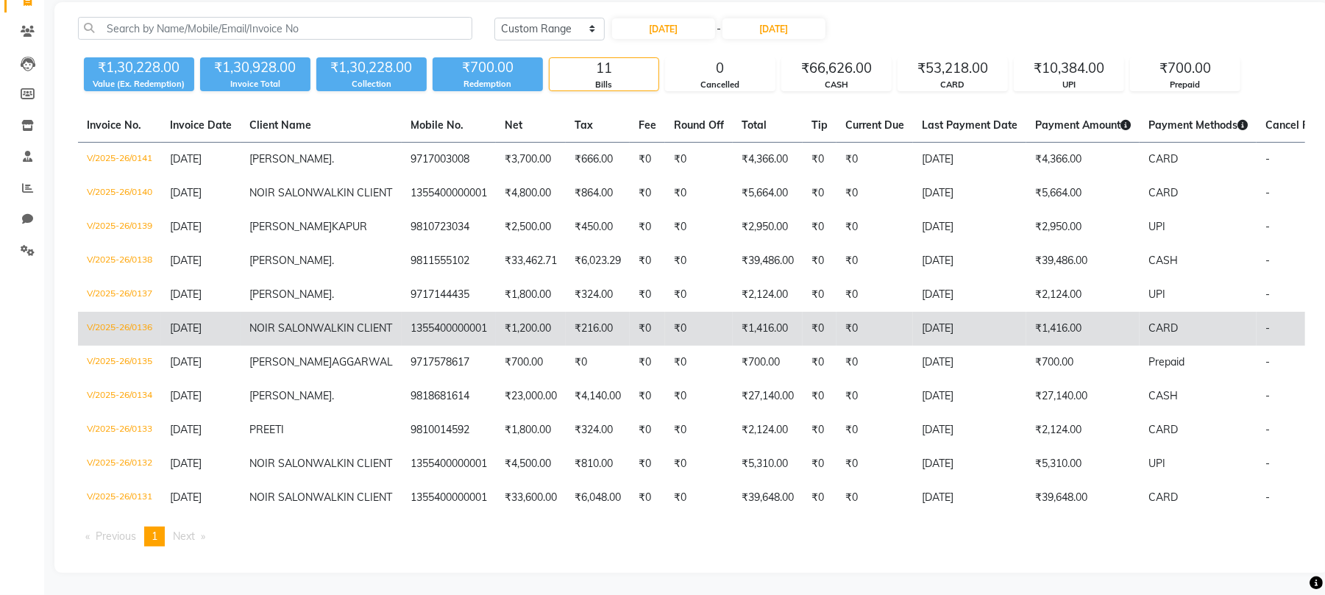
click at [110, 312] on td "V/2025-26/0136" at bounding box center [119, 329] width 83 height 34
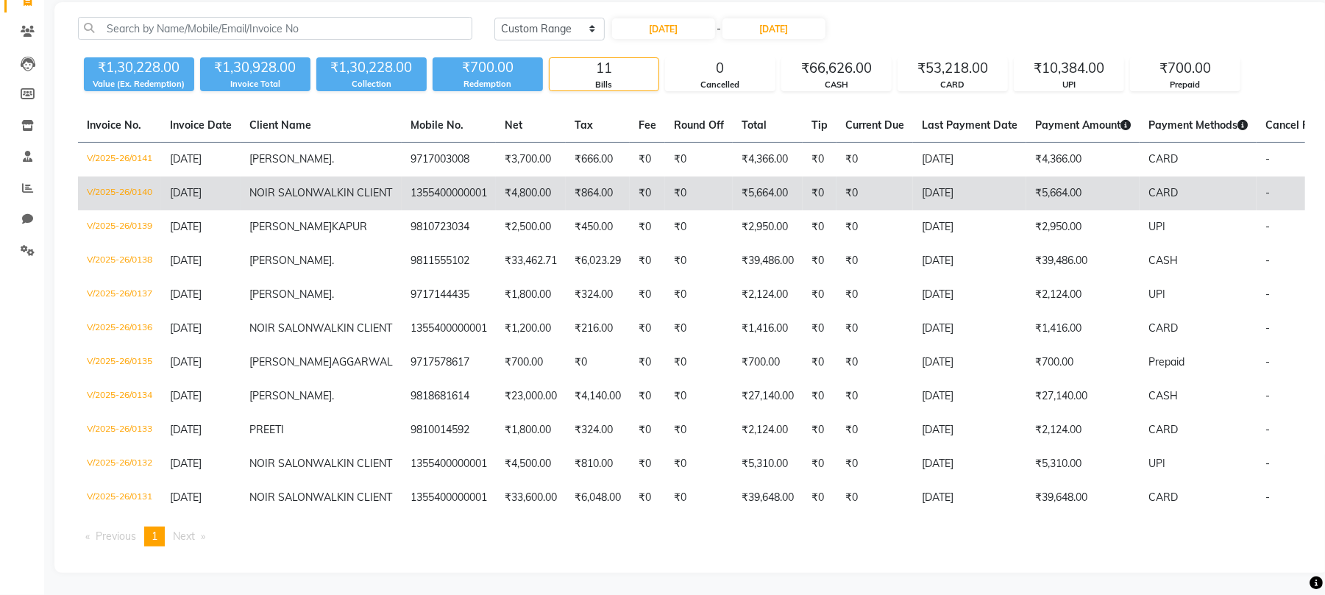
scroll to position [136, 0]
click at [125, 177] on td "V/2025-26/0140" at bounding box center [119, 194] width 83 height 34
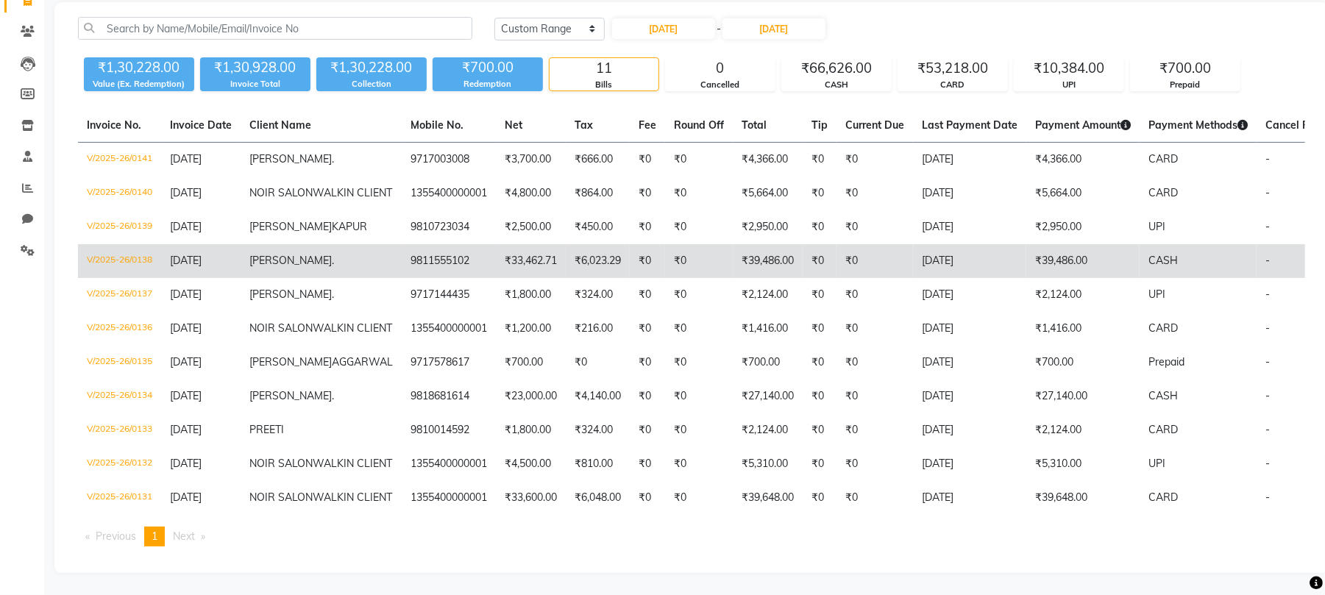
scroll to position [332, 0]
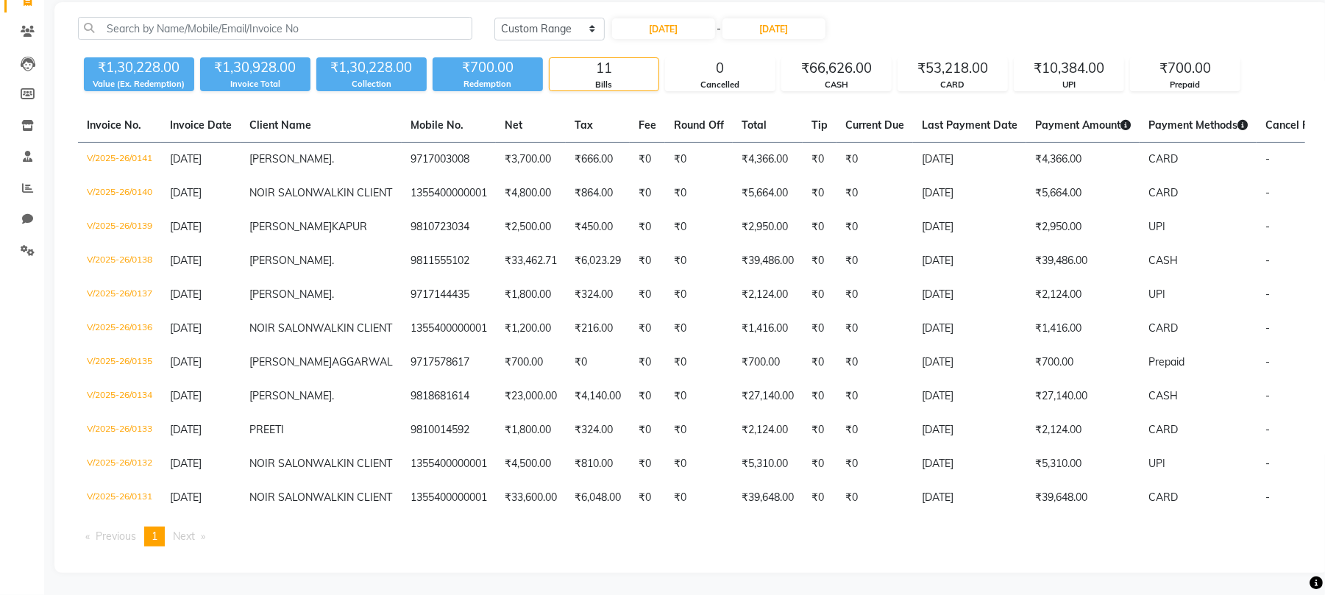
click at [178, 531] on span "Next page" at bounding box center [184, 536] width 22 height 13
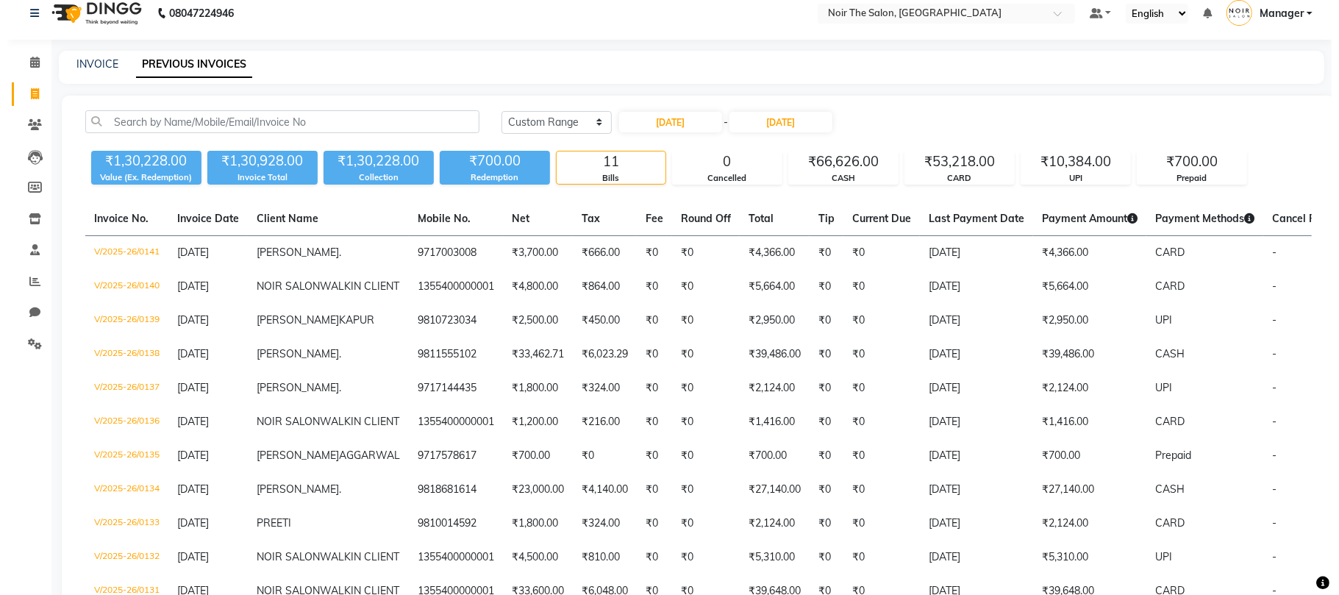
scroll to position [0, 0]
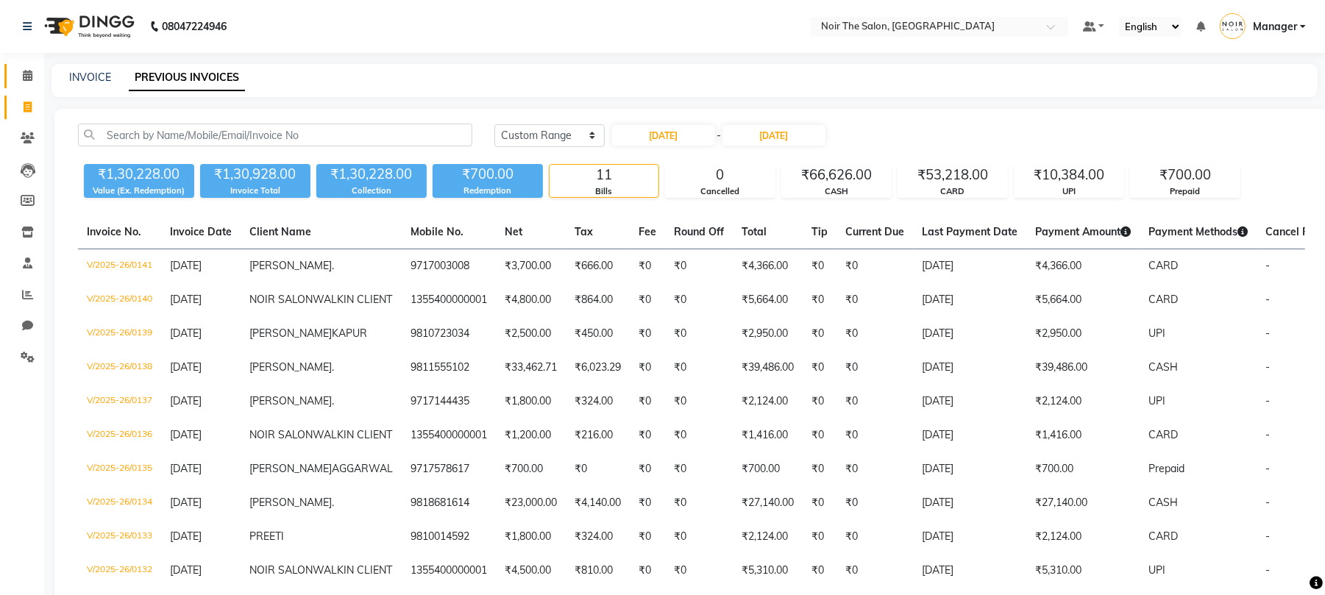
click at [26, 71] on icon at bounding box center [28, 75] width 10 height 11
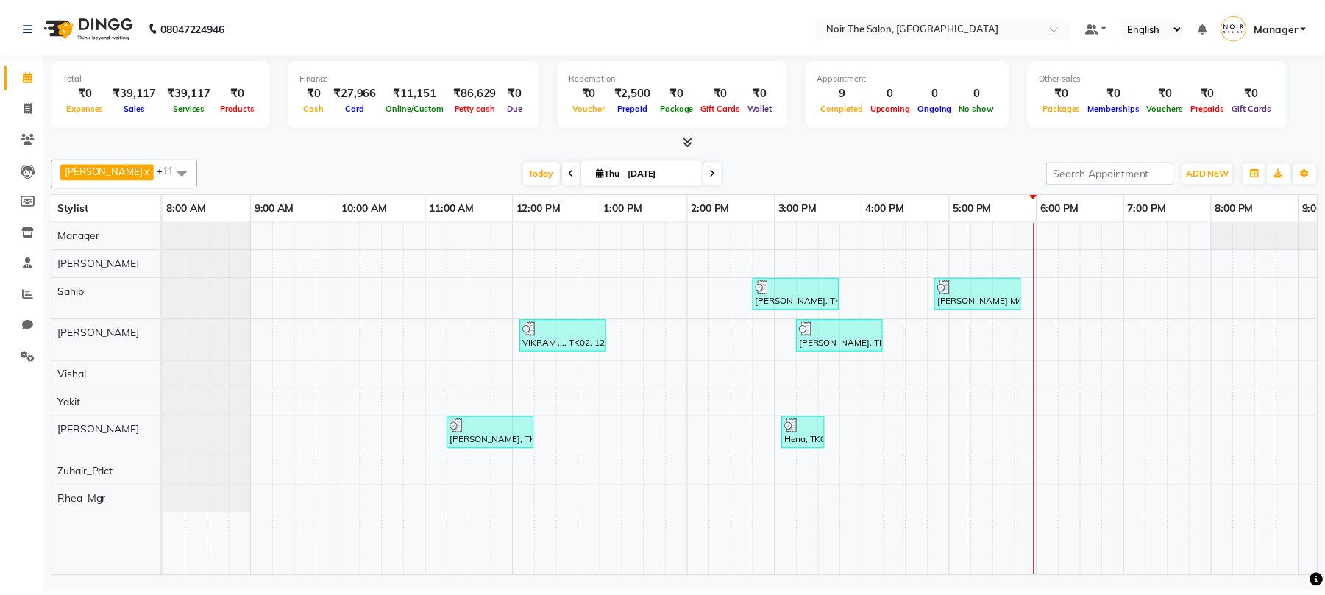
scroll to position [0, 157]
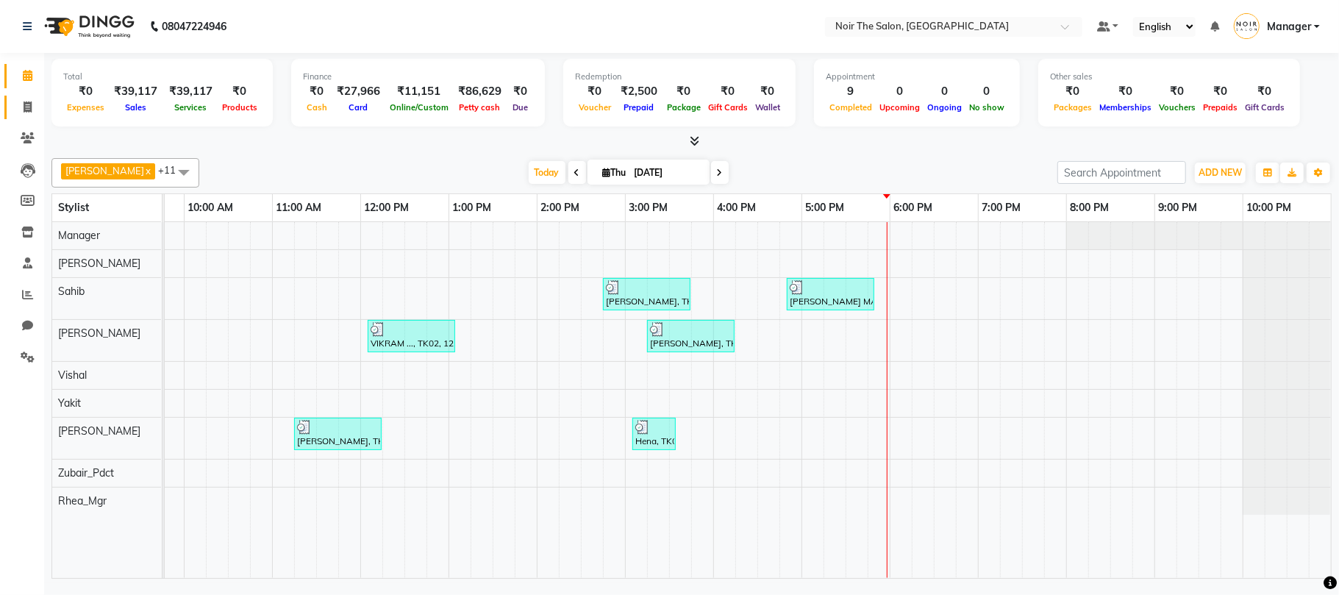
click at [22, 97] on link "Invoice" at bounding box center [21, 108] width 35 height 24
select select "service"
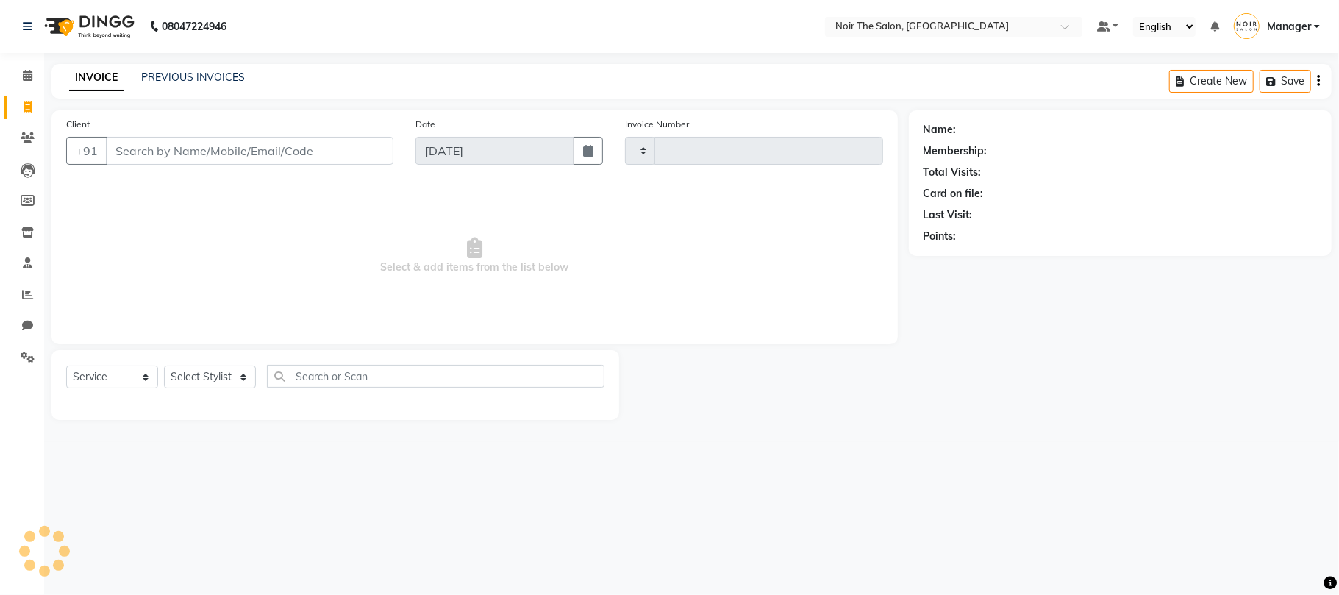
type input "3145"
select select "8026"
click at [194, 371] on select "Select Stylist" at bounding box center [210, 377] width 92 height 23
select select "72623"
click at [324, 375] on input "text" at bounding box center [436, 376] width 338 height 23
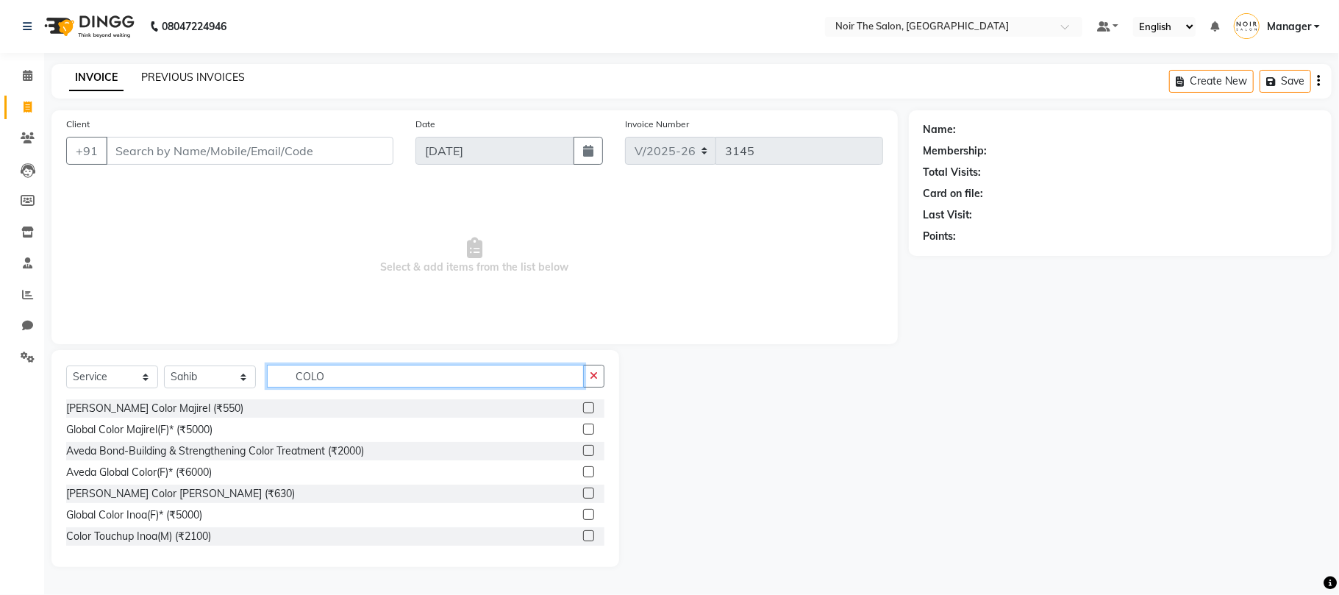
type input "COLO"
click at [174, 71] on link "PREVIOUS INVOICES" at bounding box center [193, 77] width 104 height 13
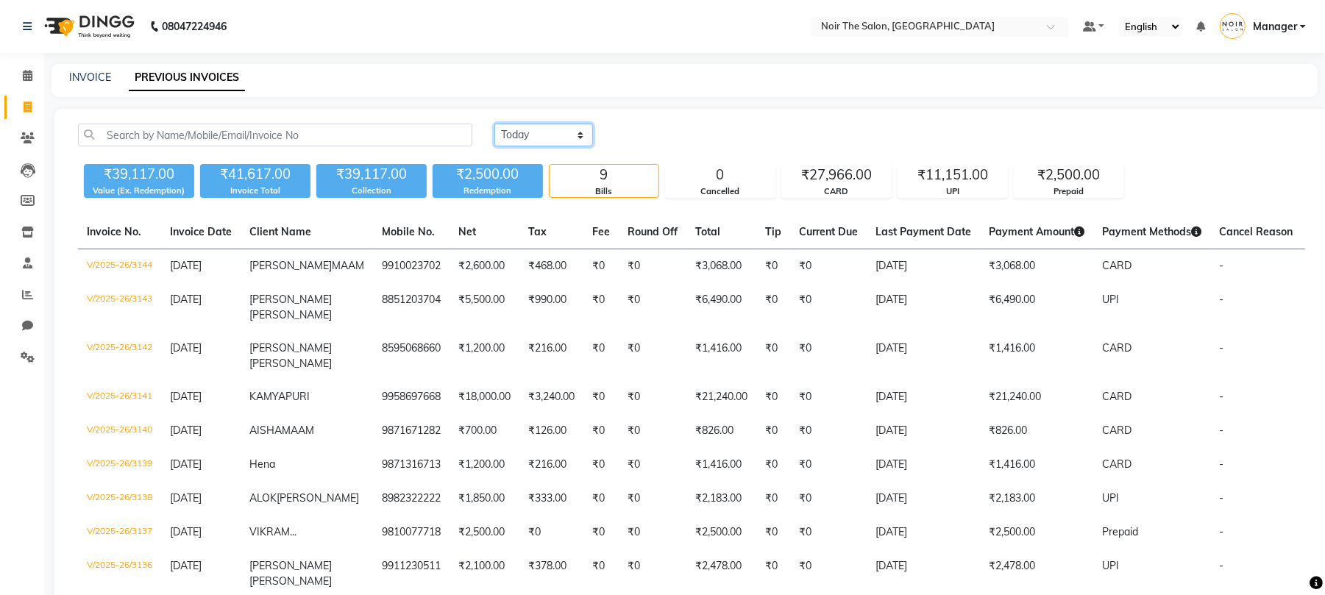
click at [541, 134] on select "Today Yesterday Custom Range" at bounding box center [543, 135] width 99 height 23
select select "range"
click at [494, 124] on select "Today Yesterday Custom Range" at bounding box center [543, 135] width 99 height 23
click at [675, 110] on div "Today Yesterday Custom Range 04-09-2025 - 04-09-2025 ₹39,117.00 Value (Ex. Rede…" at bounding box center [691, 382] width 1274 height 547
click at [669, 121] on div "Today Yesterday Custom Range 04-09-2025 - 04-09-2025 ₹39,117.00 Value (Ex. Rede…" at bounding box center [691, 382] width 1274 height 547
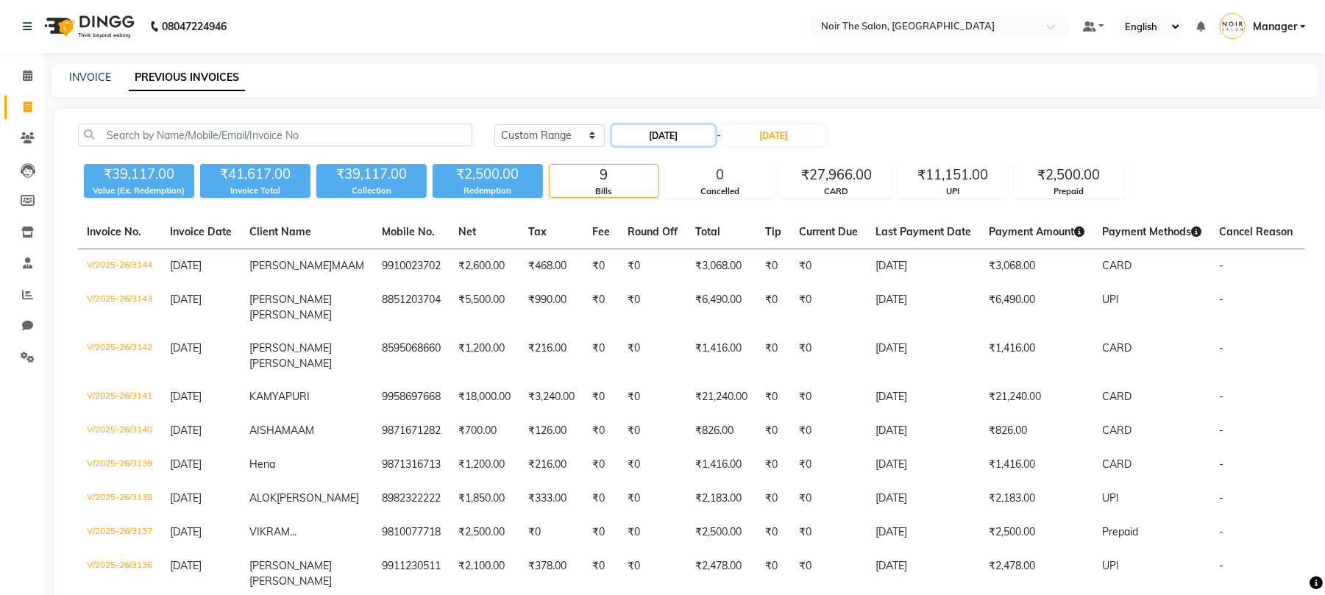
click at [675, 139] on input "04-09-2025" at bounding box center [663, 135] width 103 height 21
select select "9"
select select "2025"
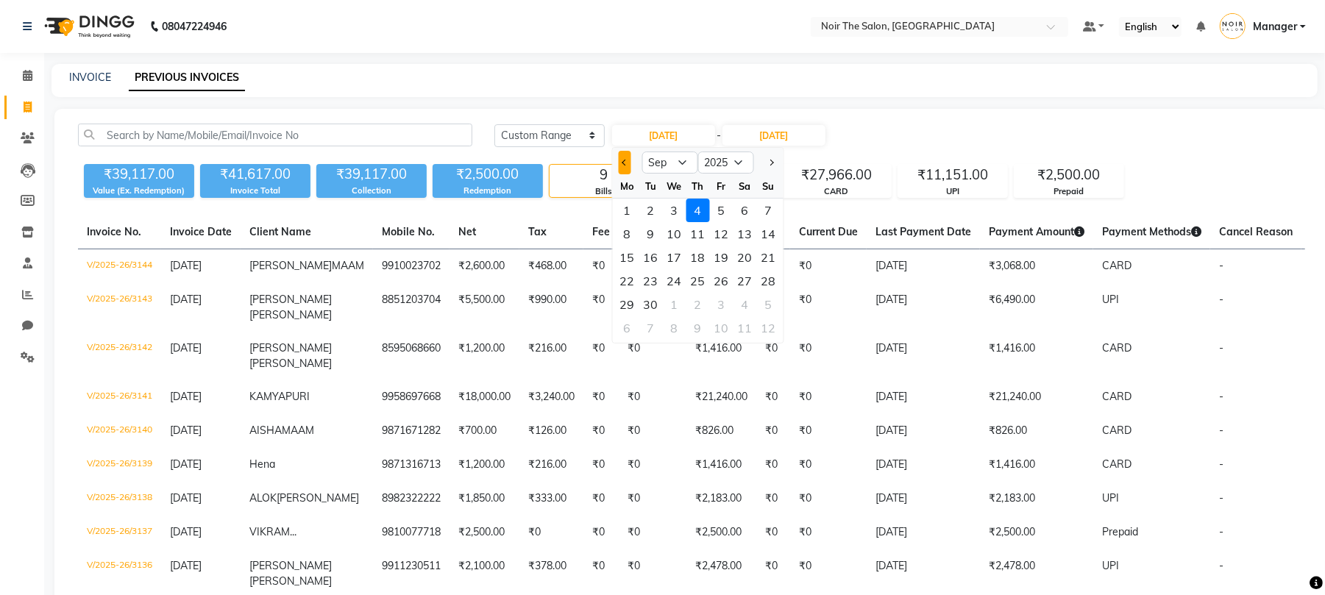
click at [621, 160] on button "Previous month" at bounding box center [625, 163] width 13 height 24
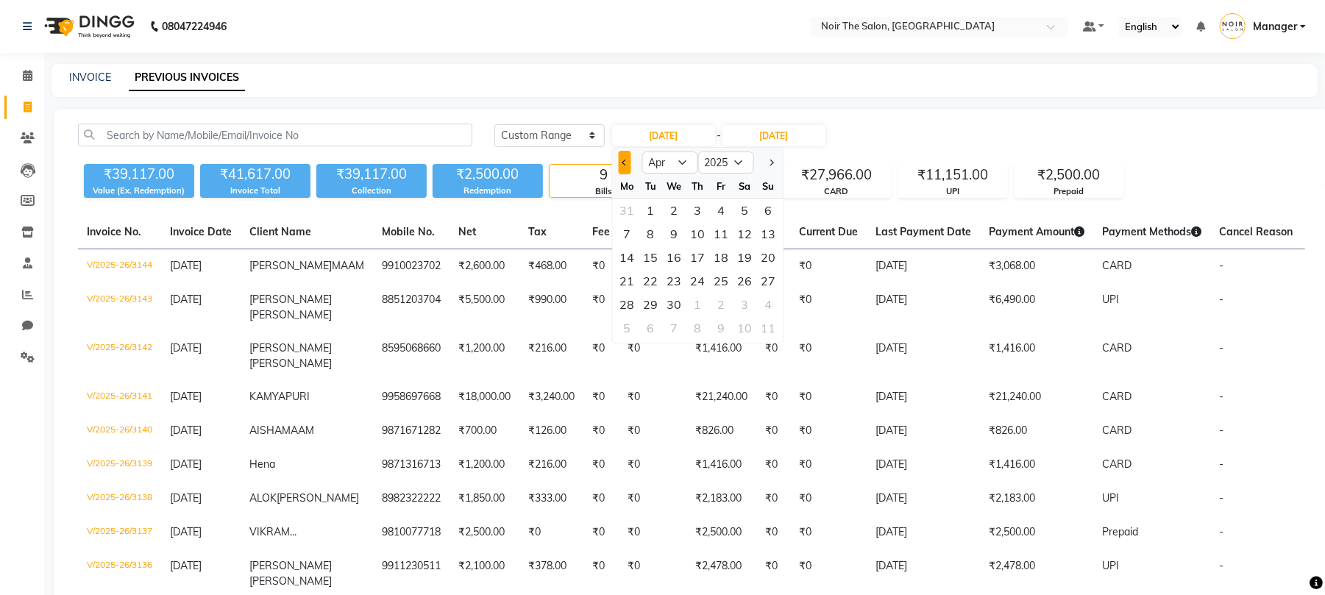
click at [621, 160] on button "Previous month" at bounding box center [625, 163] width 13 height 24
click at [765, 159] on button "Next month" at bounding box center [770, 163] width 13 height 24
select select "4"
click at [646, 227] on div "8" at bounding box center [651, 234] width 24 height 24
type input "[DATE]"
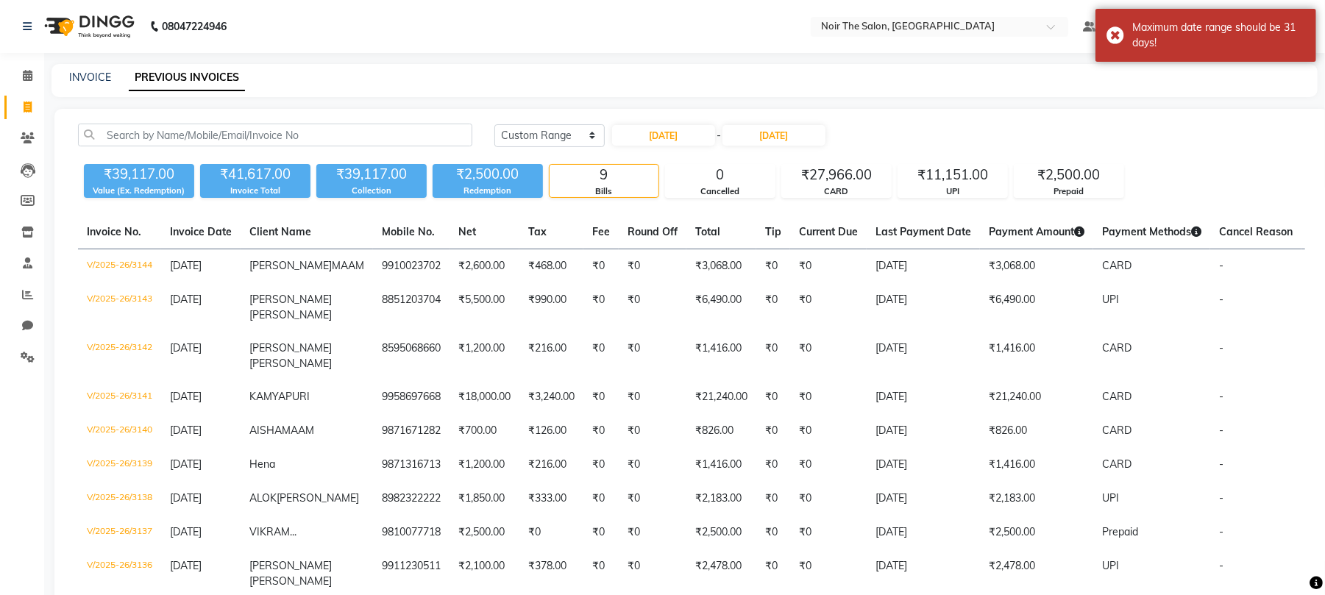
click at [766, 146] on div "08-04-2025 - 04-09-2025" at bounding box center [718, 136] width 216 height 24
click at [771, 137] on input "04-09-2025" at bounding box center [773, 135] width 103 height 21
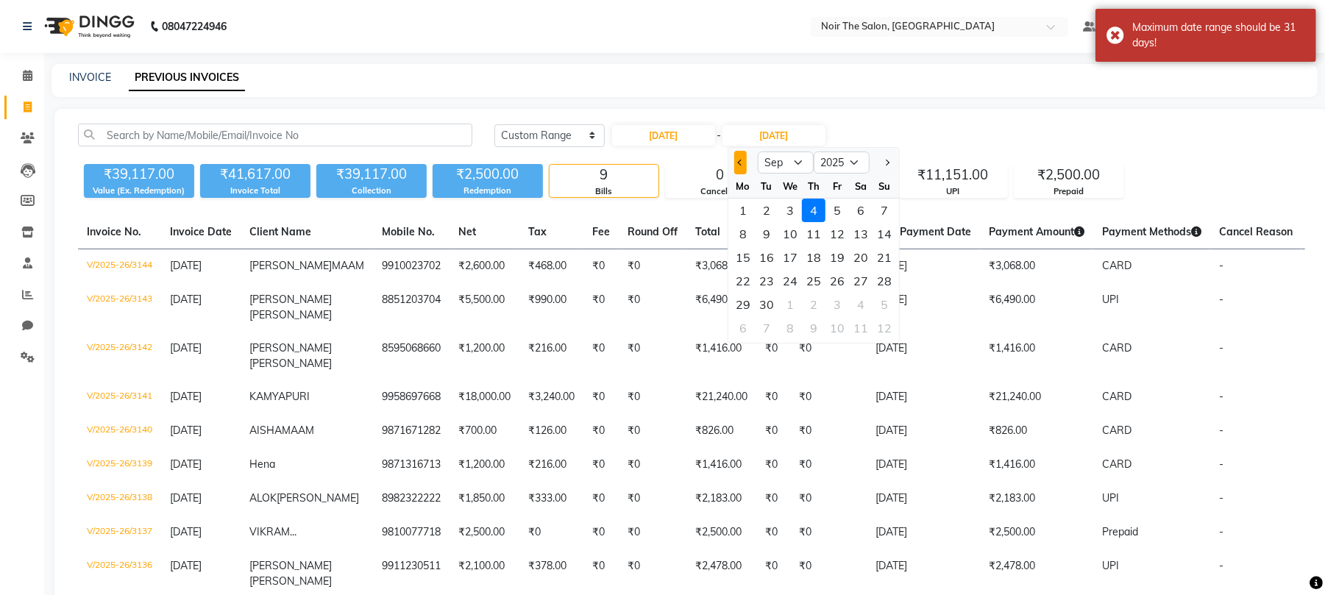
click at [736, 157] on button "Previous month" at bounding box center [740, 163] width 13 height 24
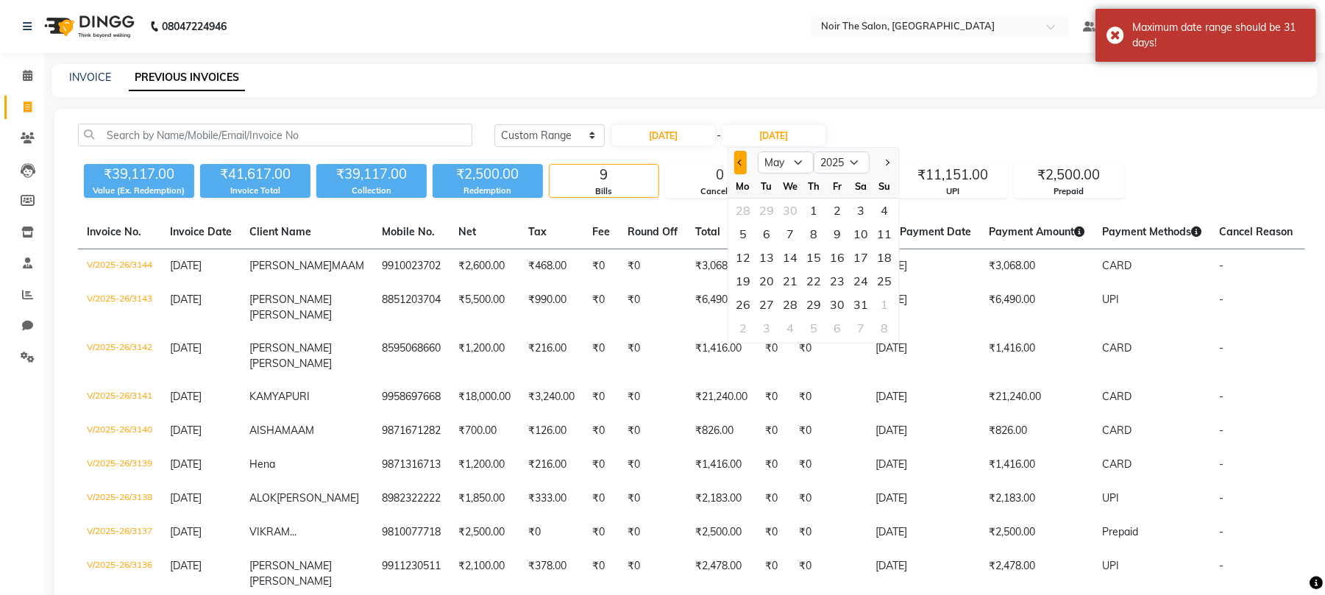
select select "4"
click at [771, 230] on div "8" at bounding box center [767, 234] width 24 height 24
type input "[DATE]"
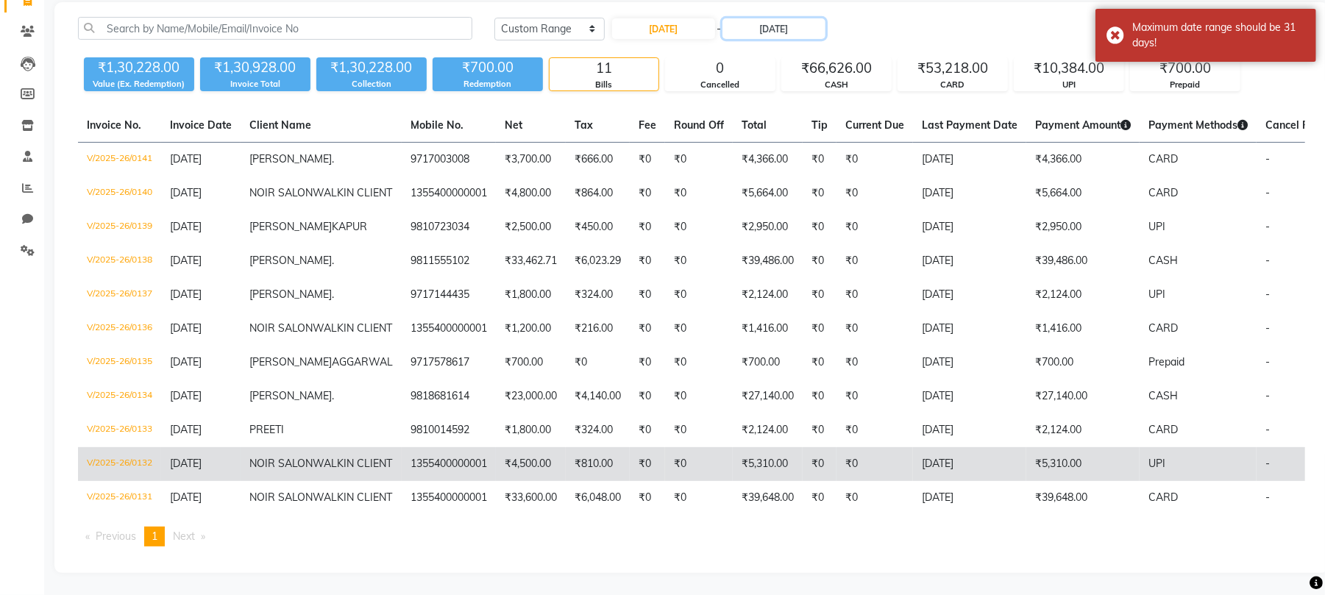
scroll to position [332, 0]
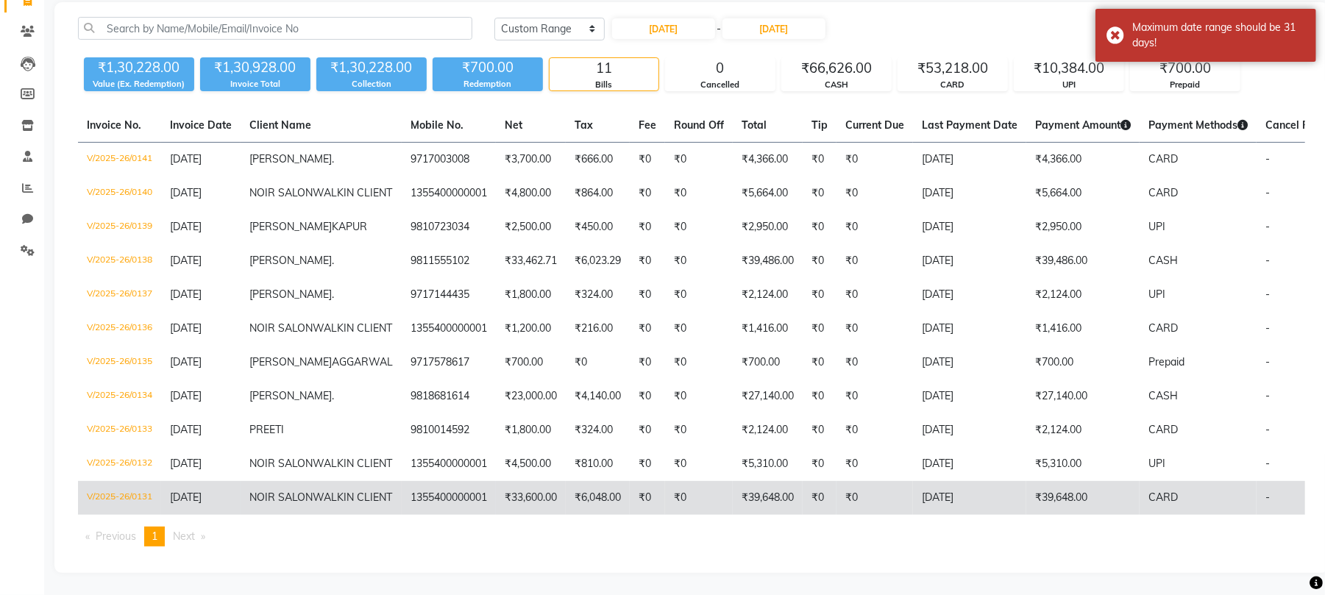
click at [122, 481] on td "V/2025-26/0131" at bounding box center [119, 498] width 83 height 34
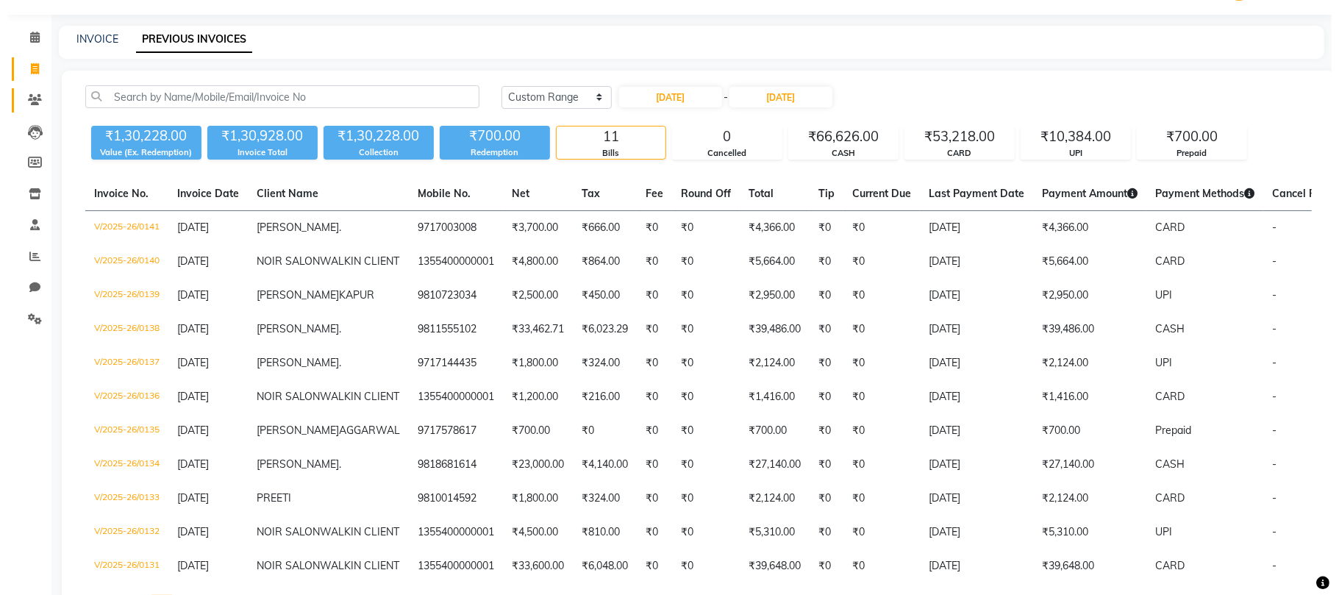
scroll to position [0, 0]
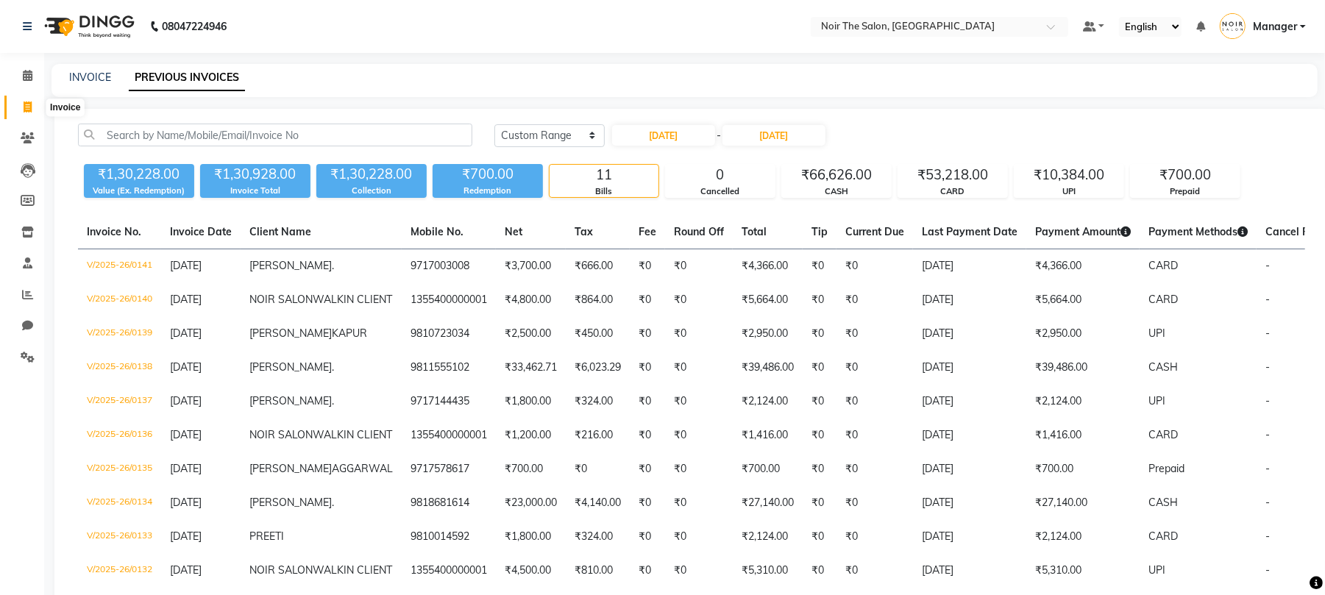
click at [24, 110] on icon at bounding box center [28, 107] width 8 height 11
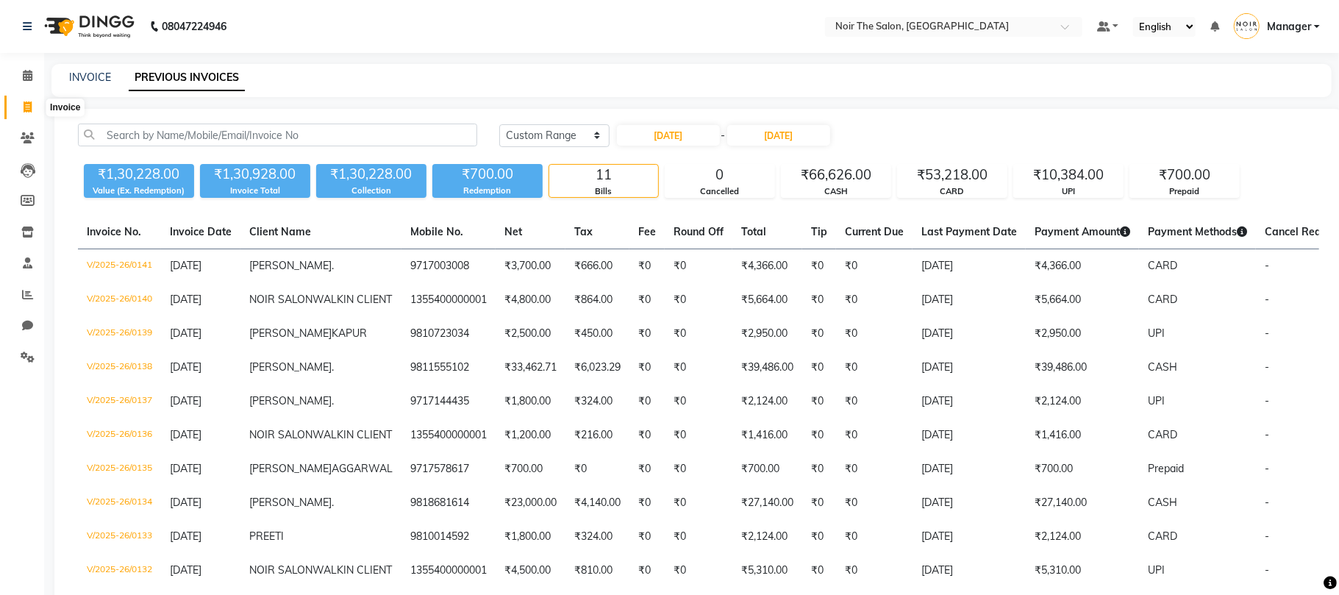
select select "8026"
select select "service"
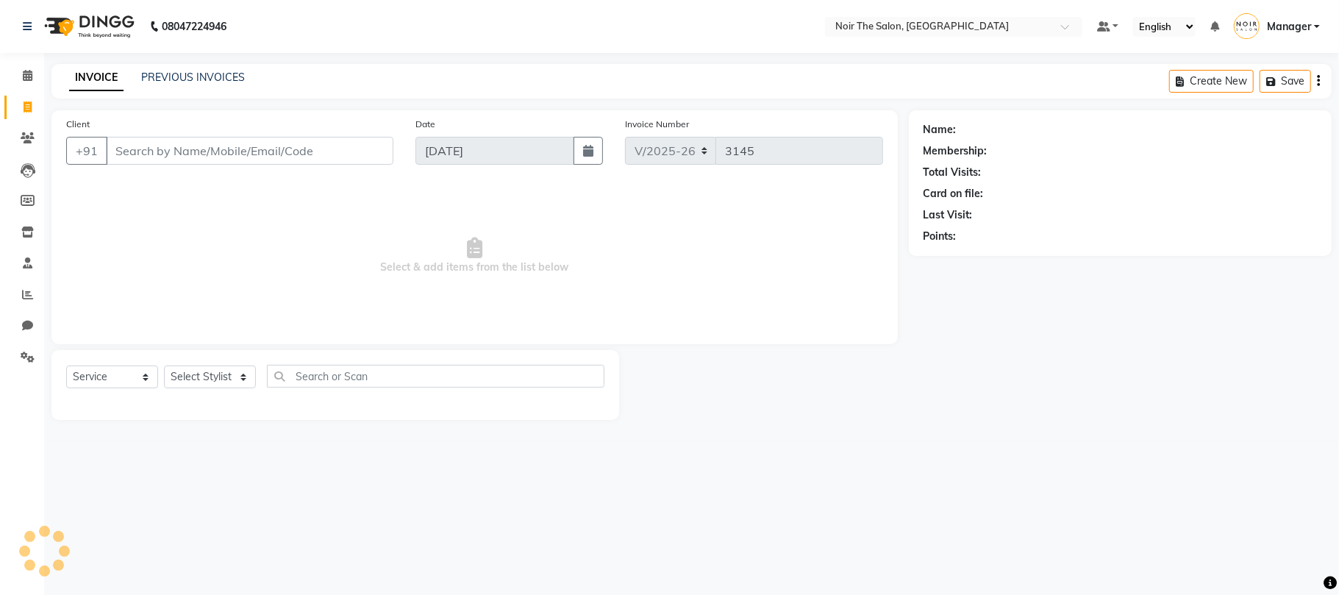
drag, startPoint x: 127, startPoint y: 156, endPoint x: 152, endPoint y: 198, distance: 48.4
click at [128, 157] on input "Client" at bounding box center [250, 151] width 288 height 28
click at [198, 383] on select "Select Stylist Aalam Abhishek_Mgr Abhishek_Pdct Bhupinder Counter_Sales Gaurav_…" at bounding box center [210, 377] width 92 height 23
select select "72623"
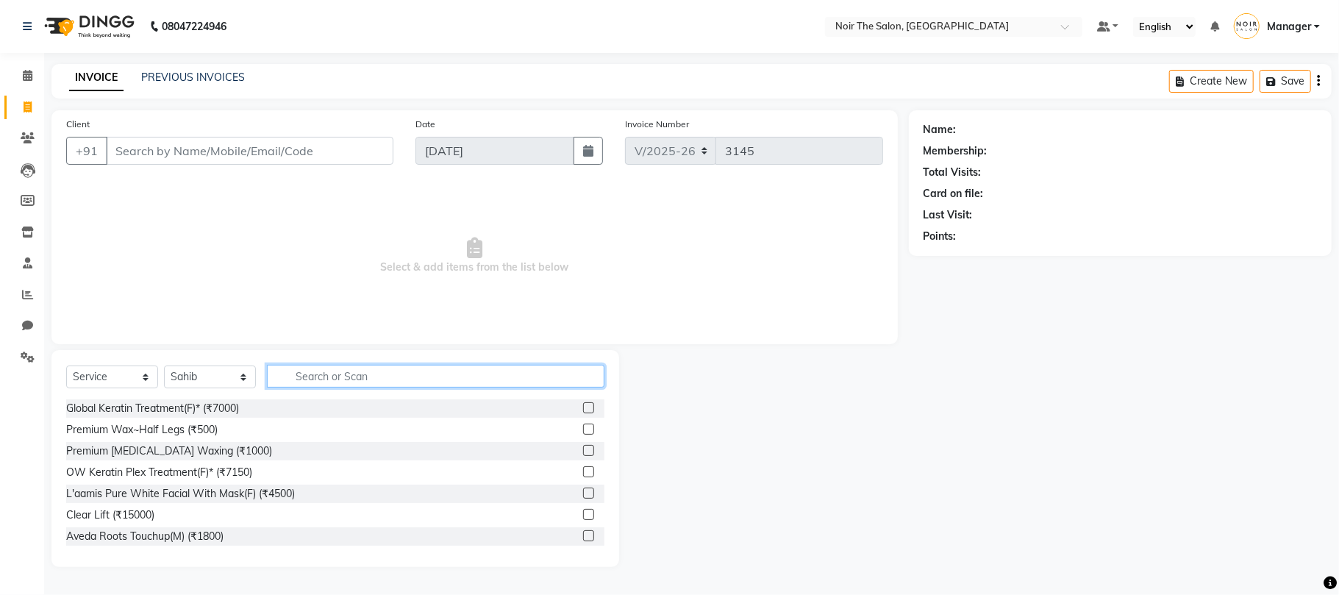
click at [351, 380] on input "text" at bounding box center [436, 376] width 338 height 23
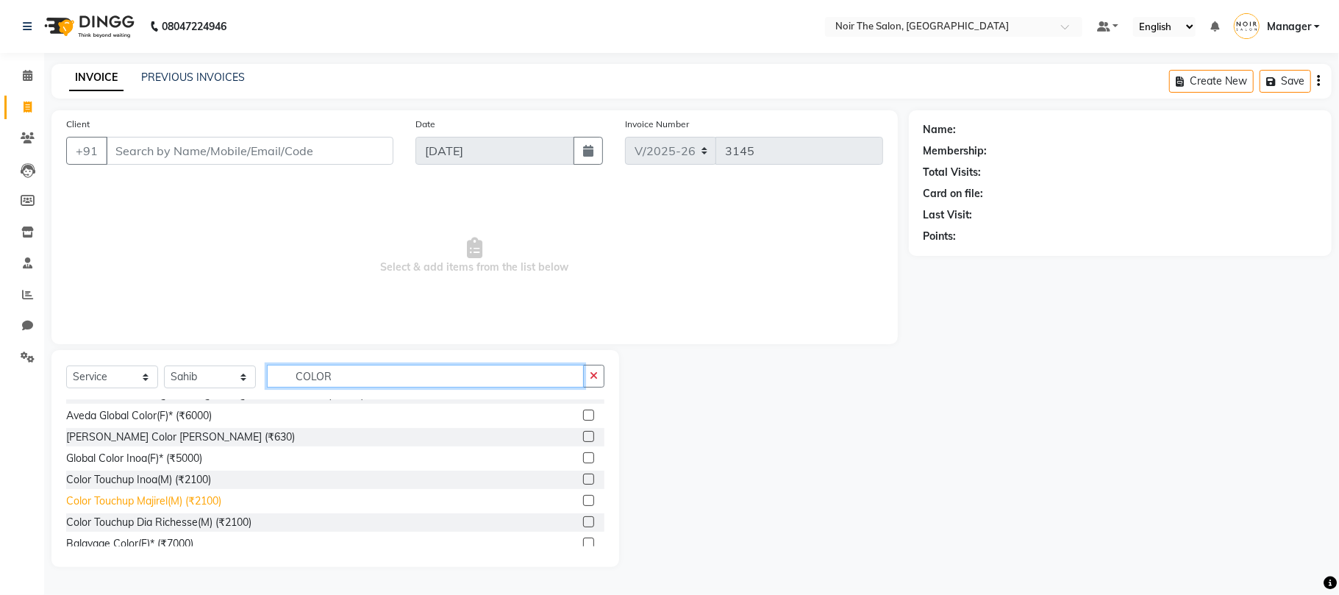
scroll to position [109, 0]
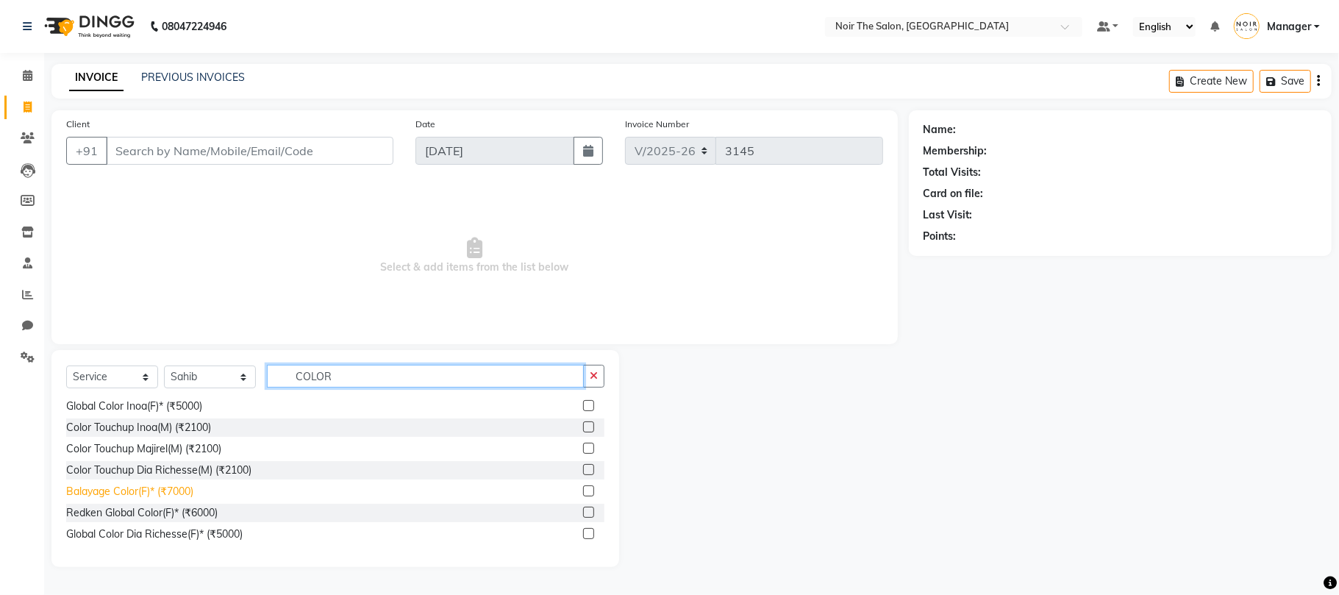
type input "COLOR"
click at [119, 485] on div "Balayage Color(F)* (₹7000)" at bounding box center [129, 491] width 127 height 15
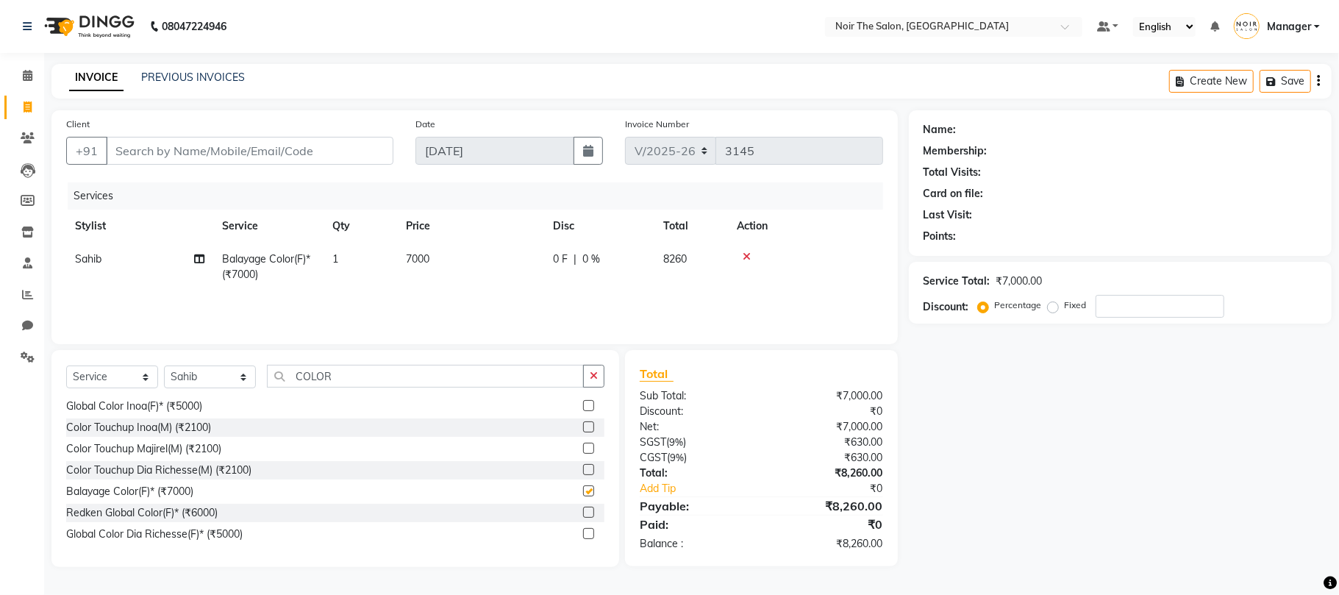
checkbox input "false"
click at [421, 249] on td "7000" at bounding box center [470, 267] width 147 height 49
select select "72623"
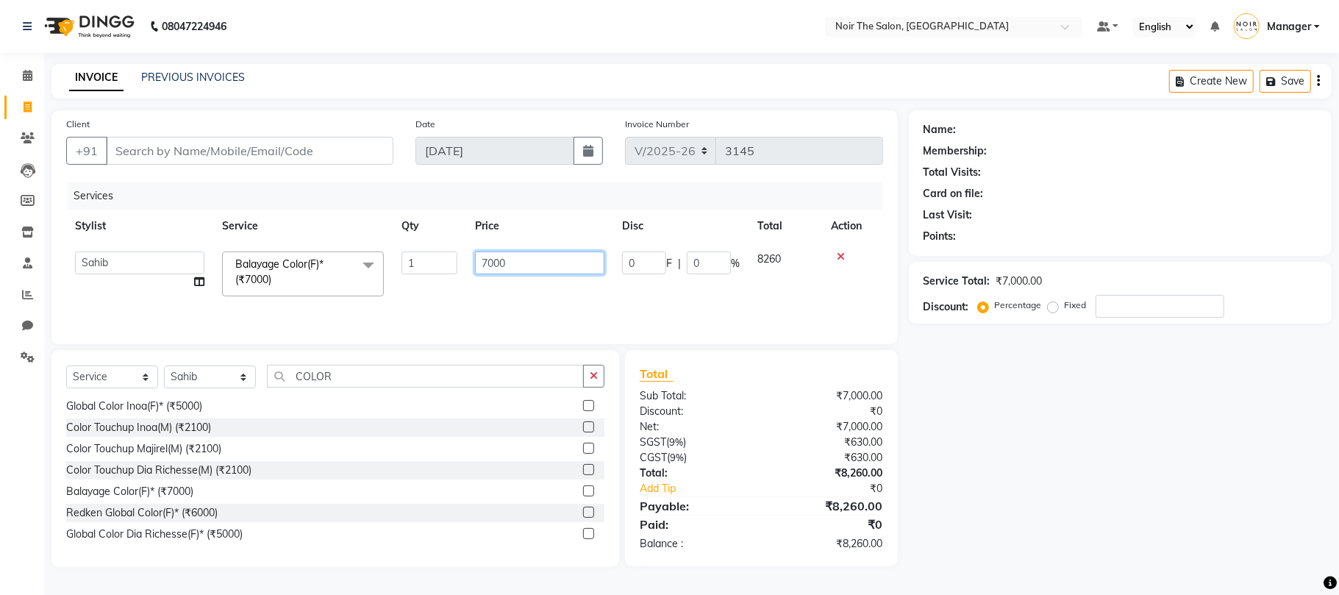
click at [490, 266] on input "7000" at bounding box center [539, 263] width 129 height 23
type input "18000"
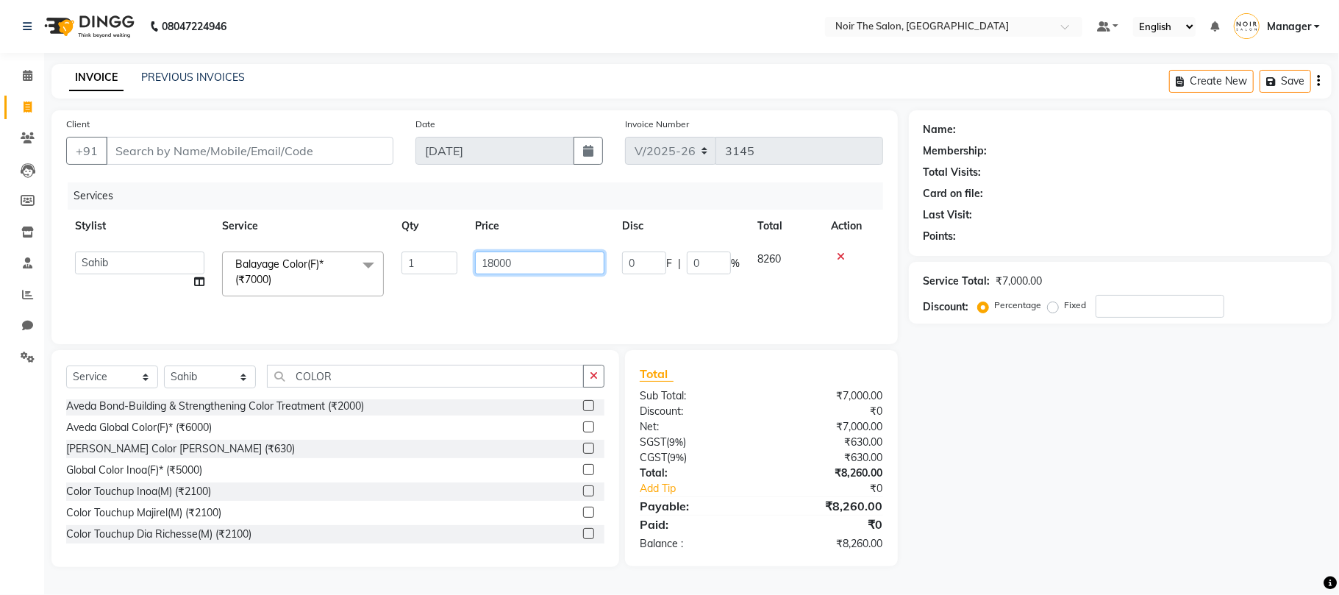
scroll to position [10, 0]
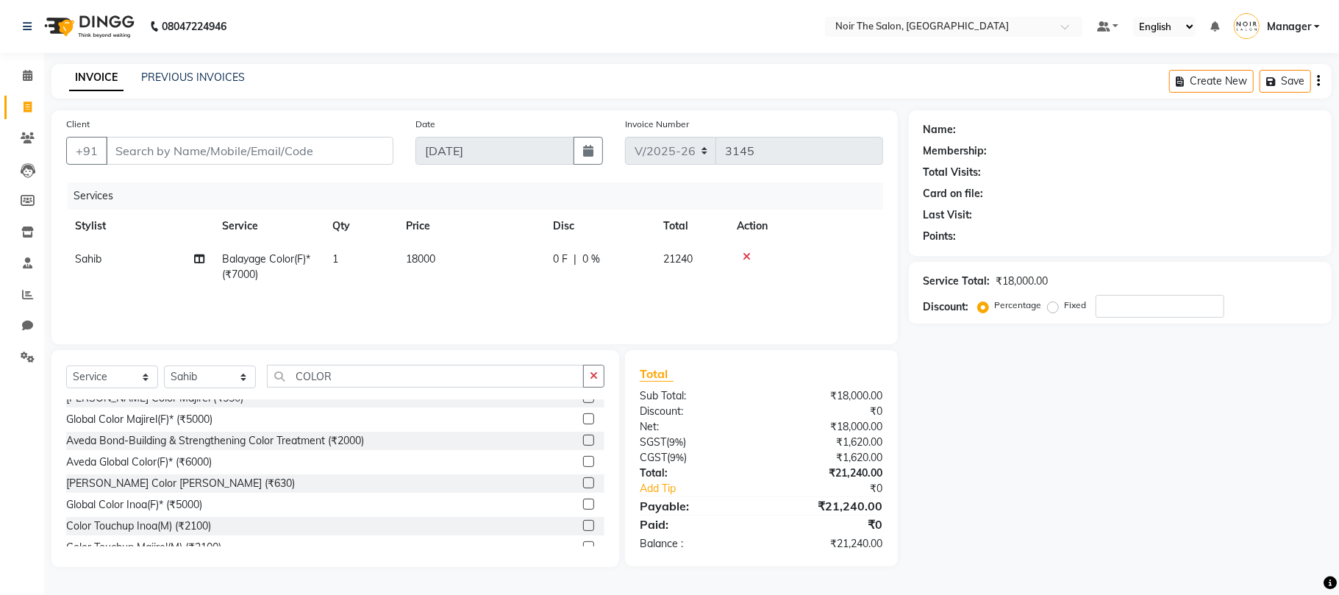
click at [421, 303] on div "Services Stylist Service Qty Price Disc Total Action Sahib Balayage Color(F)* (…" at bounding box center [474, 255] width 817 height 147
click at [375, 377] on input "COLOR" at bounding box center [425, 376] width 317 height 23
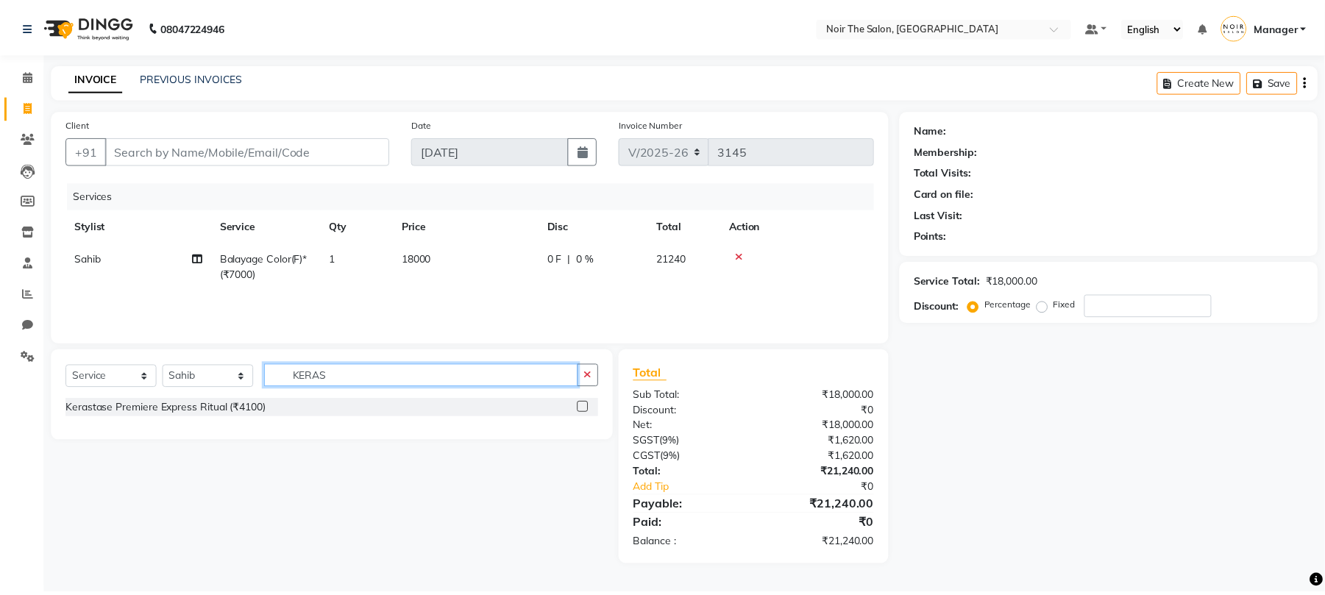
scroll to position [0, 0]
type input "KERAS"
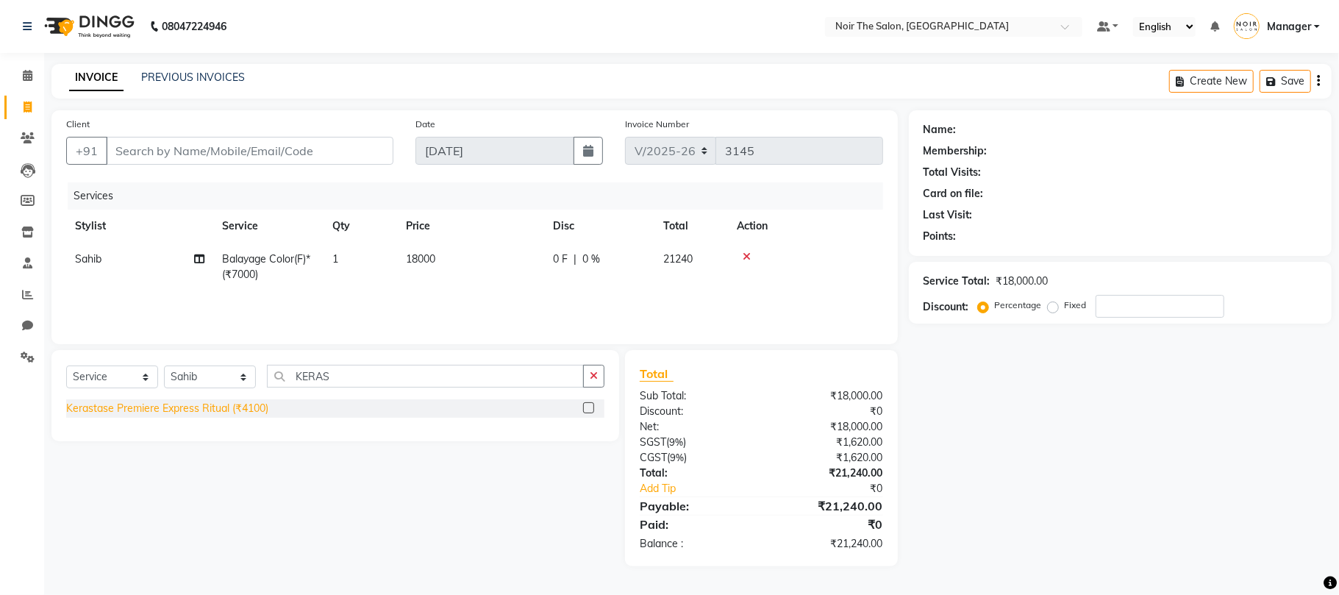
click at [213, 416] on div "Kerastase Premiere Express Ritual (₹4100)" at bounding box center [167, 408] width 202 height 15
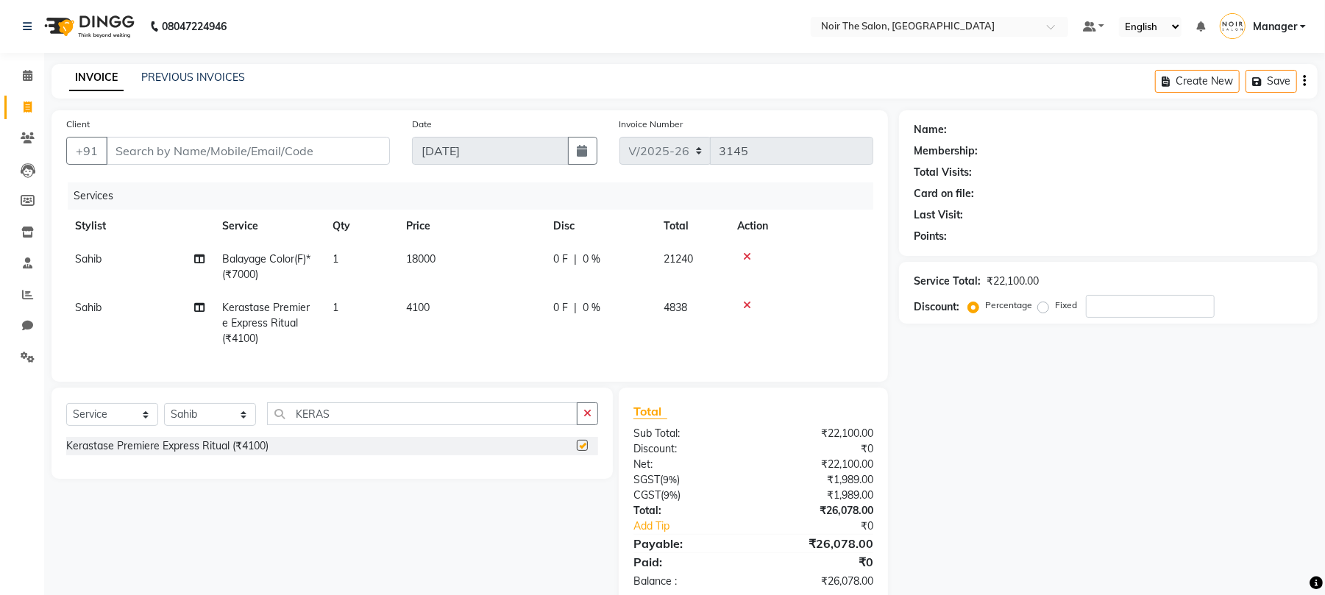
checkbox input "false"
click at [277, 159] on input "Client" at bounding box center [248, 151] width 284 height 28
type input "N"
type input "0"
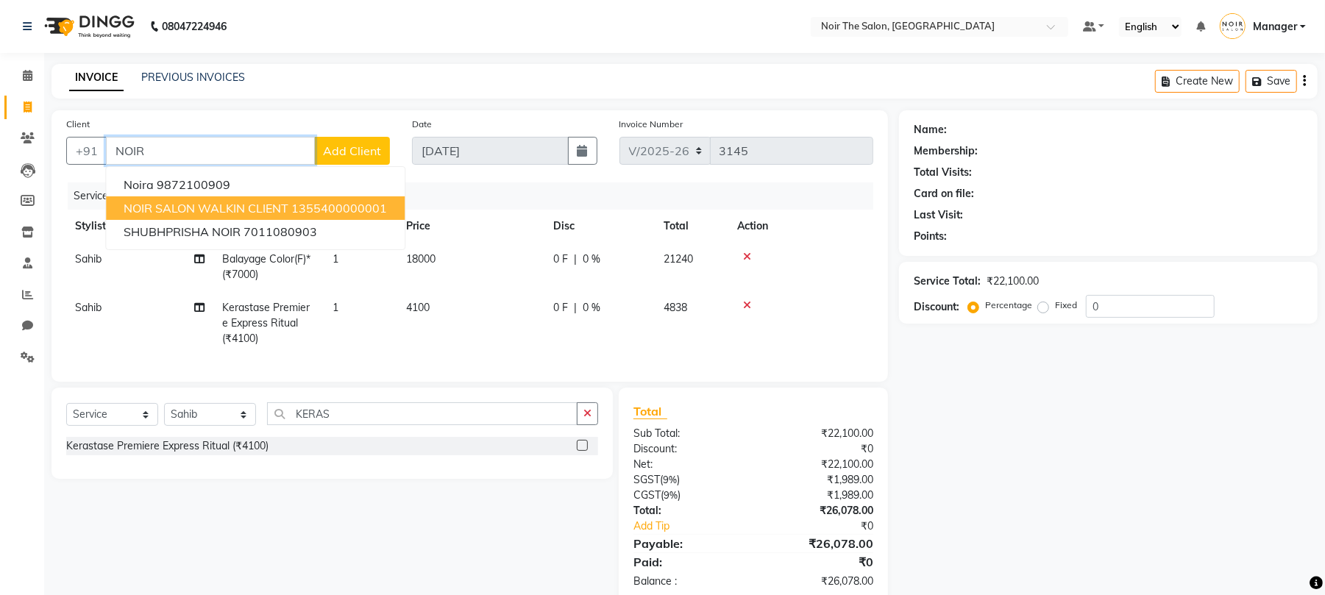
click at [204, 199] on button "NOIR SALON WALKIN CLIENT 1355400000001" at bounding box center [255, 208] width 299 height 24
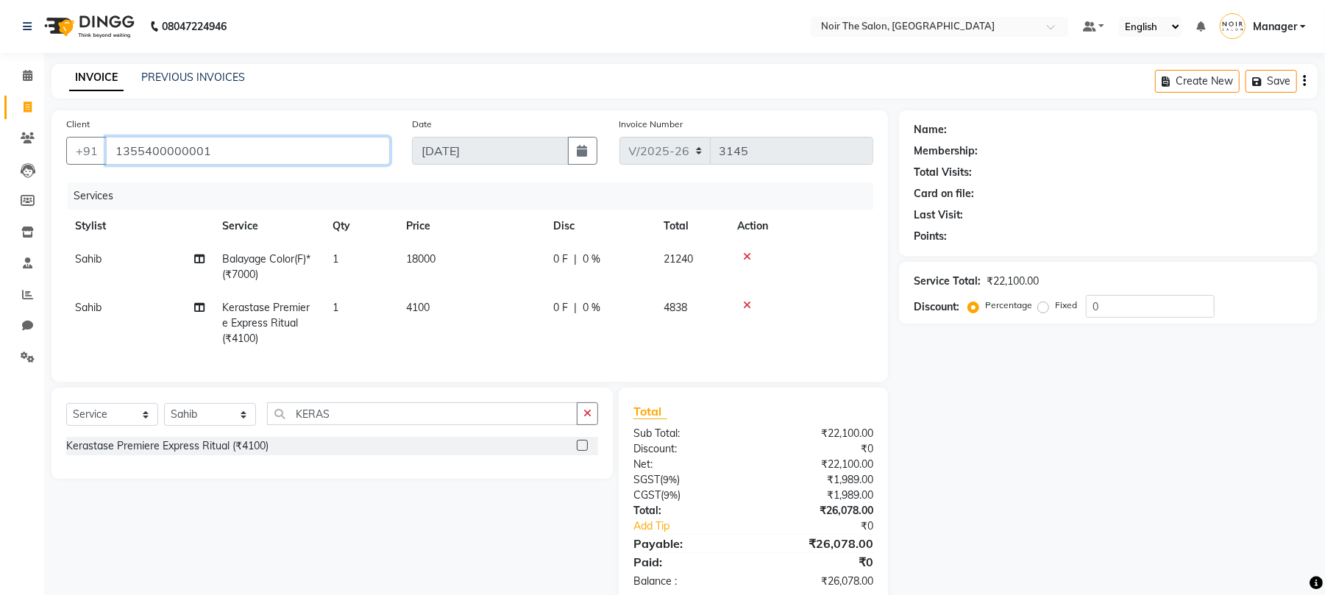
type input "1355400000001"
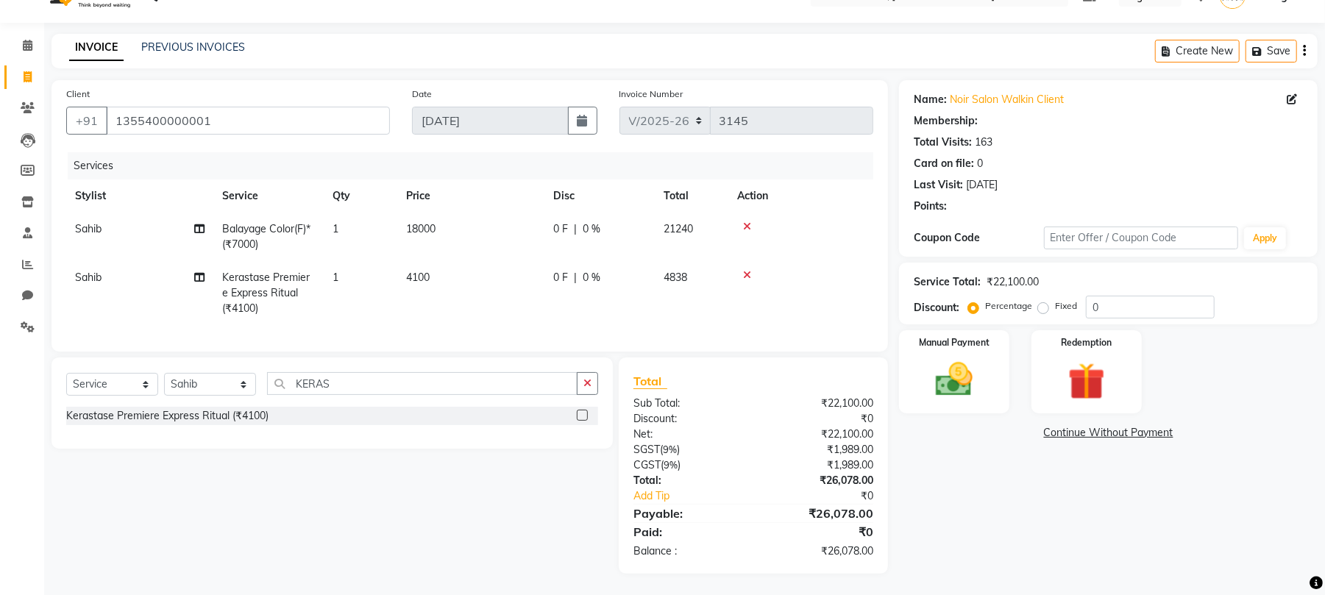
select select "1: Object"
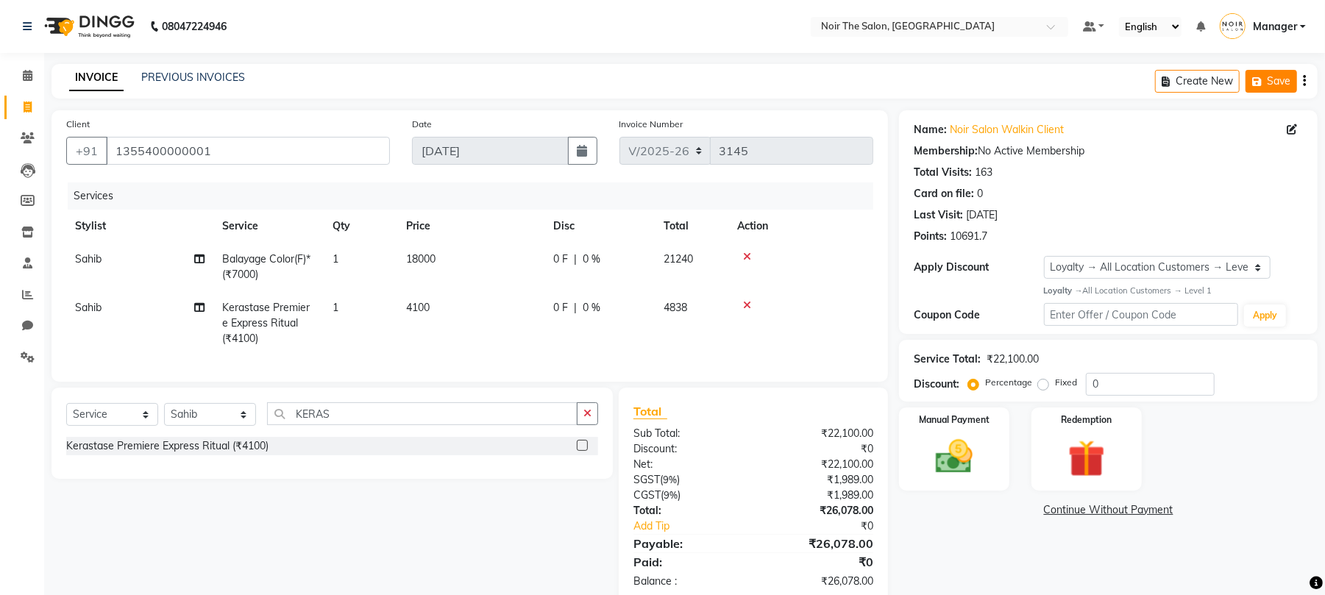
click at [1257, 80] on icon "button" at bounding box center [1259, 81] width 15 height 10
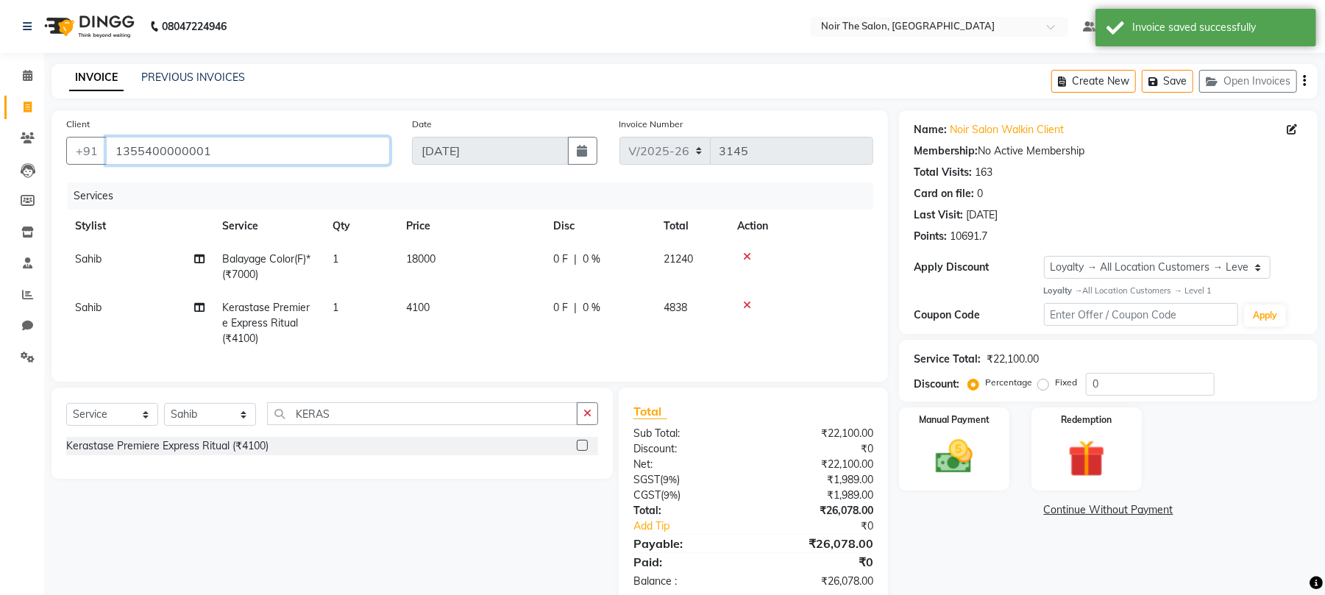
click at [184, 143] on input "1355400000001" at bounding box center [248, 151] width 284 height 28
click at [747, 253] on icon at bounding box center [747, 257] width 8 height 10
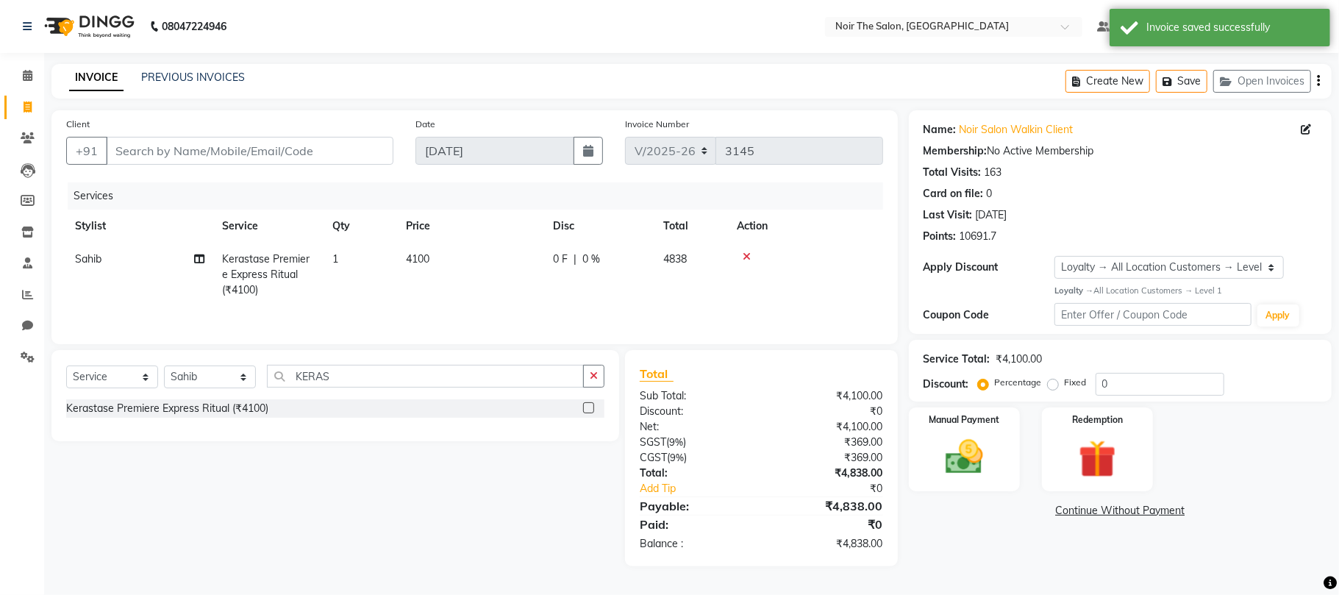
click at [747, 253] on icon at bounding box center [747, 257] width 8 height 10
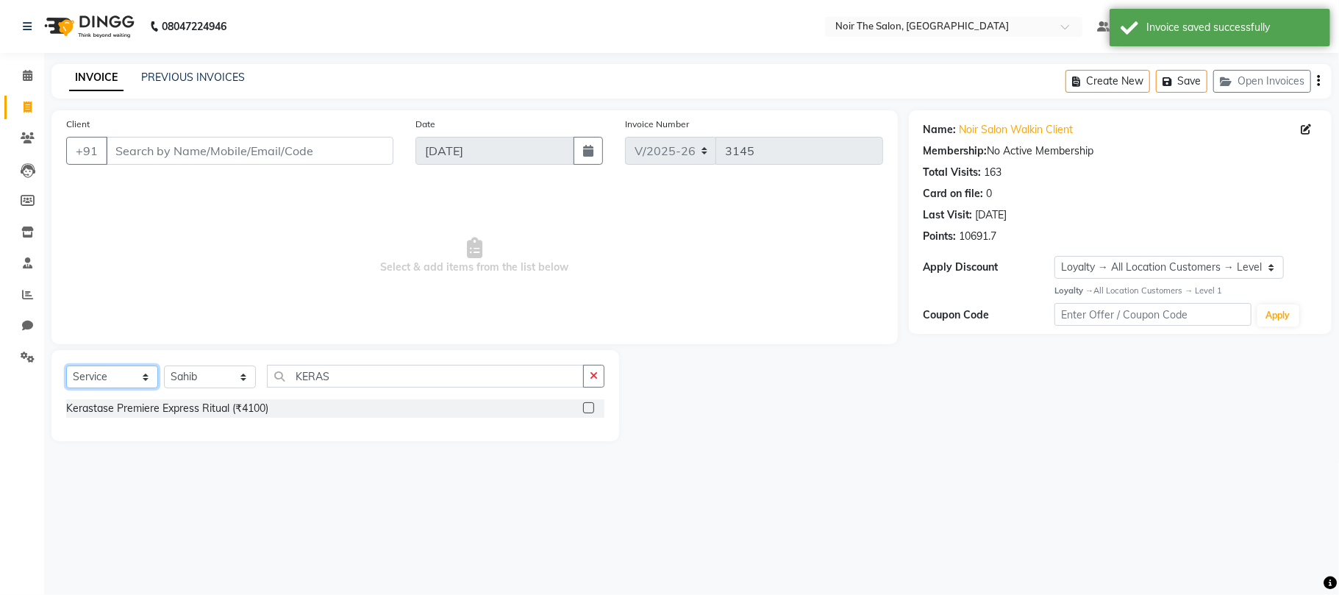
click at [156, 374] on select "Select Service Product Membership Package Voucher Prepaid Gift Card" at bounding box center [112, 377] width 92 height 23
click at [171, 374] on select "Select Stylist Aalam Abhishek_Mgr Abhishek_Pdct Bhupinder Counter_Sales Gaurav_…" at bounding box center [210, 377] width 92 height 23
select select "83407"
click at [164, 366] on select "Select Stylist Aalam Abhishek_Mgr Abhishek_Pdct Bhupinder Counter_Sales Gaurav_…" at bounding box center [210, 377] width 92 height 23
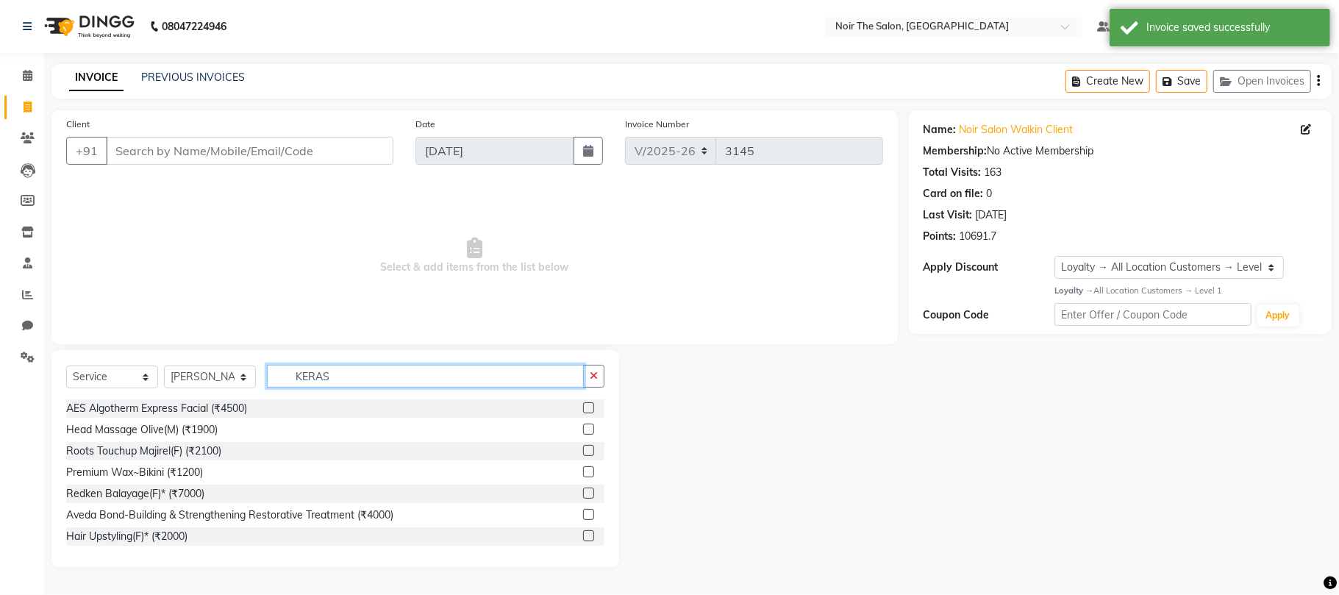
click at [325, 374] on input "KERAS" at bounding box center [425, 376] width 317 height 23
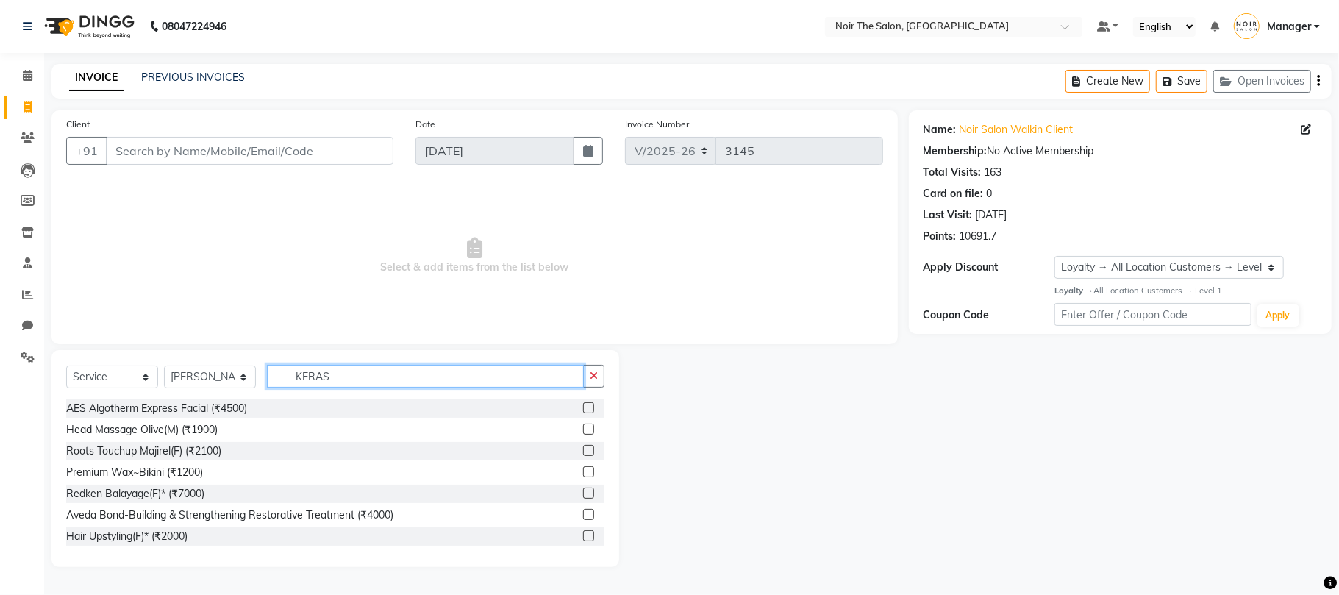
click at [325, 374] on input "KERAS" at bounding box center [425, 376] width 317 height 23
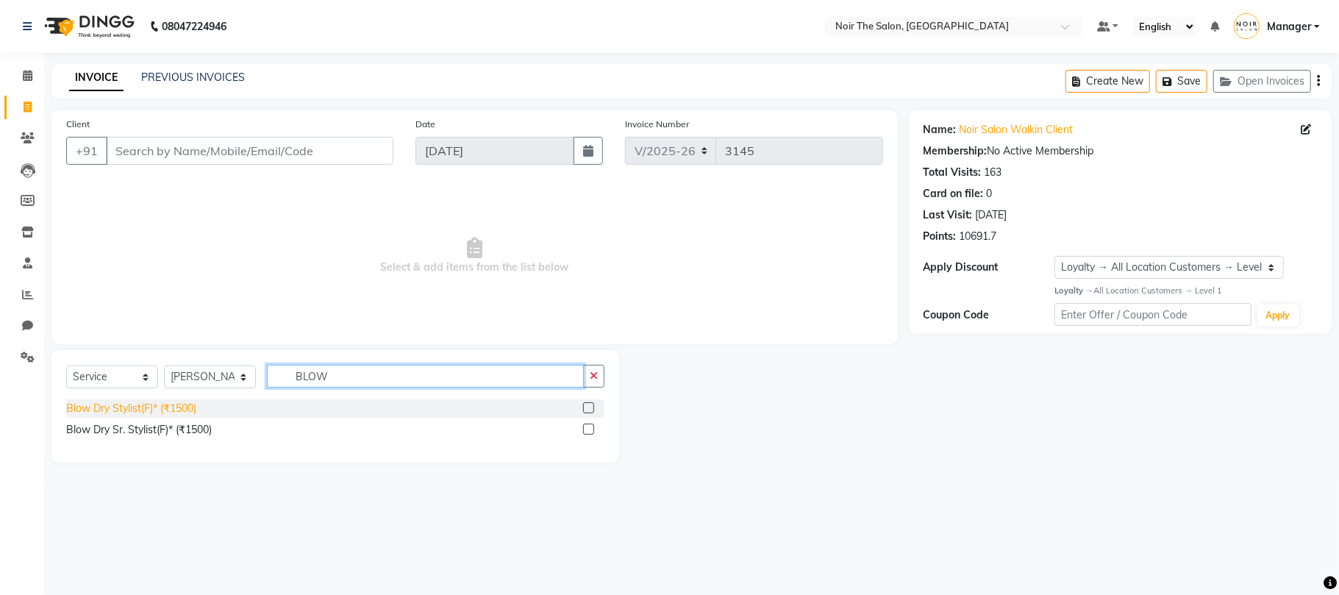
type input "BLOW"
click at [142, 410] on div "Blow Dry Stylist(F)* (₹1500)" at bounding box center [131, 408] width 130 height 15
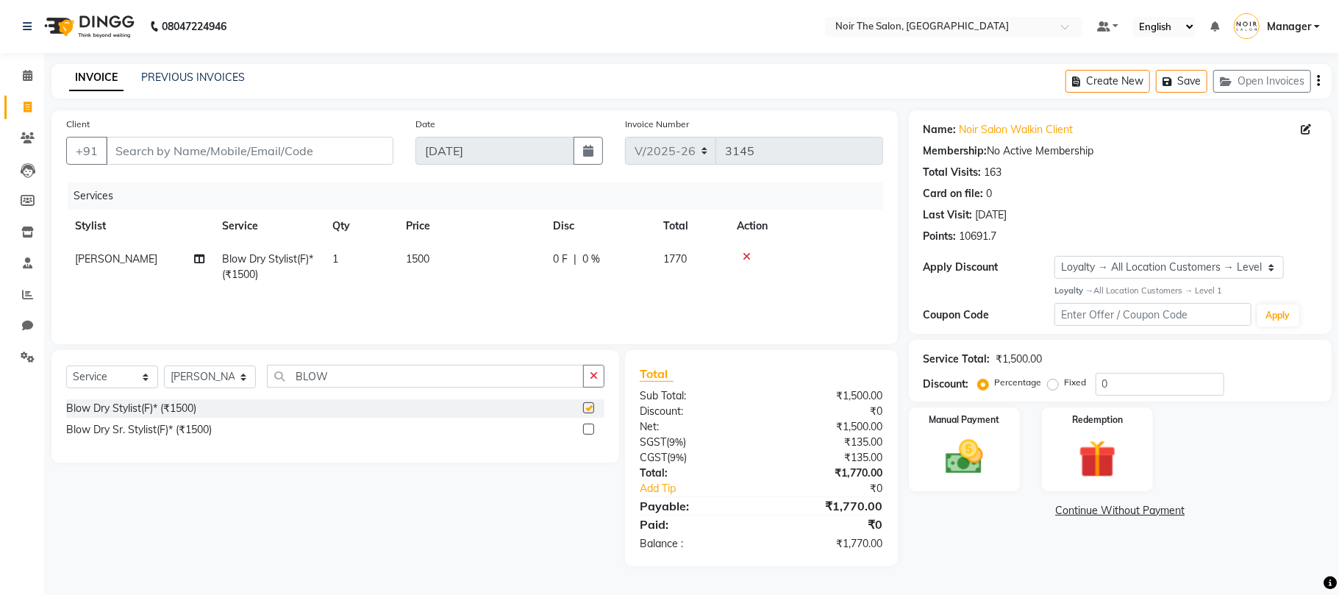
checkbox input "false"
click at [207, 378] on select "Select Stylist Aalam Abhishek_Mgr Abhishek_Pdct Bhupinder Counter_Sales Gaurav_…" at bounding box center [210, 377] width 92 height 23
select select "72630"
click at [164, 366] on select "Select Stylist Aalam Abhishek_Mgr Abhishek_Pdct Bhupinder Counter_Sales Gaurav_…" at bounding box center [210, 377] width 92 height 23
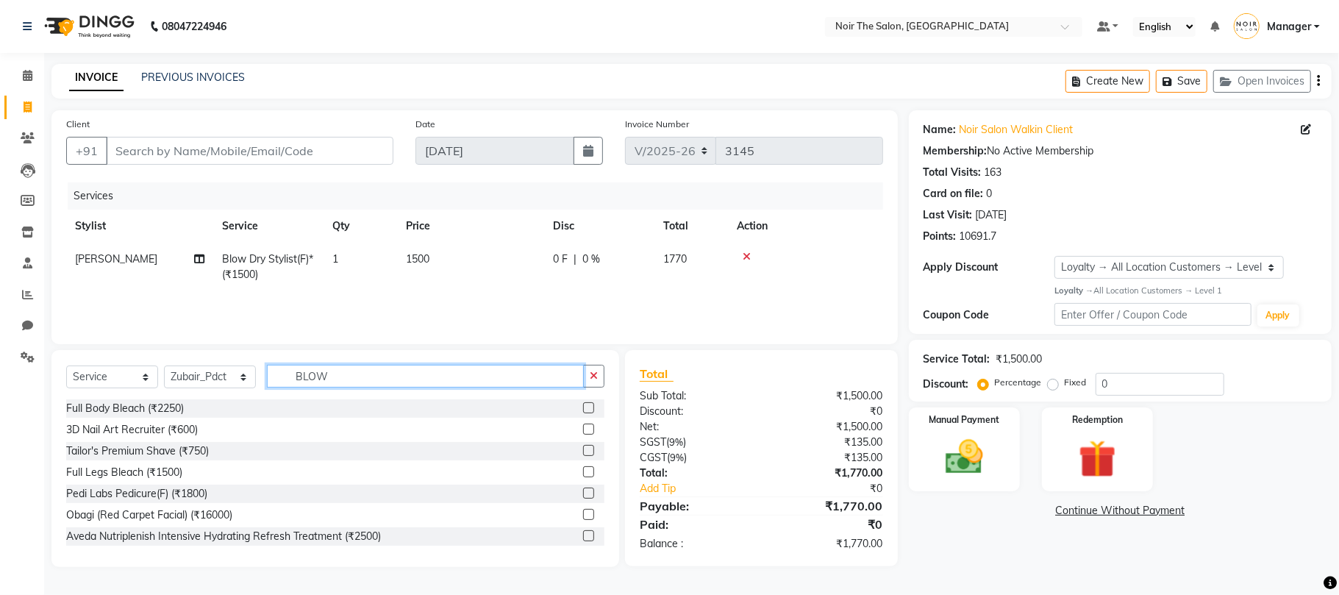
click at [304, 378] on input "BLOW" at bounding box center [425, 376] width 317 height 23
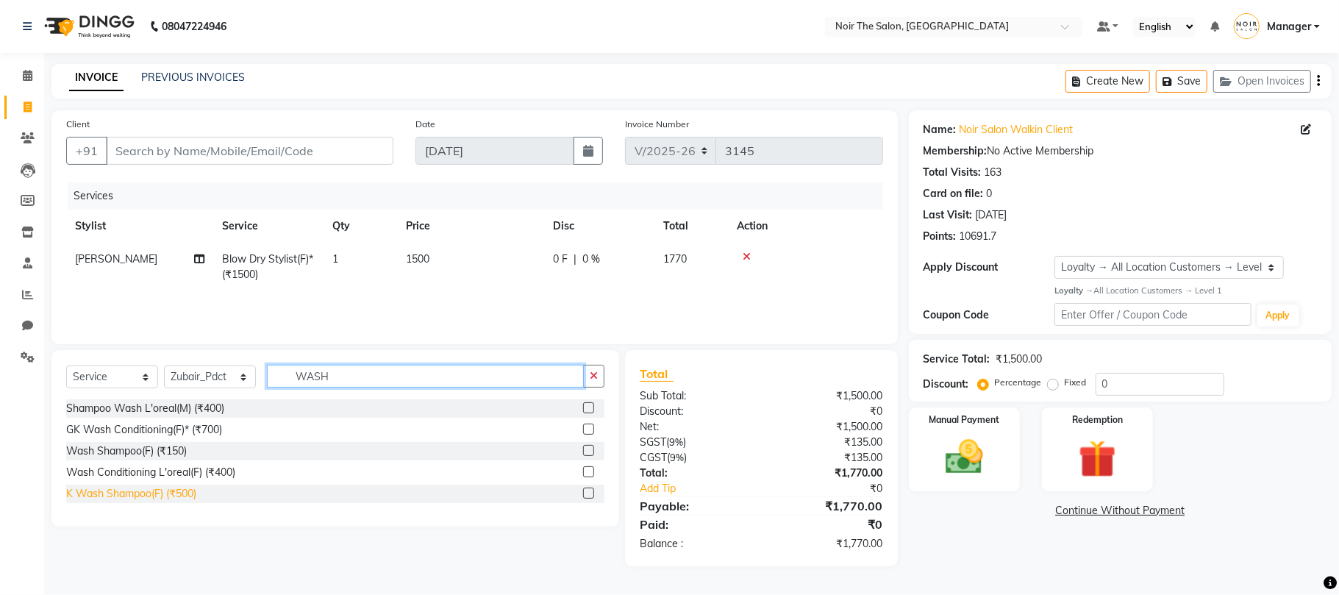
type input "WASH"
click at [156, 500] on div "K Wash Shampoo(F) (₹500)" at bounding box center [131, 493] width 130 height 15
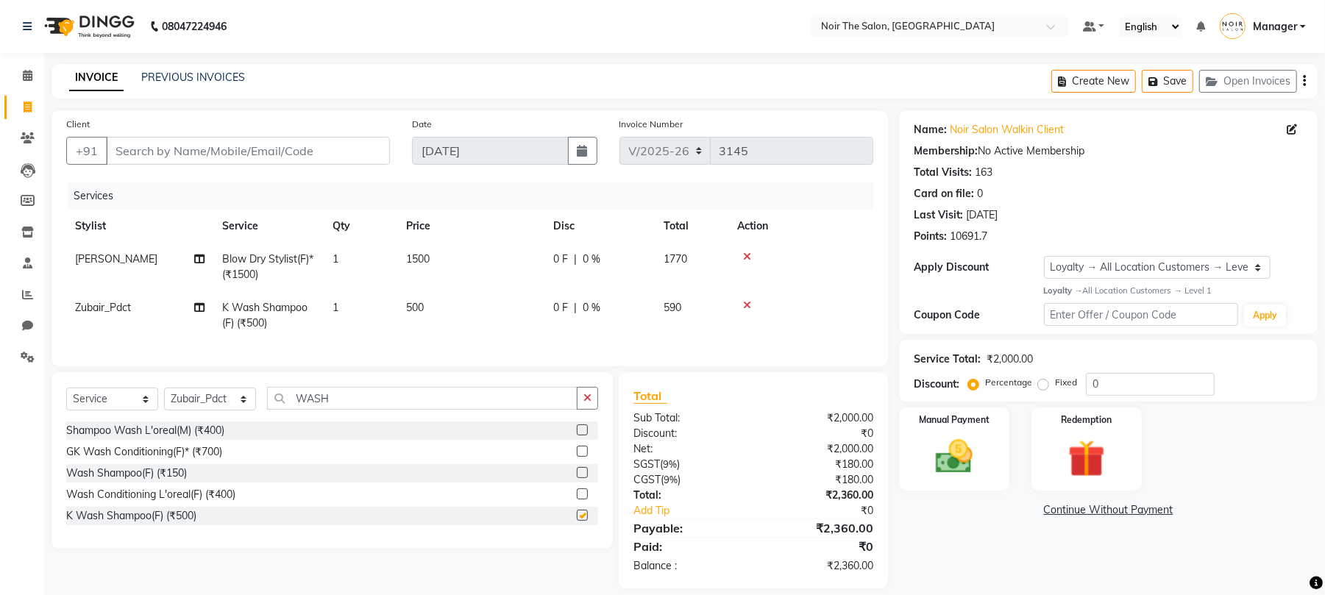
checkbox input "false"
click at [413, 312] on span "500" at bounding box center [415, 307] width 18 height 13
select select "72630"
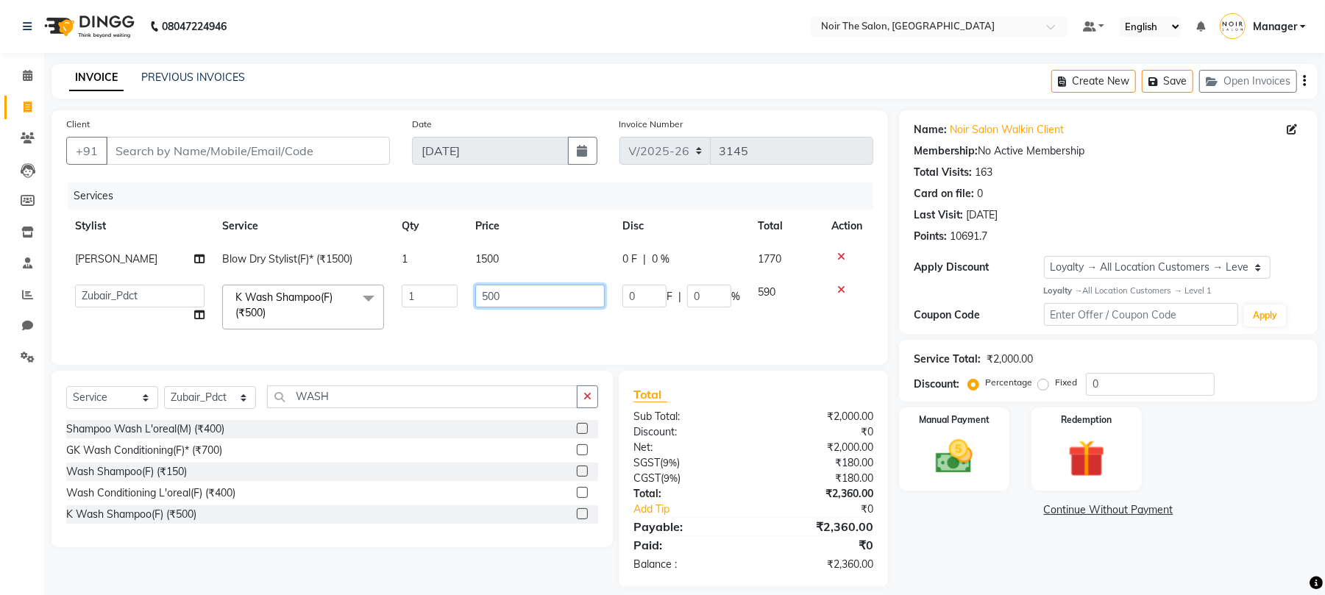
click at [489, 297] on input "500" at bounding box center [539, 296] width 129 height 23
type input "700"
click at [512, 318] on td "700" at bounding box center [539, 307] width 147 height 63
select select "72630"
click at [515, 318] on td "700" at bounding box center [539, 307] width 147 height 63
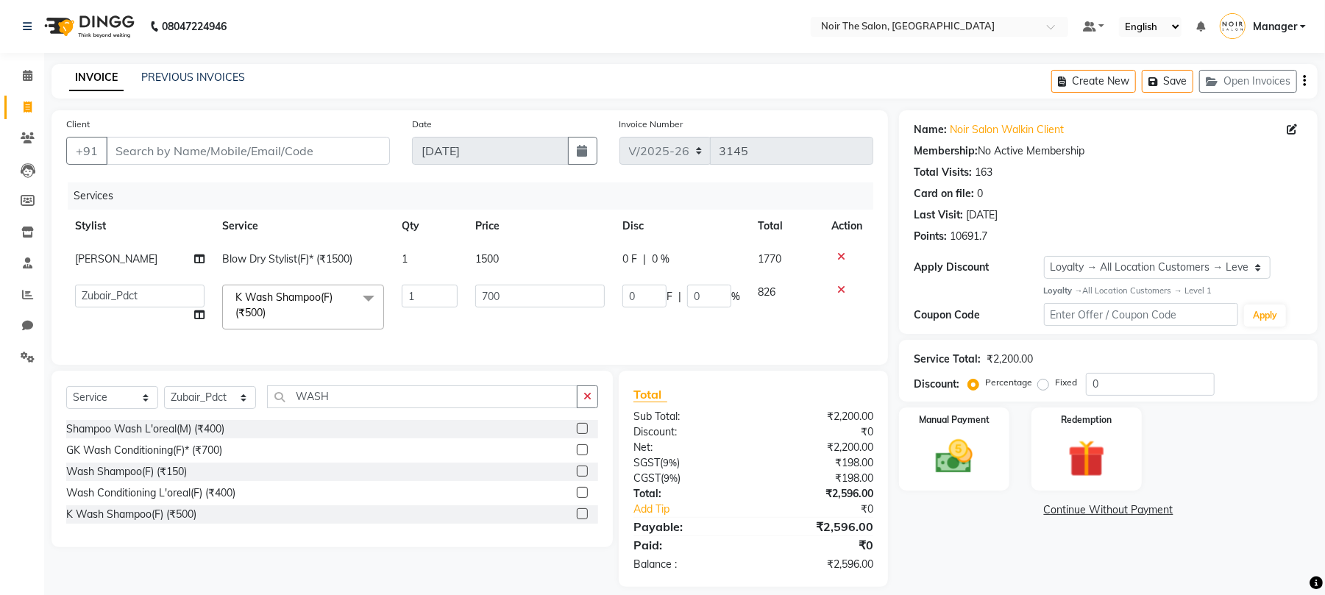
click at [495, 253] on span "1500" at bounding box center [487, 258] width 24 height 13
select select "83407"
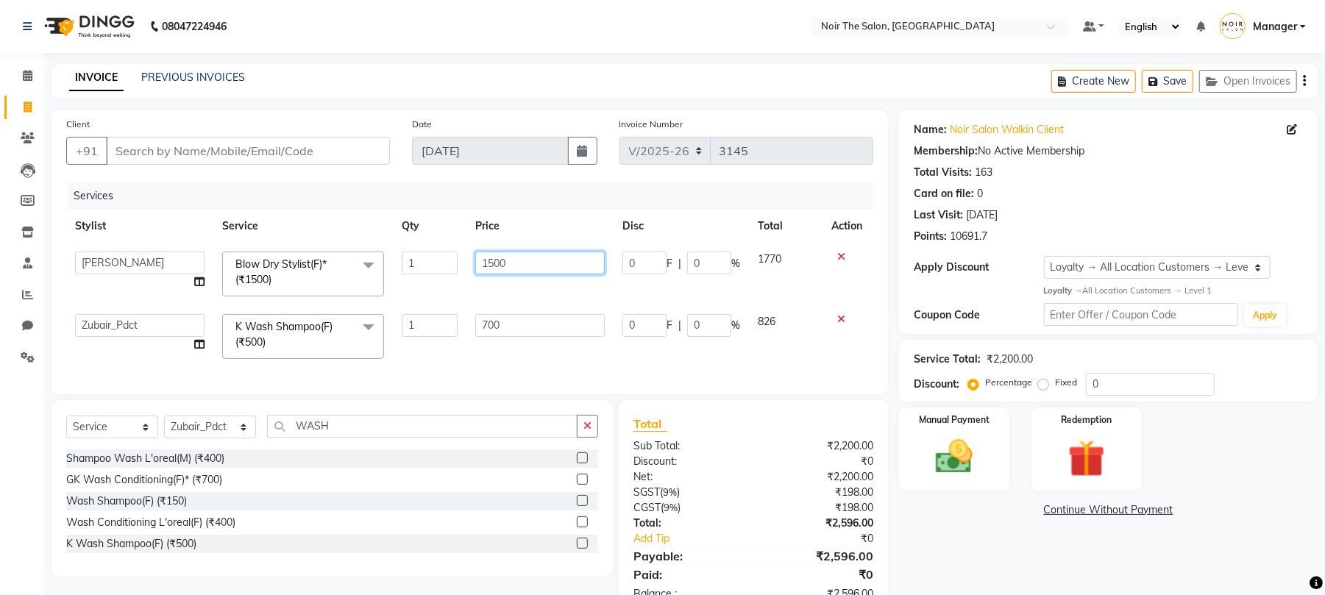
click at [498, 268] on input "1500" at bounding box center [539, 263] width 129 height 23
type input "1000"
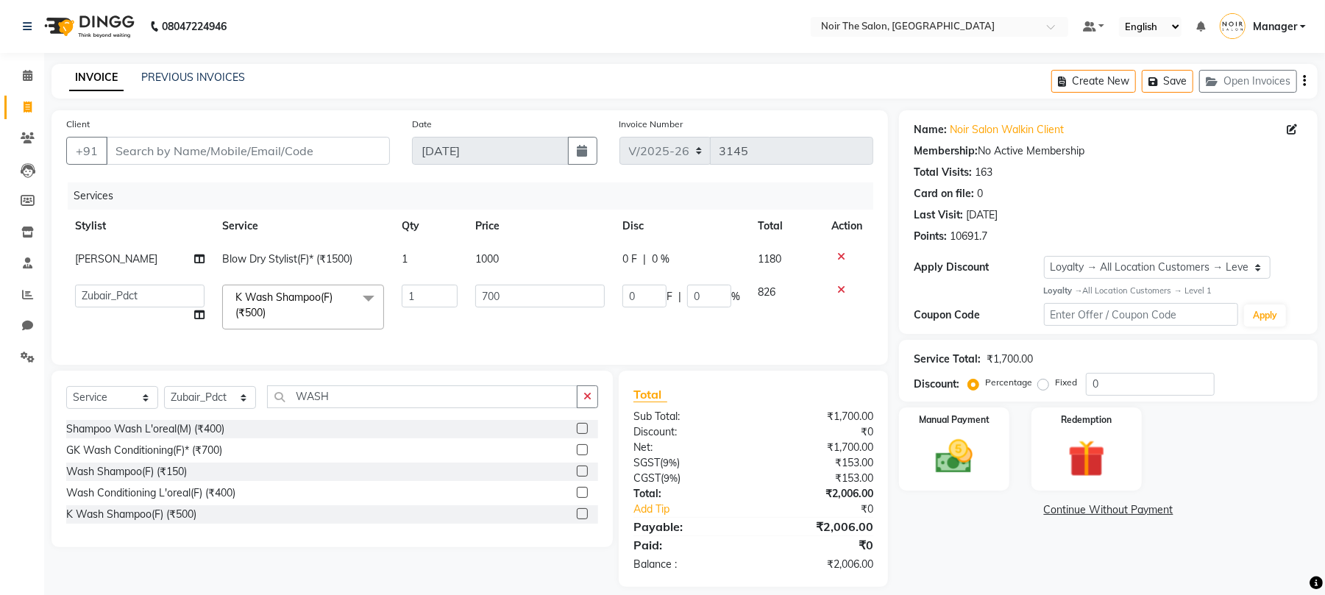
click at [501, 277] on tbody "Prasansha Blow Dry Stylist(F)* (₹1500) 1 1000 0 F | 0 % 1180 Aalam Abhishek_Mgr…" at bounding box center [469, 291] width 807 height 96
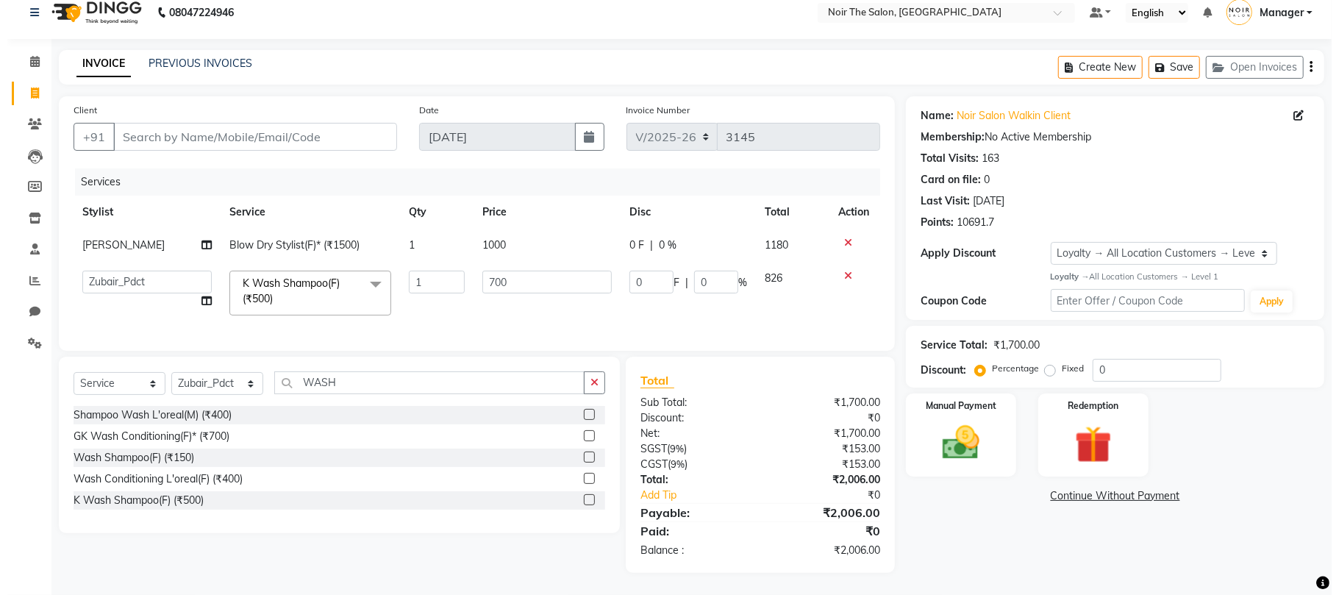
scroll to position [29, 0]
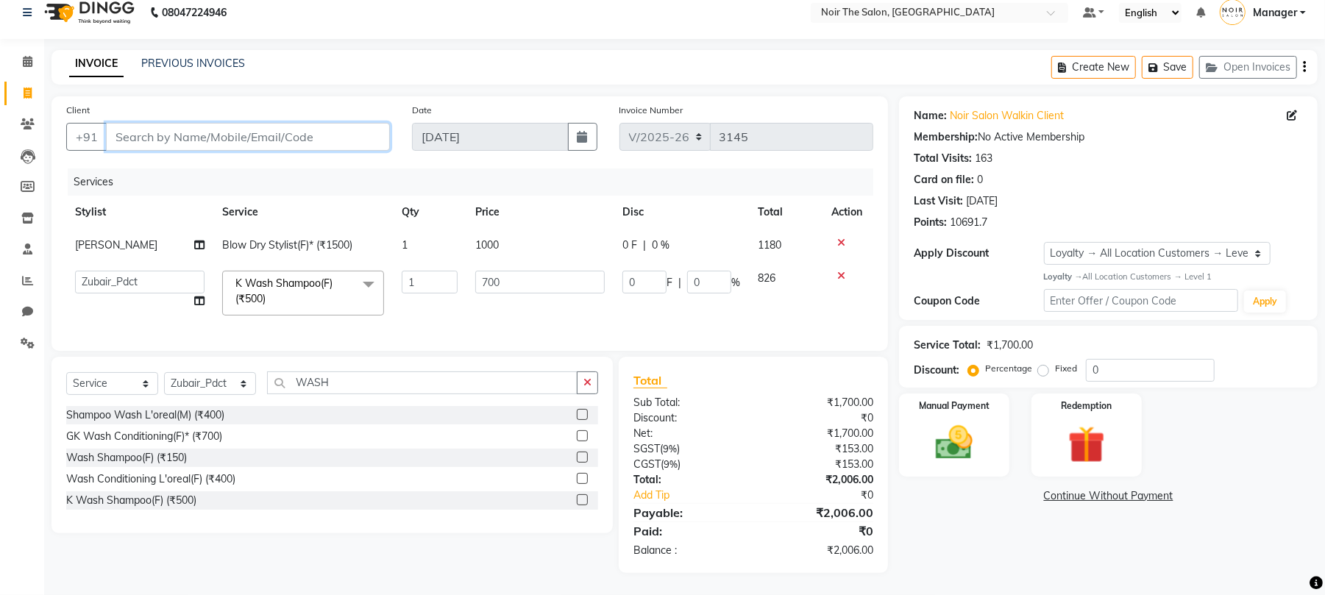
click at [206, 123] on input "Client" at bounding box center [248, 137] width 284 height 28
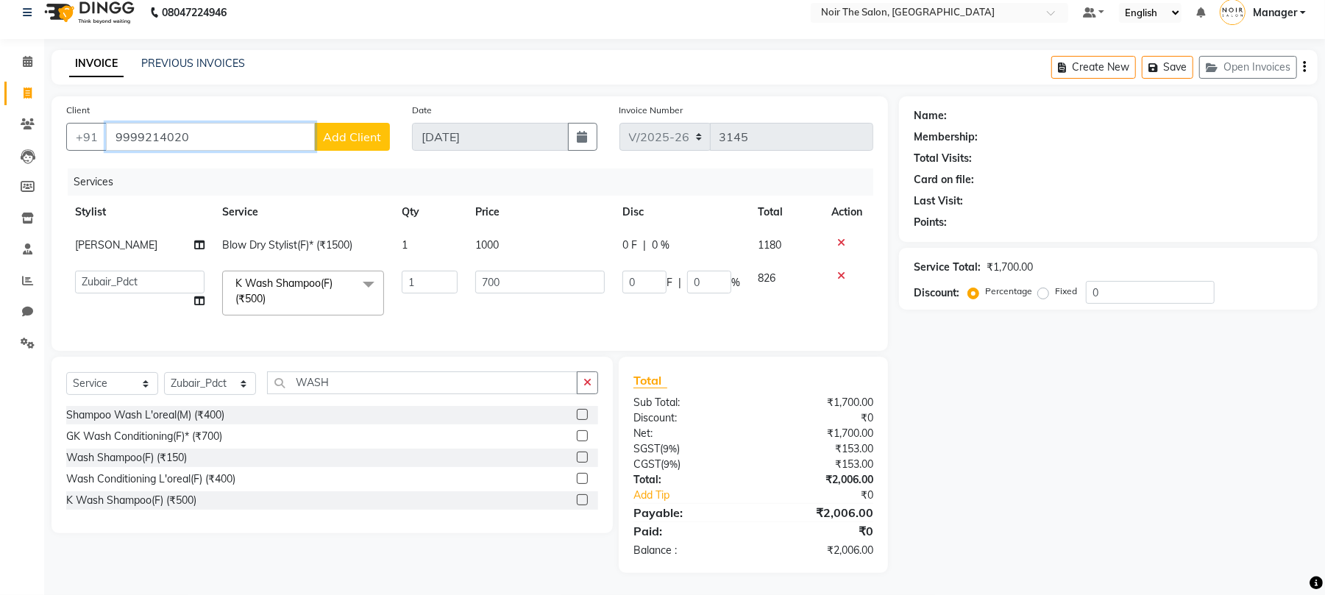
type input "9999214020"
click at [325, 129] on span "Add Client" at bounding box center [352, 136] width 58 height 15
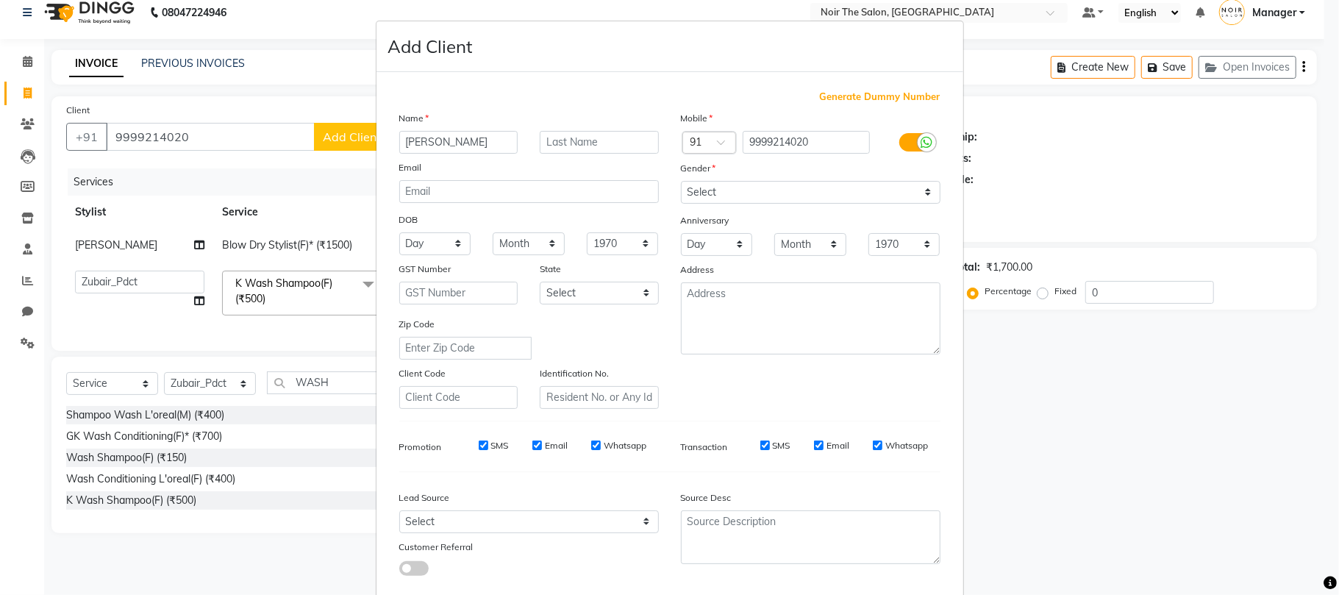
type input "KHUSHBOO"
click at [562, 127] on div "Name" at bounding box center [529, 120] width 282 height 21
click at [566, 132] on input "text" at bounding box center [599, 142] width 119 height 23
type input "MAAM"
click at [700, 194] on select "Select Male Female Other Prefer Not To Say" at bounding box center [811, 192] width 260 height 23
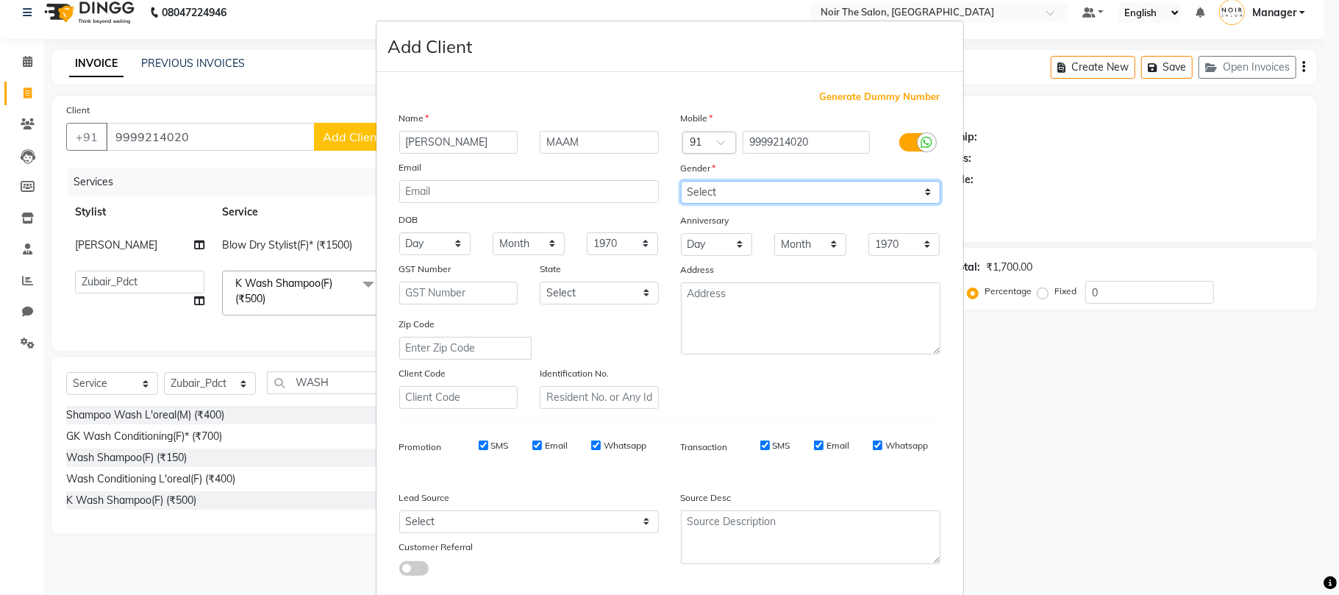
click at [681, 181] on select "Select Male Female Other Prefer Not To Say" at bounding box center [811, 192] width 260 height 23
click at [716, 203] on select "Select Male Female Other Prefer Not To Say" at bounding box center [811, 192] width 260 height 23
select select "female"
click at [681, 181] on select "Select Male Female Other Prefer Not To Say" at bounding box center [811, 192] width 260 height 23
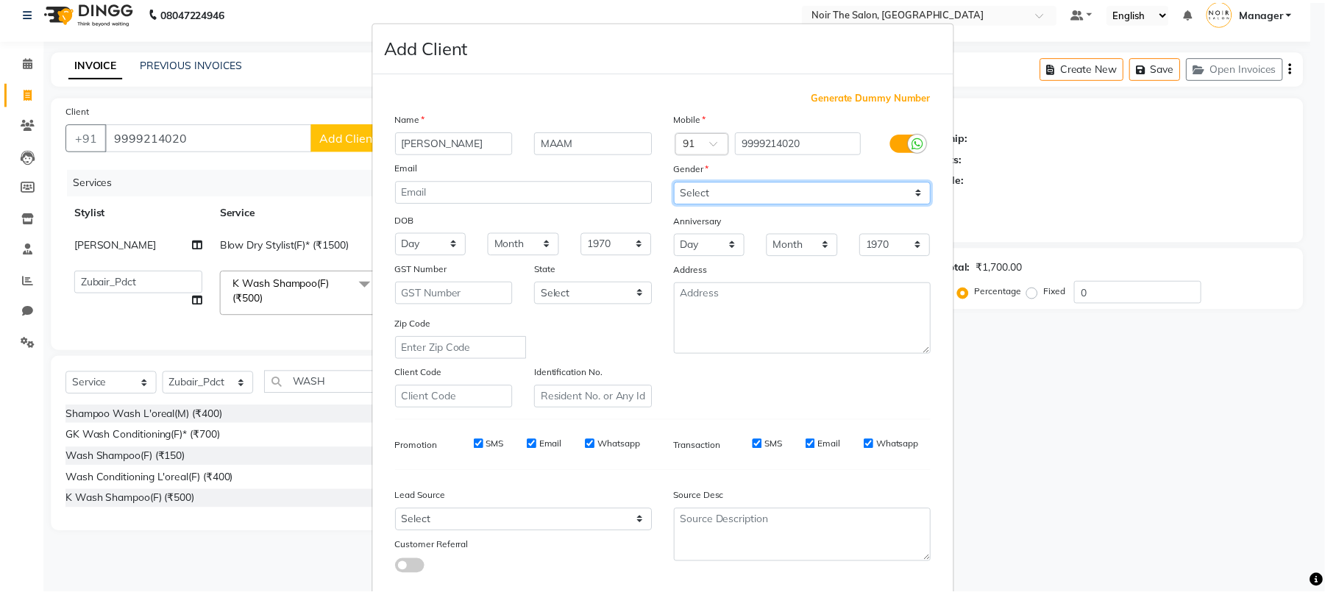
scroll to position [80, 0]
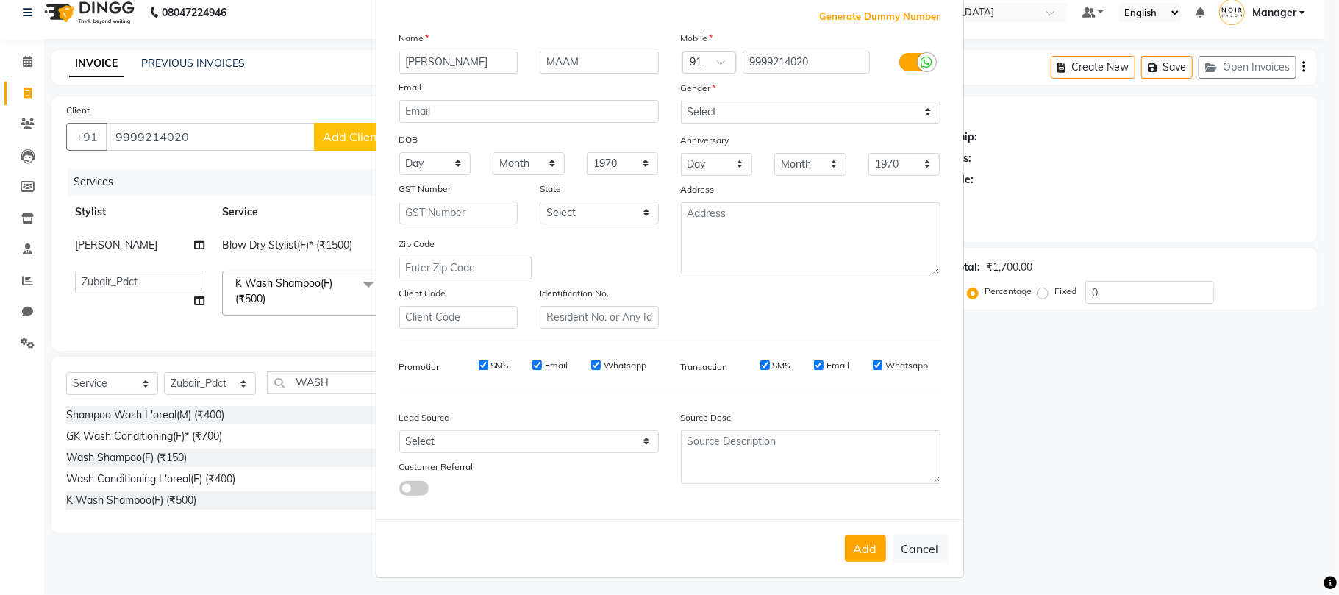
click at [853, 559] on div "Add Cancel" at bounding box center [670, 548] width 587 height 58
click at [860, 545] on button "Add" at bounding box center [865, 548] width 41 height 26
select select
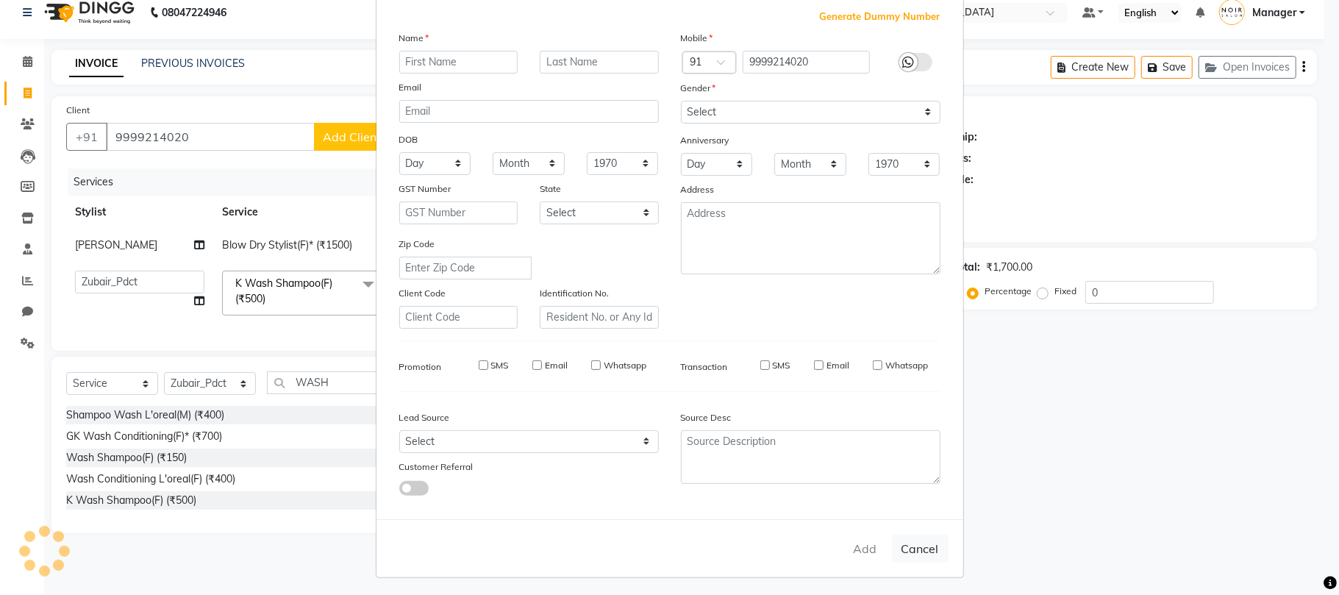
select select
checkbox input "false"
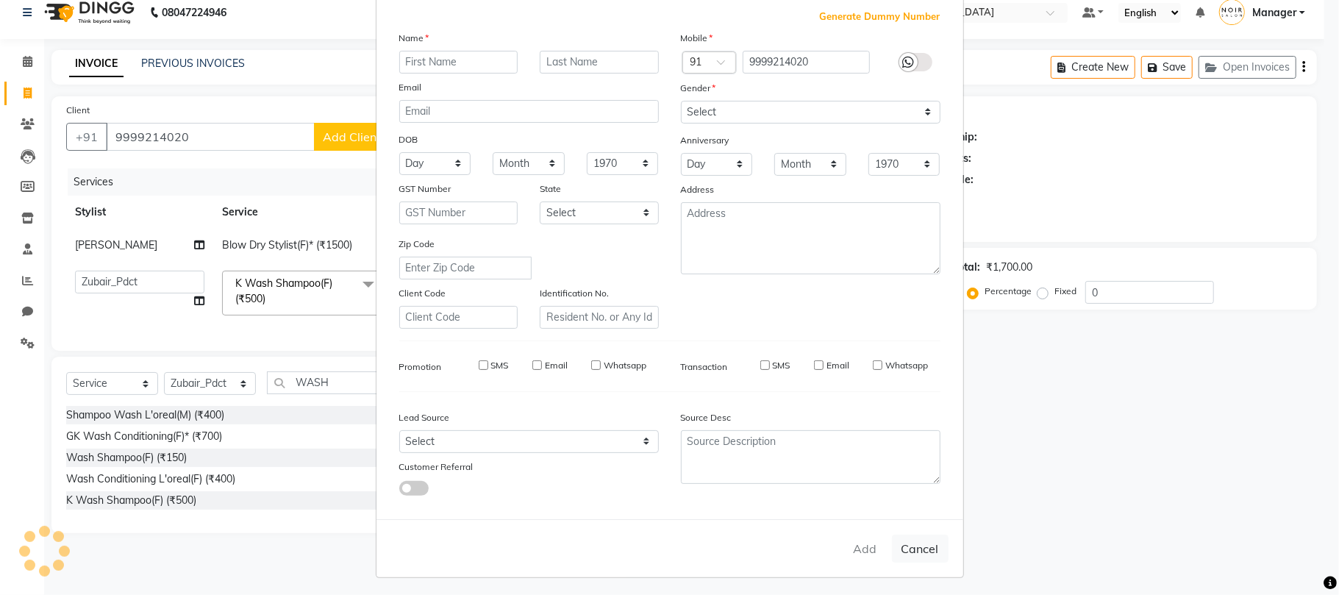
checkbox input "false"
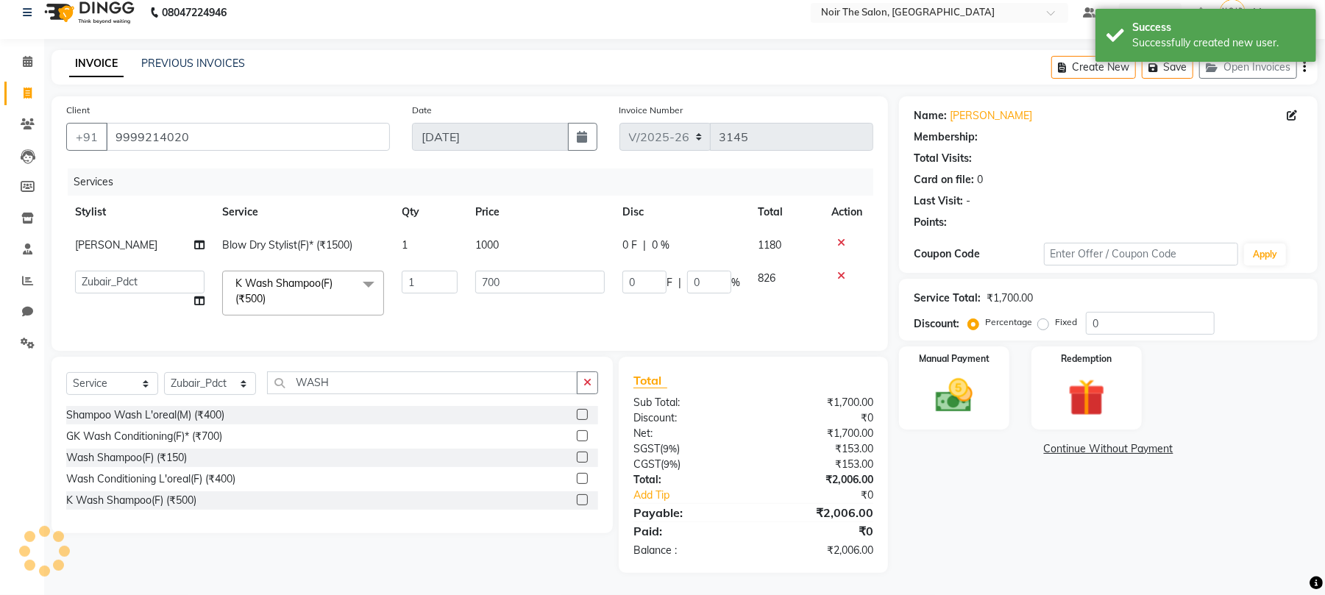
select select "1: Object"
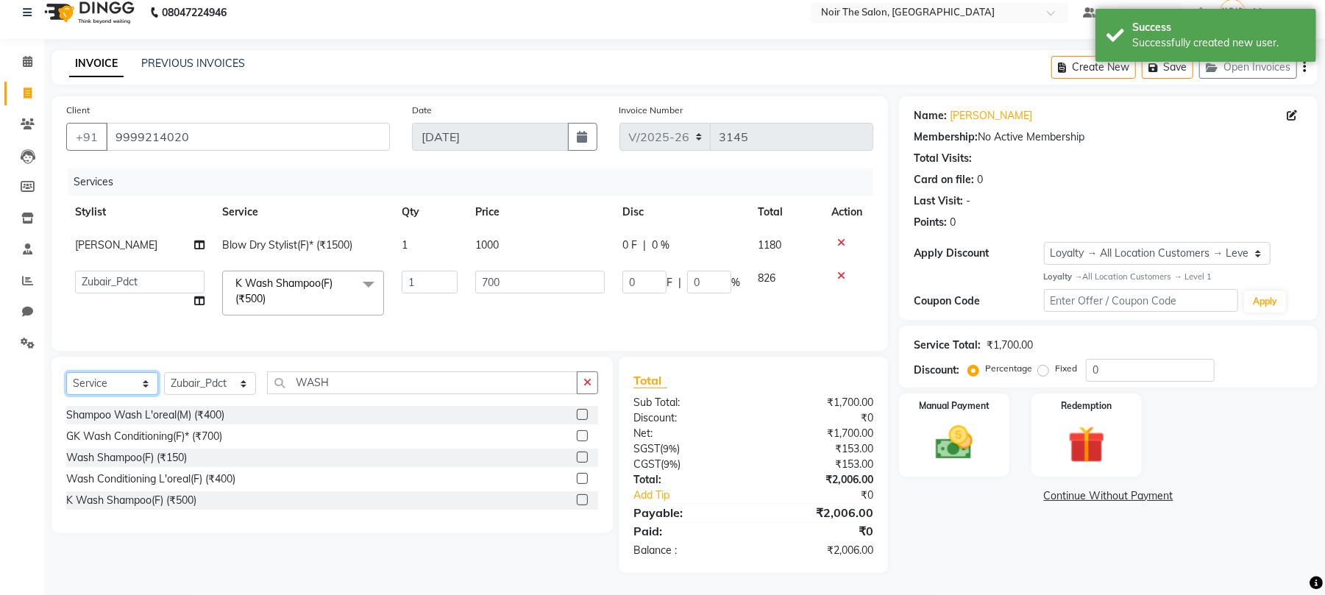
click at [93, 384] on select "Select Service Product Membership Package Voucher Prepaid Gift Card" at bounding box center [112, 383] width 92 height 23
select select "product"
click at [66, 372] on select "Select Service Product Membership Package Voucher Prepaid Gift Card" at bounding box center [112, 383] width 92 height 23
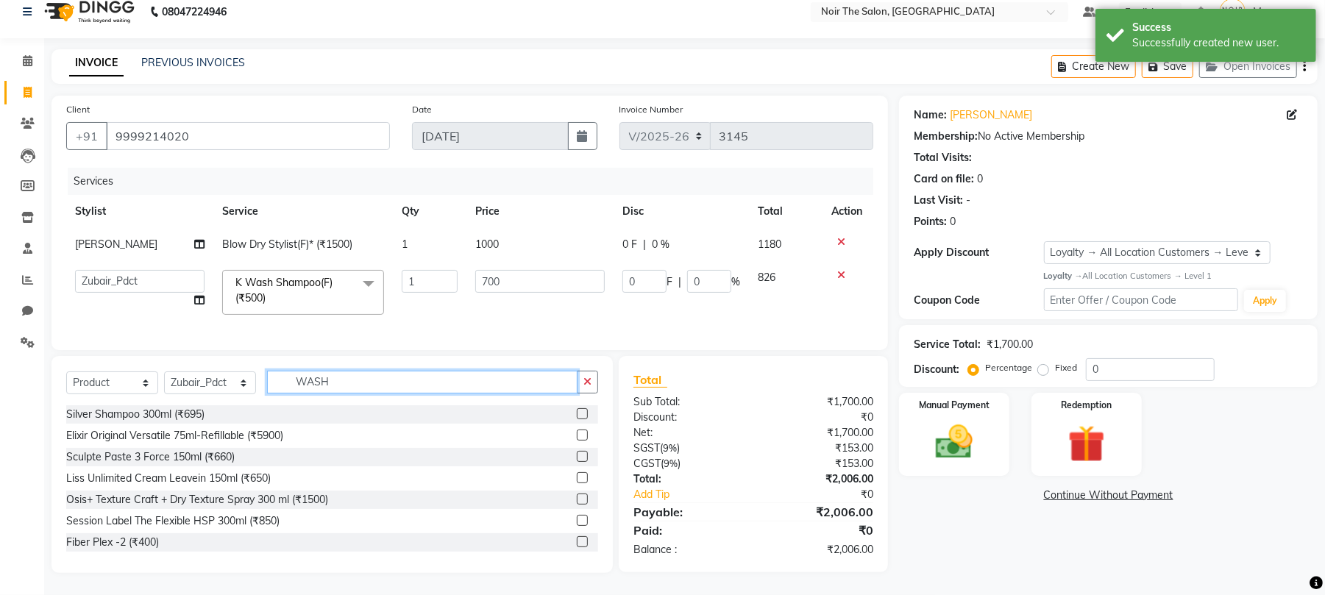
click at [313, 371] on input "WASH" at bounding box center [422, 382] width 310 height 23
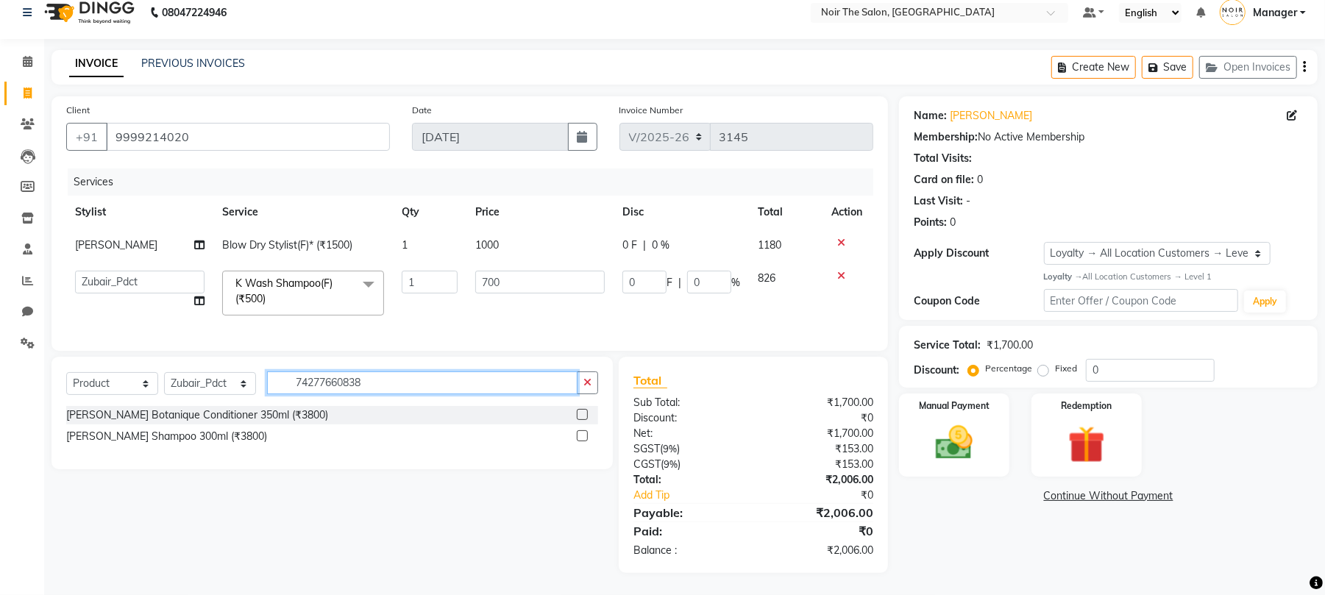
type input "742776608386"
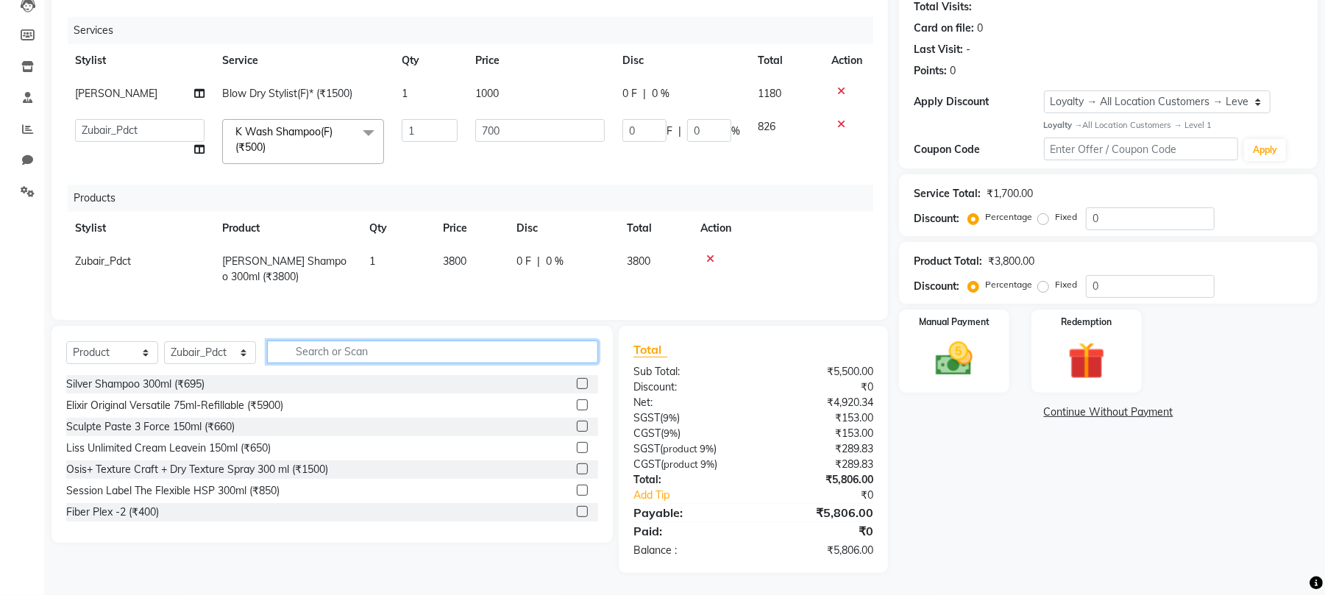
scroll to position [180, 0]
click at [709, 254] on icon at bounding box center [710, 259] width 8 height 10
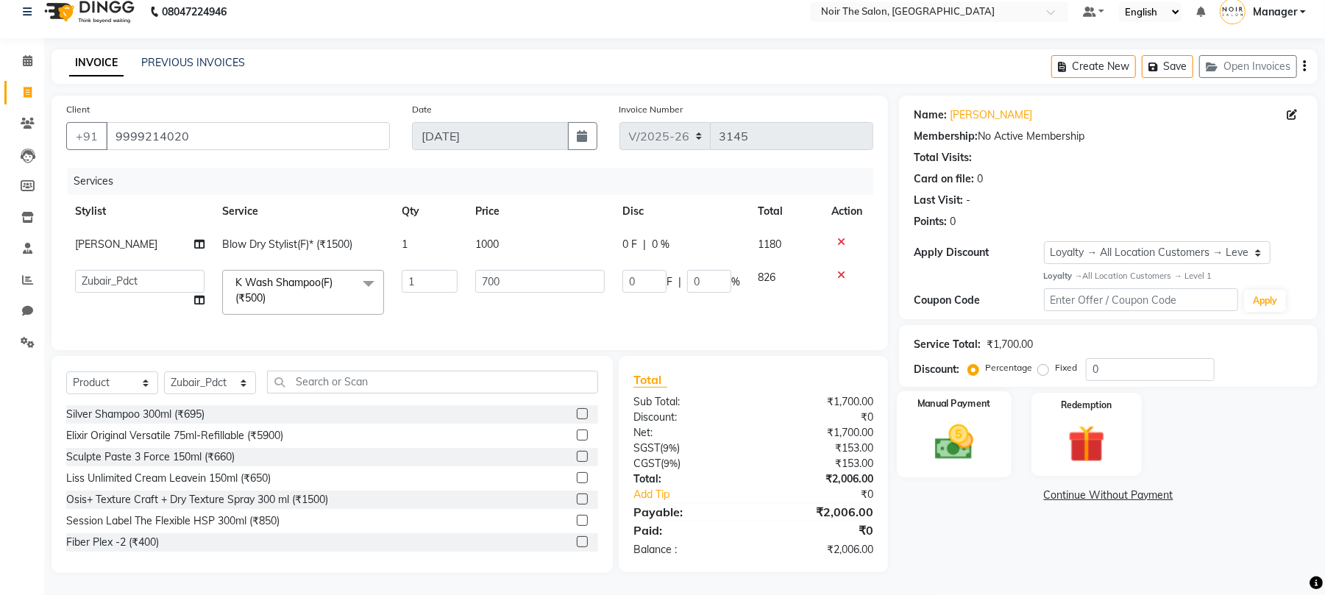
click at [933, 424] on img at bounding box center [953, 442] width 63 height 45
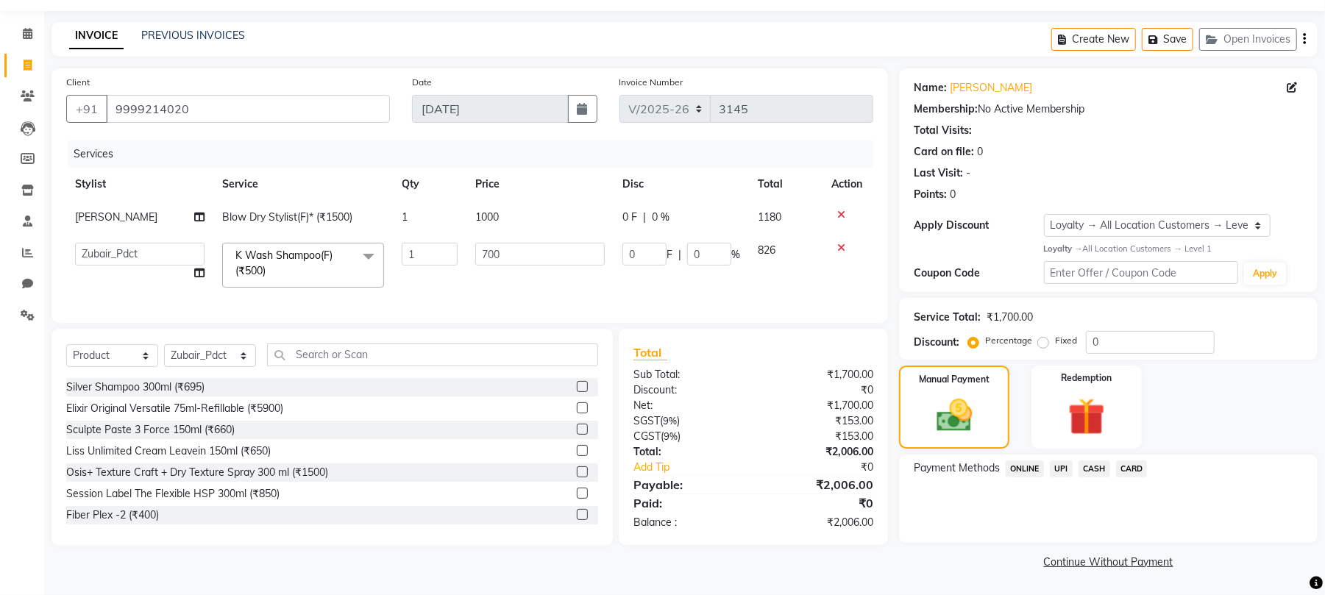
click at [1057, 471] on span "UPI" at bounding box center [1061, 468] width 23 height 17
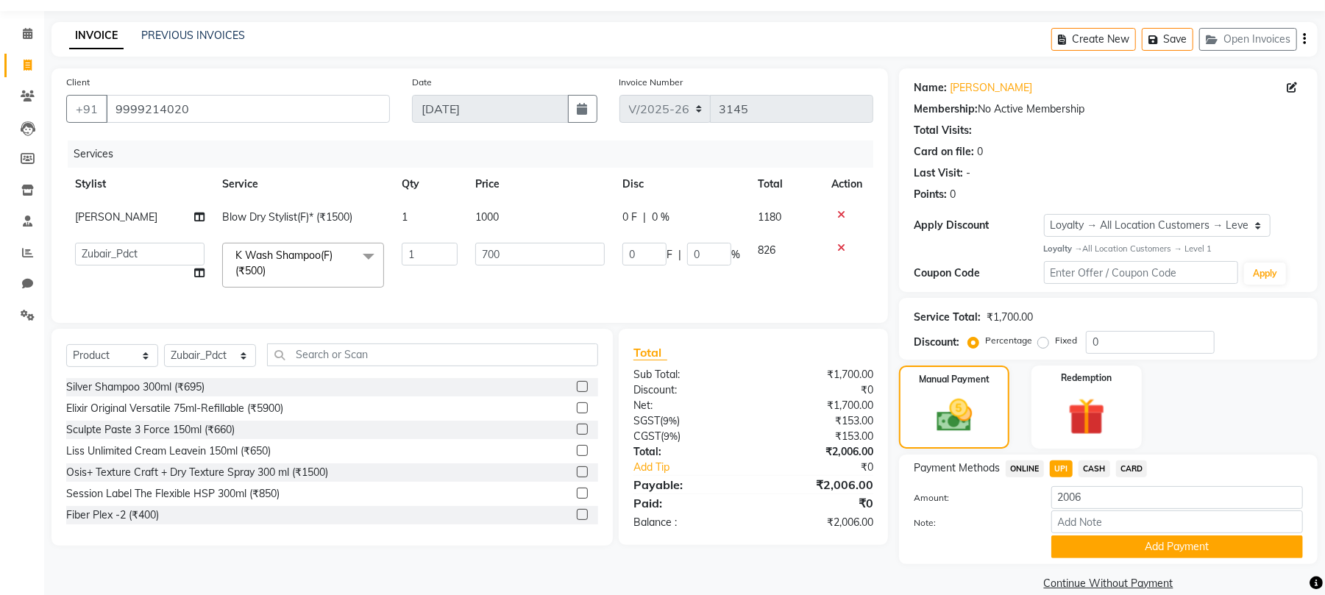
scroll to position [63, 0]
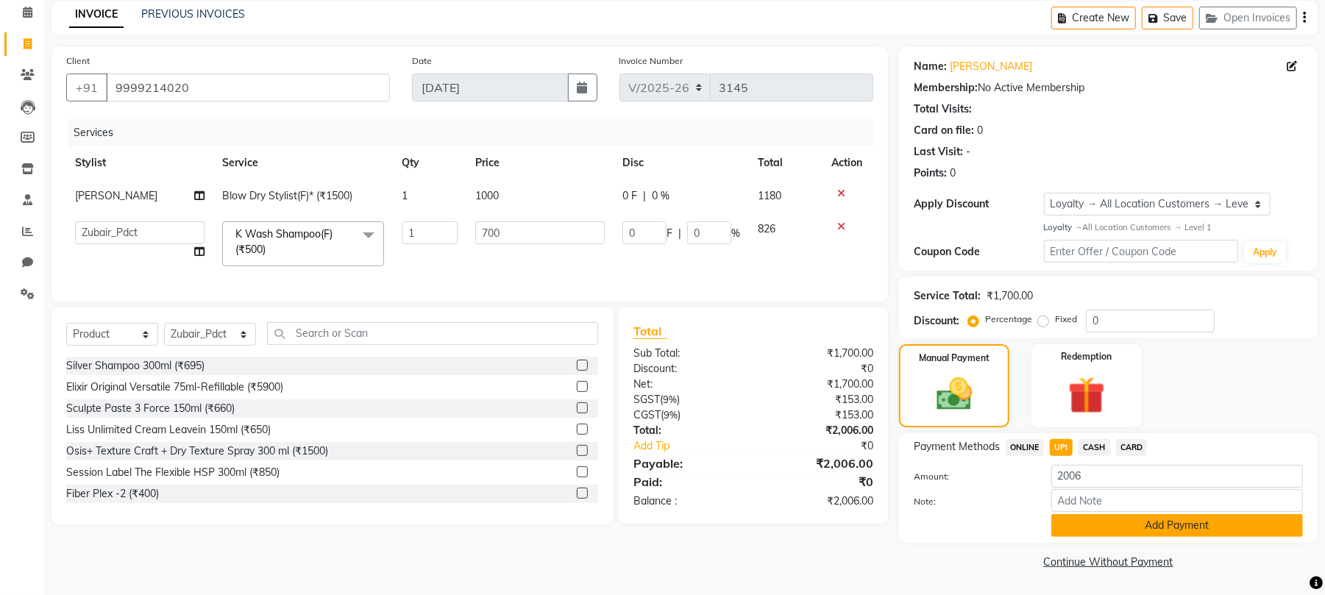
click at [1075, 527] on button "Add Payment" at bounding box center [1177, 525] width 252 height 23
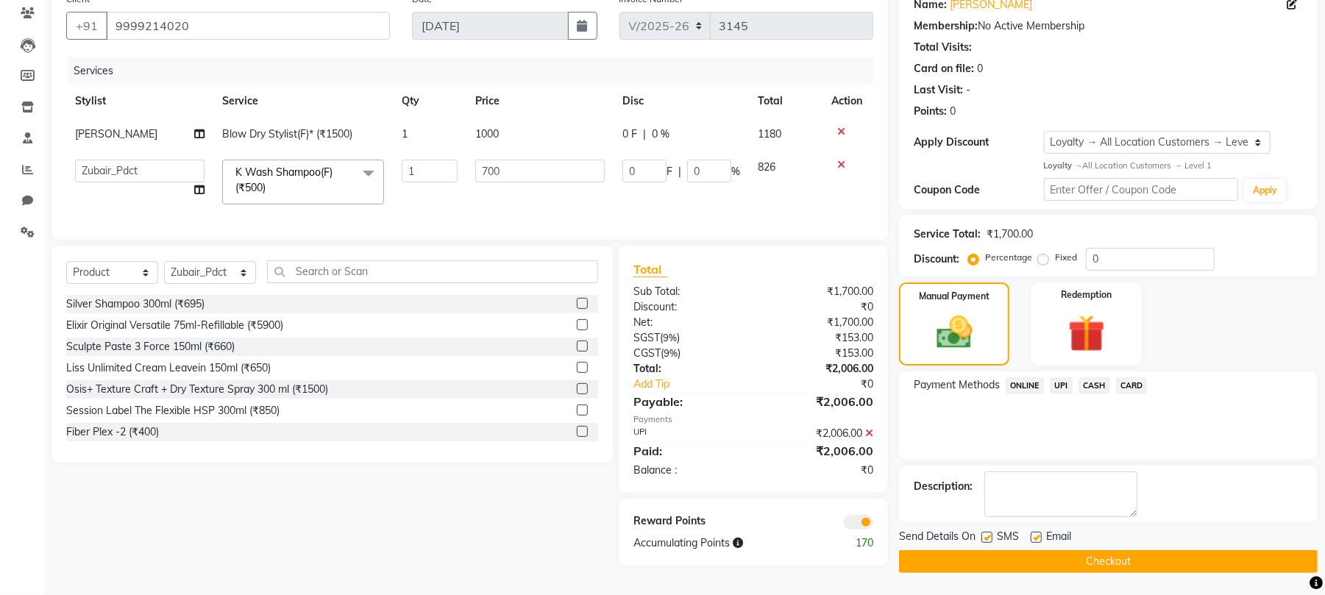
click at [865, 527] on span at bounding box center [858, 522] width 29 height 15
click at [873, 524] on input "checkbox" at bounding box center [873, 524] width 0 height 0
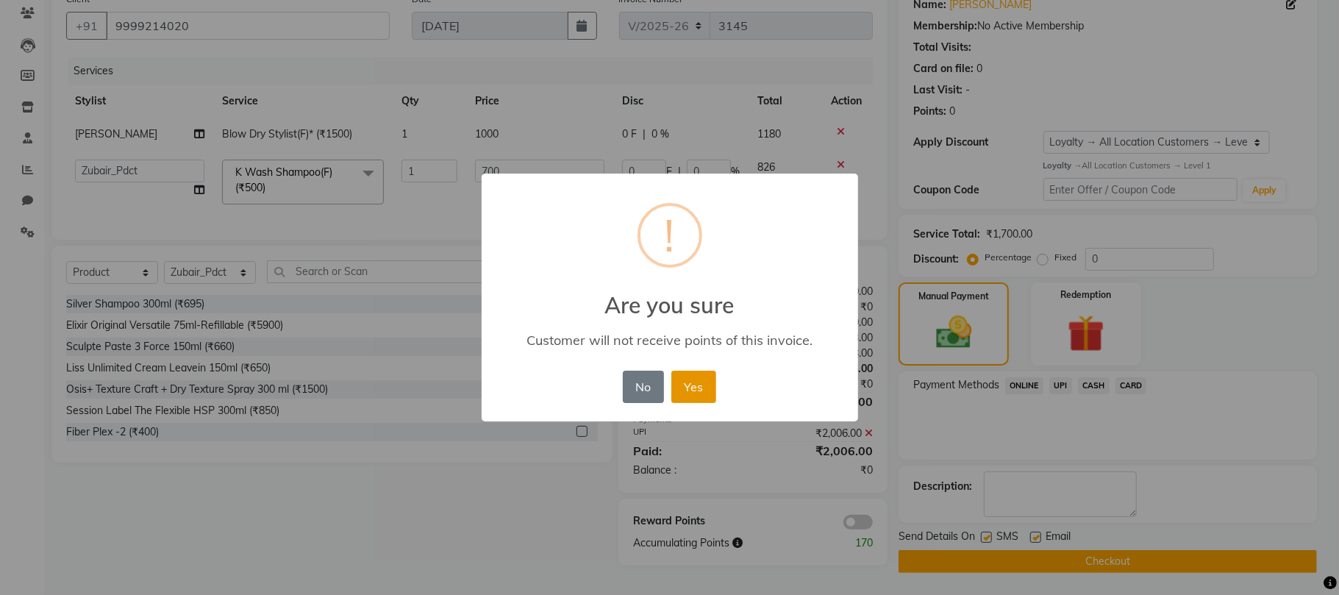
click at [686, 380] on button "Yes" at bounding box center [694, 387] width 45 height 32
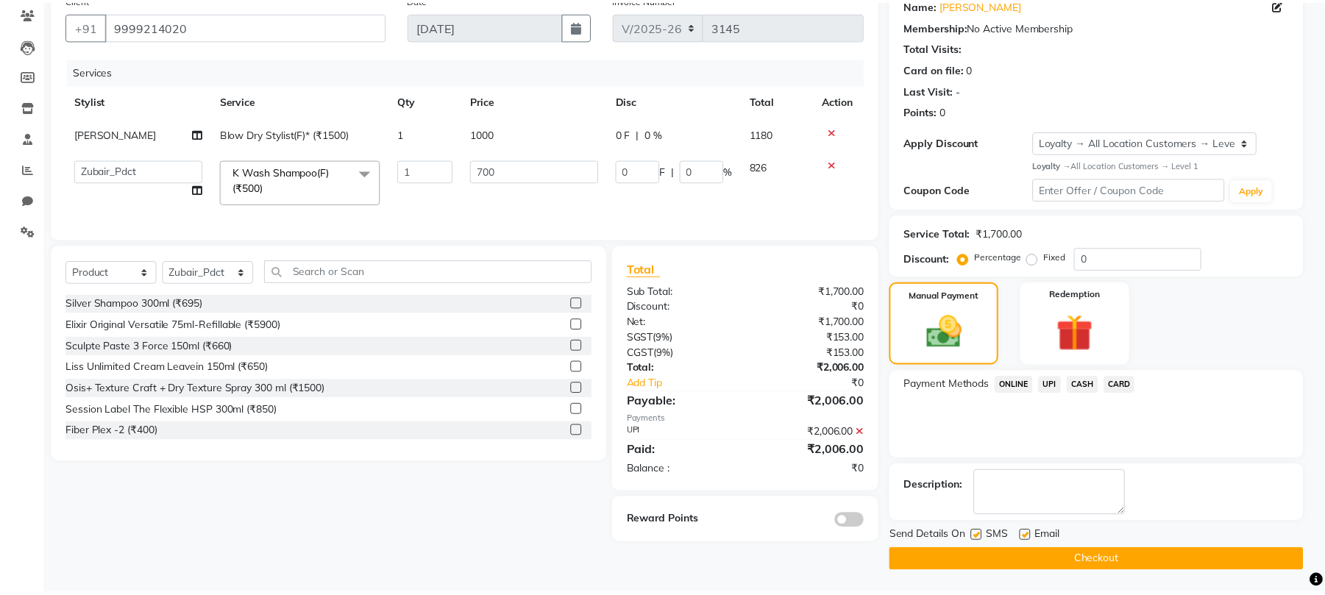
scroll to position [127, 0]
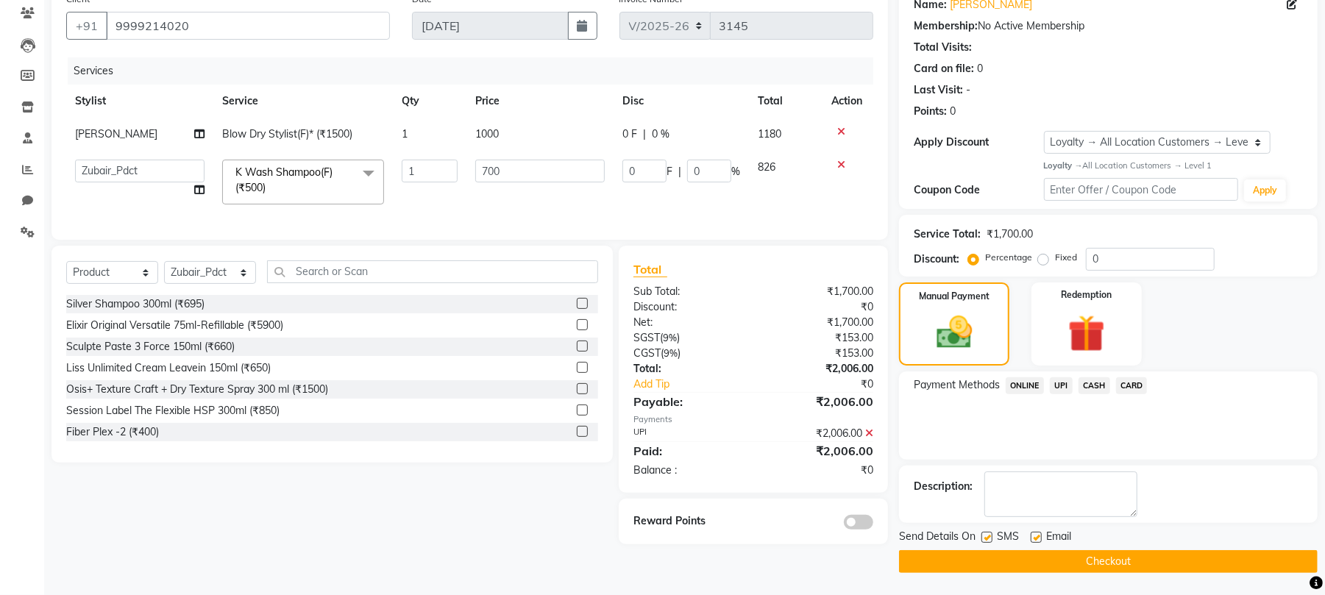
click at [1028, 533] on div "SMS" at bounding box center [1005, 538] width 49 height 18
click at [1036, 538] on label at bounding box center [1035, 537] width 11 height 11
click at [1036, 538] on input "checkbox" at bounding box center [1035, 538] width 10 height 10
checkbox input "false"
click at [1027, 566] on button "Checkout" at bounding box center [1108, 561] width 419 height 23
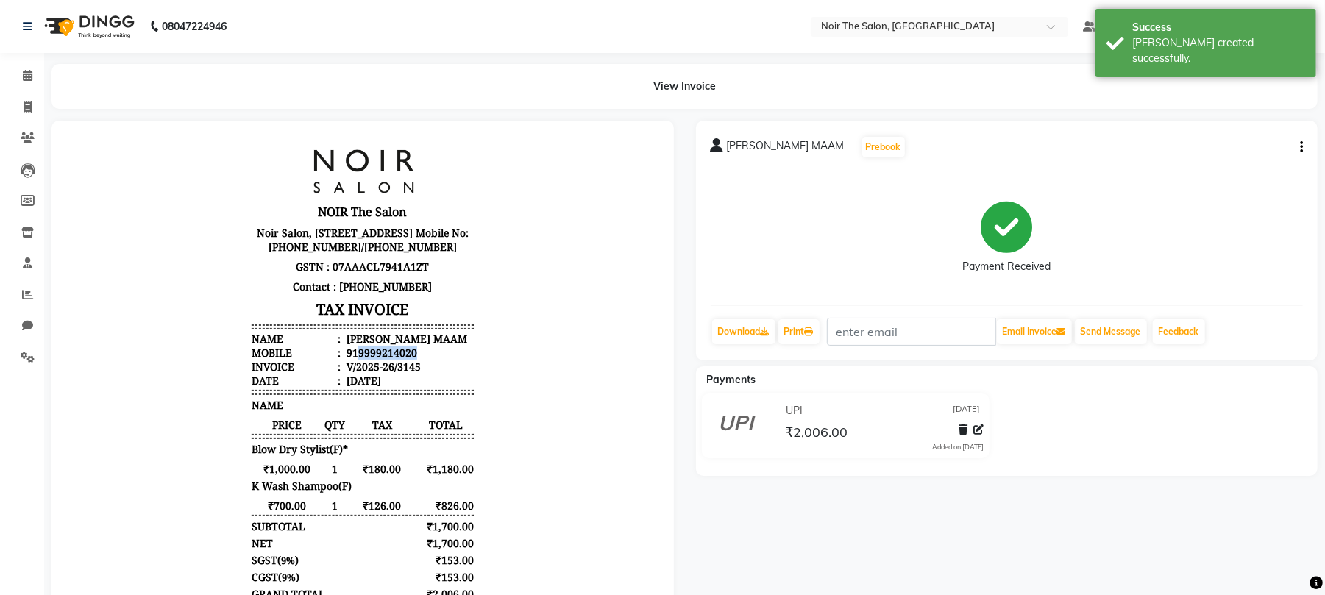
drag, startPoint x: 342, startPoint y: 377, endPoint x: 429, endPoint y: 383, distance: 87.0
click at [429, 359] on li "Mobile : 919999214020" at bounding box center [362, 352] width 222 height 14
copy div "9999214020"
click at [16, 113] on span at bounding box center [28, 107] width 26 height 17
select select "8026"
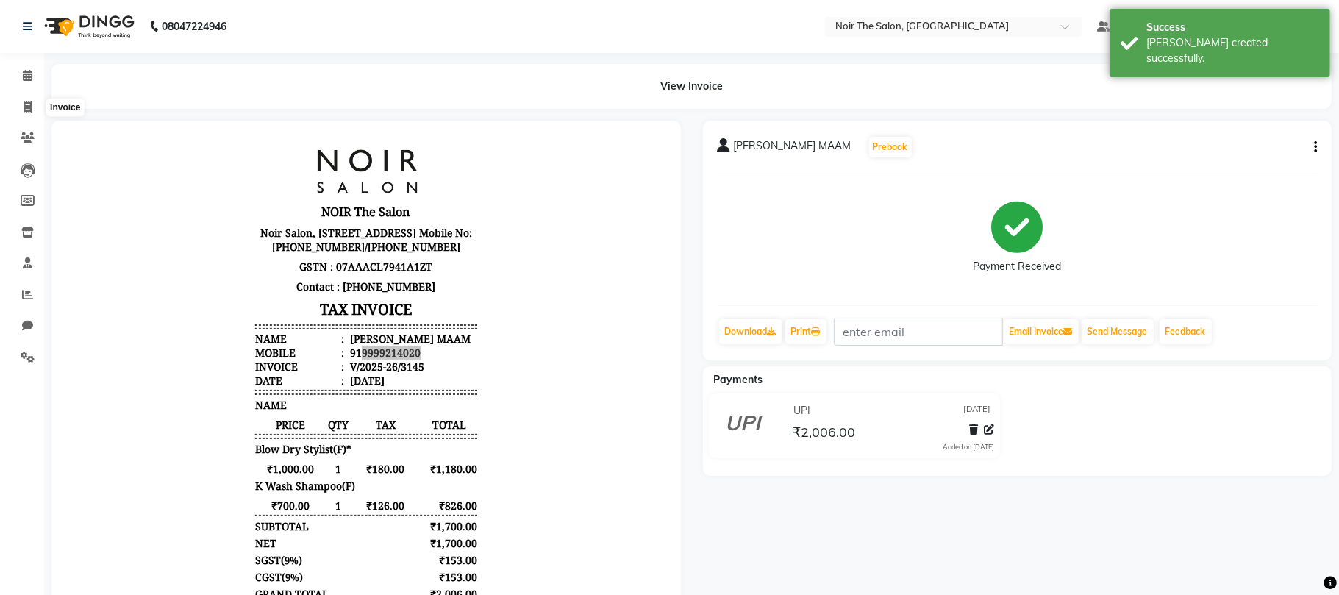
select select "service"
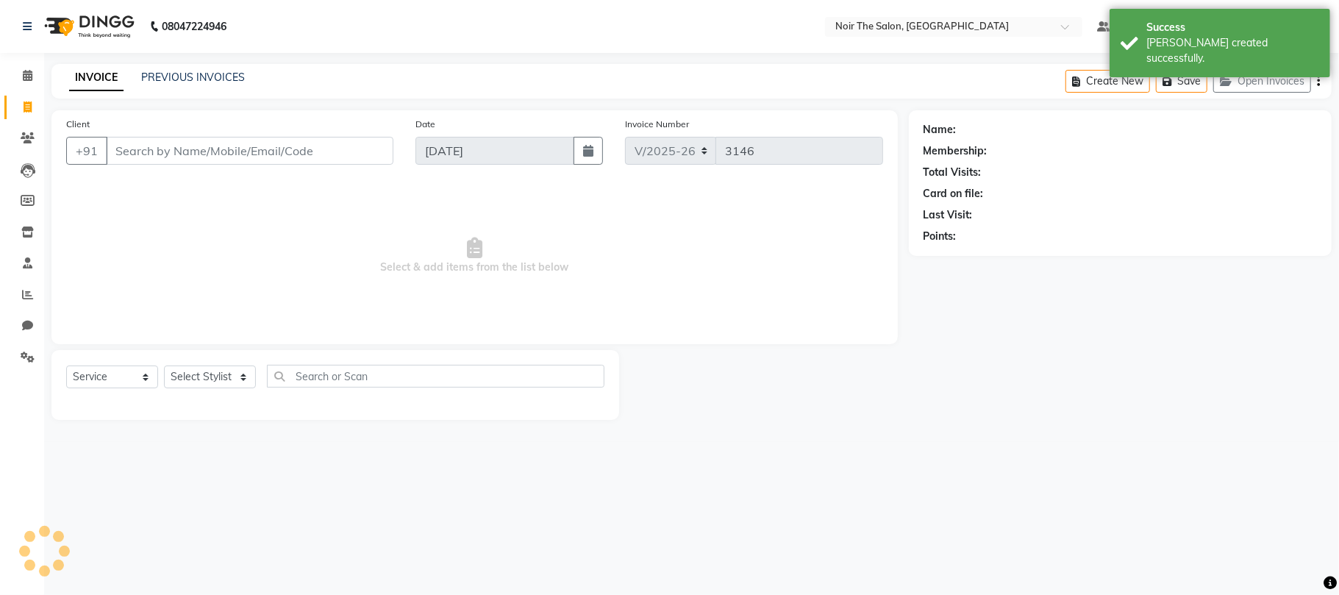
drag, startPoint x: 144, startPoint y: 154, endPoint x: 156, endPoint y: 152, distance: 12.1
click at [149, 154] on input "Client" at bounding box center [250, 151] width 288 height 28
type input "9999214020"
select select "1: Object"
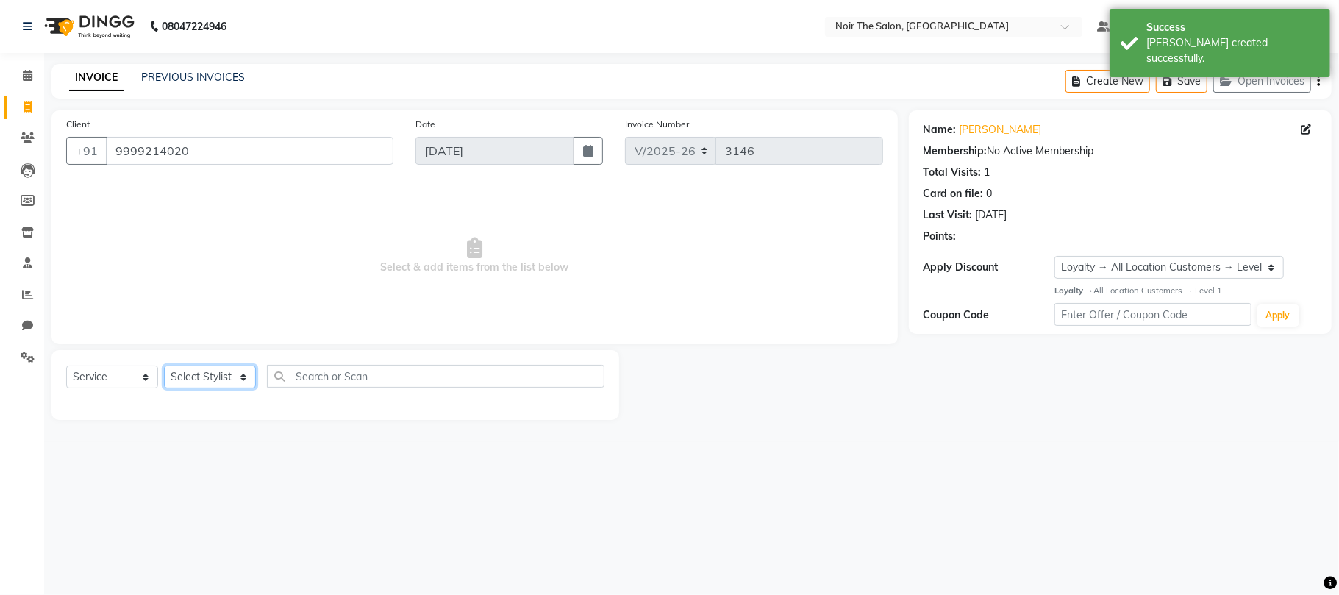
click at [191, 387] on select "Select Stylist Aalam Abhishek_Mgr Abhishek_Pdct Bhupinder Counter_Sales Gaurav_…" at bounding box center [210, 377] width 92 height 23
select select "83407"
click at [164, 366] on select "Select Stylist Aalam Abhishek_Mgr Abhishek_Pdct Bhupinder Counter_Sales Gaurav_…" at bounding box center [210, 377] width 92 height 23
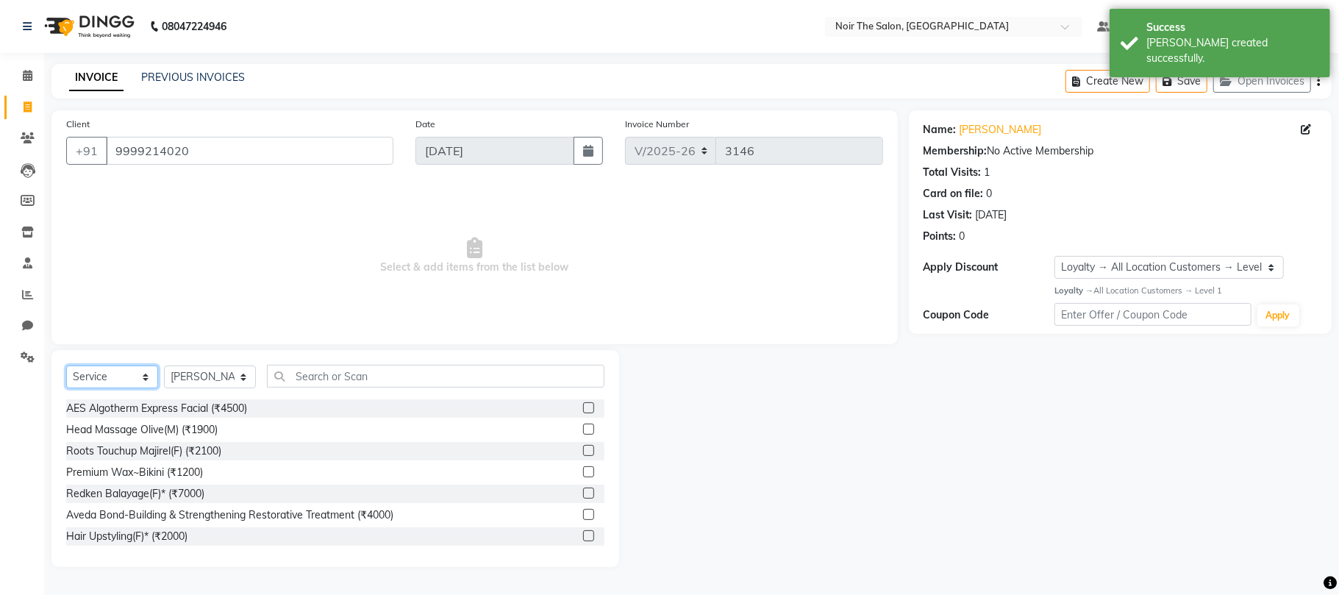
click at [113, 368] on select "Select Service Product Membership Package Voucher Prepaid Gift Card" at bounding box center [112, 377] width 92 height 23
select select "product"
click at [66, 366] on select "Select Service Product Membership Package Voucher Prepaid Gift Card" at bounding box center [112, 377] width 92 height 23
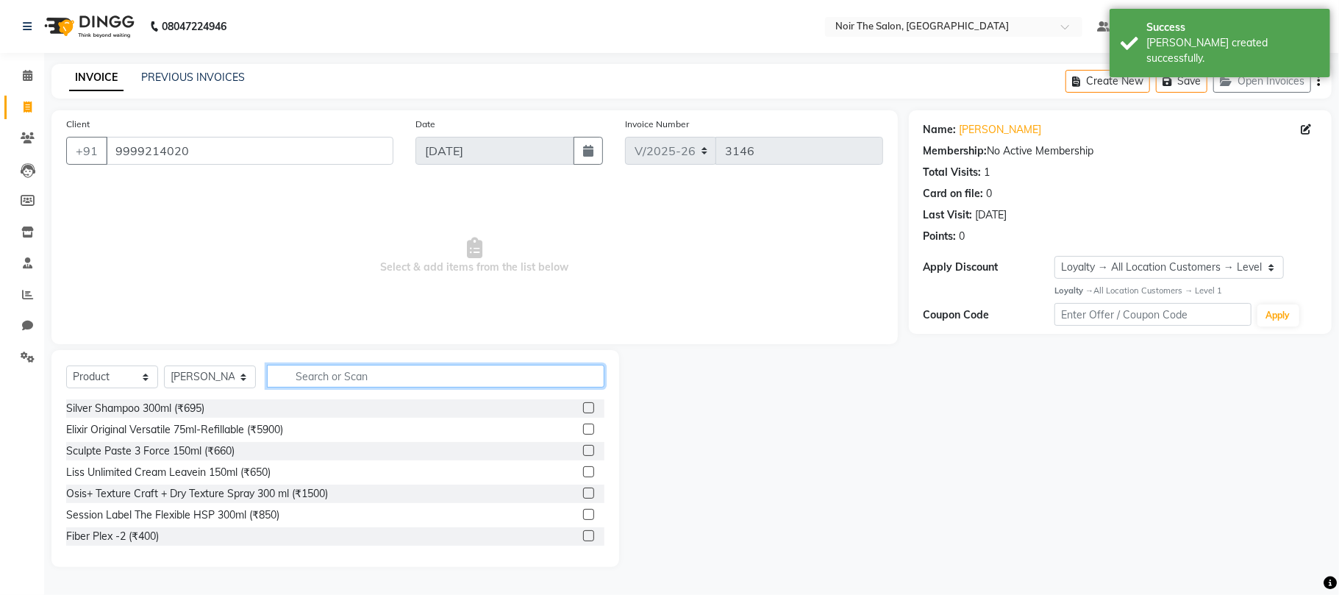
click at [298, 377] on input "text" at bounding box center [436, 376] width 338 height 23
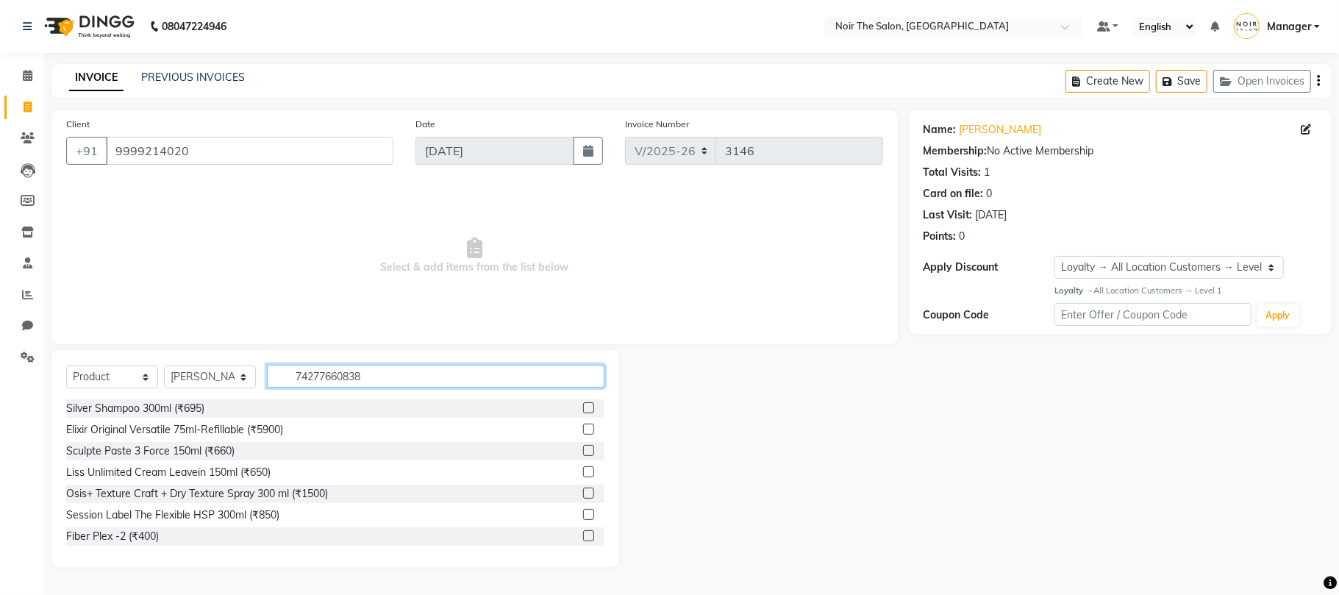
type input "742776608386"
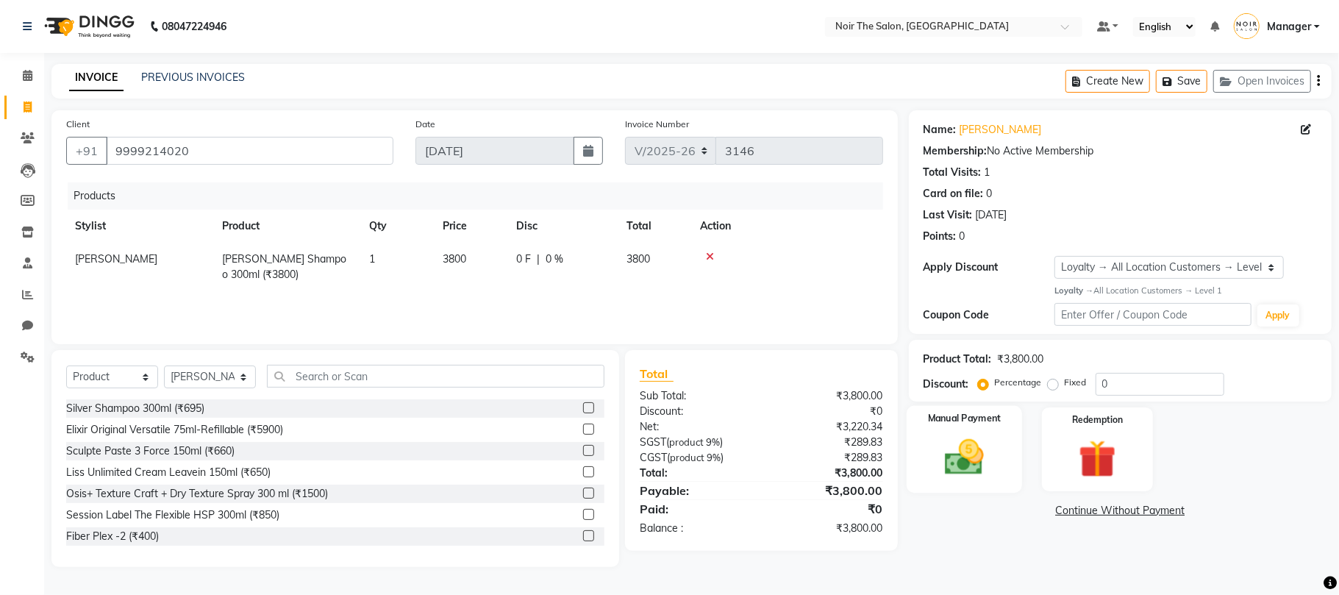
click at [959, 457] on img at bounding box center [965, 458] width 64 height 46
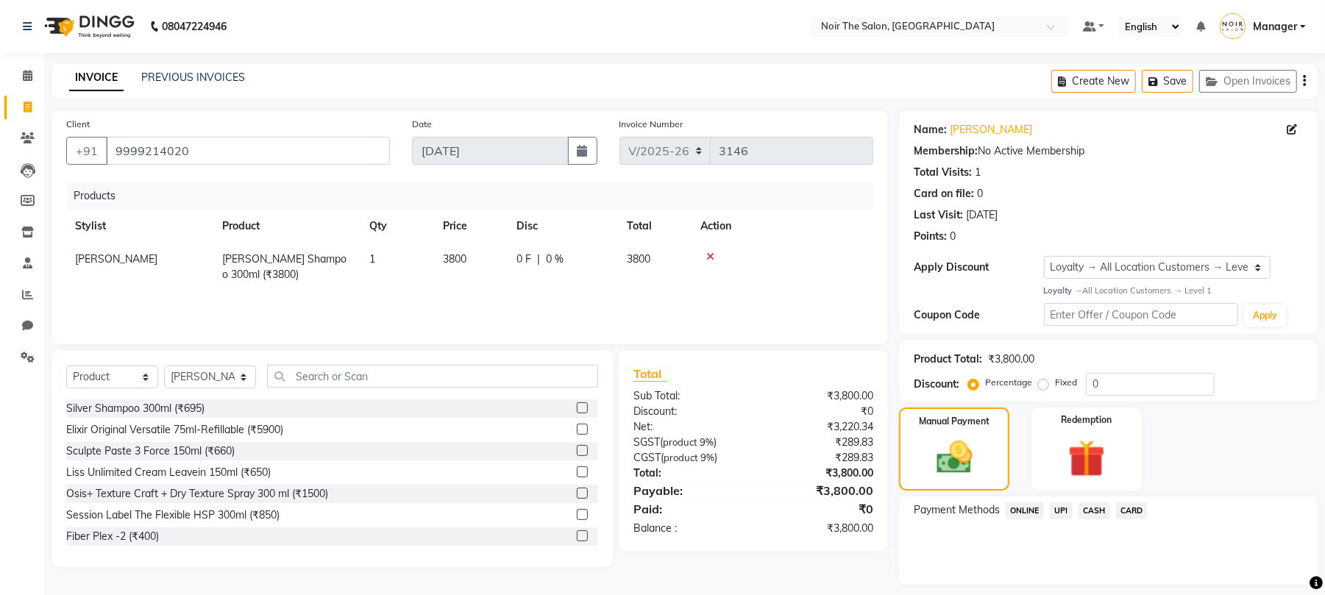
click at [1063, 513] on span "UPI" at bounding box center [1061, 510] width 23 height 17
click at [1107, 583] on button "Add Payment" at bounding box center [1177, 588] width 252 height 23
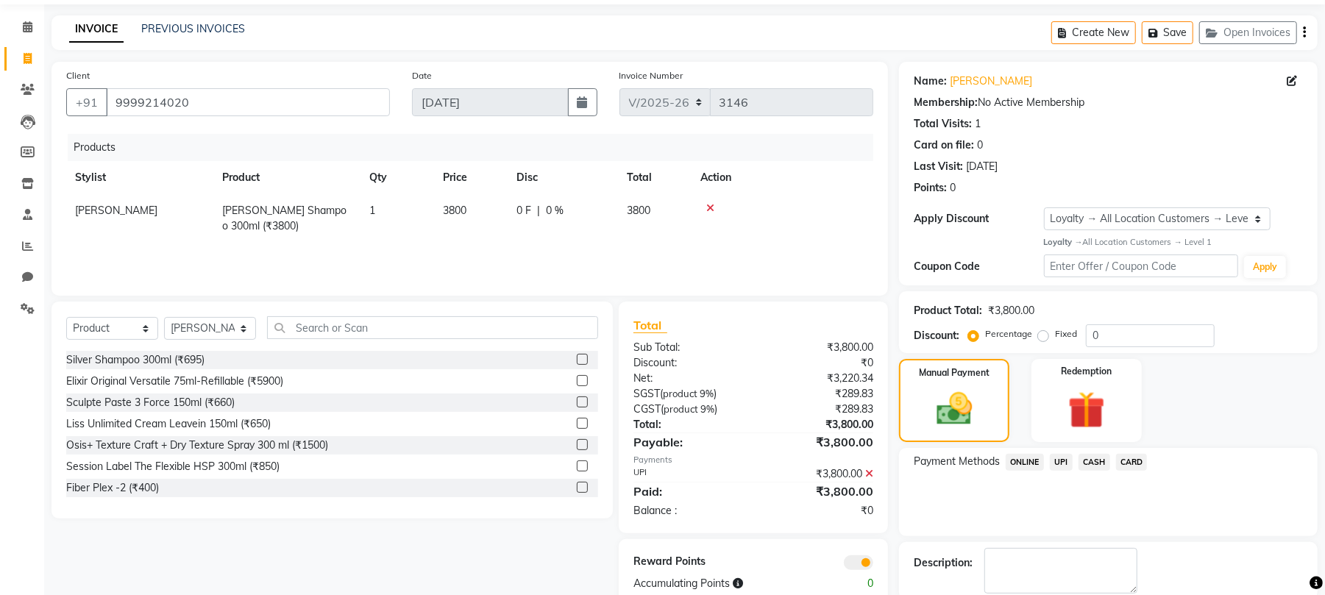
scroll to position [127, 0]
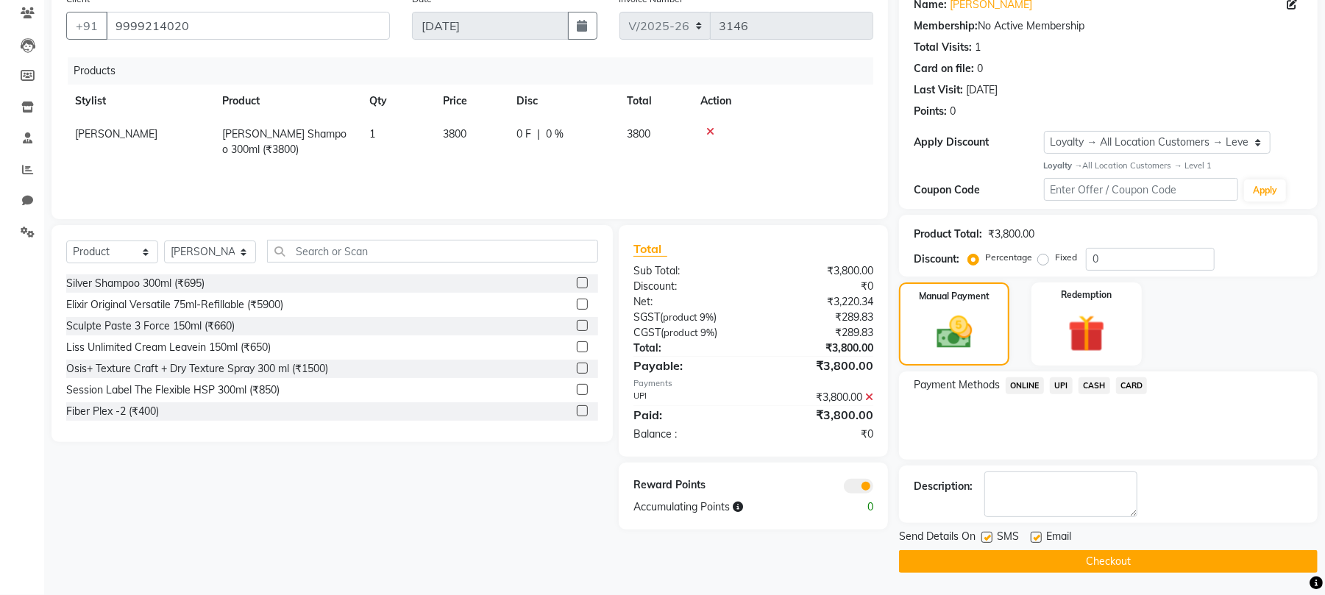
click at [860, 487] on span at bounding box center [858, 486] width 29 height 15
click at [873, 488] on input "checkbox" at bounding box center [873, 488] width 0 height 0
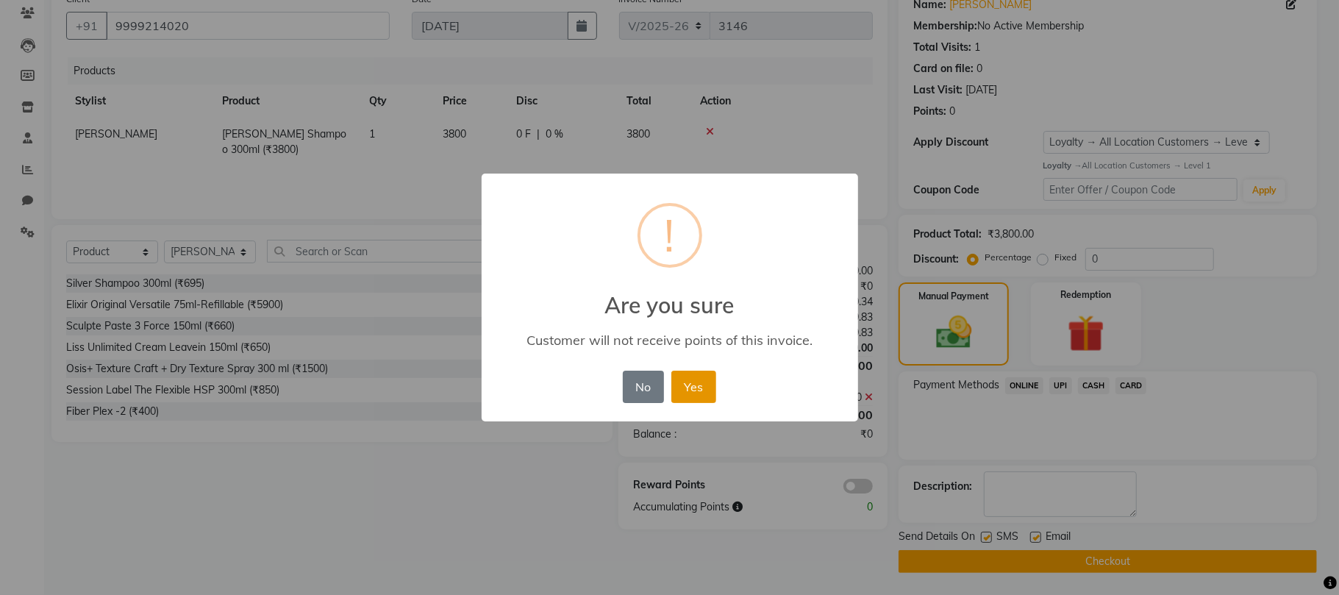
click at [711, 400] on button "Yes" at bounding box center [694, 387] width 45 height 32
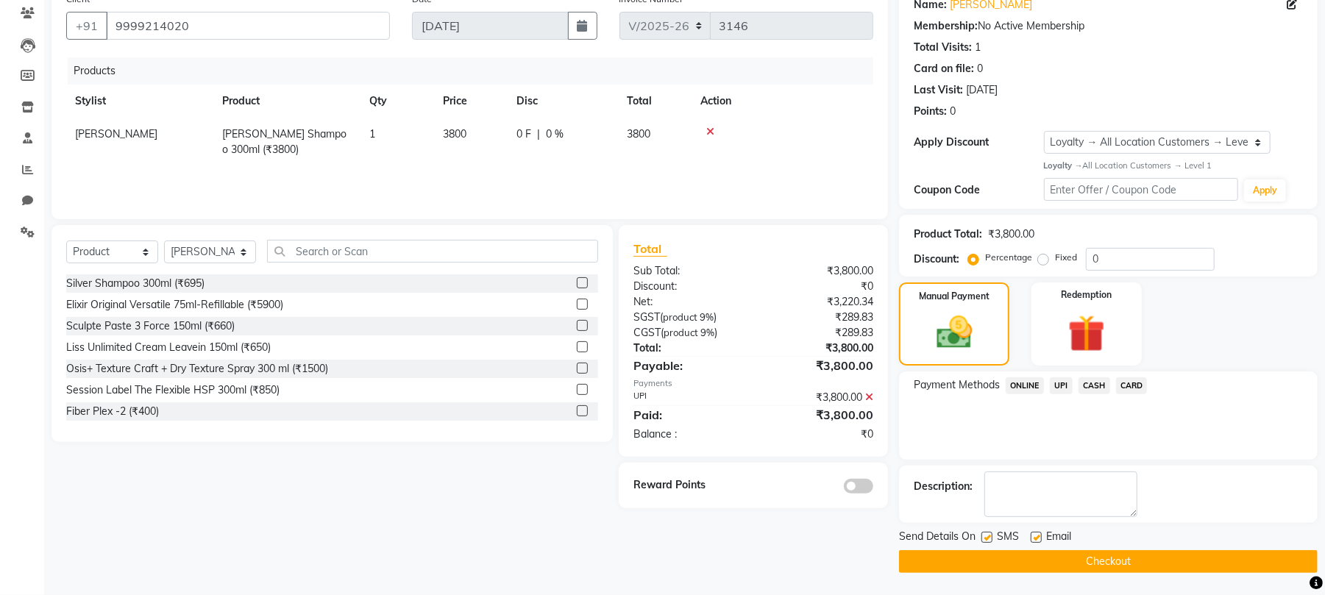
click at [1030, 541] on label at bounding box center [1035, 537] width 11 height 11
click at [1030, 541] on input "checkbox" at bounding box center [1035, 538] width 10 height 10
checkbox input "false"
click at [1014, 560] on button "Checkout" at bounding box center [1108, 561] width 419 height 23
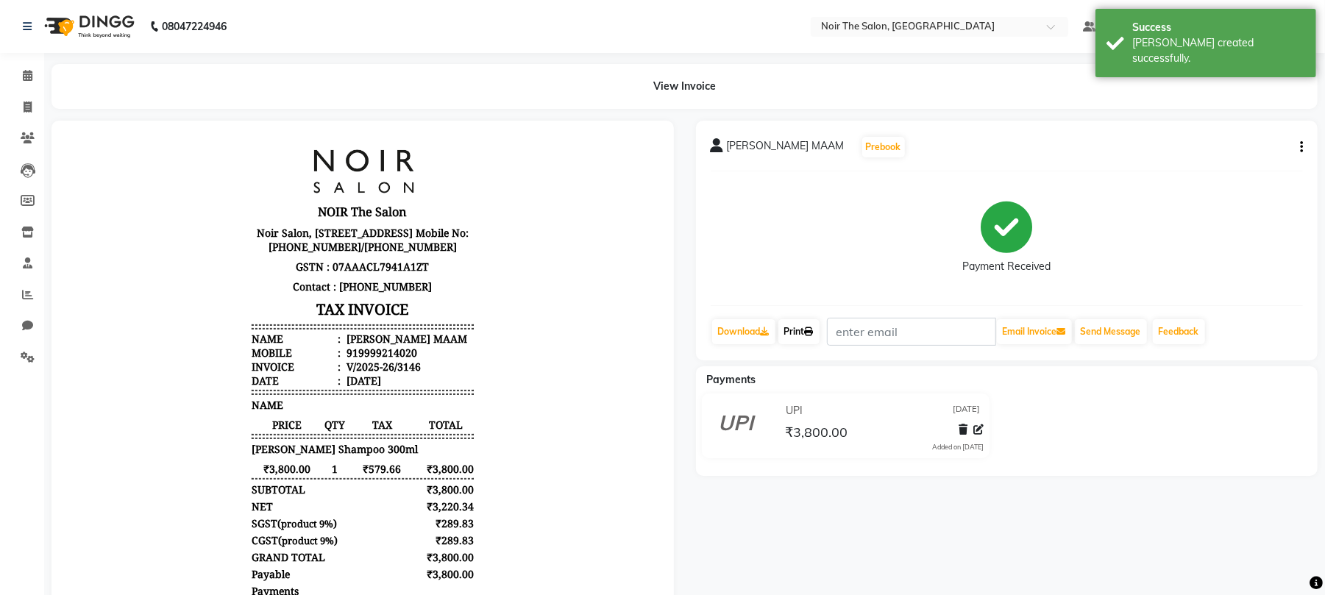
drag, startPoint x: 799, startPoint y: 336, endPoint x: 816, endPoint y: 339, distance: 17.2
click at [801, 336] on link "Print" at bounding box center [798, 331] width 41 height 25
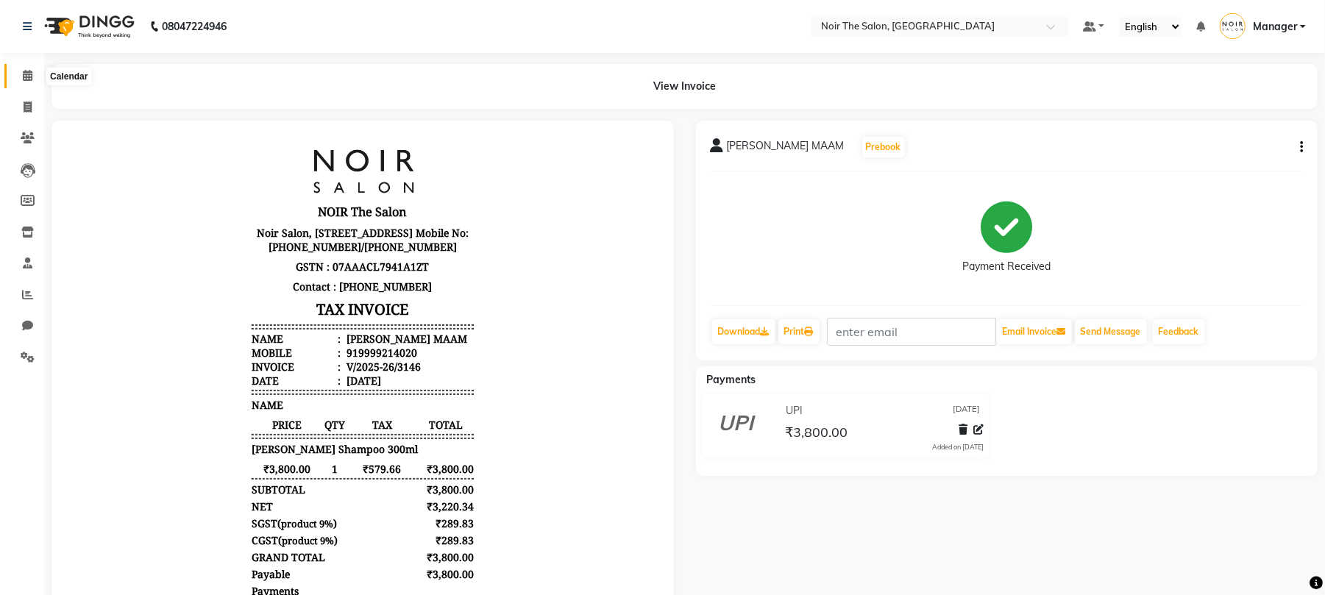
click at [36, 77] on span at bounding box center [28, 76] width 26 height 17
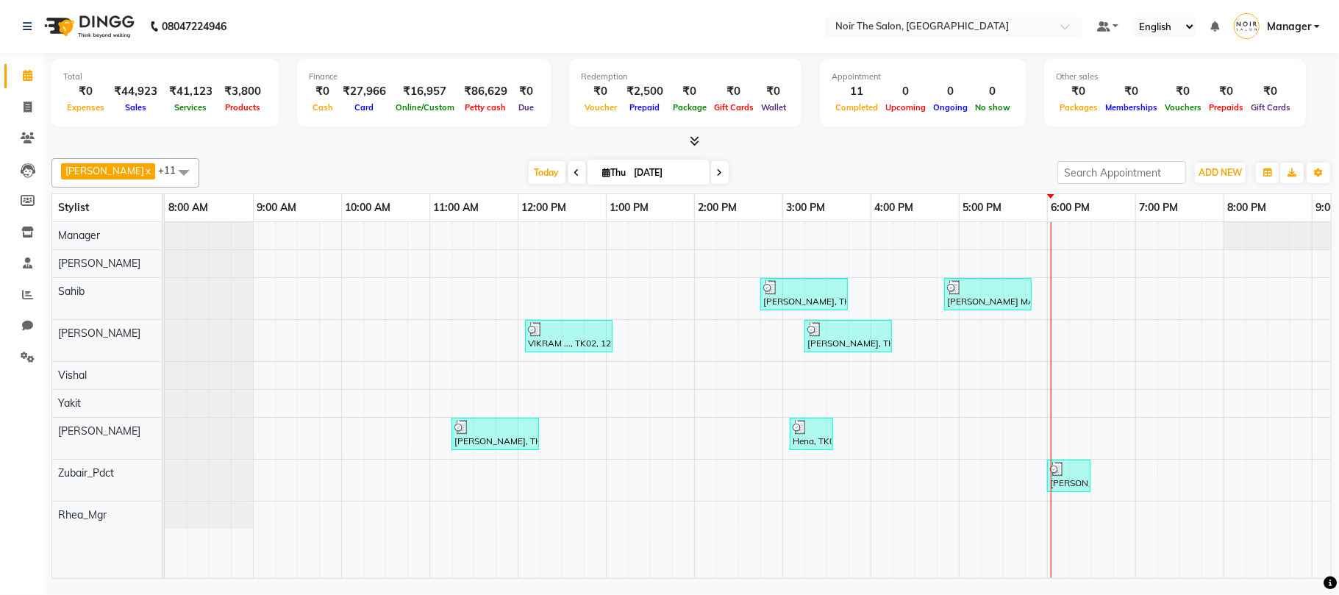
click at [31, 88] on li "Calendar" at bounding box center [22, 76] width 44 height 32
click at [31, 107] on icon at bounding box center [28, 107] width 8 height 11
select select "8026"
select select "service"
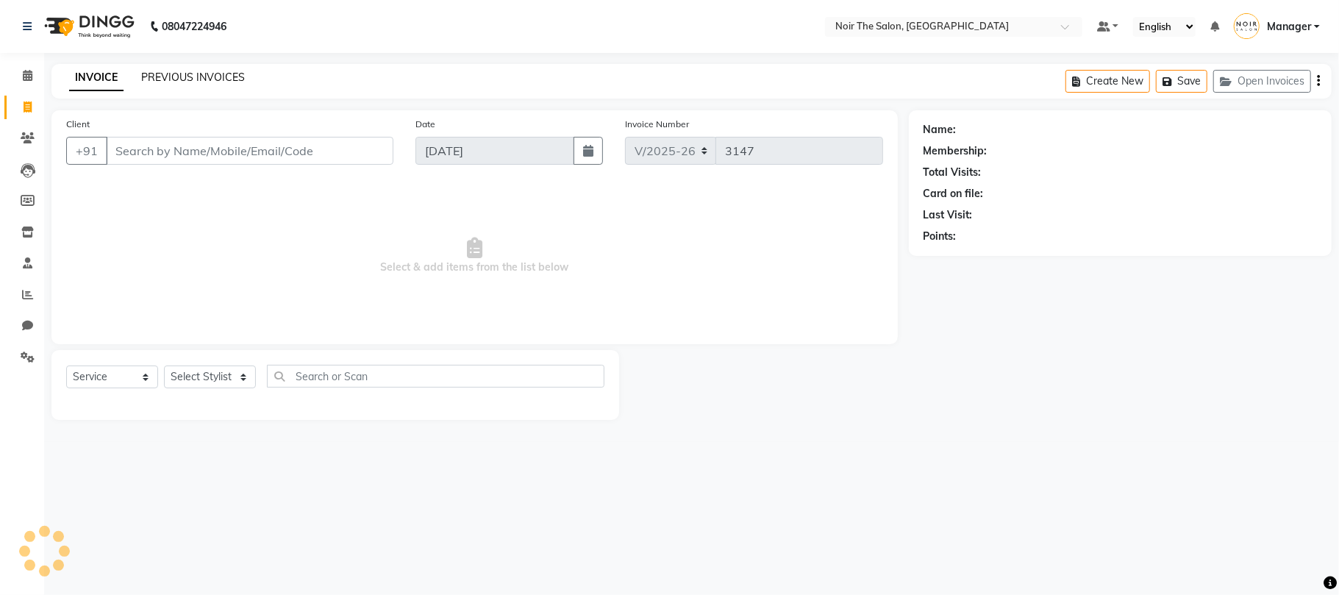
click at [168, 74] on link "PREVIOUS INVOICES" at bounding box center [193, 77] width 104 height 13
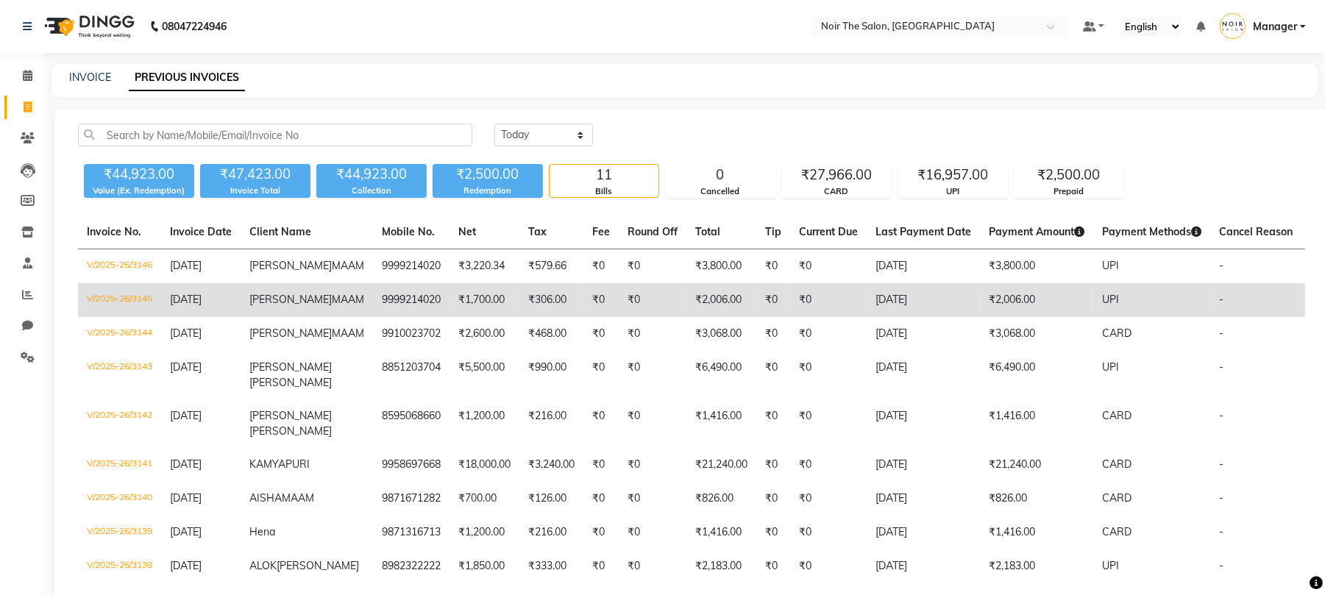
click at [133, 310] on td "V/2025-26/3145" at bounding box center [119, 300] width 83 height 34
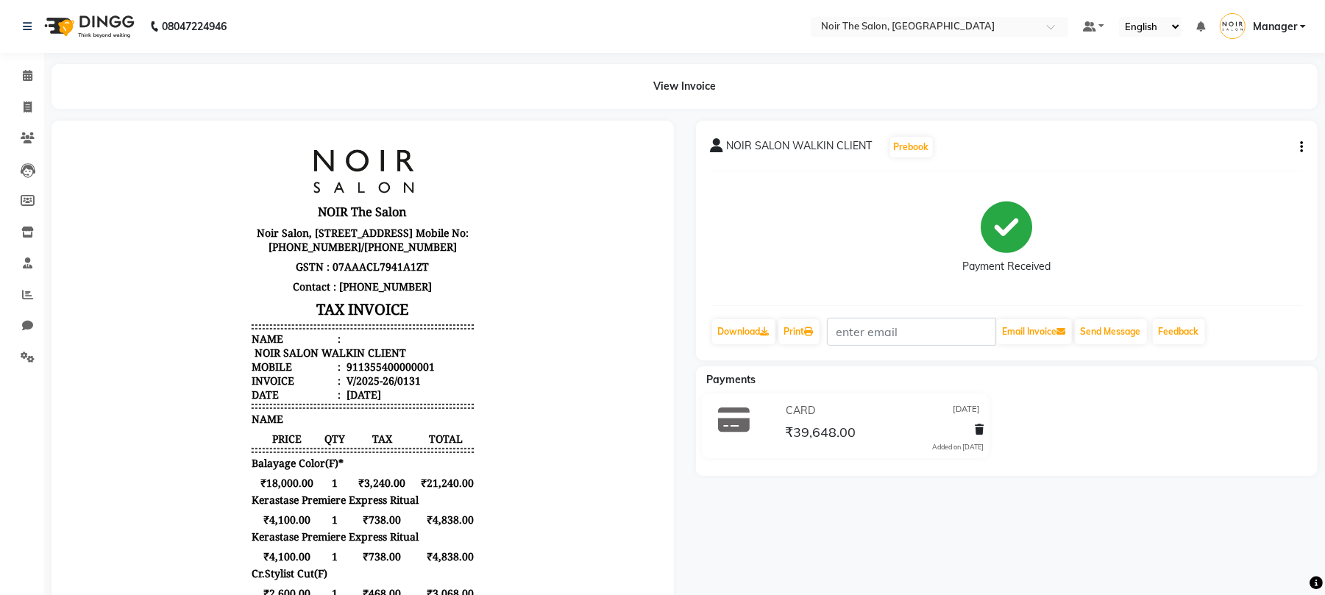
click at [1297, 154] on button "button" at bounding box center [1298, 147] width 9 height 15
click at [1195, 156] on div "Edit Item Staff" at bounding box center [1227, 155] width 101 height 18
select select "72623"
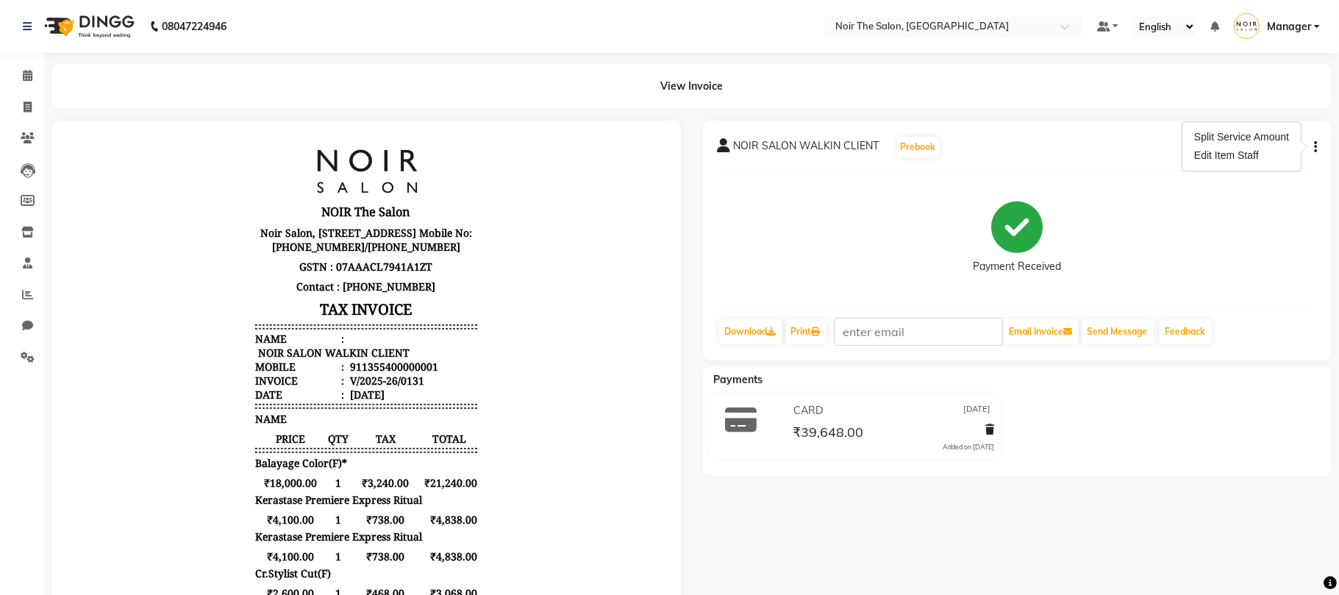
select select "72623"
select select "72630"
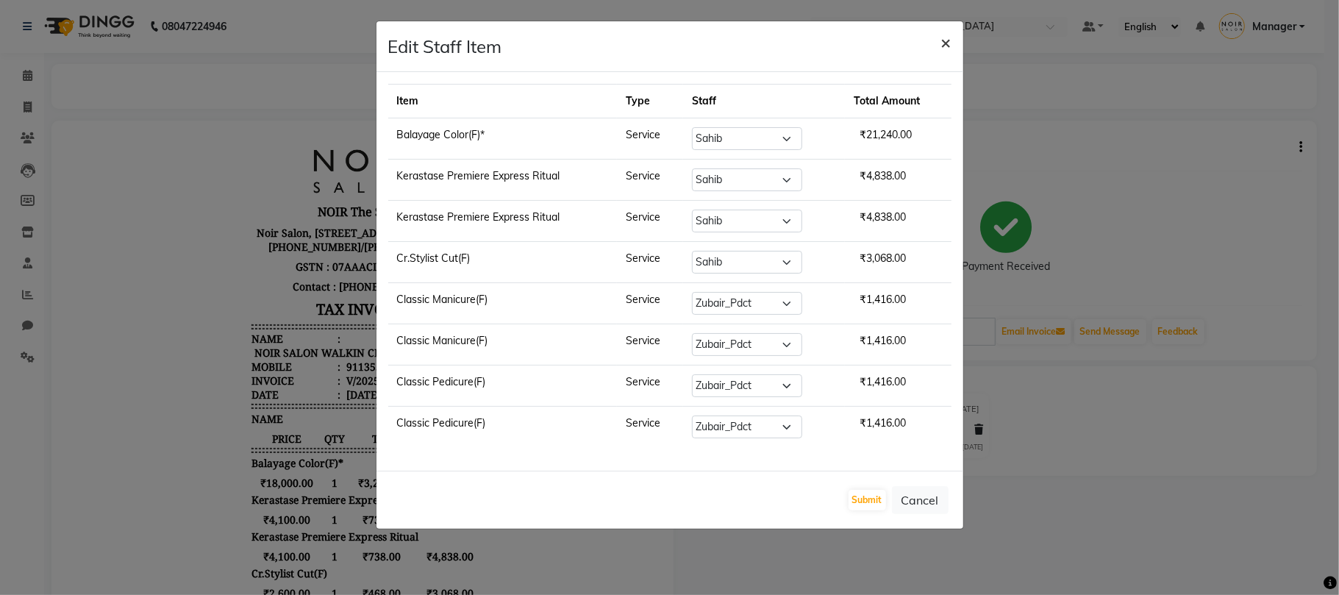
click at [942, 48] on span "×" at bounding box center [946, 42] width 10 height 22
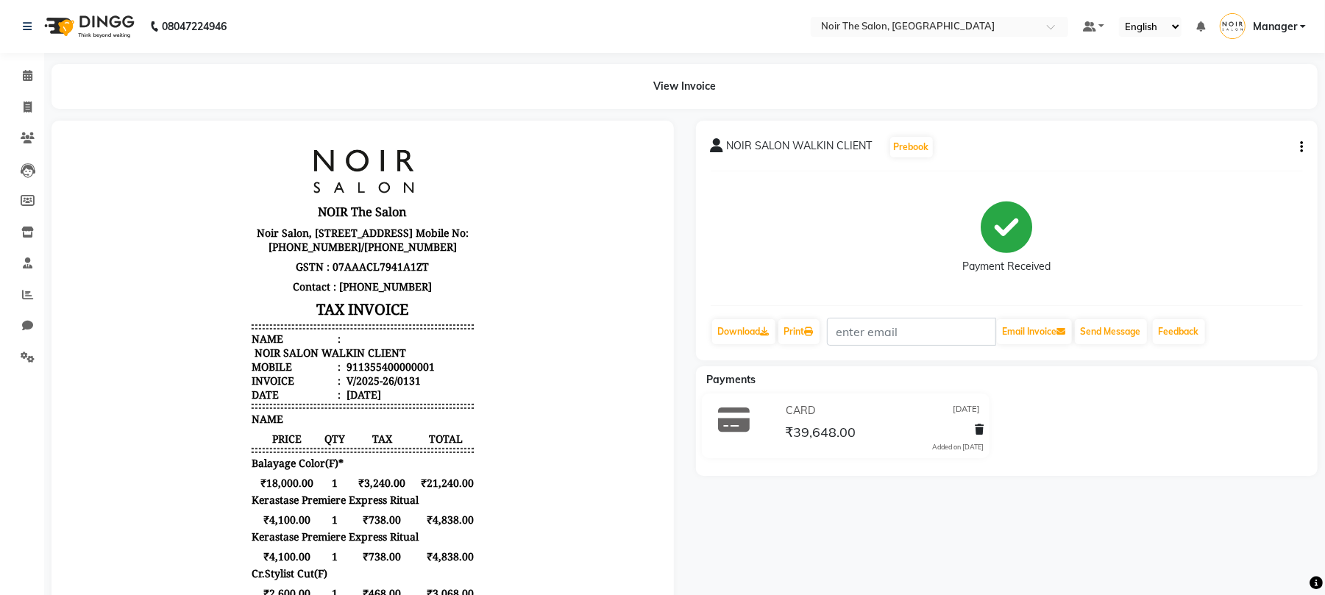
click at [1204, 157] on div "Edit Item Staff" at bounding box center [1227, 155] width 101 height 18
select select "72623"
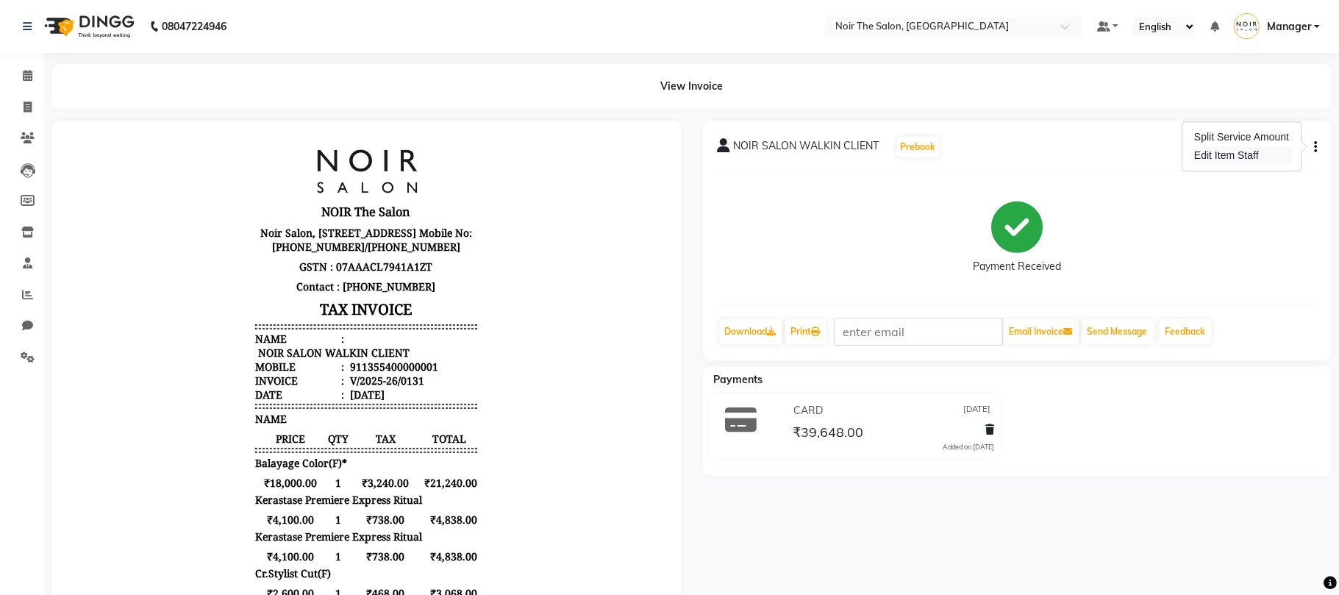
select select "72623"
select select "72630"
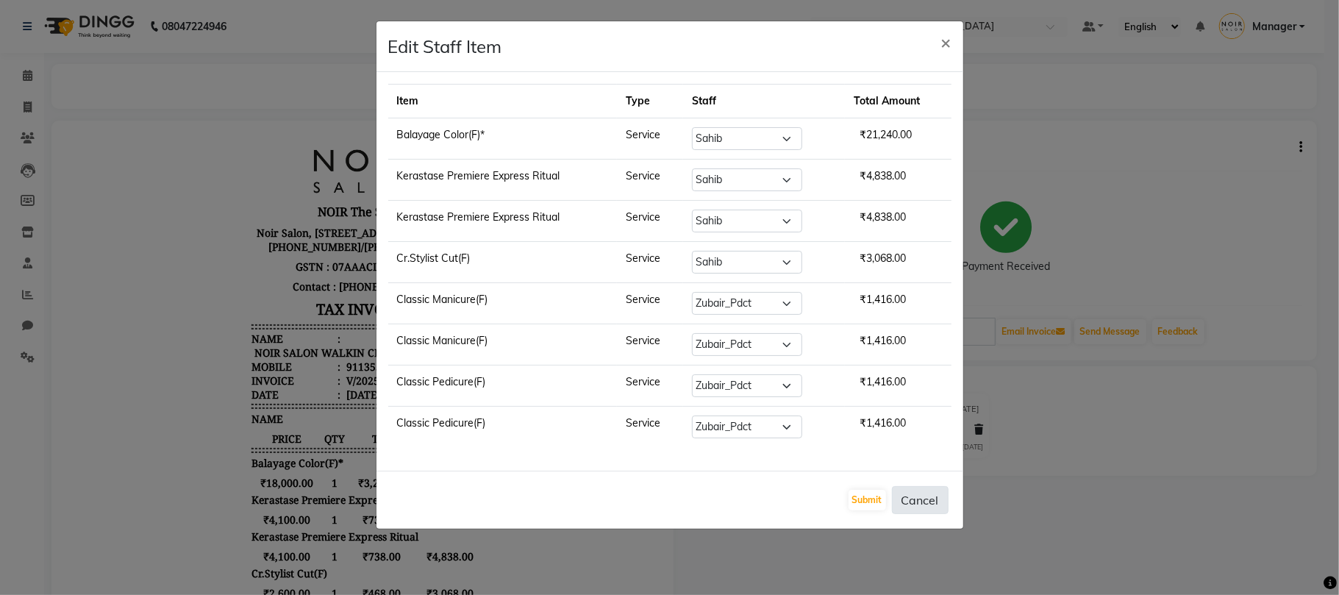
click at [913, 504] on button "Cancel" at bounding box center [920, 500] width 57 height 28
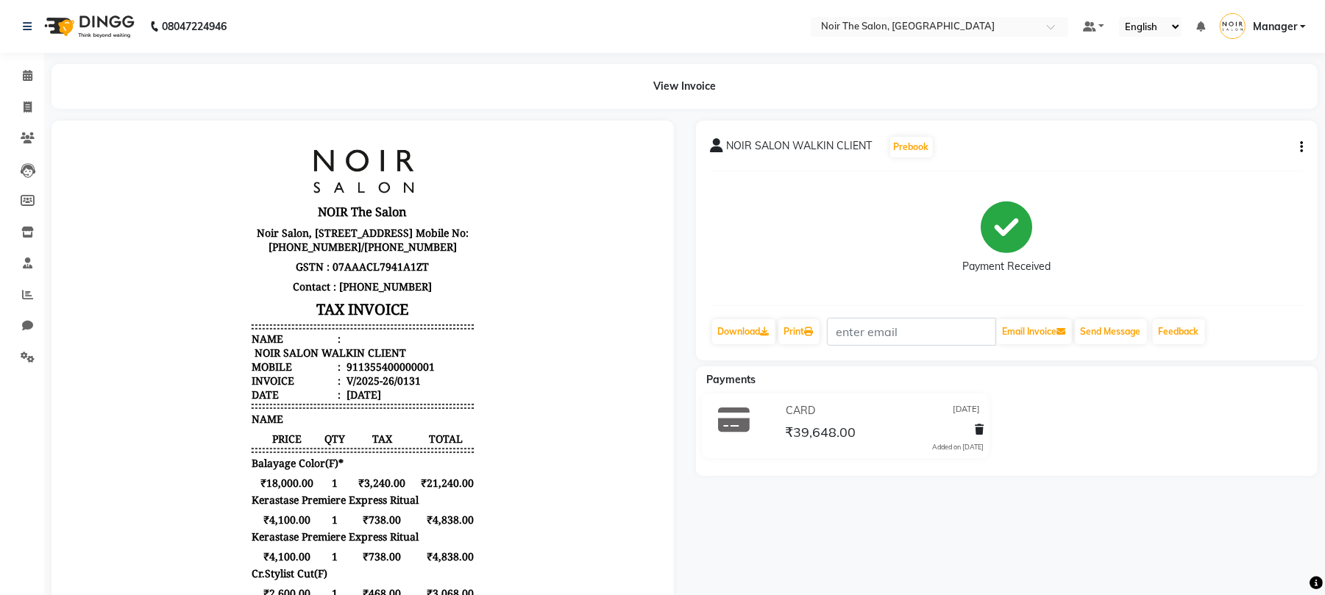
scroll to position [12, 0]
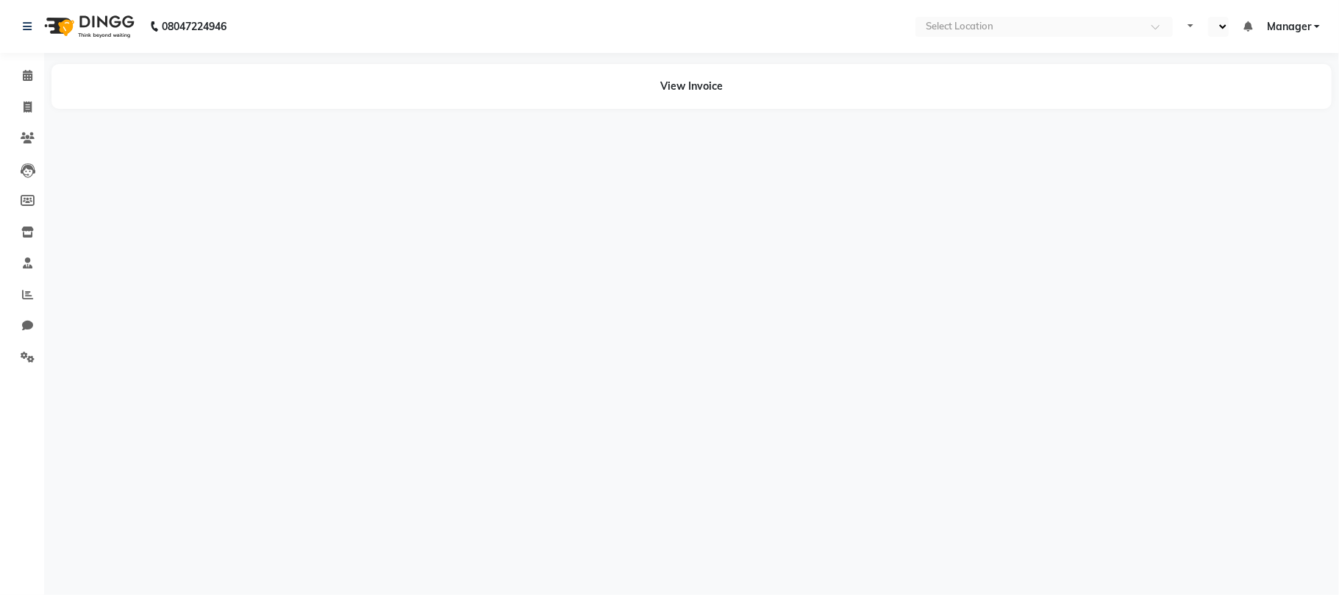
select select "en"
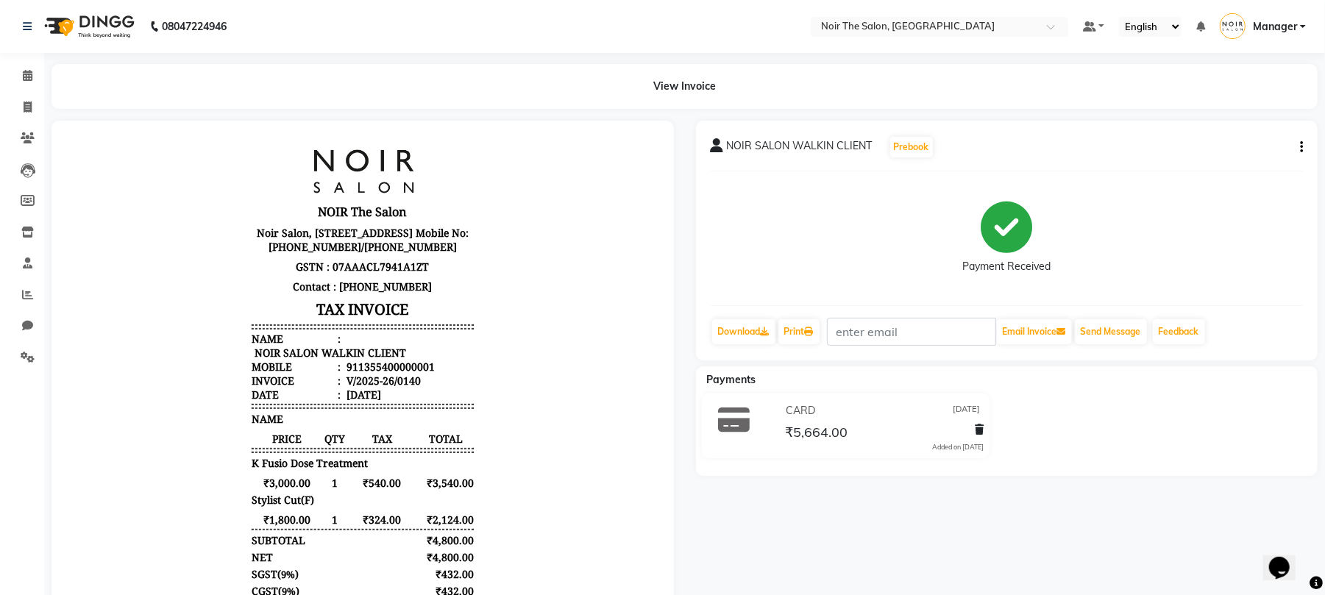
scroll to position [12, 0]
